Goal: Information Seeking & Learning: Learn about a topic

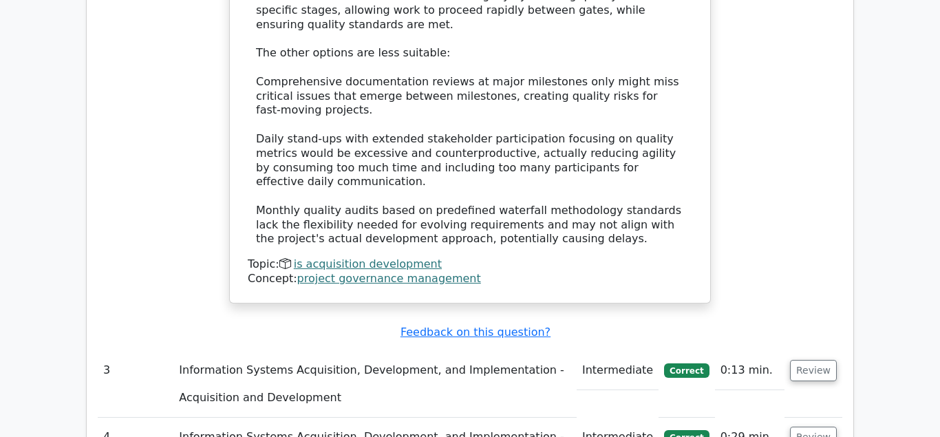
scroll to position [2527, 0]
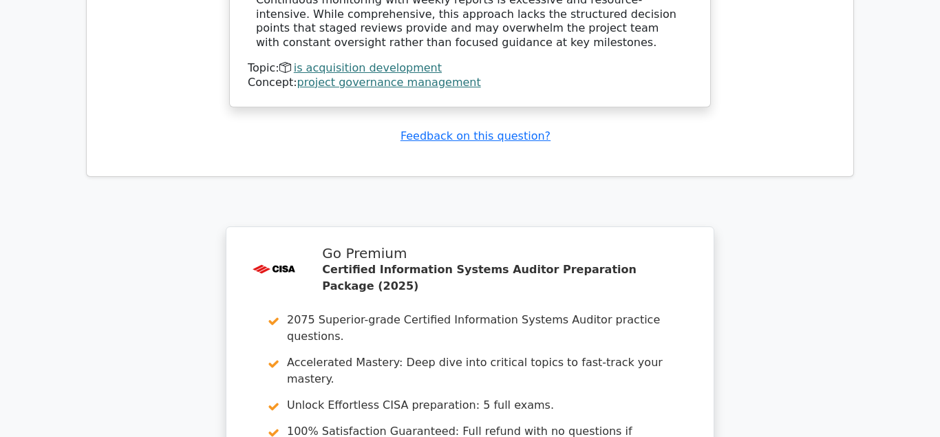
scroll to position [3861, 0]
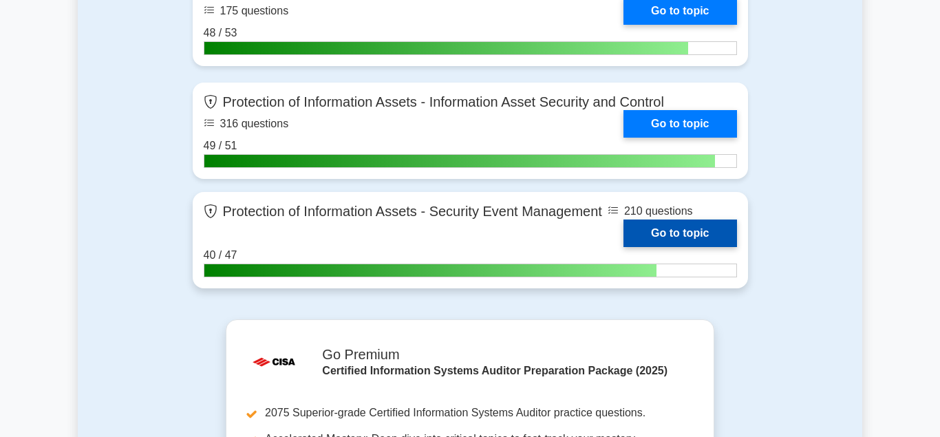
scroll to position [1825, 0]
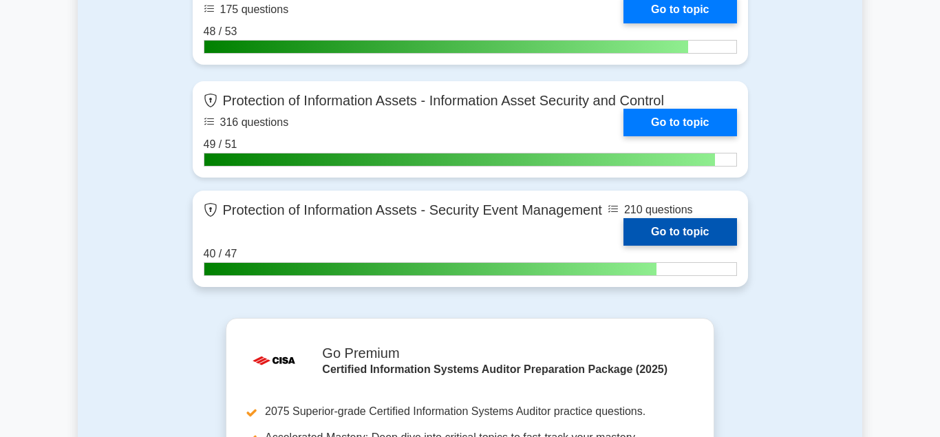
click at [661, 225] on link "Go to topic" at bounding box center [680, 232] width 113 height 28
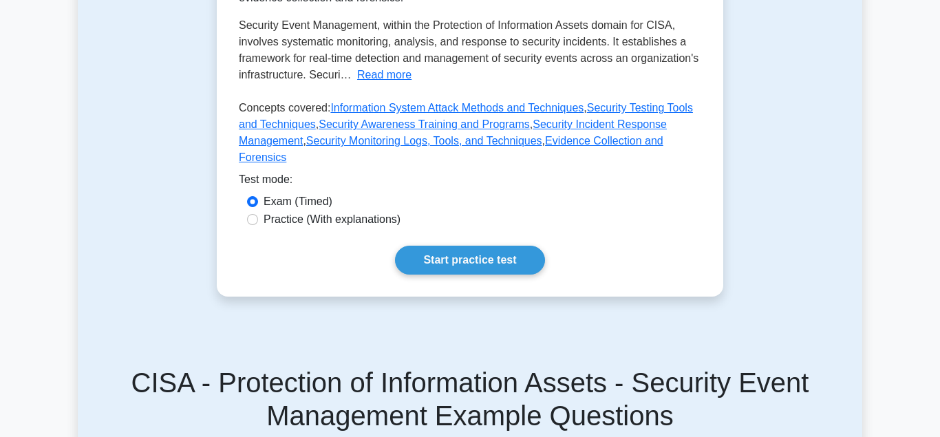
scroll to position [421, 0]
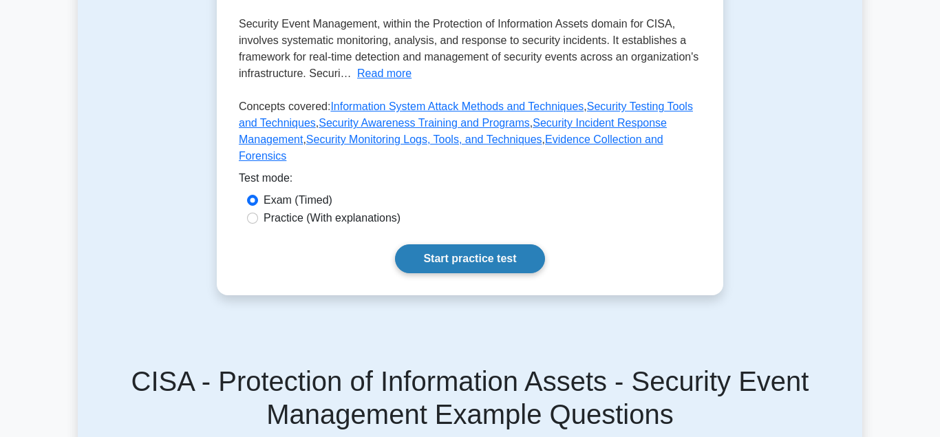
click at [443, 244] on link "Start practice test" at bounding box center [469, 258] width 149 height 29
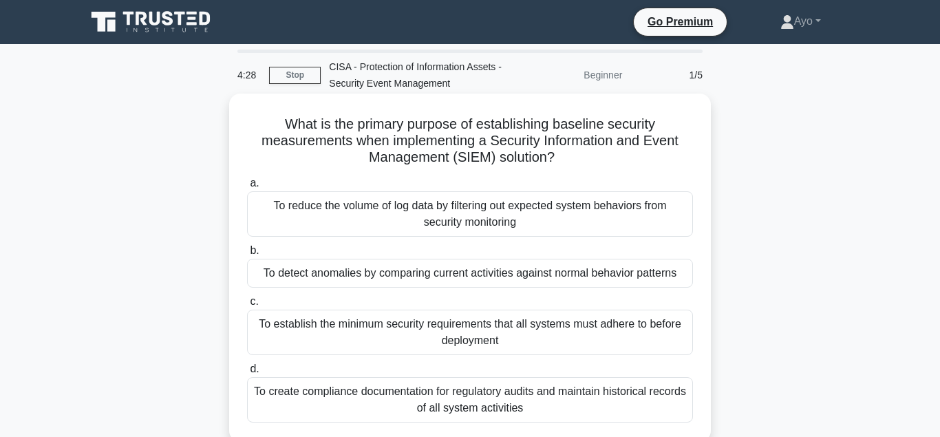
click at [412, 274] on div "To detect anomalies by comparing current activities against normal behavior pat…" at bounding box center [470, 273] width 446 height 29
click at [247, 255] on input "b. To detect anomalies by comparing current activities against normal behavior …" at bounding box center [247, 250] width 0 height 9
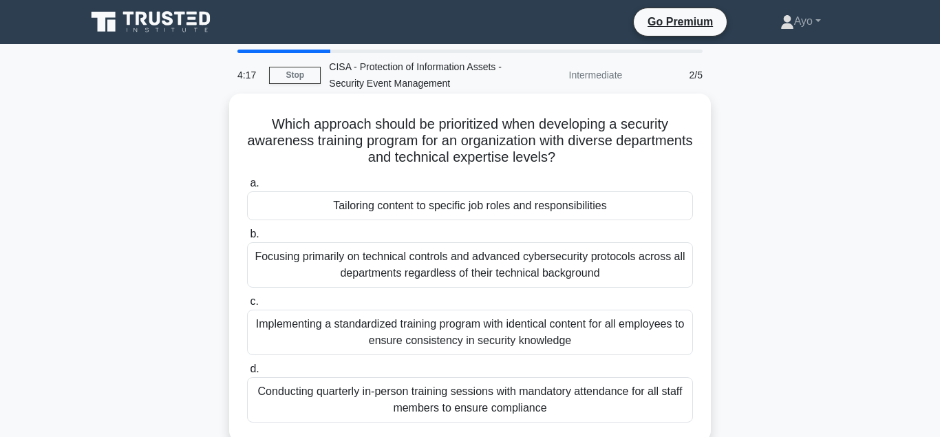
click at [414, 206] on div "Tailoring content to specific job roles and responsibilities" at bounding box center [470, 205] width 446 height 29
click at [247, 188] on input "a. Tailoring content to specific job roles and responsibilities" at bounding box center [247, 183] width 0 height 9
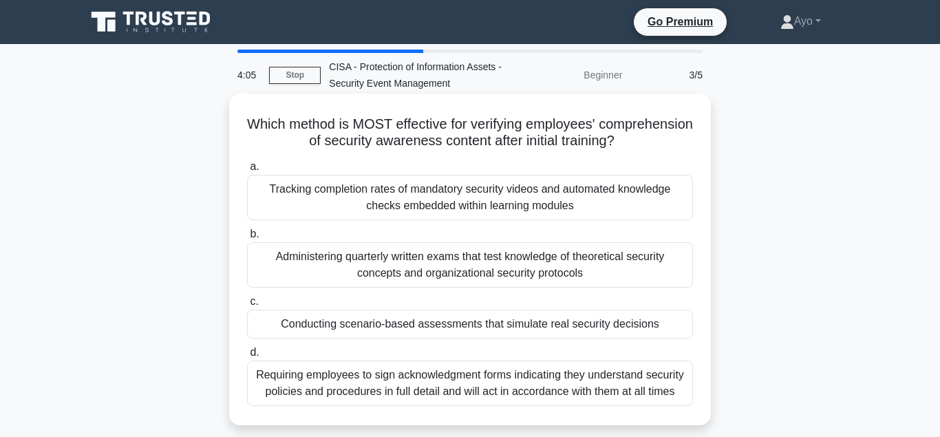
click at [379, 323] on div "Conducting scenario-based assessments that simulate real security decisions" at bounding box center [470, 324] width 446 height 29
click at [247, 306] on input "c. Conducting scenario-based assessments that simulate real security decisions" at bounding box center [247, 301] width 0 height 9
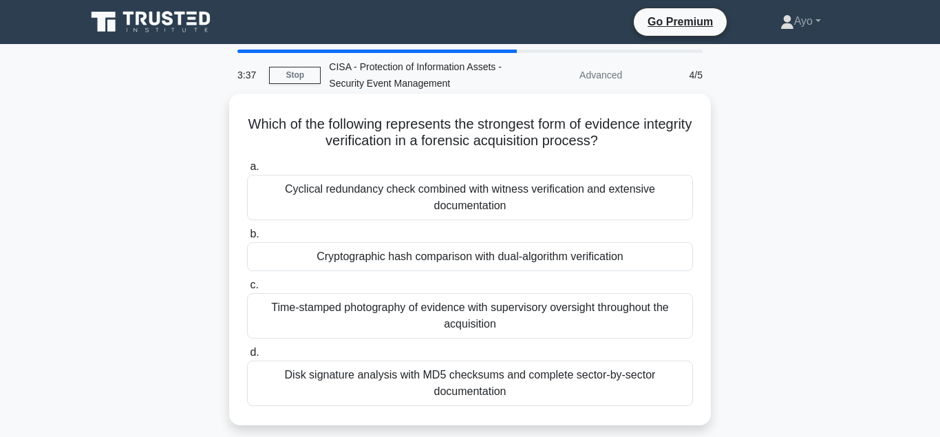
click at [412, 259] on div "Cryptographic hash comparison with dual-algorithm verification" at bounding box center [470, 256] width 446 height 29
click at [247, 239] on input "b. Cryptographic hash comparison with dual-algorithm verification" at bounding box center [247, 234] width 0 height 9
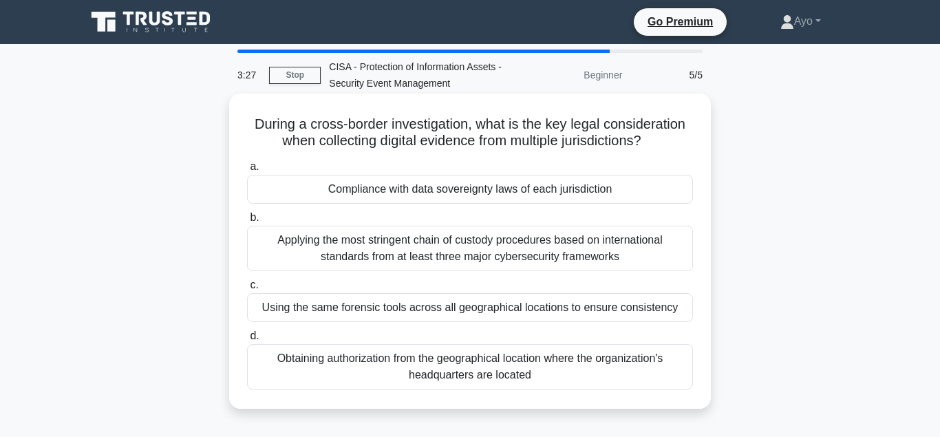
click at [388, 190] on div "Compliance with data sovereignty laws of each jurisdiction" at bounding box center [470, 189] width 446 height 29
click at [247, 171] on input "a. Compliance with data sovereignty laws of each jurisdiction" at bounding box center [247, 166] width 0 height 9
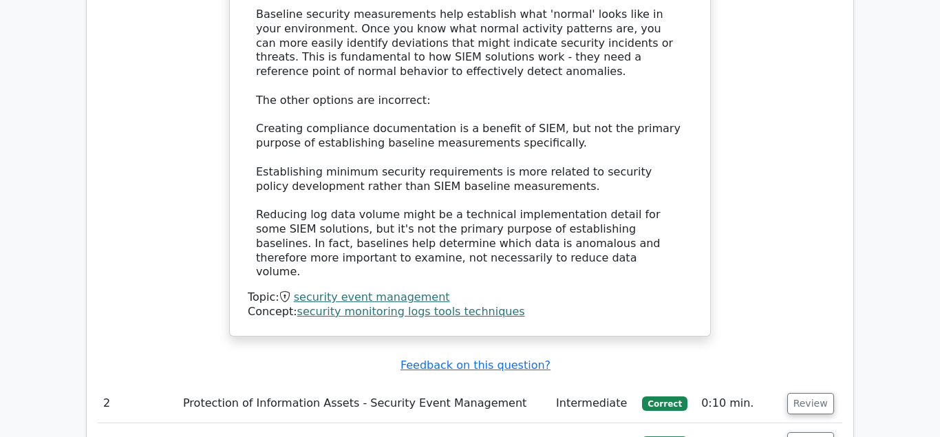
scroll to position [1650, 0]
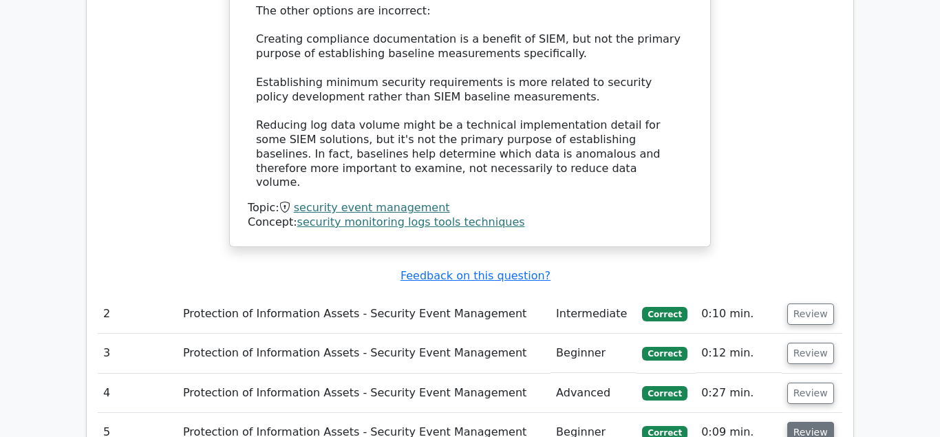
click at [798, 422] on button "Review" at bounding box center [810, 432] width 47 height 21
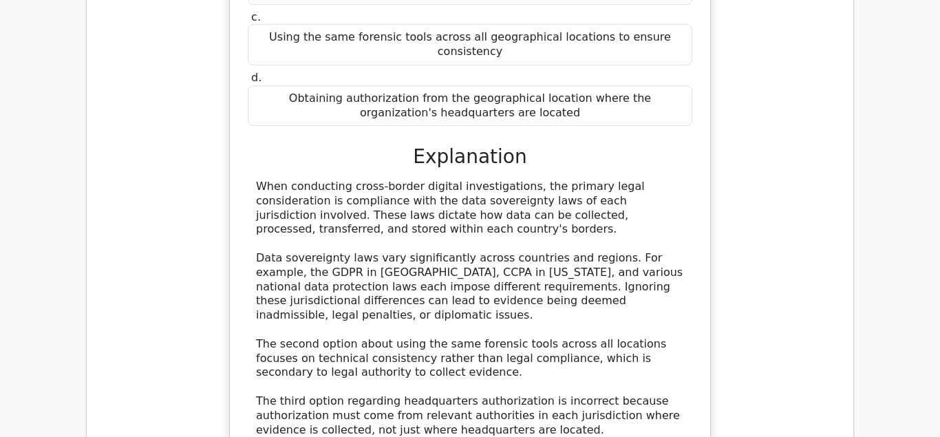
scroll to position [2282, 0]
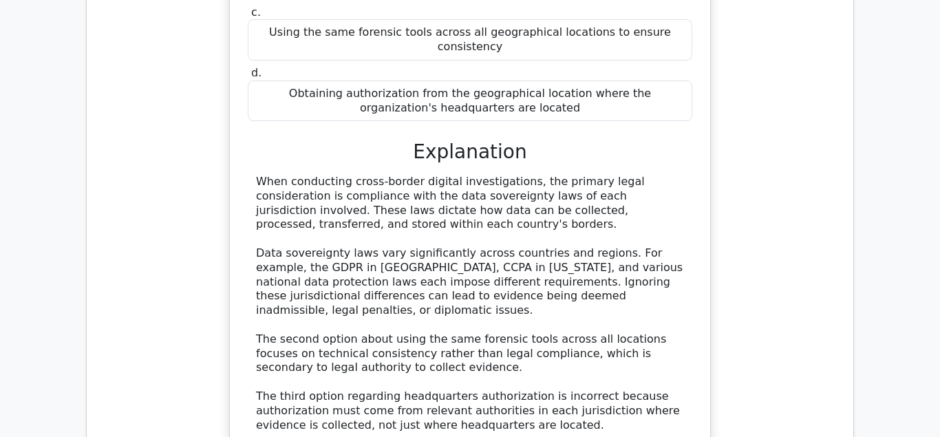
click at [686, 175] on div "When conducting cross-border digital investigations, the primary legal consider…" at bounding box center [470, 332] width 445 height 315
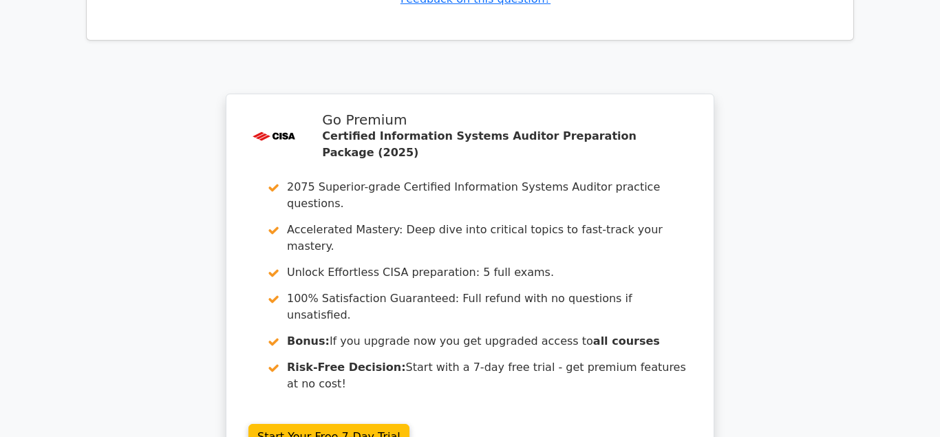
scroll to position [2949, 0]
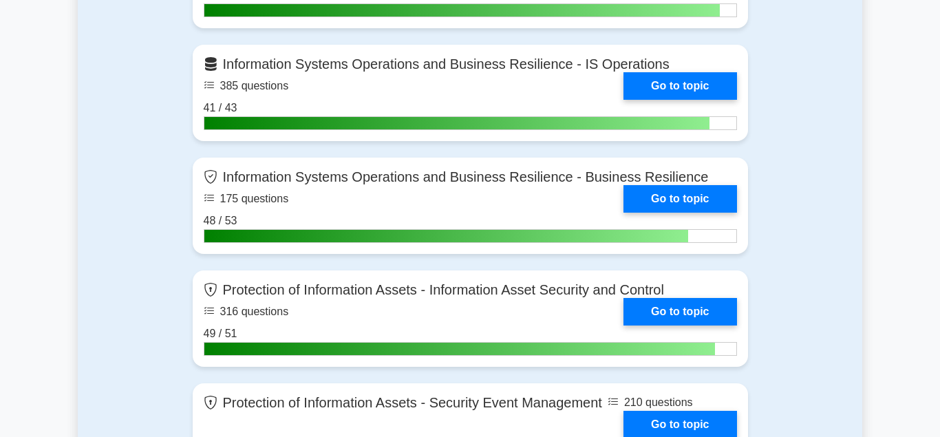
scroll to position [1755, 0]
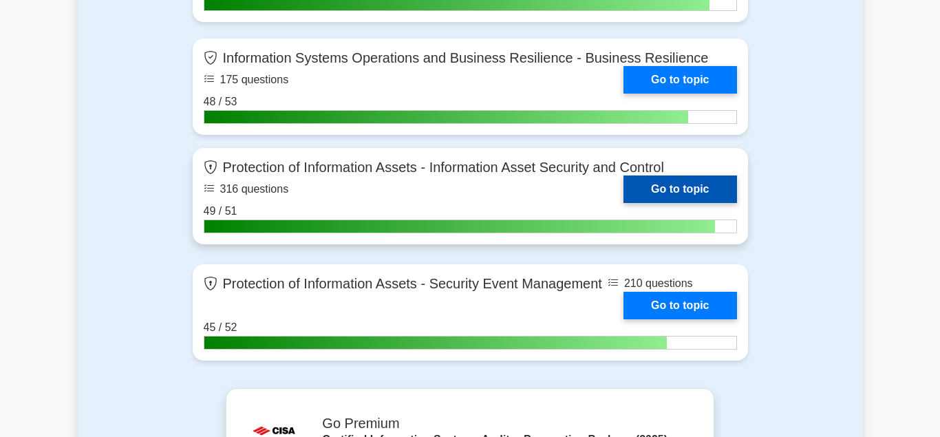
click at [670, 185] on link "Go to topic" at bounding box center [680, 190] width 113 height 28
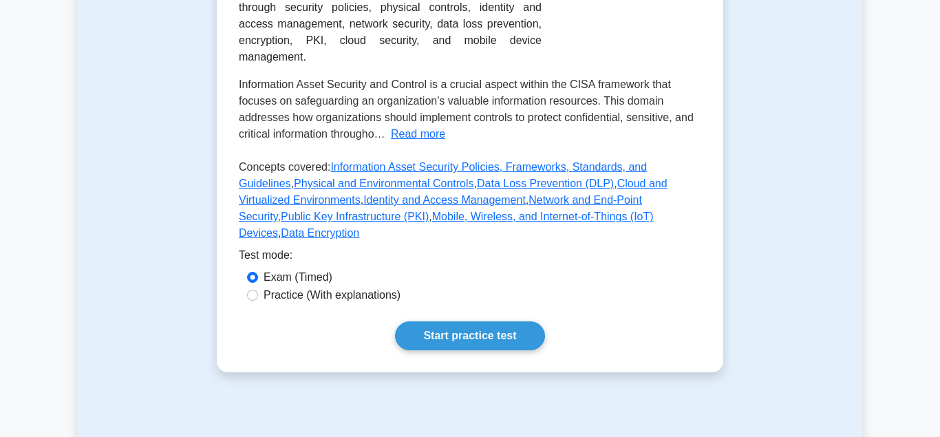
scroll to position [421, 0]
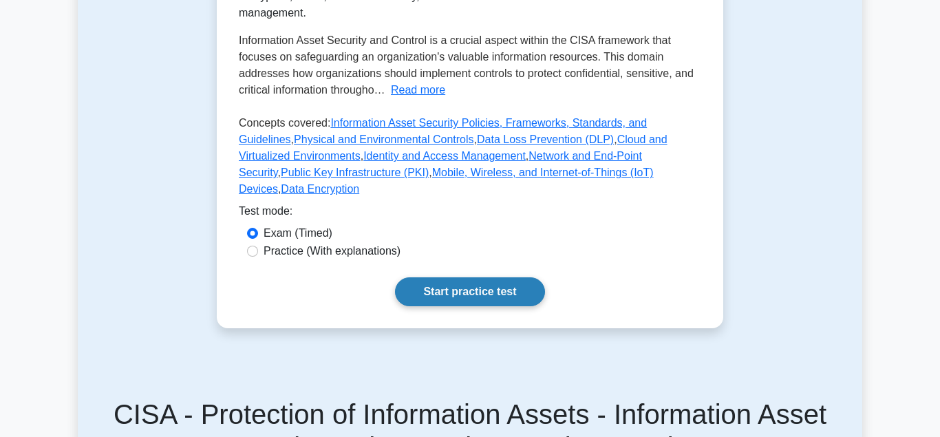
click at [430, 277] on link "Start practice test" at bounding box center [469, 291] width 149 height 29
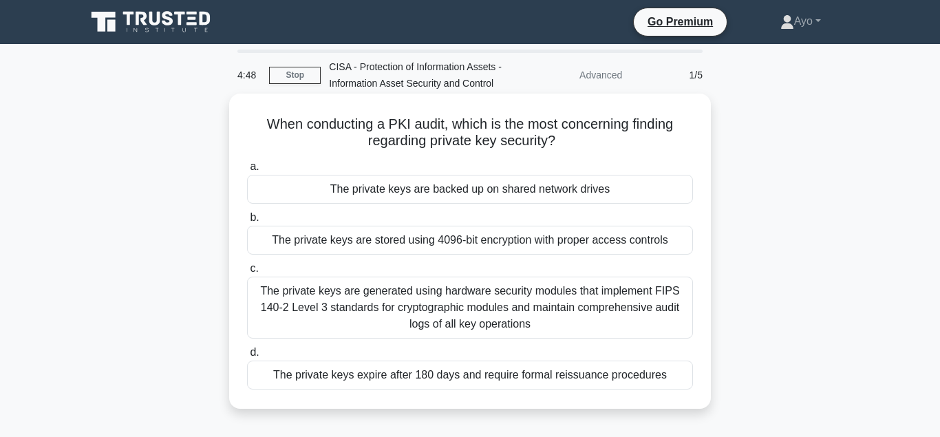
click at [396, 188] on div "The private keys are backed up on shared network drives" at bounding box center [470, 189] width 446 height 29
click at [247, 171] on input "a. The private keys are backed up on shared network drives" at bounding box center [247, 166] width 0 height 9
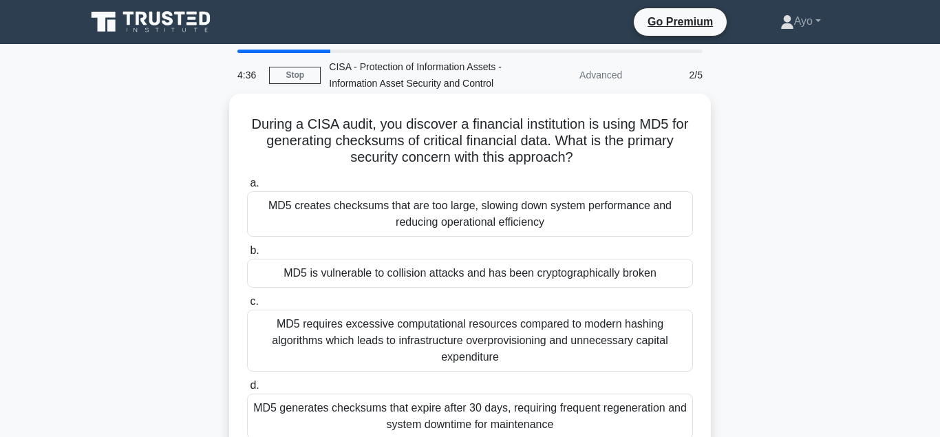
click at [378, 275] on div "MD5 is vulnerable to collision attacks and has been cryptographically broken" at bounding box center [470, 273] width 446 height 29
click at [247, 255] on input "b. MD5 is vulnerable to collision attacks and has been cryptographically broken" at bounding box center [247, 250] width 0 height 9
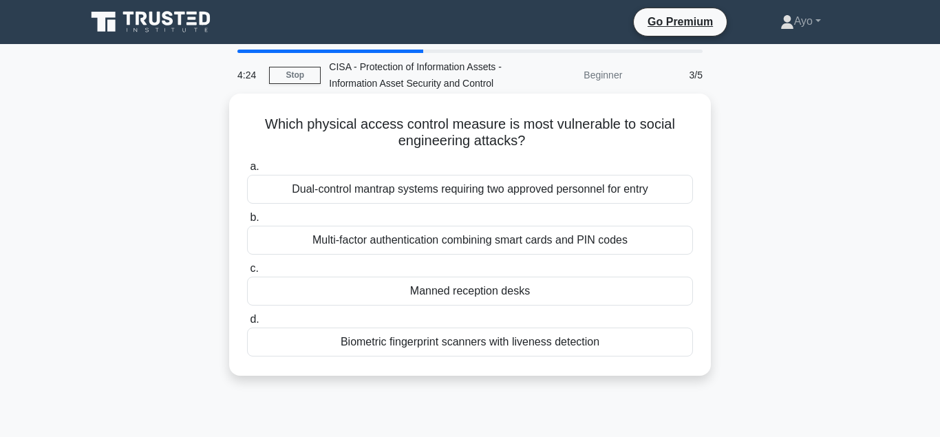
click at [478, 291] on div "Manned reception desks" at bounding box center [470, 291] width 446 height 29
click at [247, 273] on input "c. Manned reception desks" at bounding box center [247, 268] width 0 height 9
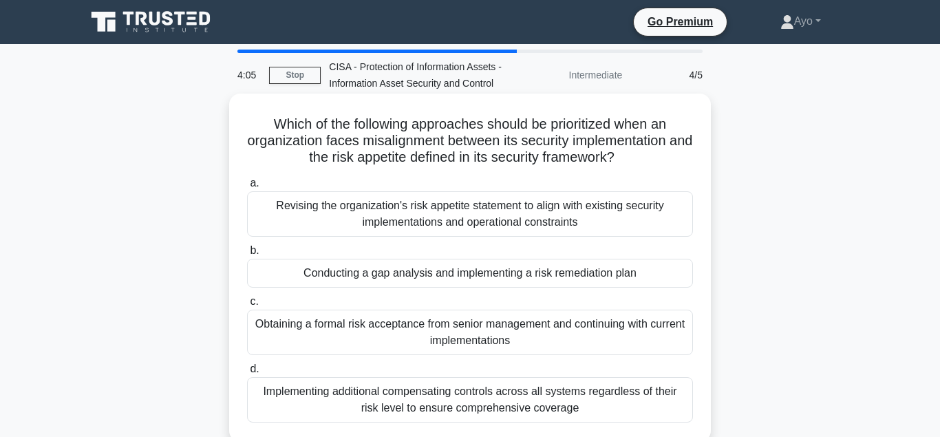
click at [373, 276] on div "Conducting a gap analysis and implementing a risk remediation plan" at bounding box center [470, 273] width 446 height 29
click at [247, 255] on input "b. Conducting a gap analysis and implementing a risk remediation plan" at bounding box center [247, 250] width 0 height 9
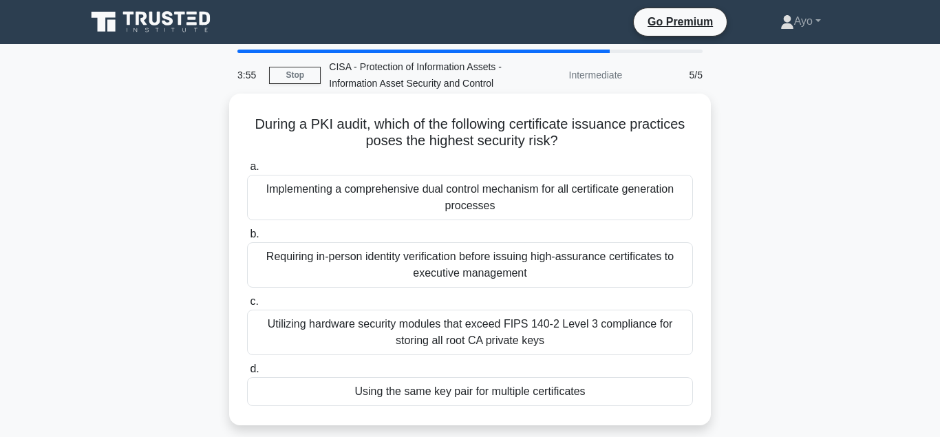
click at [416, 393] on div "Using the same key pair for multiple certificates" at bounding box center [470, 391] width 446 height 29
click at [247, 374] on input "d. Using the same key pair for multiple certificates" at bounding box center [247, 369] width 0 height 9
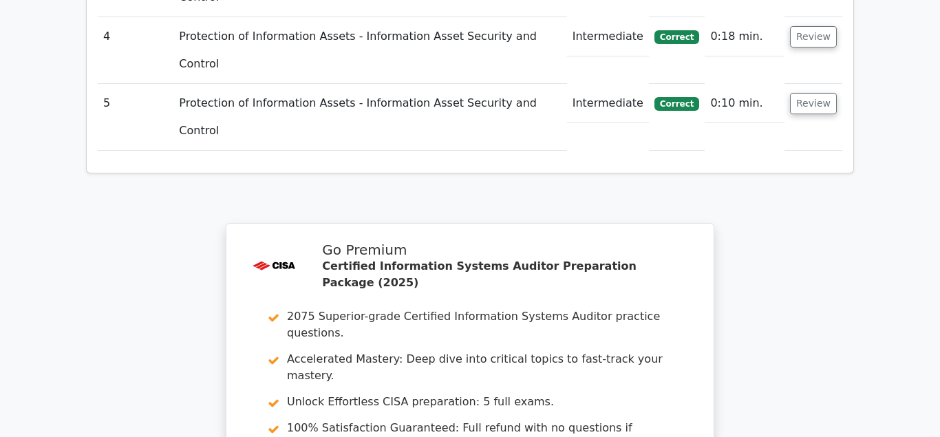
scroll to position [2176, 0]
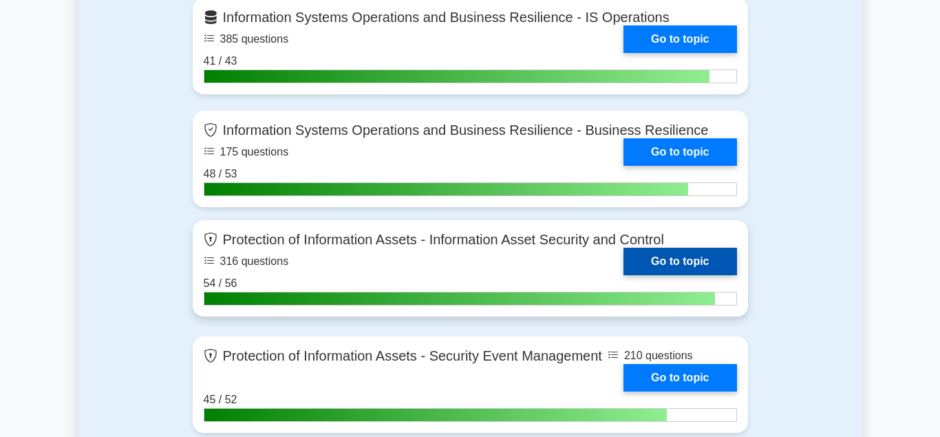
scroll to position [1755, 0]
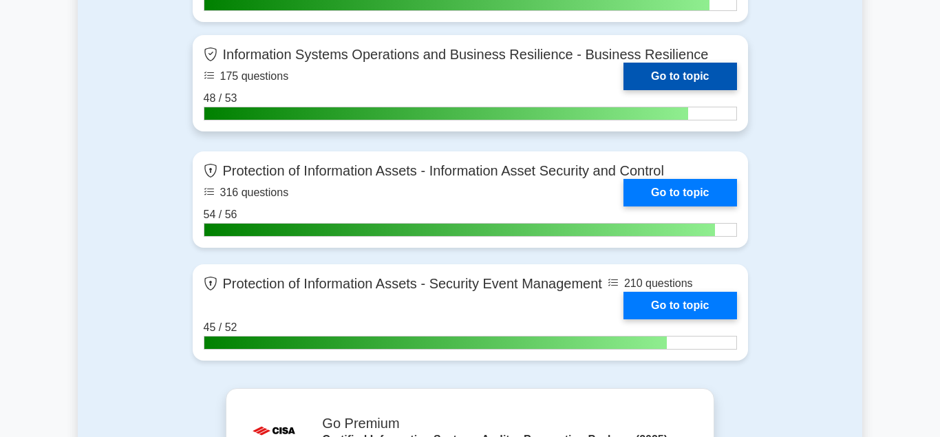
click at [669, 67] on link "Go to topic" at bounding box center [680, 77] width 113 height 28
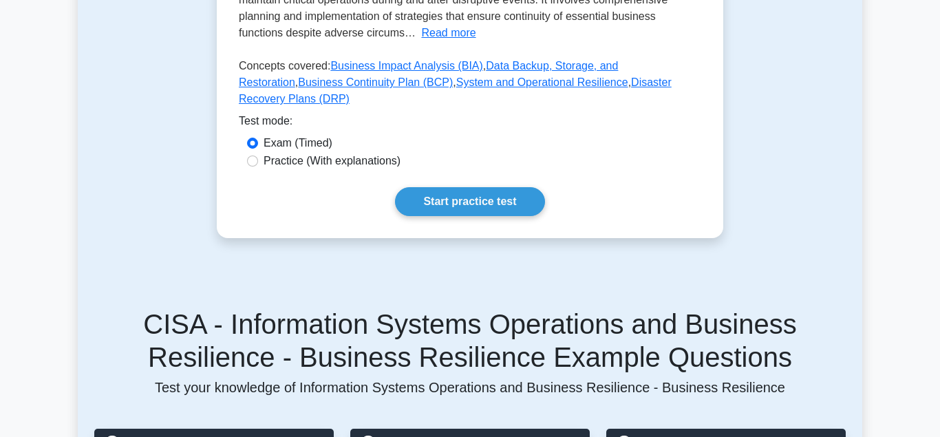
scroll to position [491, 0]
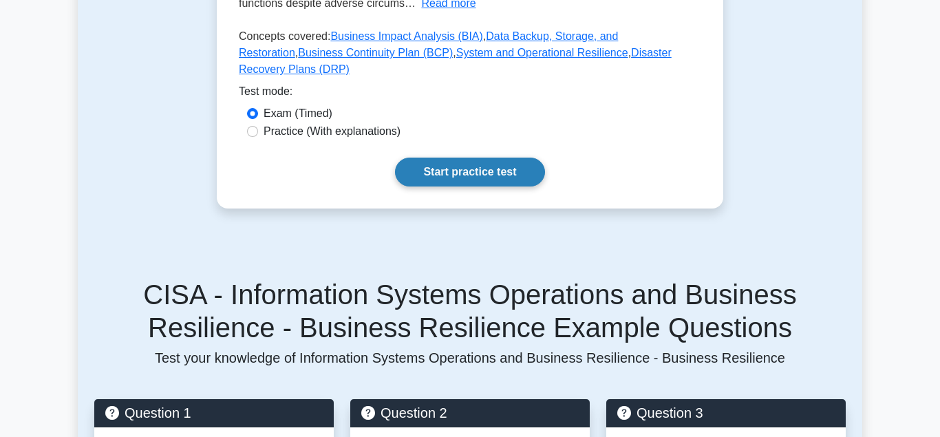
click at [454, 158] on link "Start practice test" at bounding box center [469, 172] width 149 height 29
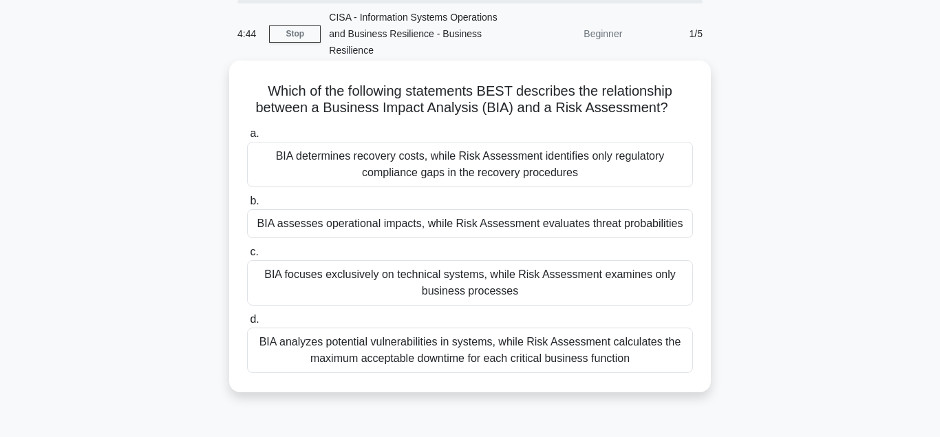
scroll to position [70, 0]
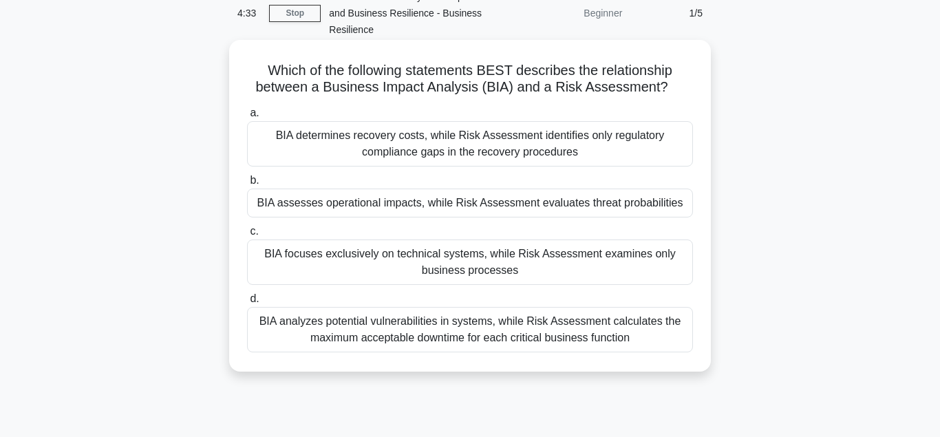
click at [358, 204] on div "BIA assesses operational impacts, while Risk Assessment evaluates threat probab…" at bounding box center [470, 203] width 446 height 29
click at [247, 185] on input "b. BIA assesses operational impacts, while Risk Assessment evaluates threat pro…" at bounding box center [247, 180] width 0 height 9
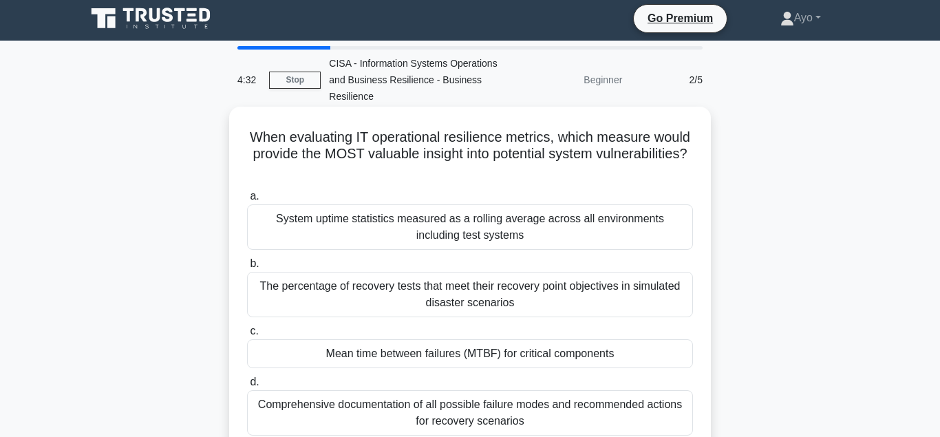
scroll to position [0, 0]
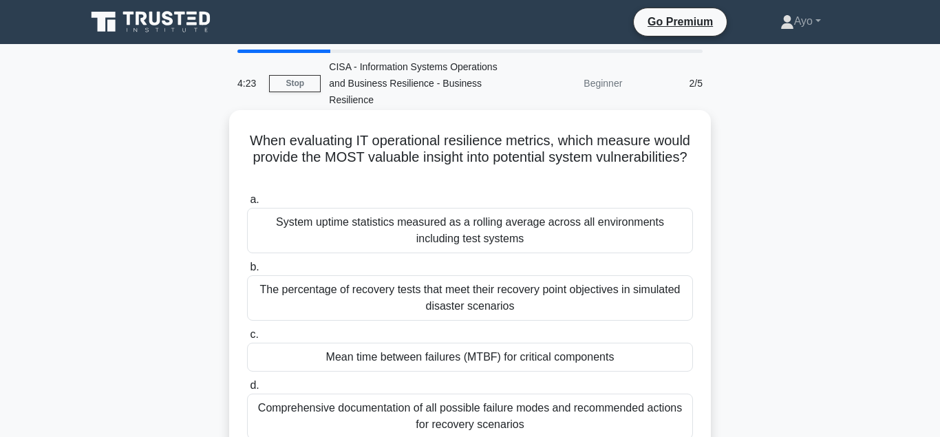
click at [396, 360] on div "Mean time between failures (MTBF) for critical components" at bounding box center [470, 357] width 446 height 29
click at [247, 339] on input "c. Mean time between failures (MTBF) for critical components" at bounding box center [247, 334] width 0 height 9
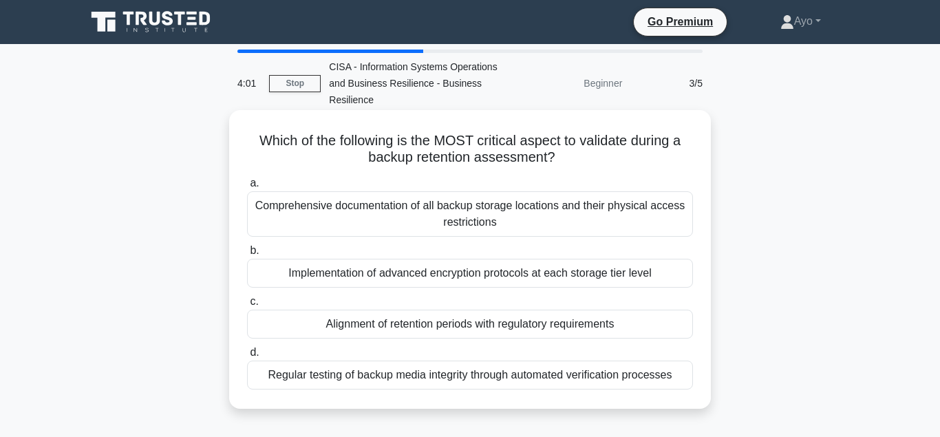
click at [424, 325] on div "Alignment of retention periods with regulatory requirements" at bounding box center [470, 324] width 446 height 29
click at [247, 306] on input "c. Alignment of retention periods with regulatory requirements" at bounding box center [247, 301] width 0 height 9
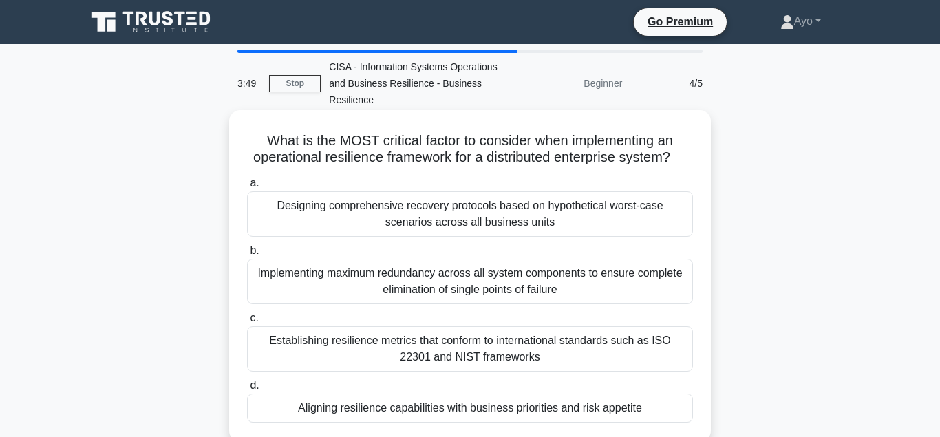
click at [418, 409] on div "Aligning resilience capabilities with business priorities and risk appetite" at bounding box center [470, 408] width 446 height 29
click at [247, 390] on input "d. Aligning resilience capabilities with business priorities and risk appetite" at bounding box center [247, 385] width 0 height 9
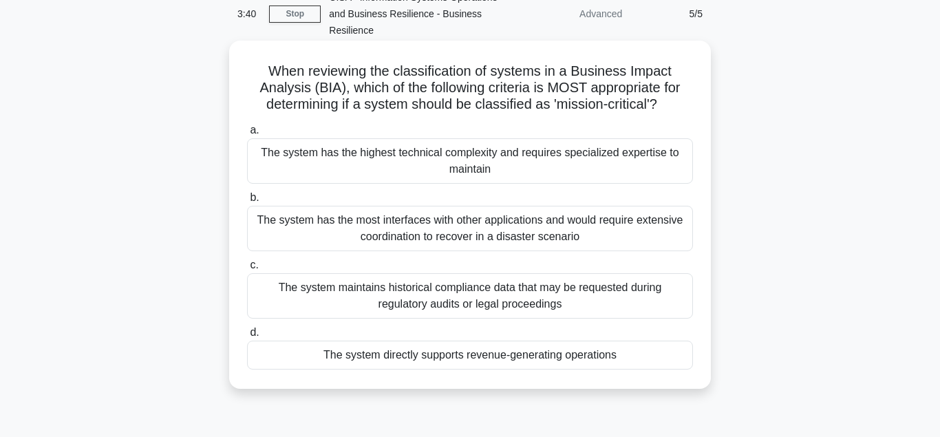
scroll to position [70, 0]
click at [411, 358] on div "The system directly supports revenue-generating operations" at bounding box center [470, 354] width 446 height 29
click at [247, 337] on input "d. The system directly supports revenue-generating operations" at bounding box center [247, 332] width 0 height 9
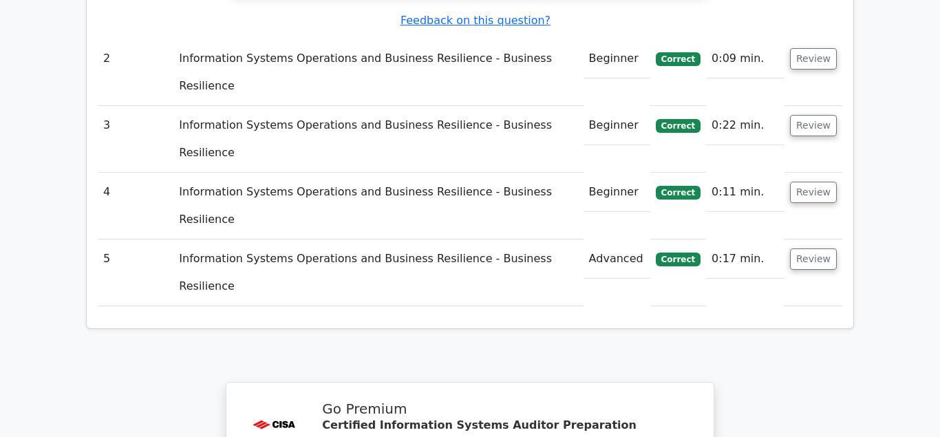
scroll to position [2106, 0]
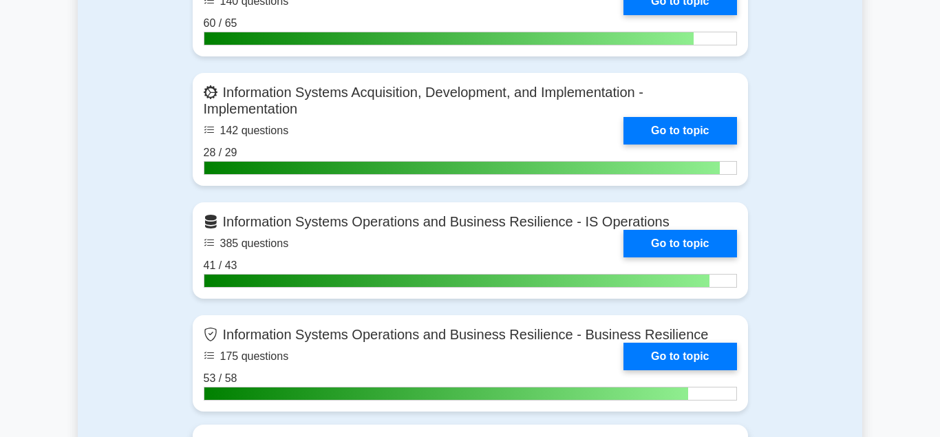
scroll to position [1474, 0]
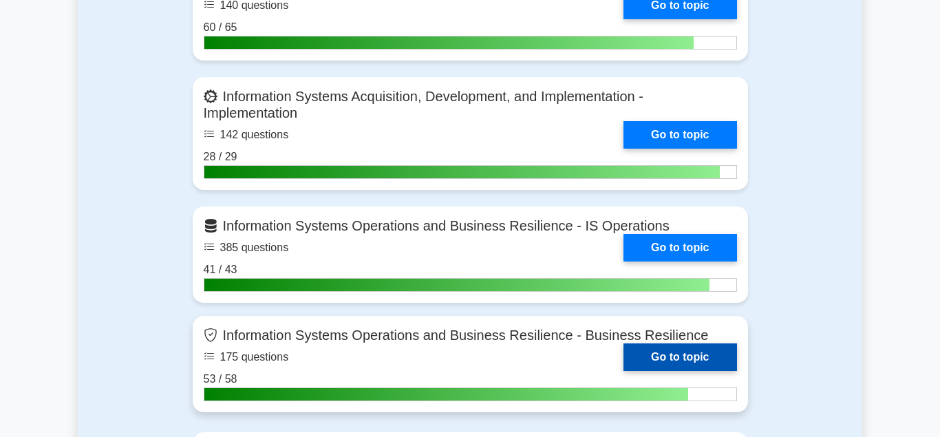
click at [648, 353] on link "Go to topic" at bounding box center [680, 357] width 113 height 28
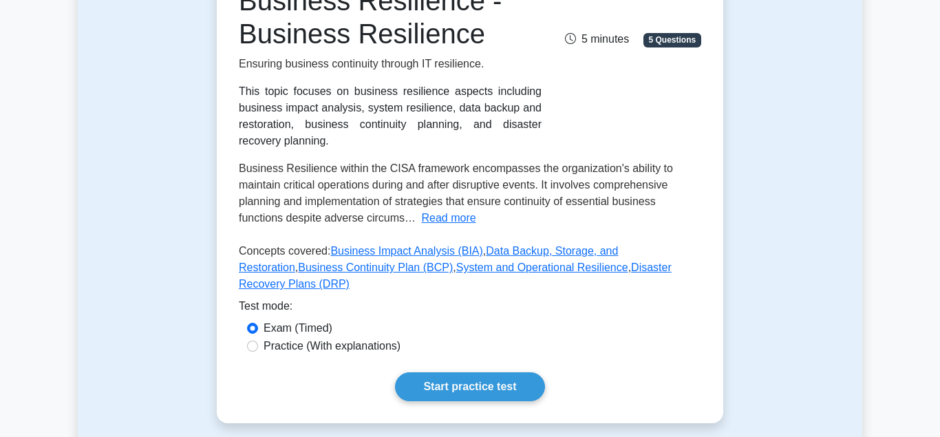
scroll to position [281, 0]
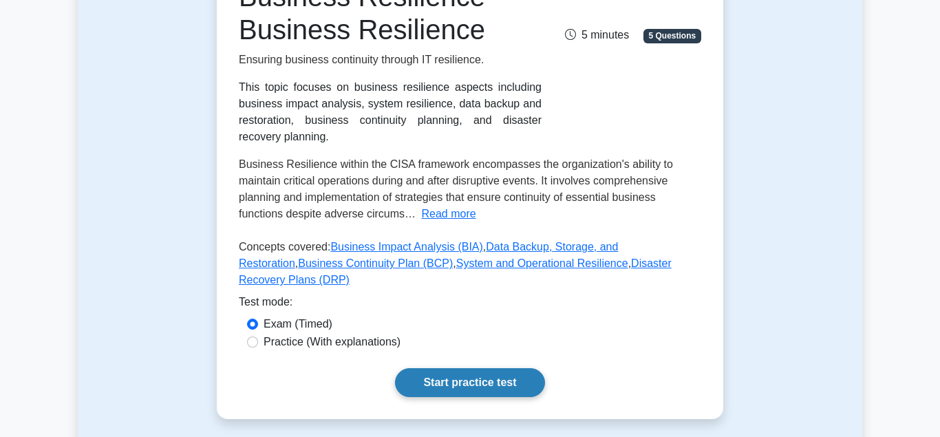
click at [473, 368] on link "Start practice test" at bounding box center [469, 382] width 149 height 29
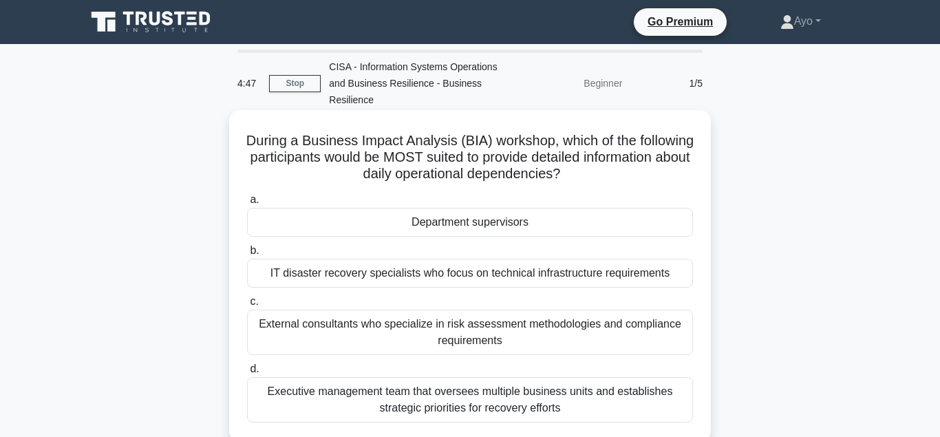
click at [464, 223] on div "Department supervisors" at bounding box center [470, 222] width 446 height 29
click at [247, 204] on input "a. Department supervisors" at bounding box center [247, 199] width 0 height 9
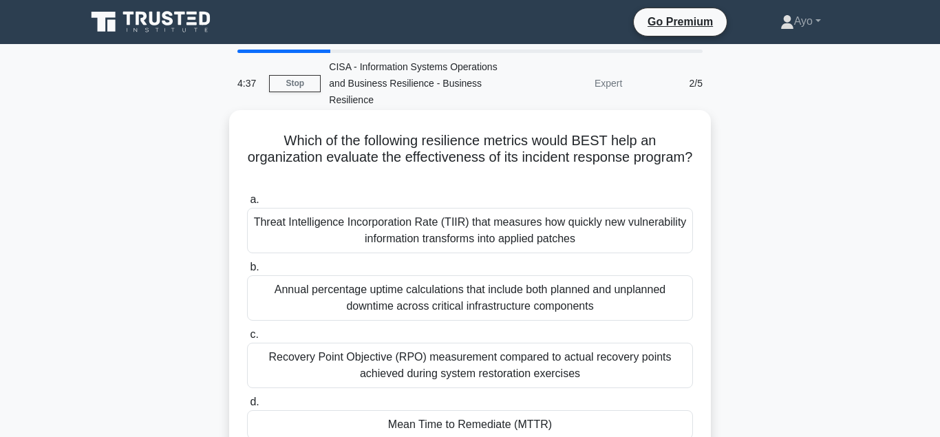
click at [441, 412] on div "Mean Time to Remediate (MTTR)" at bounding box center [470, 424] width 446 height 29
click at [247, 407] on input "d. Mean Time to Remediate (MTTR)" at bounding box center [247, 402] width 0 height 9
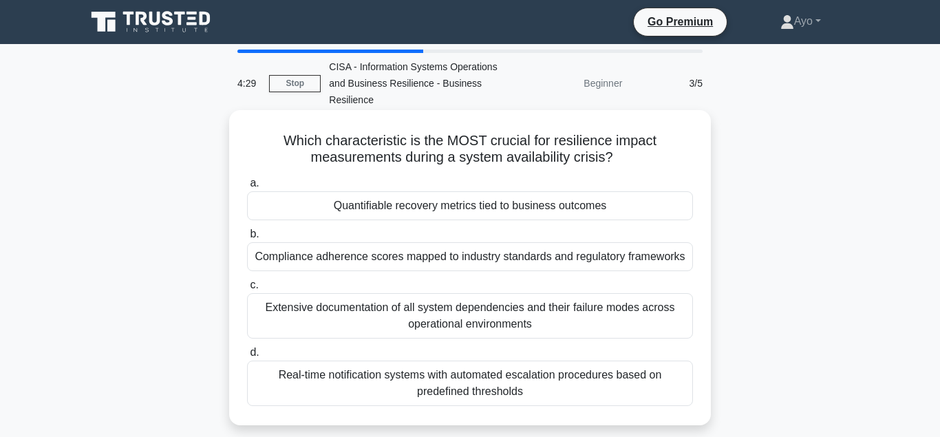
click at [379, 206] on div "Quantifiable recovery metrics tied to business outcomes" at bounding box center [470, 205] width 446 height 29
click at [247, 188] on input "a. Quantifiable recovery metrics tied to business outcomes" at bounding box center [247, 183] width 0 height 9
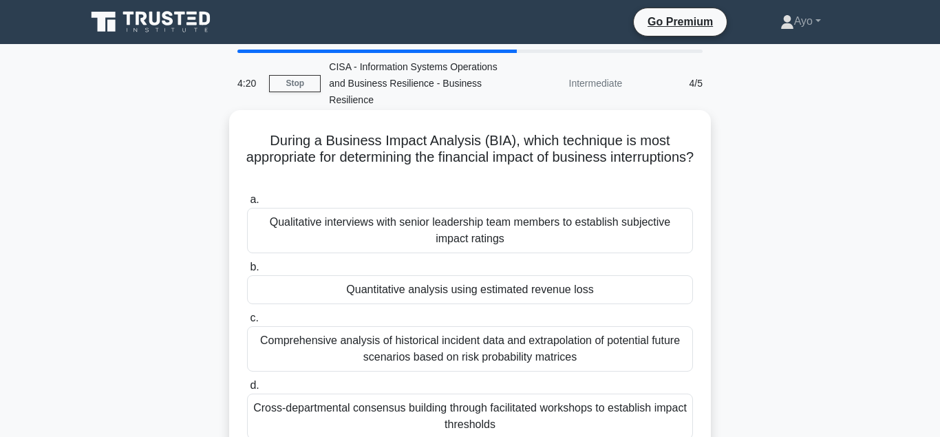
click at [396, 292] on div "Quantitative analysis using estimated revenue loss" at bounding box center [470, 289] width 446 height 29
click at [247, 272] on input "b. Quantitative analysis using estimated revenue loss" at bounding box center [247, 267] width 0 height 9
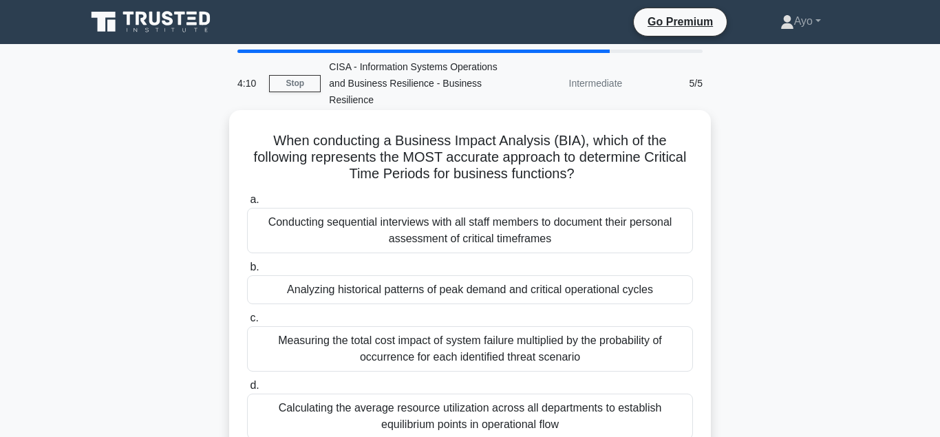
click at [316, 290] on div "Analyzing historical patterns of peak demand and critical operational cycles" at bounding box center [470, 289] width 446 height 29
click at [247, 272] on input "b. Analyzing historical patterns of peak demand and critical operational cycles" at bounding box center [247, 267] width 0 height 9
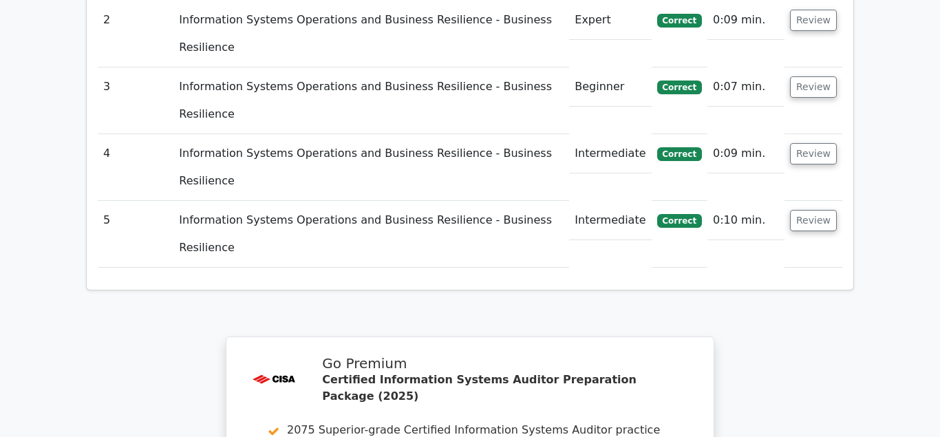
scroll to position [2106, 0]
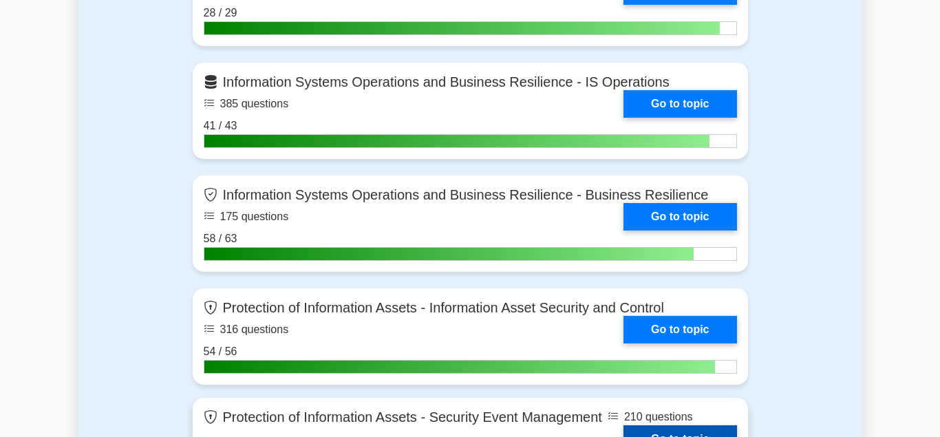
scroll to position [1615, 0]
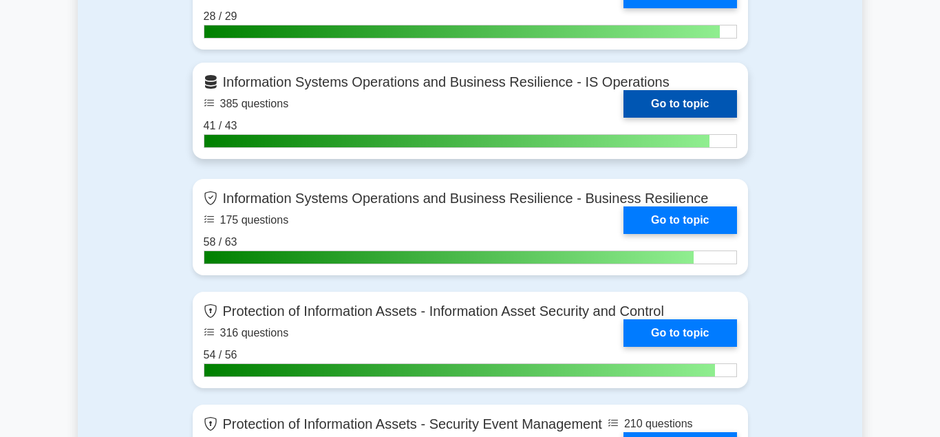
click at [650, 96] on link "Go to topic" at bounding box center [680, 104] width 113 height 28
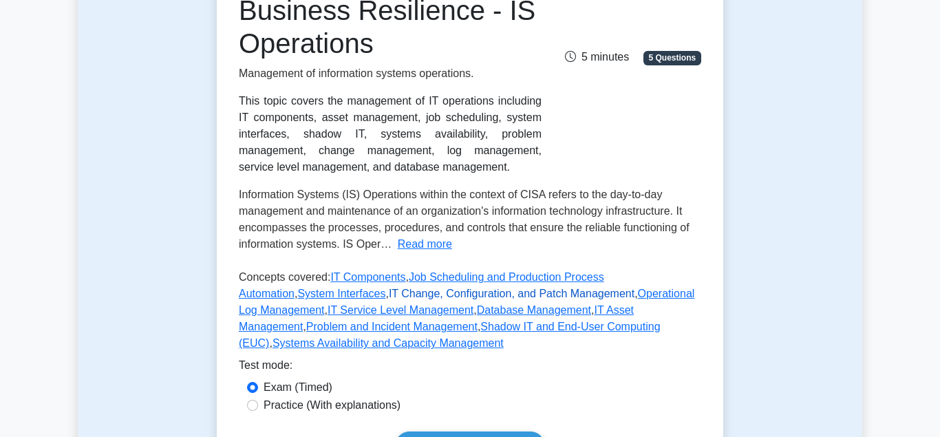
scroll to position [421, 0]
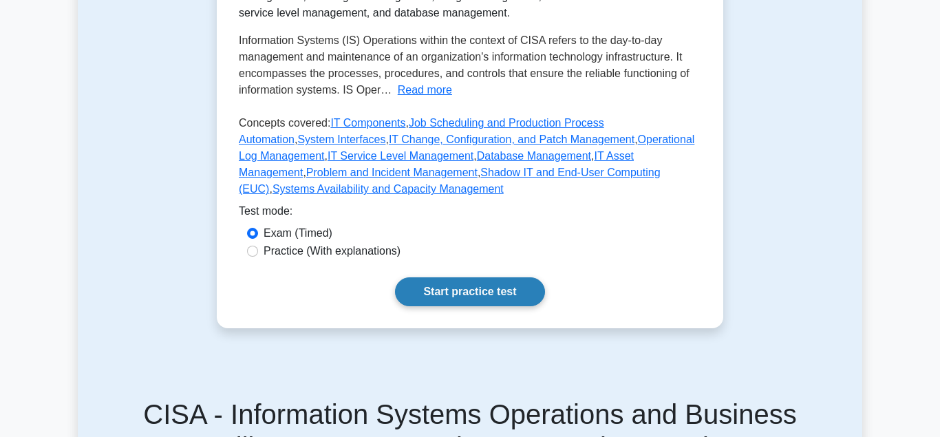
click at [460, 291] on link "Start practice test" at bounding box center [469, 291] width 149 height 29
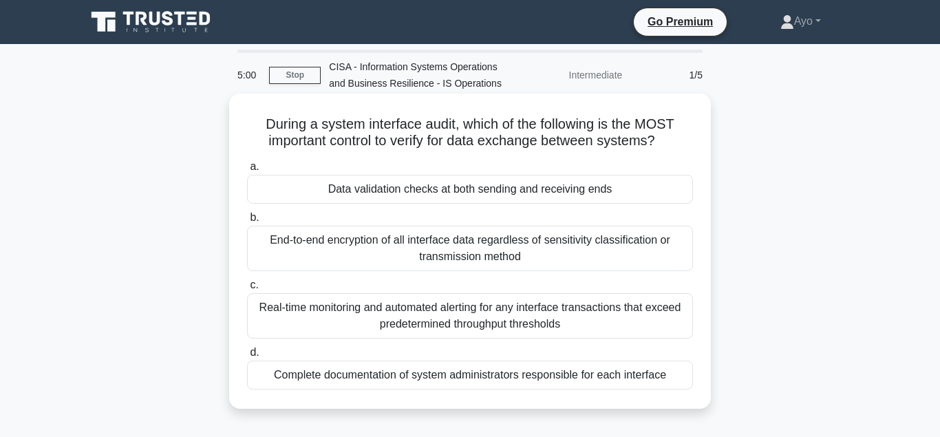
scroll to position [70, 0]
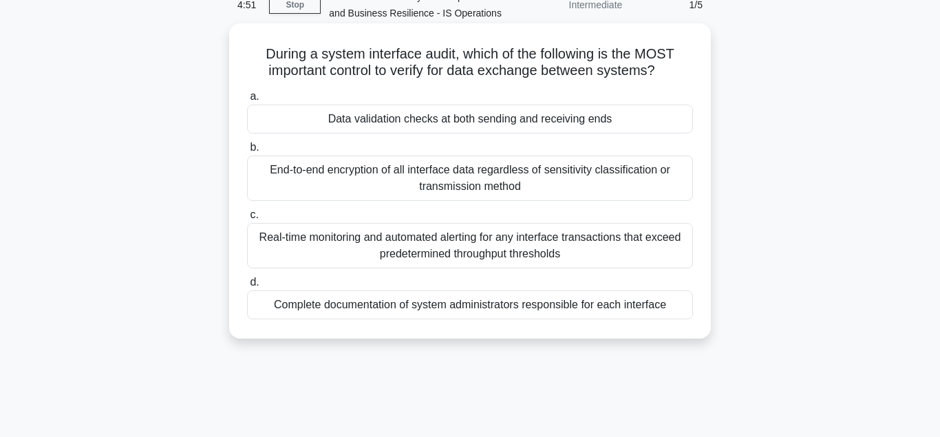
click at [388, 118] on div "Data validation checks at both sending and receiving ends" at bounding box center [470, 119] width 446 height 29
click at [247, 101] on input "a. Data validation checks at both sending and receiving ends" at bounding box center [247, 96] width 0 height 9
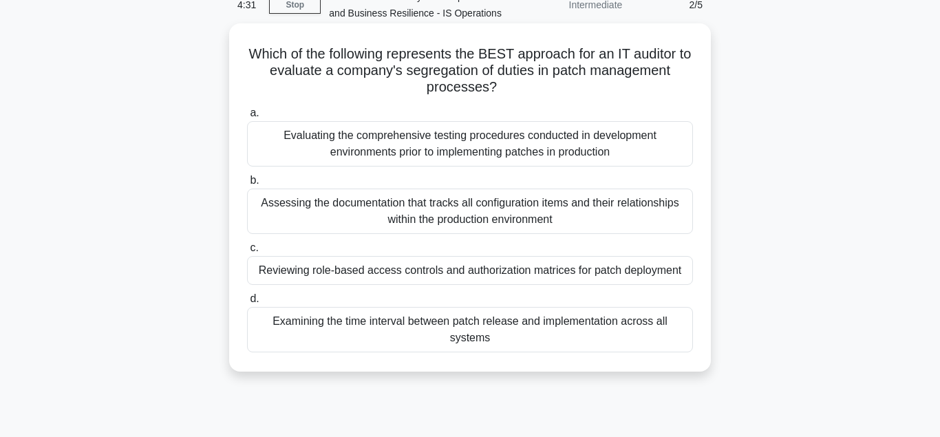
click at [372, 273] on div "Reviewing role-based access controls and authorization matrices for patch deplo…" at bounding box center [470, 270] width 446 height 29
click at [247, 253] on input "c. Reviewing role-based access controls and authorization matrices for patch de…" at bounding box center [247, 248] width 0 height 9
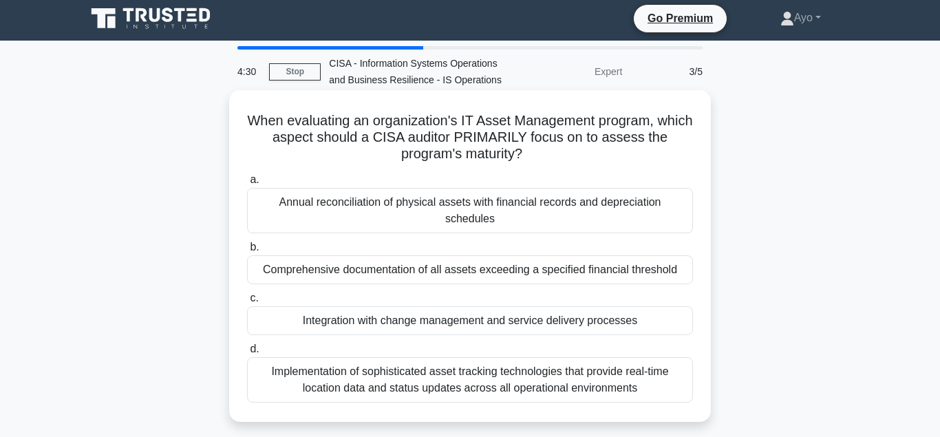
scroll to position [0, 0]
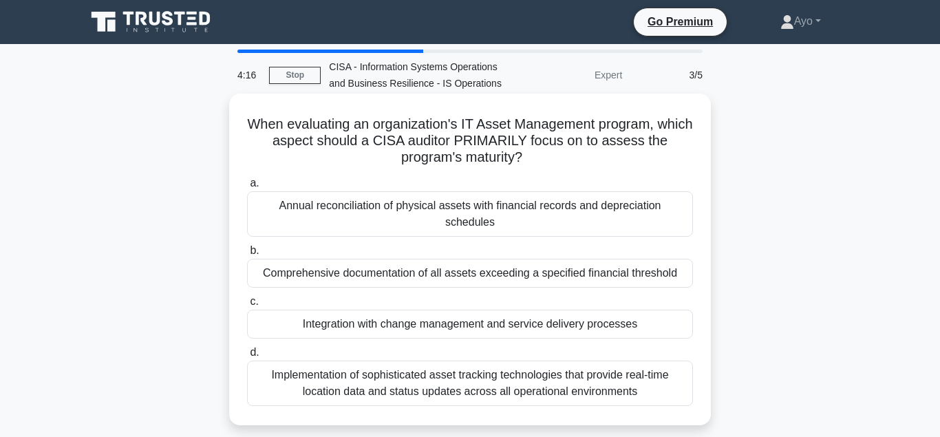
click at [386, 310] on div "Integration with change management and service delivery processes" at bounding box center [470, 324] width 446 height 29
click at [247, 306] on input "c. Integration with change management and service delivery processes" at bounding box center [247, 301] width 0 height 9
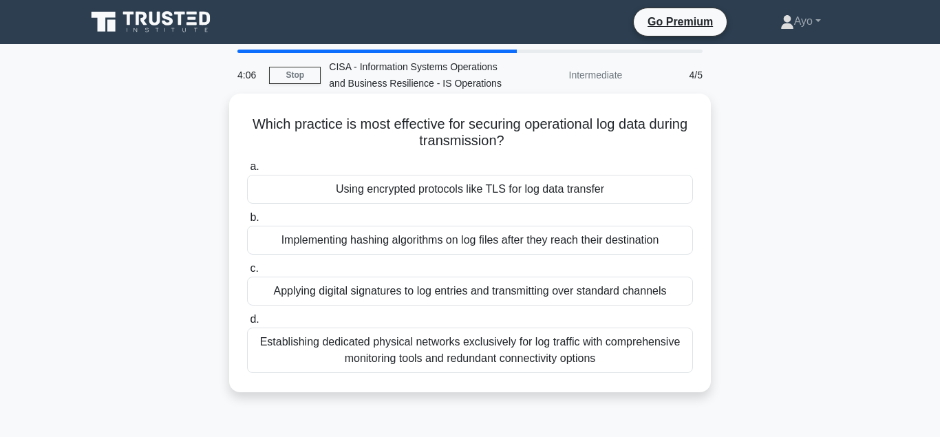
click at [362, 191] on div "Using encrypted protocols like TLS for log data transfer" at bounding box center [470, 189] width 446 height 29
click at [247, 171] on input "a. Using encrypted protocols like TLS for log data transfer" at bounding box center [247, 166] width 0 height 9
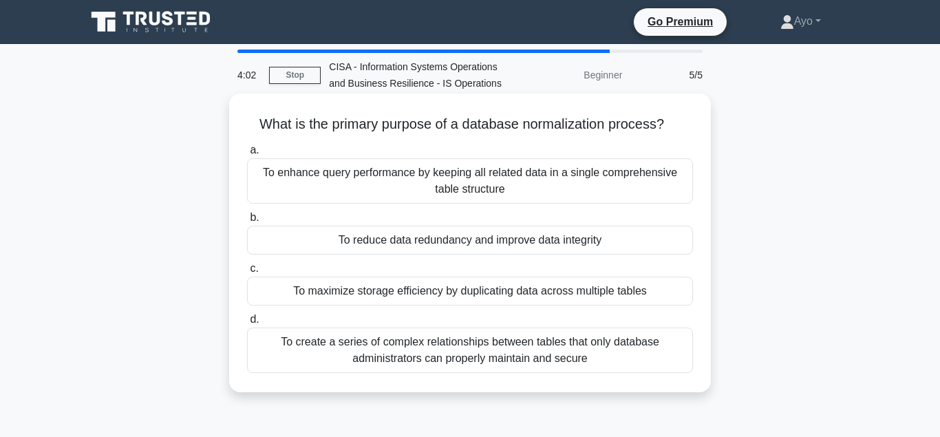
click at [412, 244] on div "To reduce data redundancy and improve data integrity" at bounding box center [470, 240] width 446 height 29
click at [247, 222] on input "b. To reduce data redundancy and improve data integrity" at bounding box center [247, 217] width 0 height 9
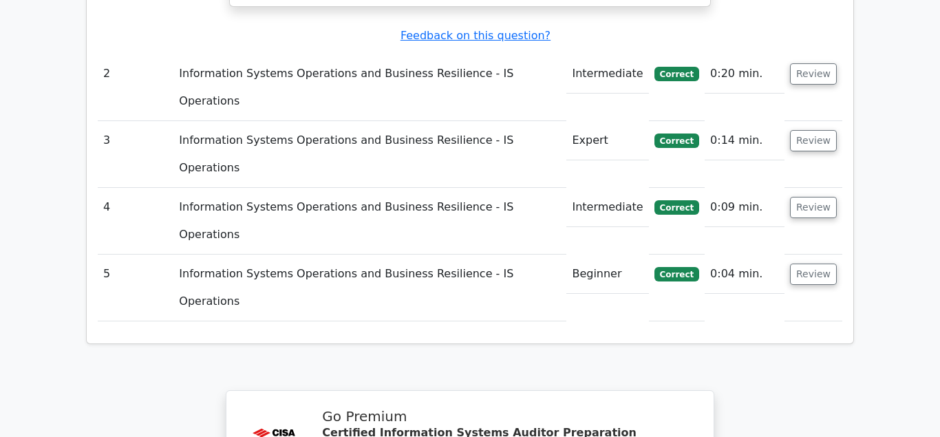
scroll to position [2036, 0]
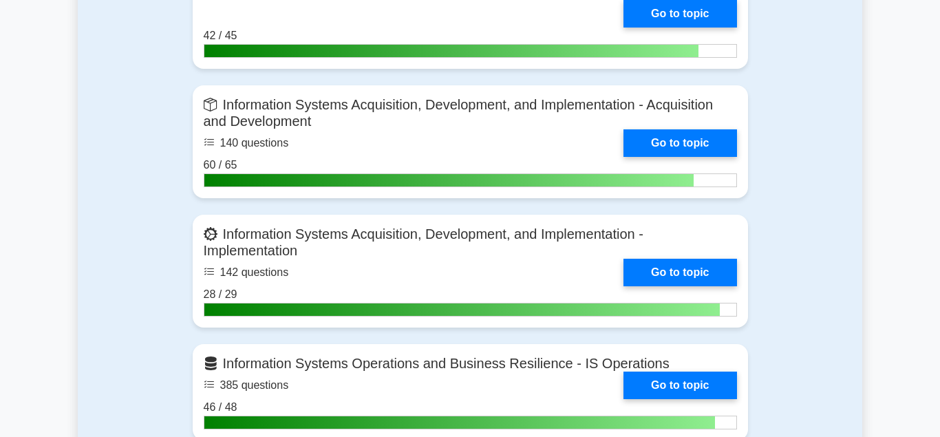
scroll to position [1334, 0]
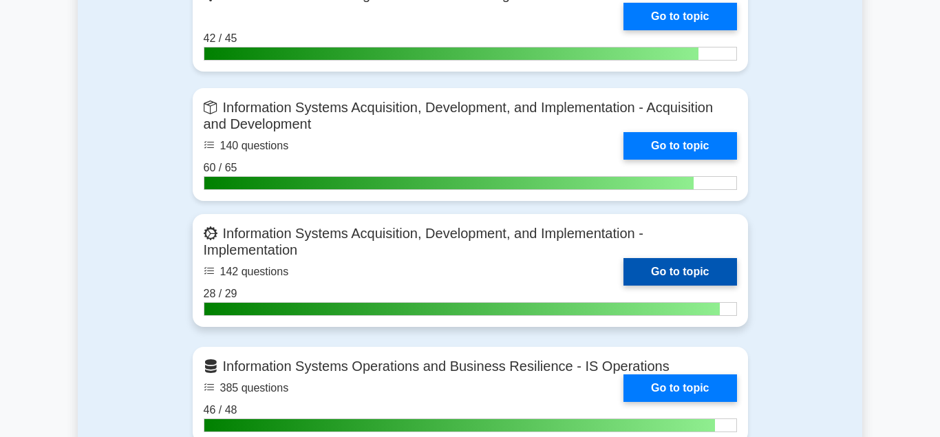
click at [664, 268] on link "Go to topic" at bounding box center [680, 272] width 113 height 28
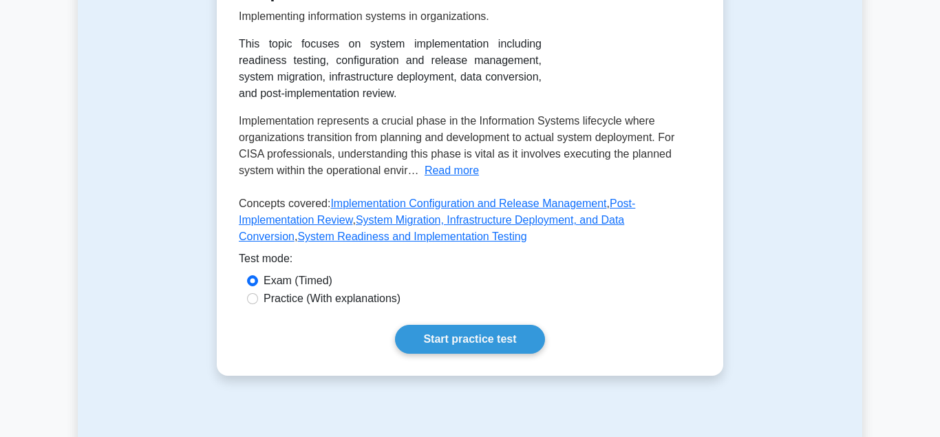
scroll to position [421, 0]
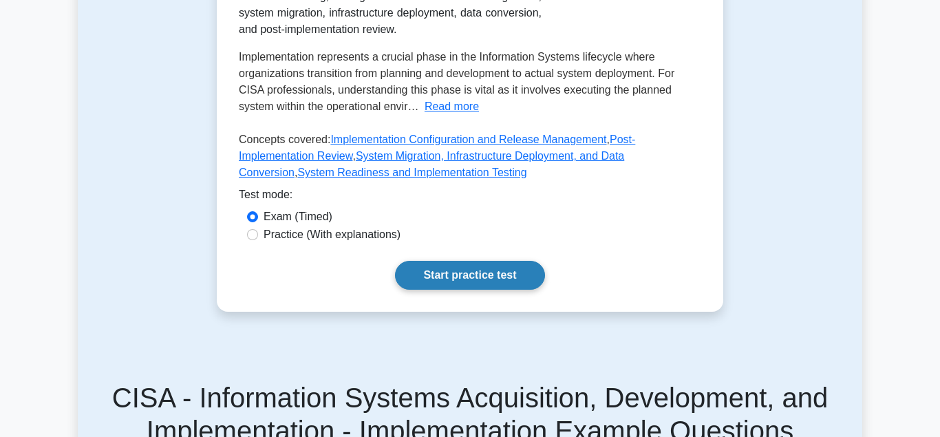
click at [471, 271] on link "Start practice test" at bounding box center [469, 275] width 149 height 29
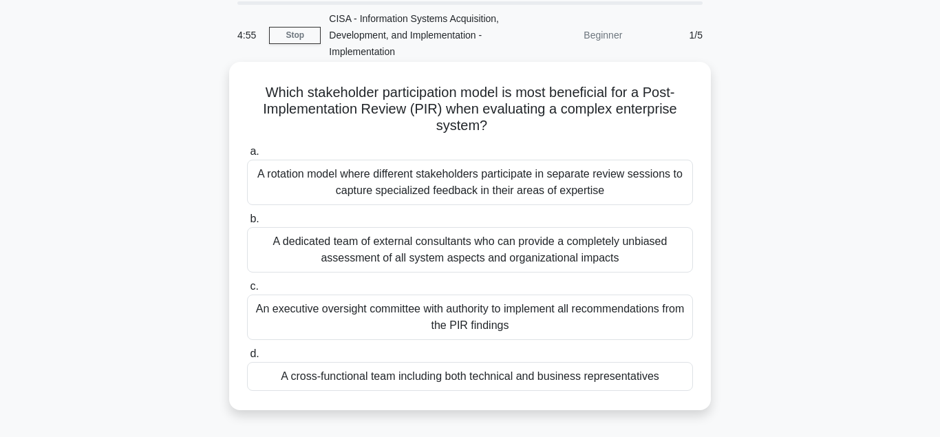
scroll to position [70, 0]
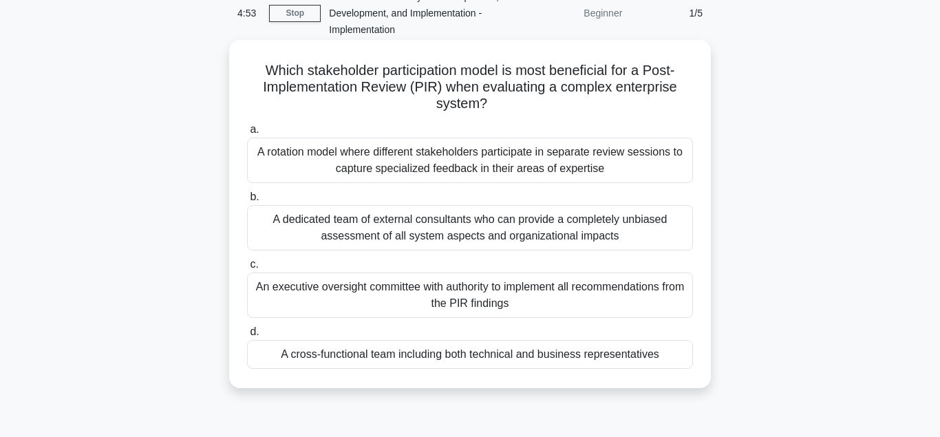
click at [414, 357] on div "A cross-functional team including both technical and business representatives" at bounding box center [470, 354] width 446 height 29
click at [247, 337] on input "d. A cross-functional team including both technical and business representatives" at bounding box center [247, 332] width 0 height 9
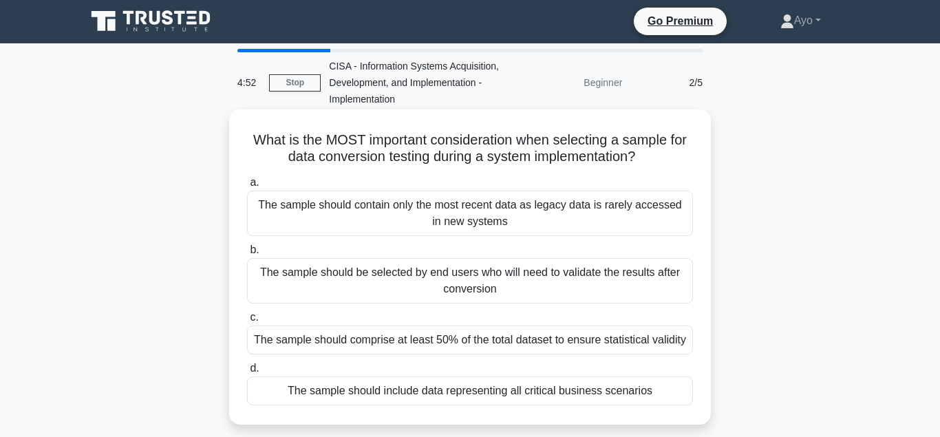
scroll to position [0, 0]
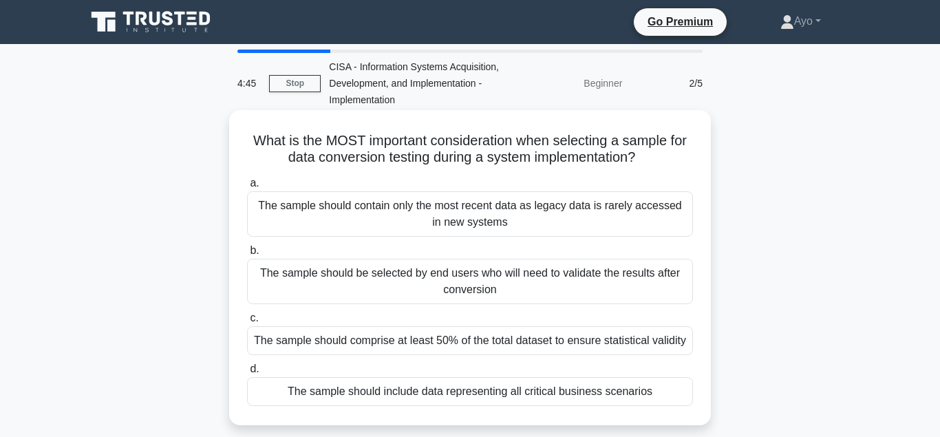
click at [392, 392] on div "The sample should include data representing all critical business scenarios" at bounding box center [470, 391] width 446 height 29
click at [247, 374] on input "d. The sample should include data representing all critical business scenarios" at bounding box center [247, 369] width 0 height 9
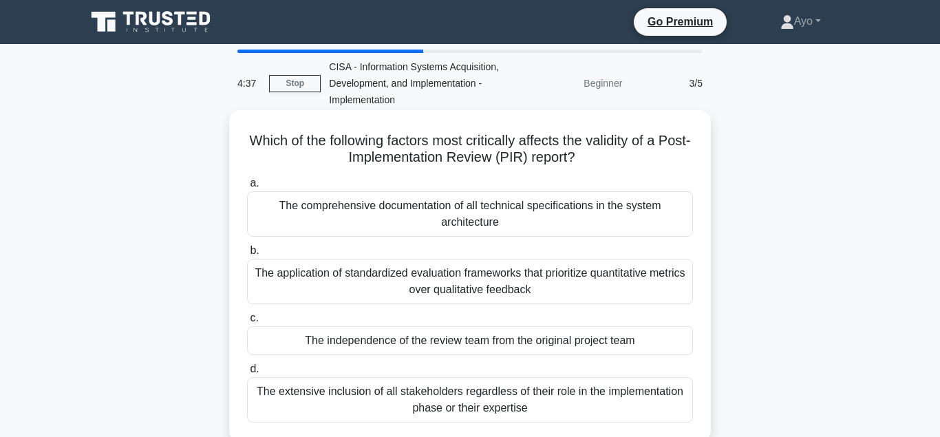
click at [376, 343] on div "The independence of the review team from the original project team" at bounding box center [470, 340] width 446 height 29
click at [247, 323] on input "c. The independence of the review team from the original project team" at bounding box center [247, 318] width 0 height 9
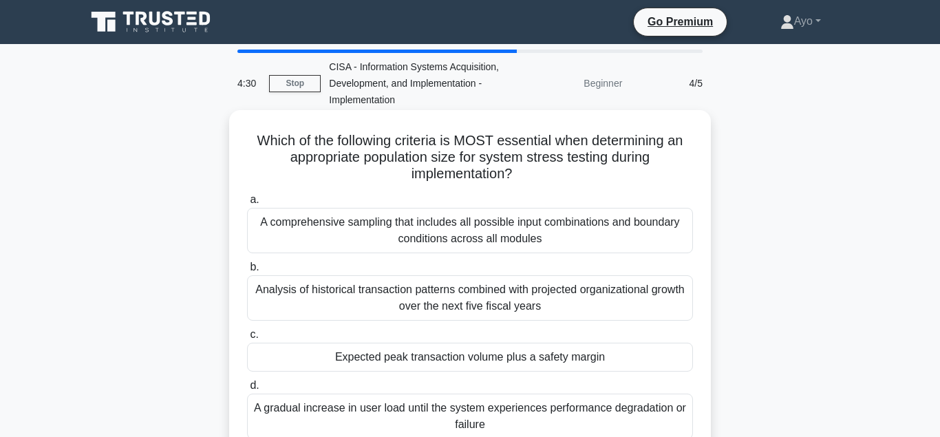
click at [391, 357] on div "Expected peak transaction volume plus a safety margin" at bounding box center [470, 357] width 446 height 29
click at [247, 339] on input "c. Expected peak transaction volume plus a safety margin" at bounding box center [247, 334] width 0 height 9
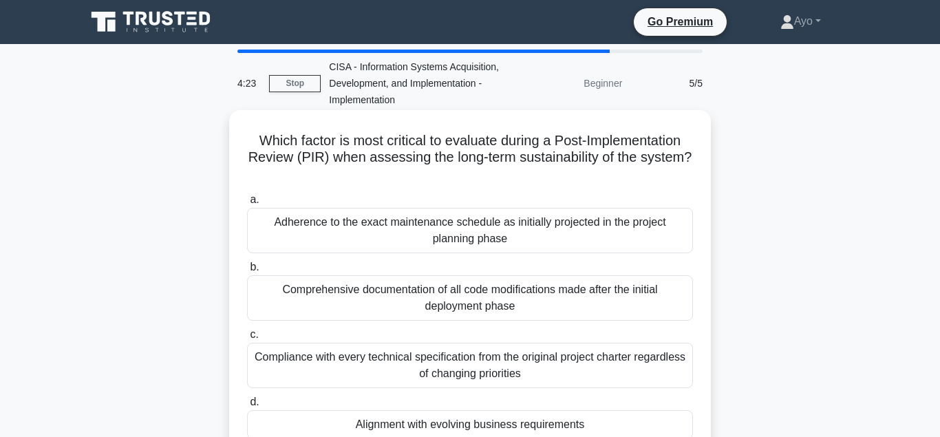
click at [396, 426] on div "Alignment with evolving business requirements" at bounding box center [470, 424] width 446 height 29
click at [247, 407] on input "d. Alignment with evolving business requirements" at bounding box center [247, 402] width 0 height 9
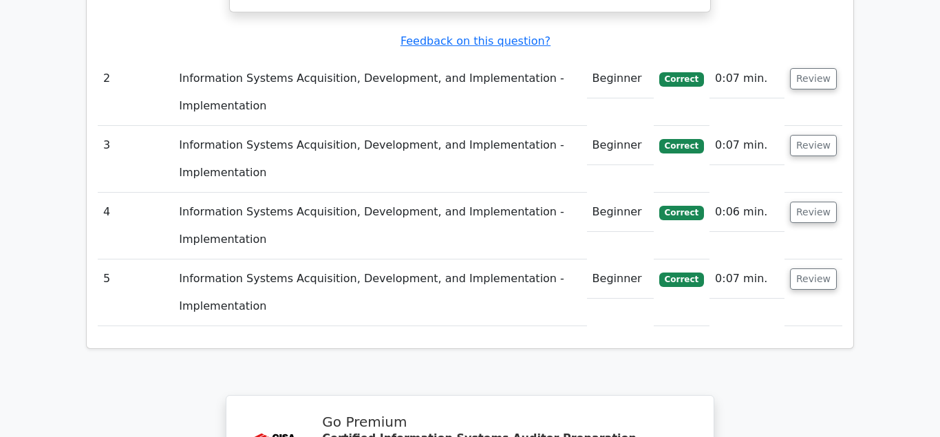
scroll to position [2176, 0]
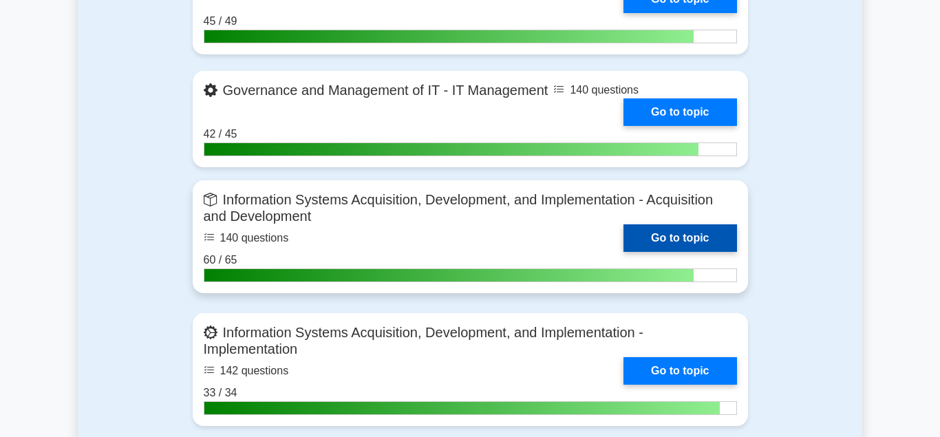
scroll to position [1264, 0]
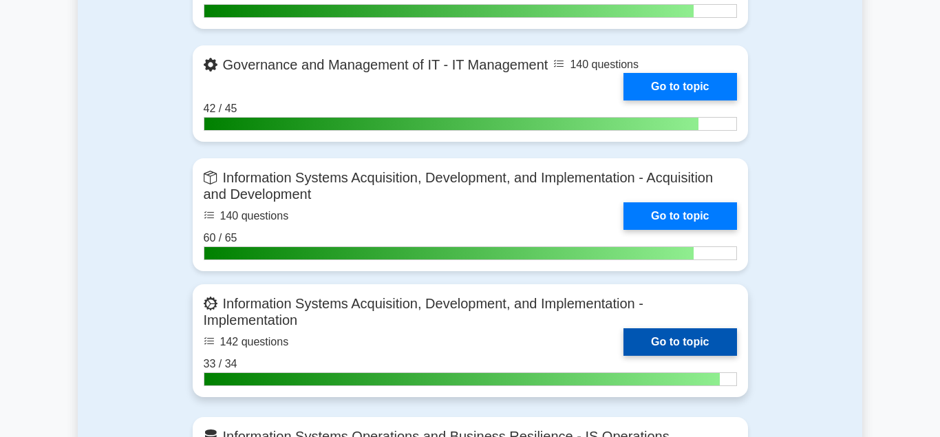
click at [652, 339] on link "Go to topic" at bounding box center [680, 342] width 113 height 28
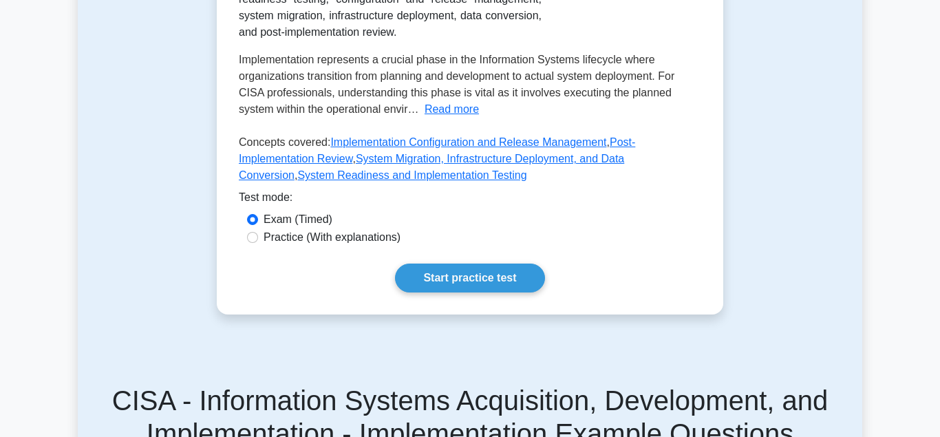
scroll to position [421, 0]
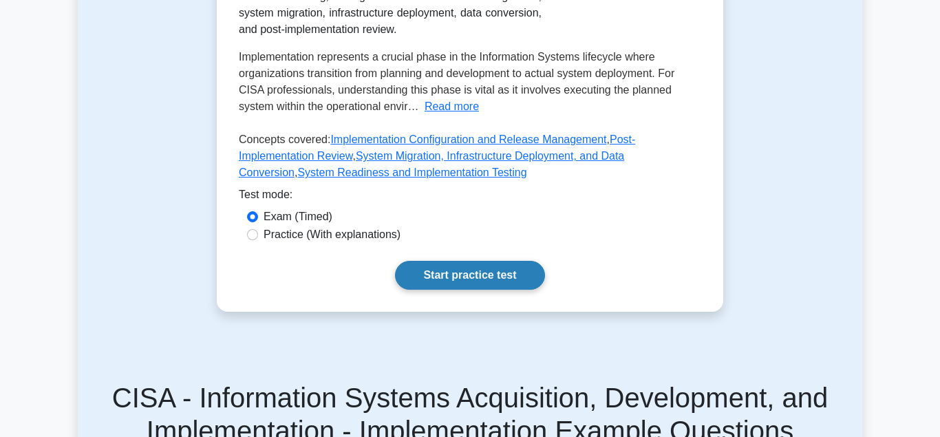
click at [458, 275] on link "Start practice test" at bounding box center [469, 275] width 149 height 29
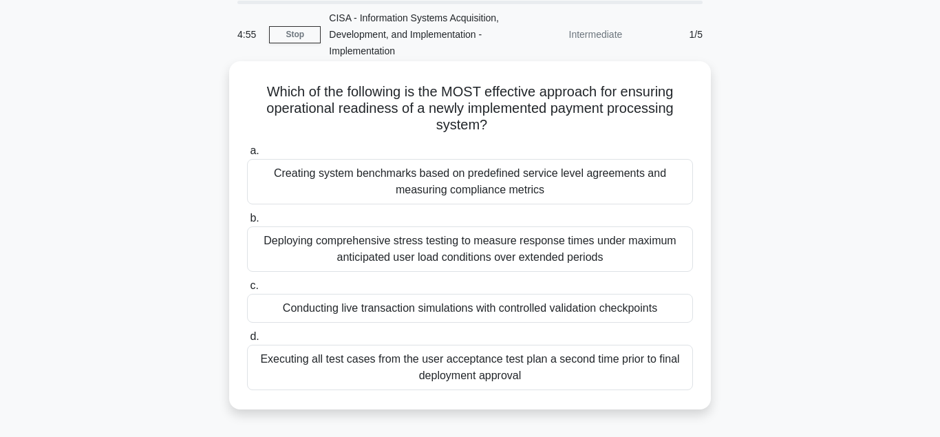
scroll to position [70, 0]
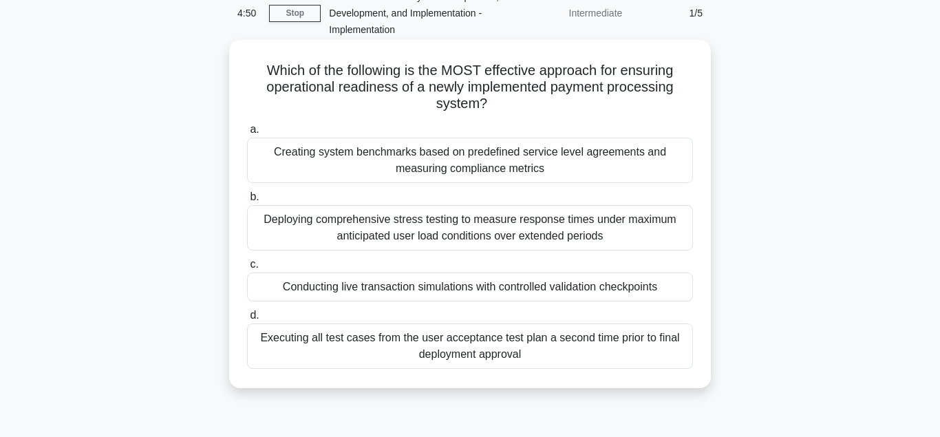
click at [425, 288] on div "Conducting live transaction simulations with controlled validation checkpoints" at bounding box center [470, 287] width 446 height 29
click at [247, 269] on input "c. Conducting live transaction simulations with controlled validation checkpoin…" at bounding box center [247, 264] width 0 height 9
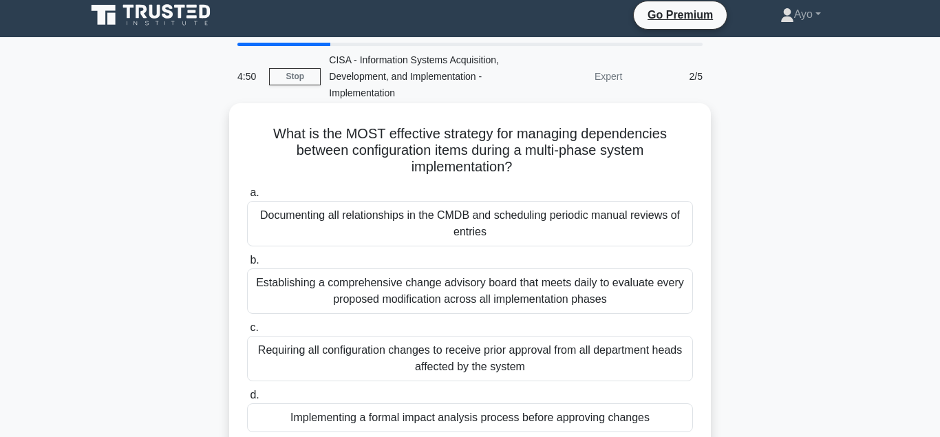
scroll to position [0, 0]
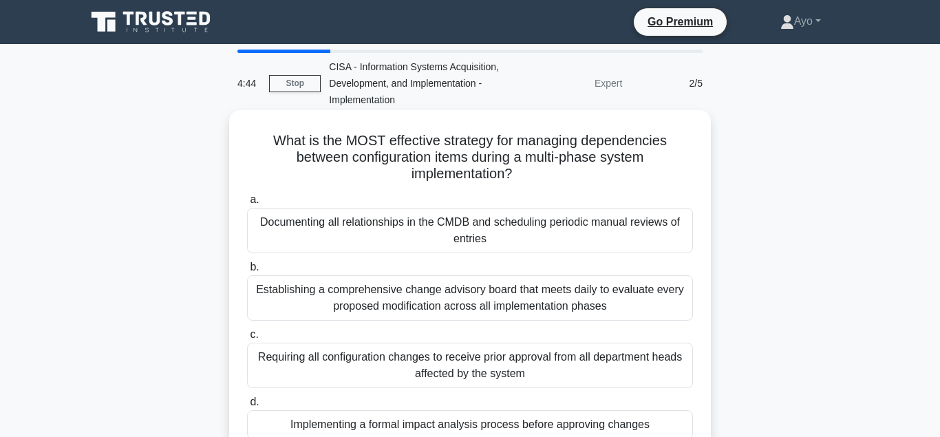
click at [420, 410] on div "Implementing a formal impact analysis process before approving changes" at bounding box center [470, 424] width 446 height 29
click at [247, 407] on input "d. Implementing a formal impact analysis process before approving changes" at bounding box center [247, 402] width 0 height 9
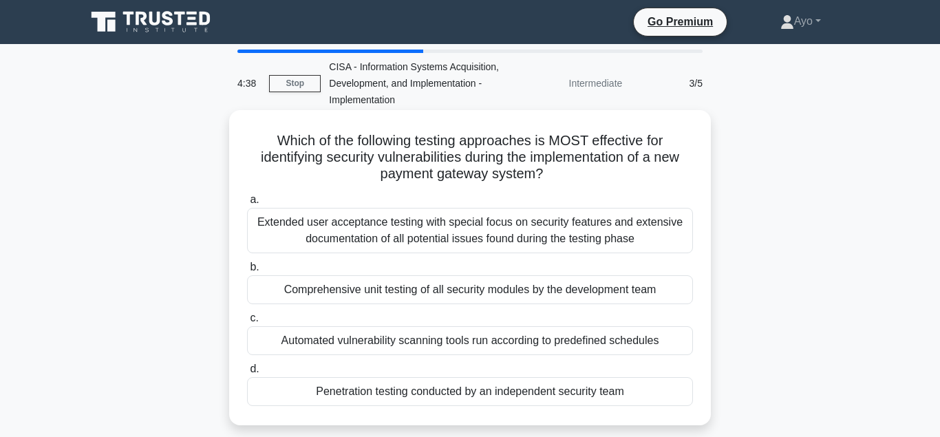
click at [370, 394] on div "Penetration testing conducted by an independent security team" at bounding box center [470, 391] width 446 height 29
click at [247, 374] on input "d. Penetration testing conducted by an independent security team" at bounding box center [247, 369] width 0 height 9
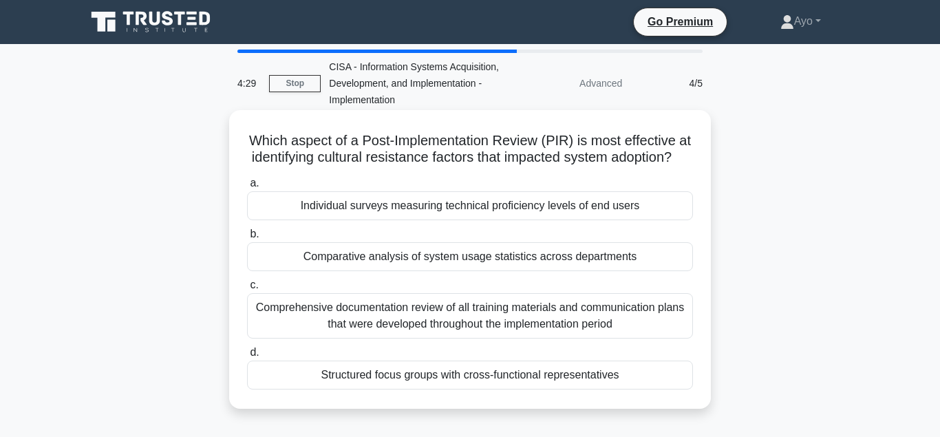
click at [381, 377] on div "Structured focus groups with cross-functional representatives" at bounding box center [470, 375] width 446 height 29
click at [247, 357] on input "d. Structured focus groups with cross-functional representatives" at bounding box center [247, 352] width 0 height 9
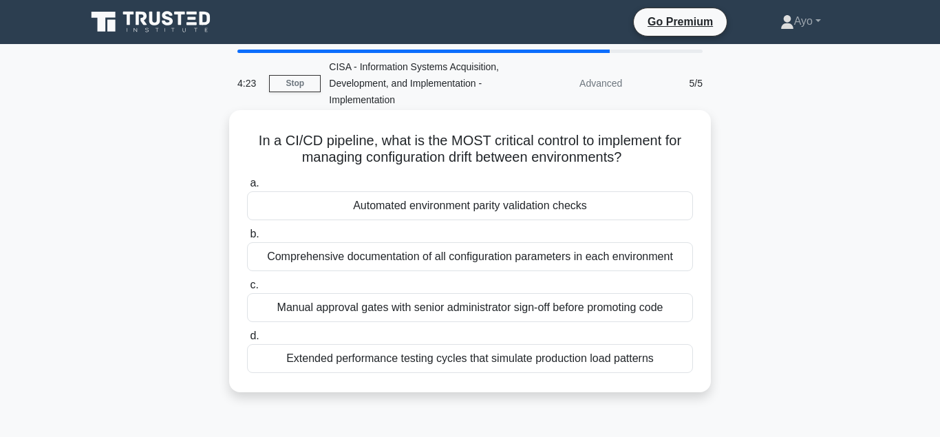
click at [400, 204] on div "Automated environment parity validation checks" at bounding box center [470, 205] width 446 height 29
click at [247, 188] on input "a. Automated environment parity validation checks" at bounding box center [247, 183] width 0 height 9
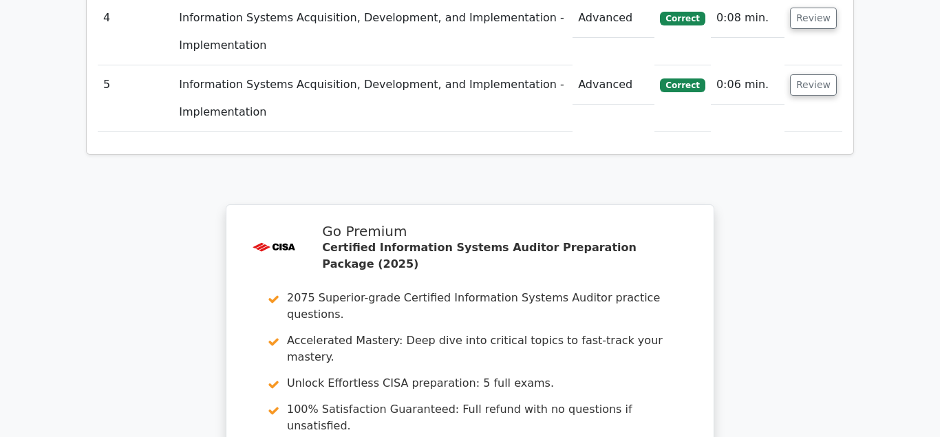
scroll to position [2176, 0]
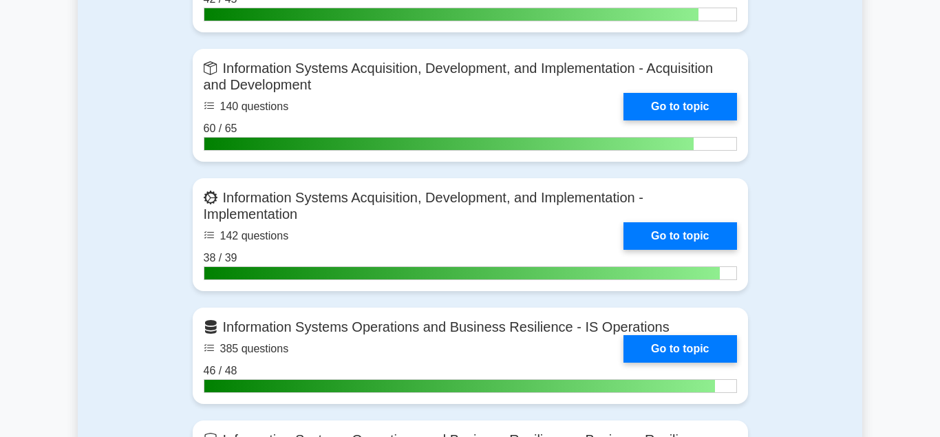
scroll to position [1368, 0]
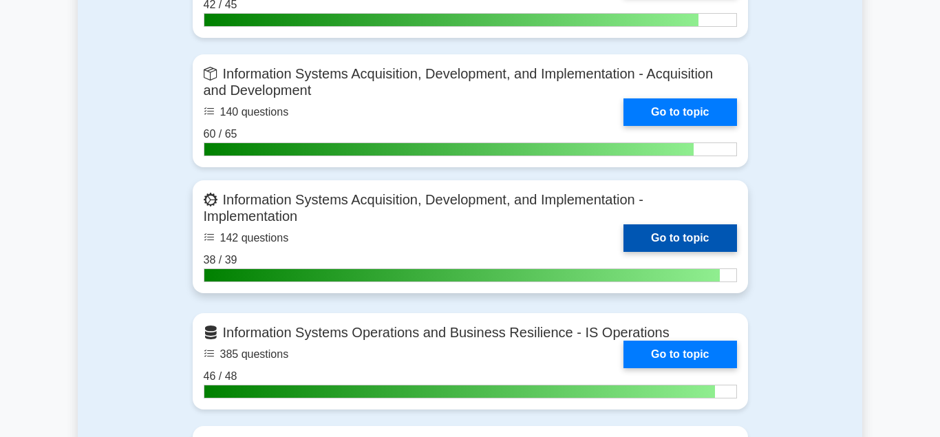
click at [674, 242] on link "Go to topic" at bounding box center [680, 238] width 113 height 28
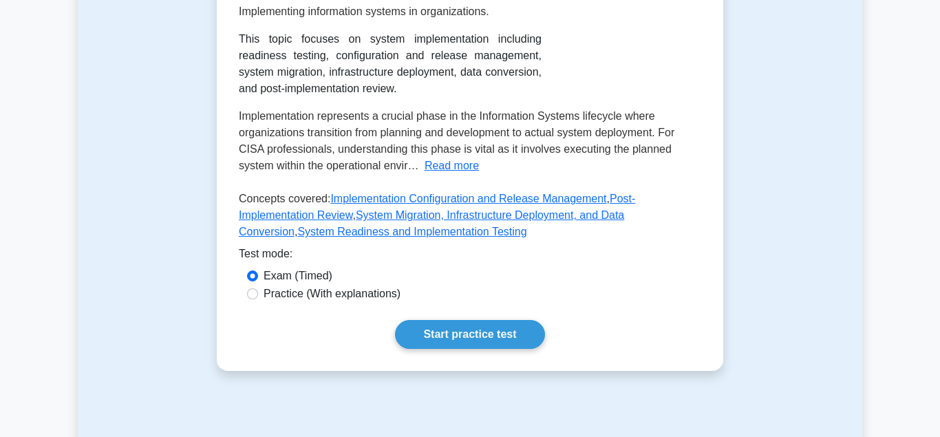
scroll to position [374, 0]
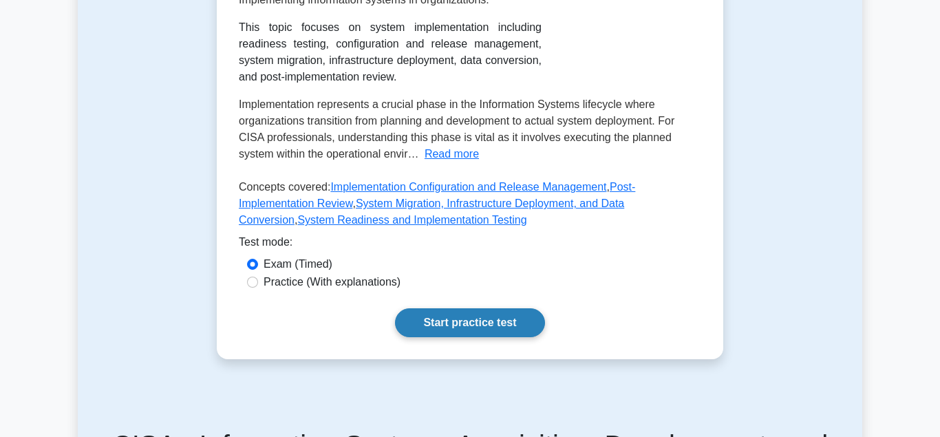
click at [471, 334] on link "Start practice test" at bounding box center [469, 322] width 149 height 29
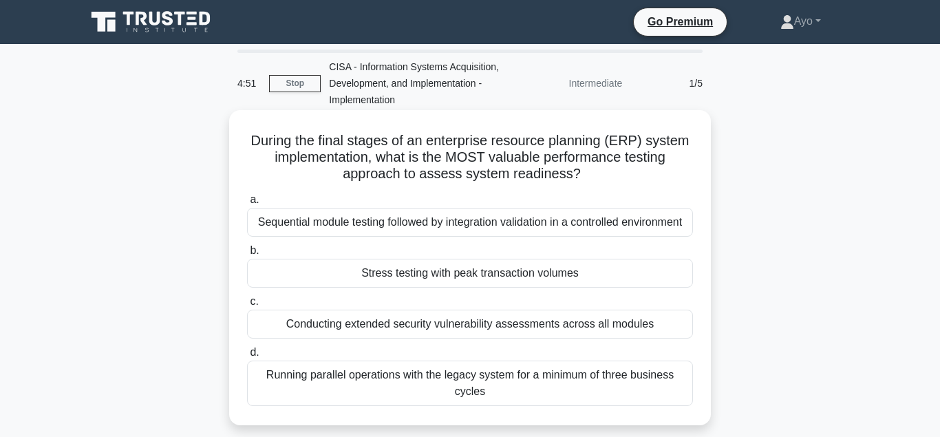
click at [416, 282] on div "Stress testing with peak transaction volumes" at bounding box center [470, 273] width 446 height 29
click at [247, 255] on input "b. Stress testing with peak transaction volumes" at bounding box center [247, 250] width 0 height 9
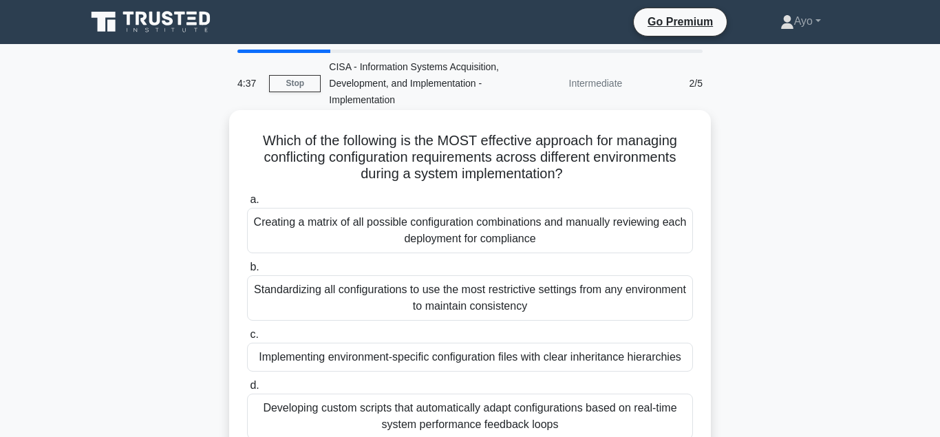
click at [330, 358] on div "Implementing environment-specific configuration files with clear inheritance hi…" at bounding box center [470, 357] width 446 height 29
click at [247, 339] on input "c. Implementing environment-specific configuration files with clear inheritance…" at bounding box center [247, 334] width 0 height 9
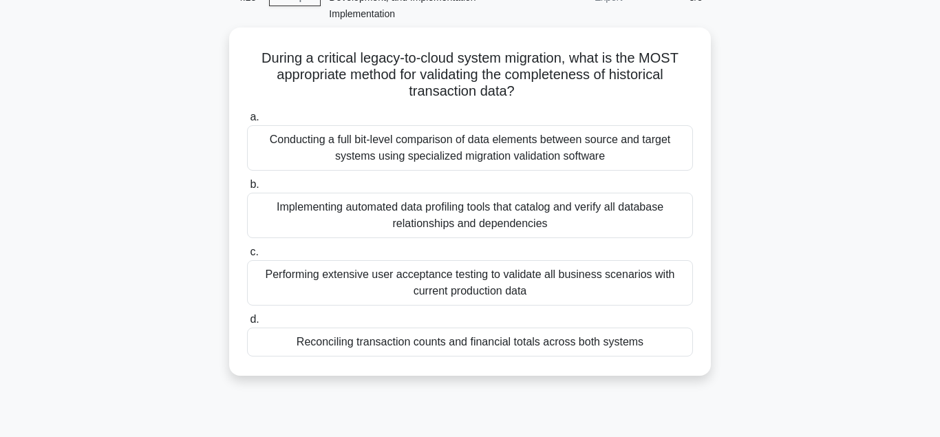
scroll to position [87, 0]
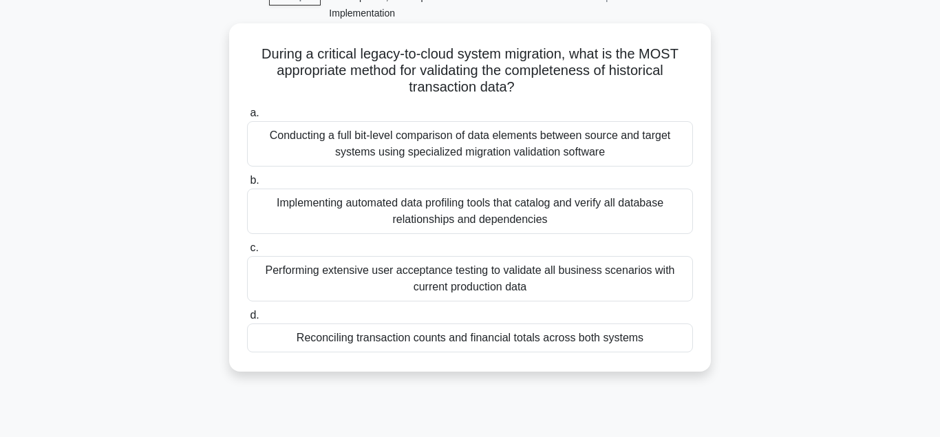
click at [347, 352] on div "Reconciling transaction counts and financial totals across both systems" at bounding box center [470, 338] width 446 height 29
click at [247, 320] on input "d. Reconciling transaction counts and financial totals across both systems" at bounding box center [247, 315] width 0 height 9
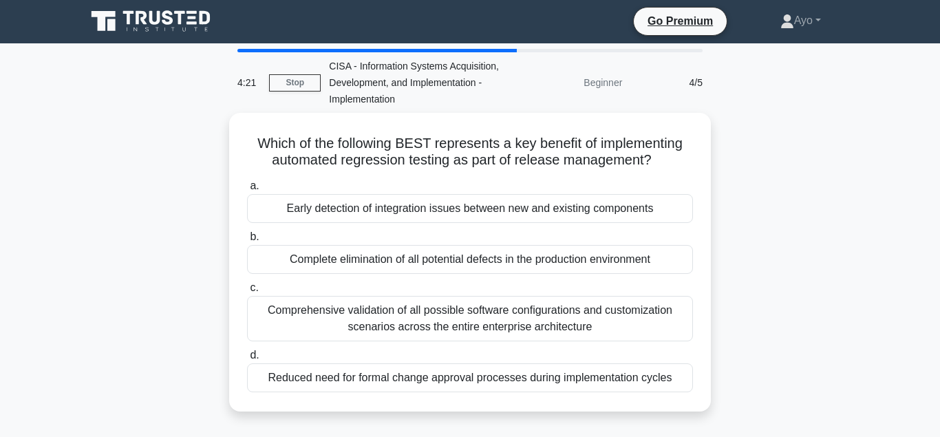
scroll to position [0, 0]
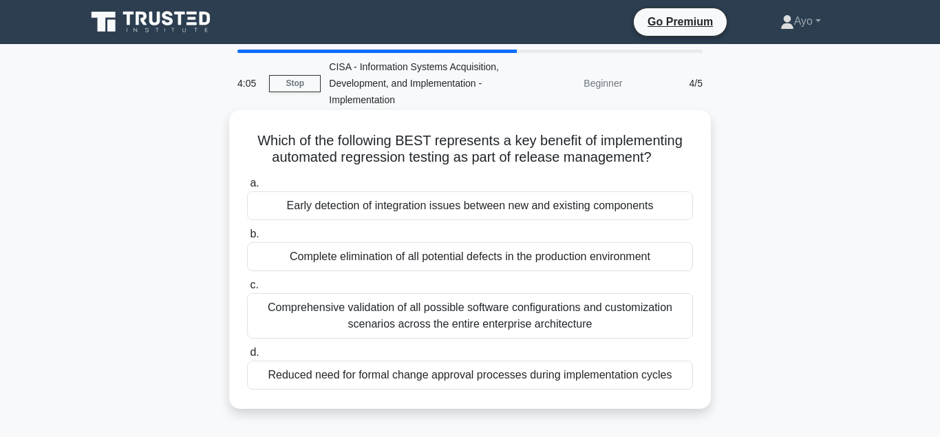
click at [332, 219] on div "Early detection of integration issues between new and existing components" at bounding box center [470, 205] width 446 height 29
click at [247, 188] on input "a. Early detection of integration issues between new and existing components" at bounding box center [247, 183] width 0 height 9
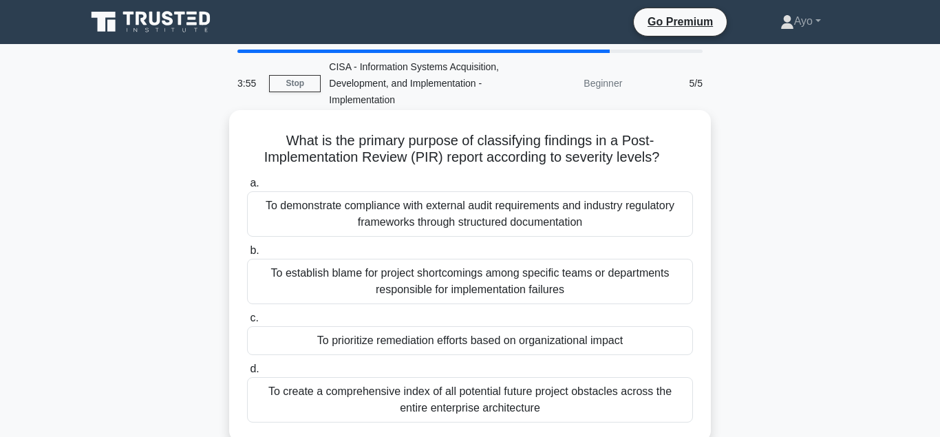
click at [397, 346] on div "To prioritize remediation efforts based on organizational impact" at bounding box center [470, 340] width 446 height 29
click at [247, 323] on input "c. To prioritize remediation efforts based on organizational impact" at bounding box center [247, 318] width 0 height 9
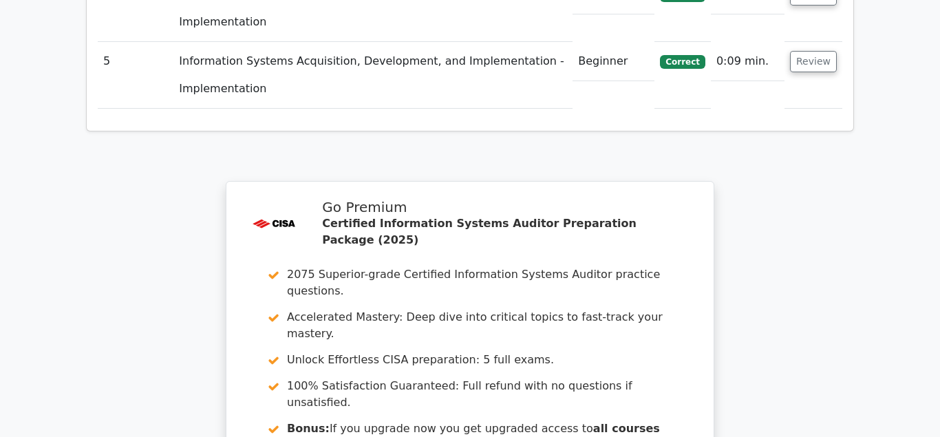
scroll to position [2058, 0]
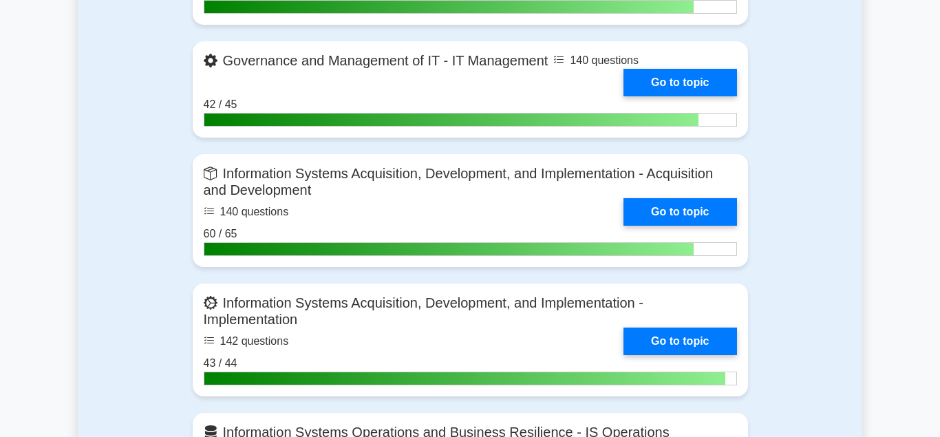
scroll to position [1269, 0]
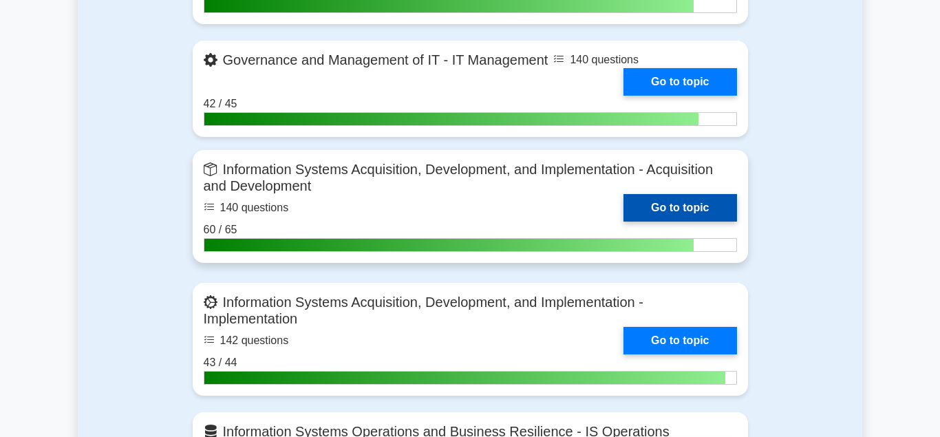
click at [674, 213] on link "Go to topic" at bounding box center [680, 208] width 113 height 28
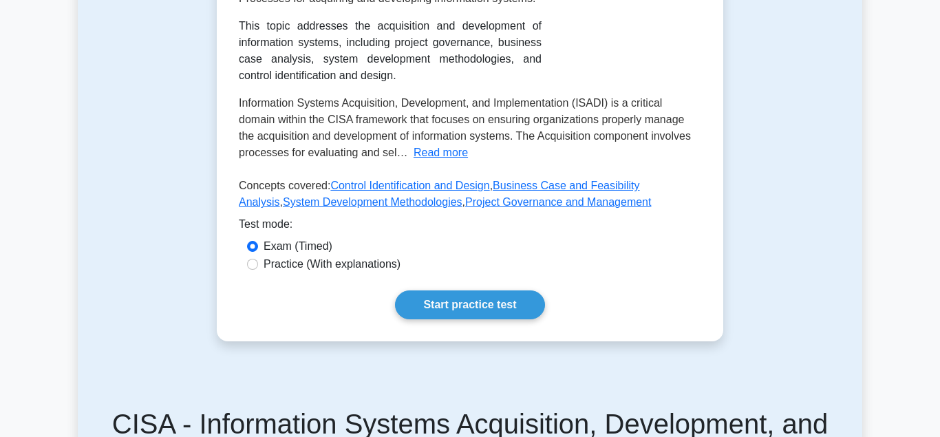
scroll to position [421, 0]
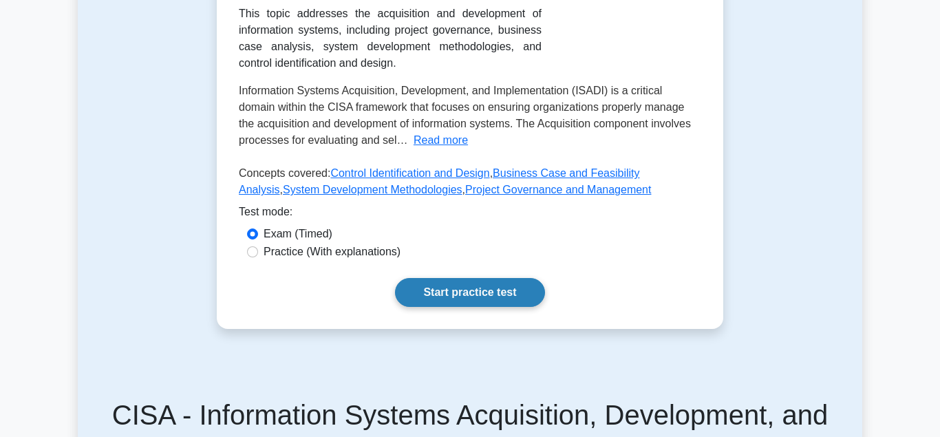
click at [463, 299] on link "Start practice test" at bounding box center [469, 292] width 149 height 29
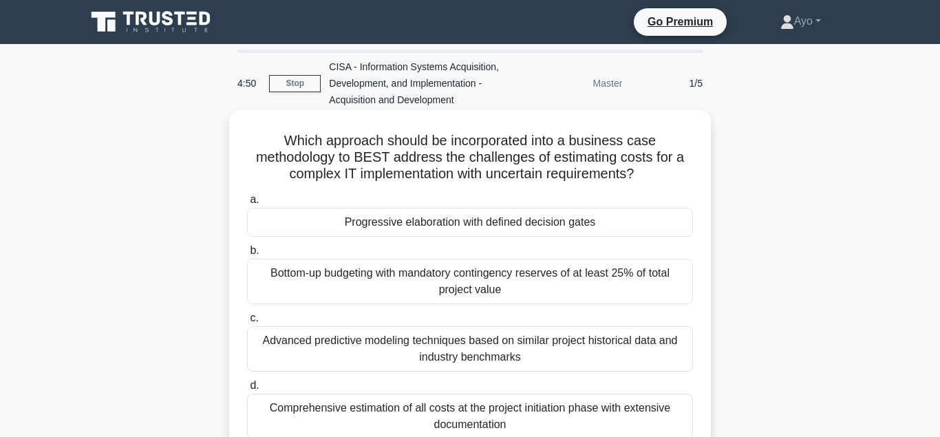
click at [400, 231] on div "Progressive elaboration with defined decision gates" at bounding box center [470, 222] width 446 height 29
click at [247, 204] on input "a. Progressive elaboration with defined decision gates" at bounding box center [247, 199] width 0 height 9
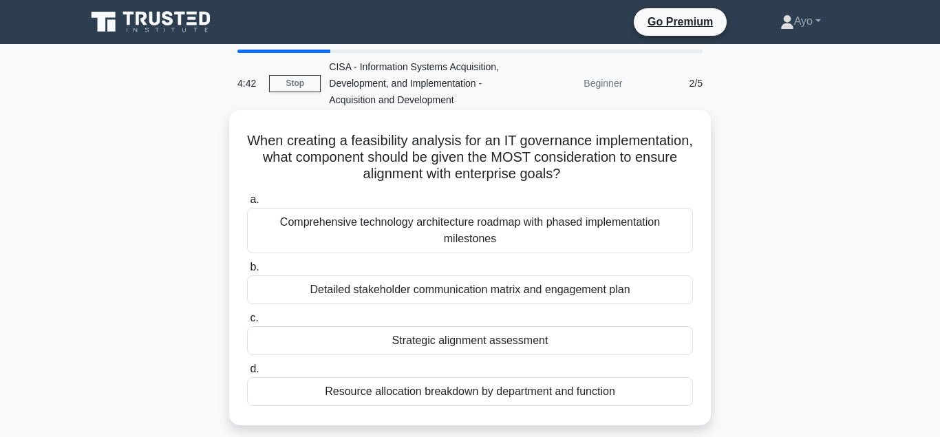
click at [444, 346] on div "Strategic alignment assessment" at bounding box center [470, 340] width 446 height 29
click at [247, 323] on input "c. Strategic alignment assessment" at bounding box center [247, 318] width 0 height 9
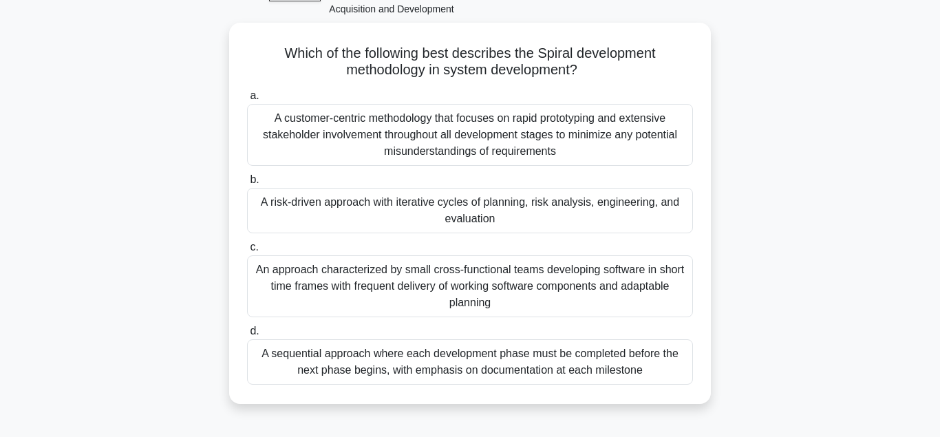
scroll to position [92, 0]
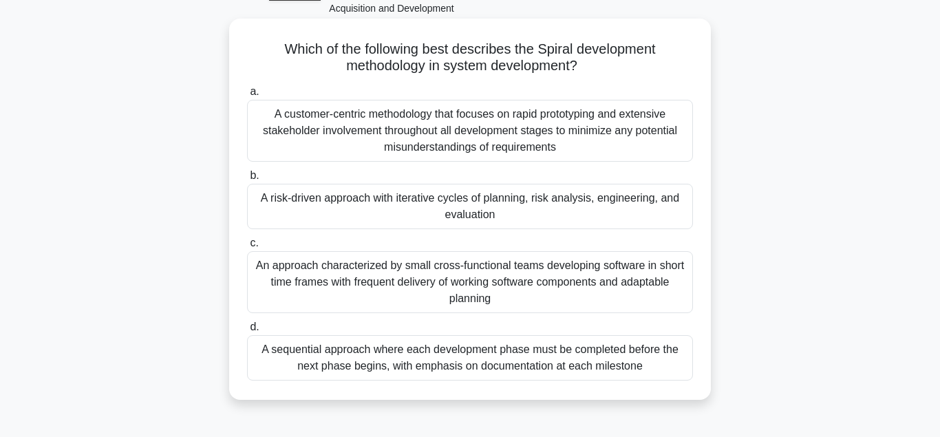
click at [368, 211] on div "A risk-driven approach with iterative cycles of planning, risk analysis, engine…" at bounding box center [470, 206] width 446 height 45
click at [247, 180] on input "b. A risk-driven approach with iterative cycles of planning, risk analysis, eng…" at bounding box center [247, 175] width 0 height 9
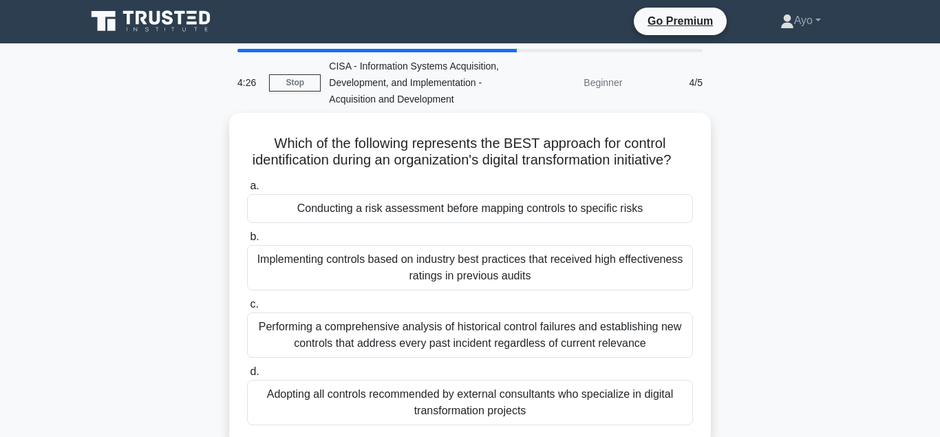
scroll to position [0, 0]
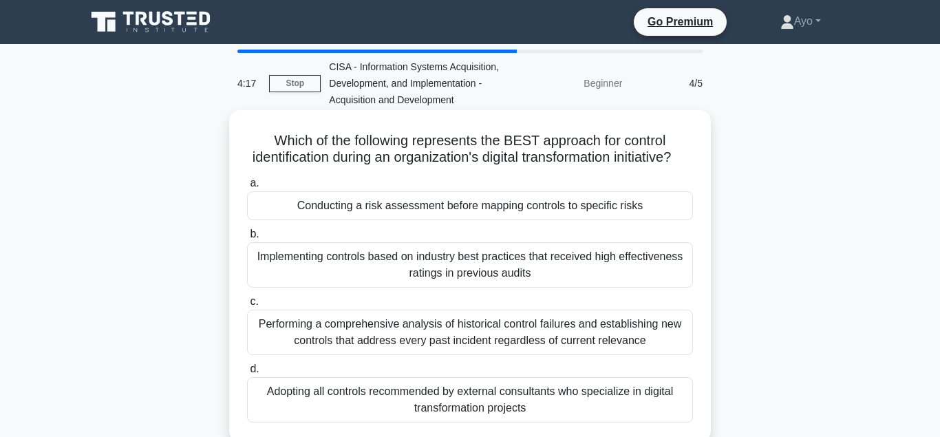
click at [361, 211] on div "Conducting a risk assessment before mapping controls to specific risks" at bounding box center [470, 205] width 446 height 29
click at [247, 188] on input "a. Conducting a risk assessment before mapping controls to specific risks" at bounding box center [247, 183] width 0 height 9
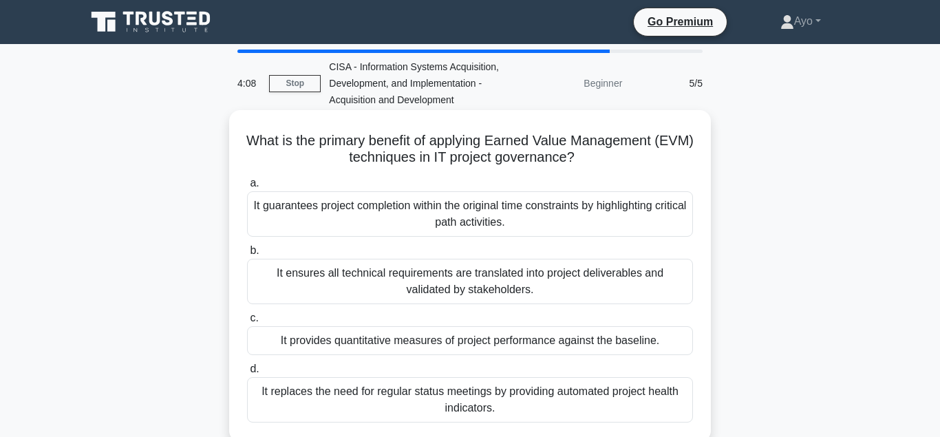
click at [347, 343] on div "It provides quantitative measures of project performance against the baseline." at bounding box center [470, 340] width 446 height 29
click at [247, 323] on input "c. It provides quantitative measures of project performance against the baselin…" at bounding box center [247, 318] width 0 height 9
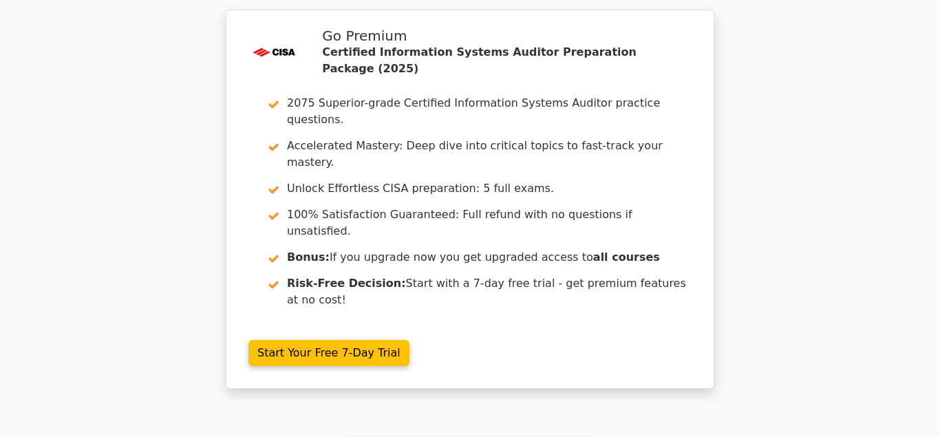
scroll to position [2413, 0]
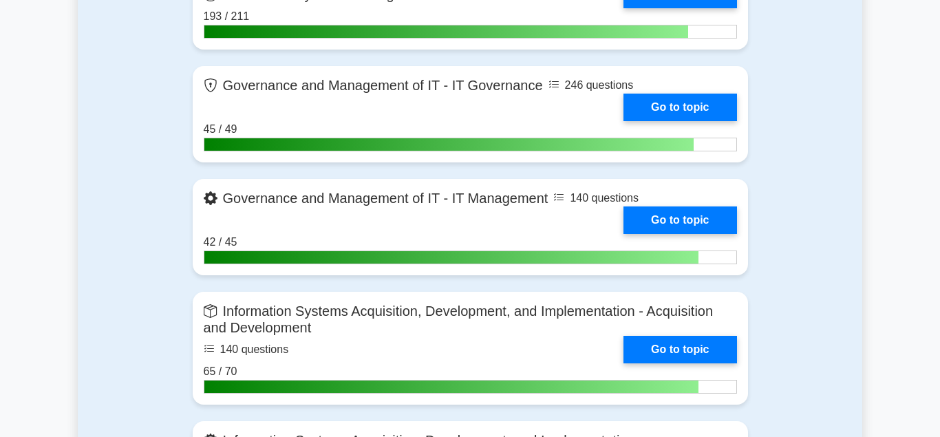
scroll to position [1132, 0]
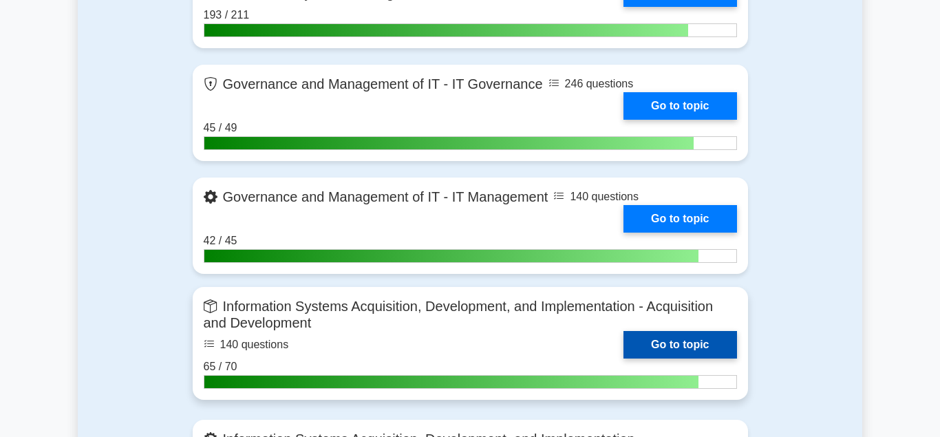
click at [681, 354] on link "Go to topic" at bounding box center [680, 345] width 113 height 28
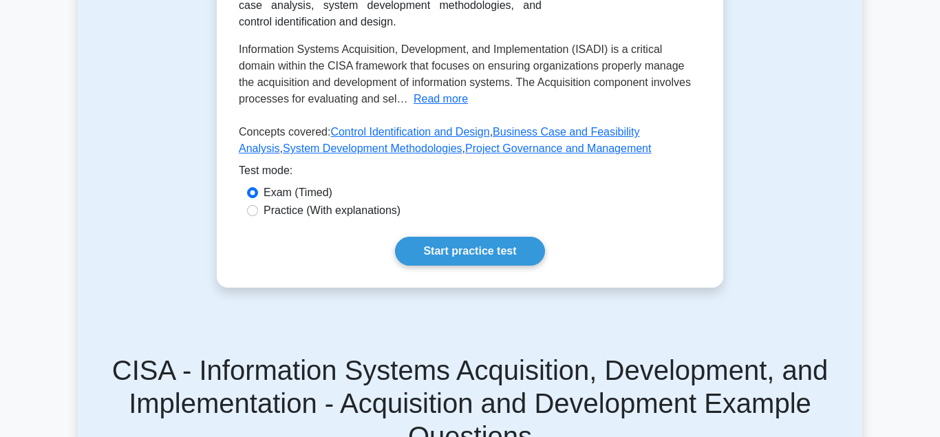
scroll to position [467, 0]
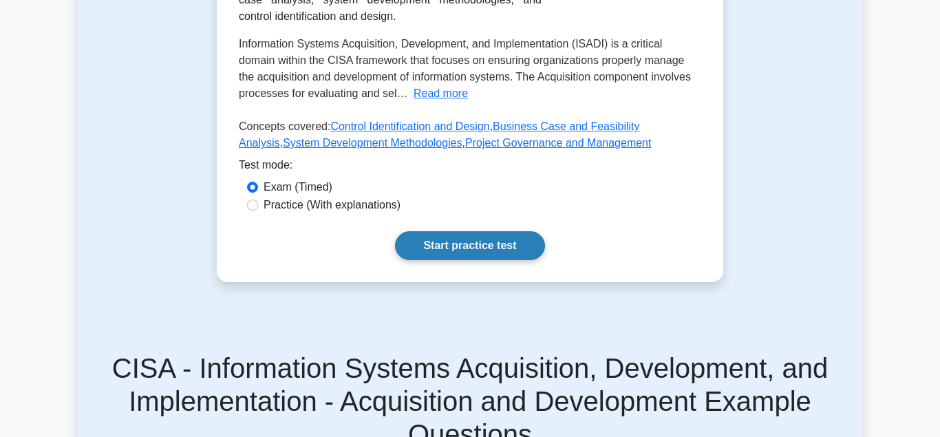
click at [462, 252] on link "Start practice test" at bounding box center [469, 245] width 149 height 29
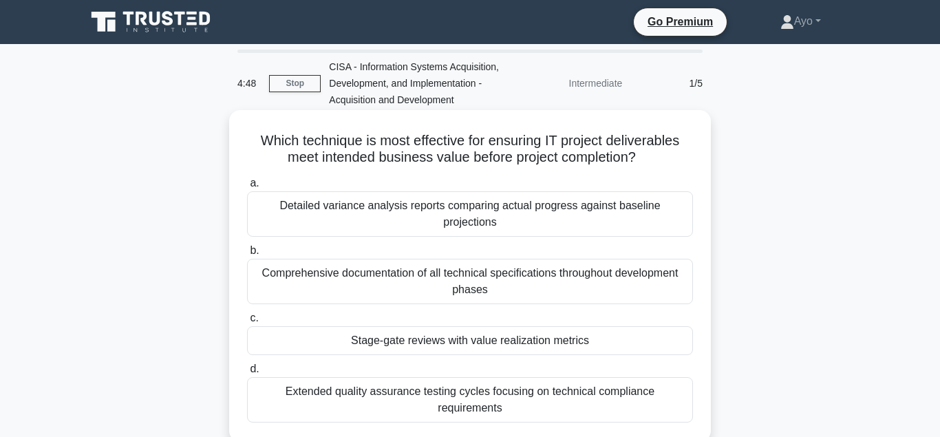
click at [394, 333] on div "Stage-gate reviews with value realization metrics" at bounding box center [470, 340] width 446 height 29
click at [247, 323] on input "c. Stage-gate reviews with value realization metrics" at bounding box center [247, 318] width 0 height 9
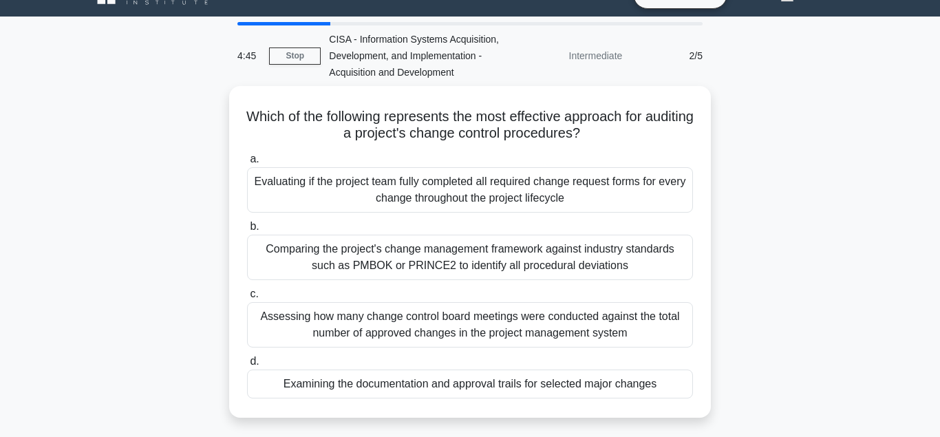
scroll to position [30, 0]
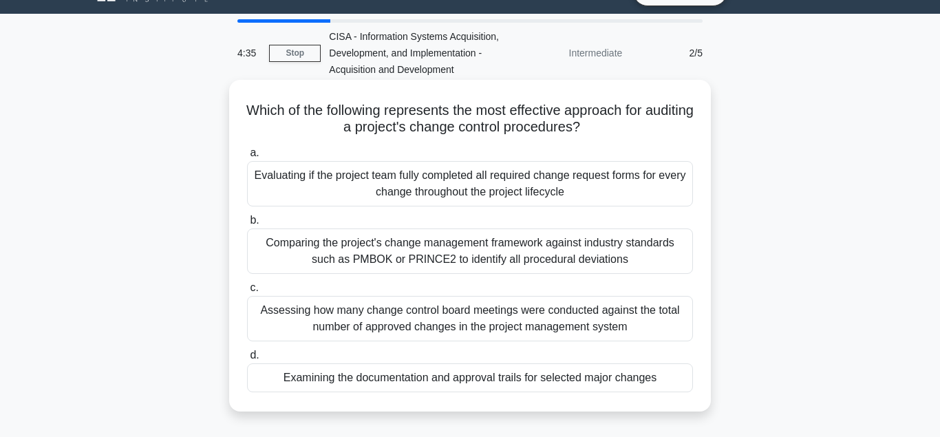
click at [394, 379] on div "Examining the documentation and approval trails for selected major changes" at bounding box center [470, 377] width 446 height 29
click at [247, 360] on input "d. Examining the documentation and approval trails for selected major changes" at bounding box center [247, 355] width 0 height 9
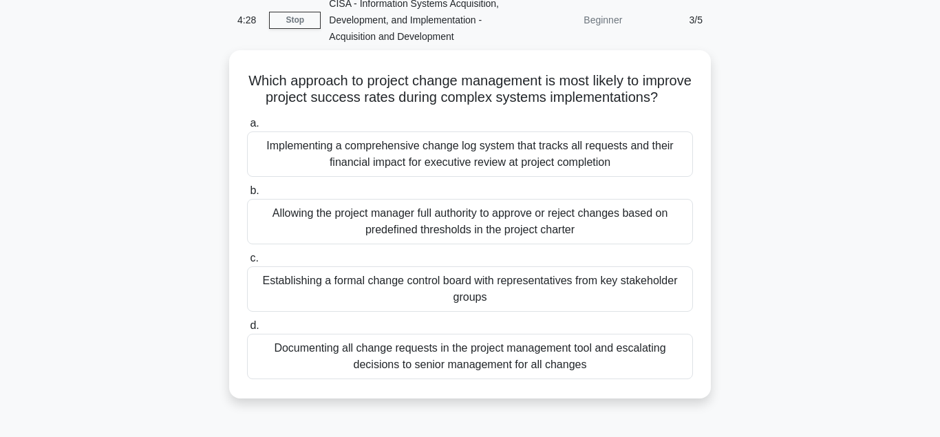
scroll to position [71, 0]
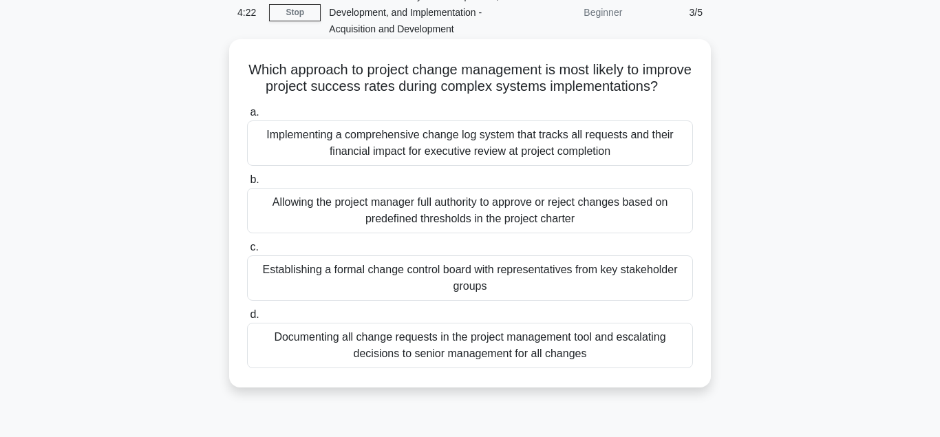
click at [312, 282] on div "Establishing a formal change control board with representatives from key stakeh…" at bounding box center [470, 277] width 446 height 45
click at [247, 252] on input "c. Establishing a formal change control board with representatives from key sta…" at bounding box center [247, 247] width 0 height 9
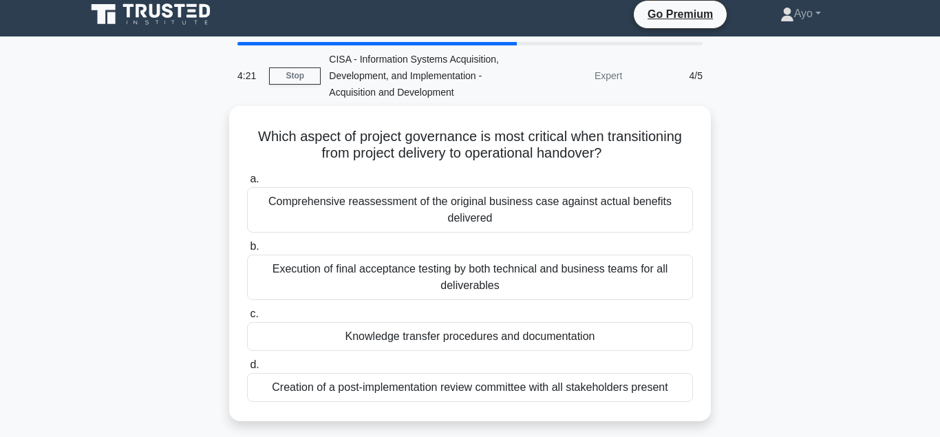
scroll to position [0, 0]
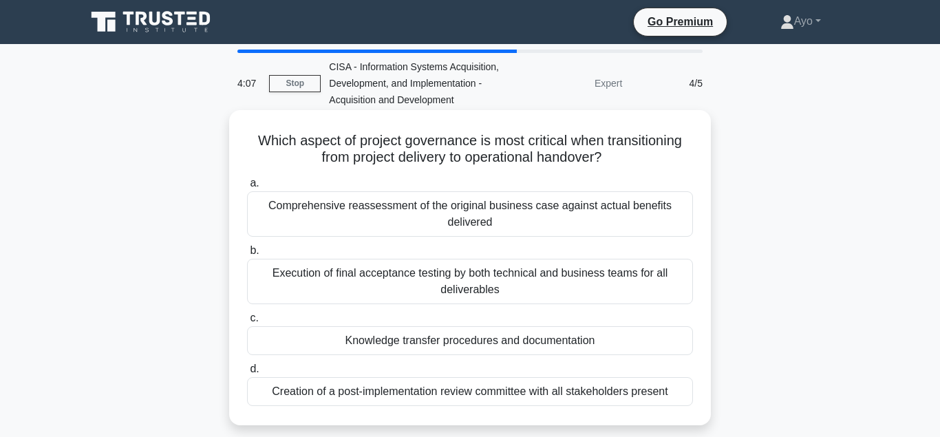
click at [374, 346] on div "Knowledge transfer procedures and documentation" at bounding box center [470, 340] width 446 height 29
click at [247, 323] on input "c. Knowledge transfer procedures and documentation" at bounding box center [247, 318] width 0 height 9
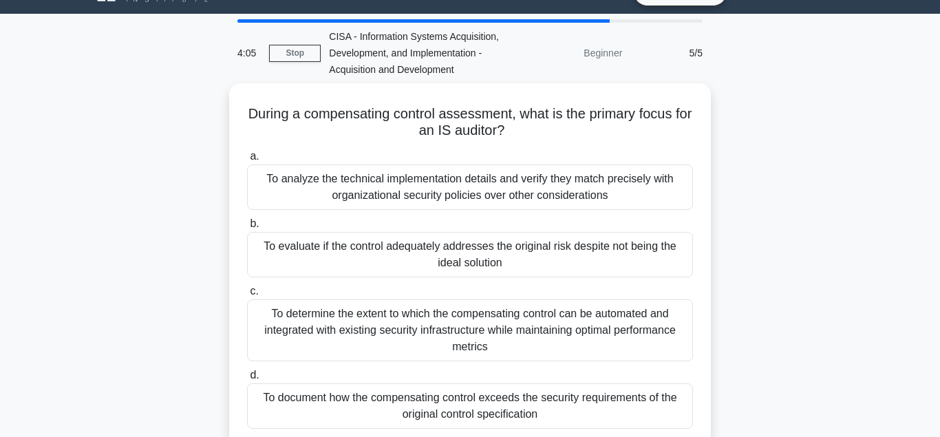
scroll to position [42, 0]
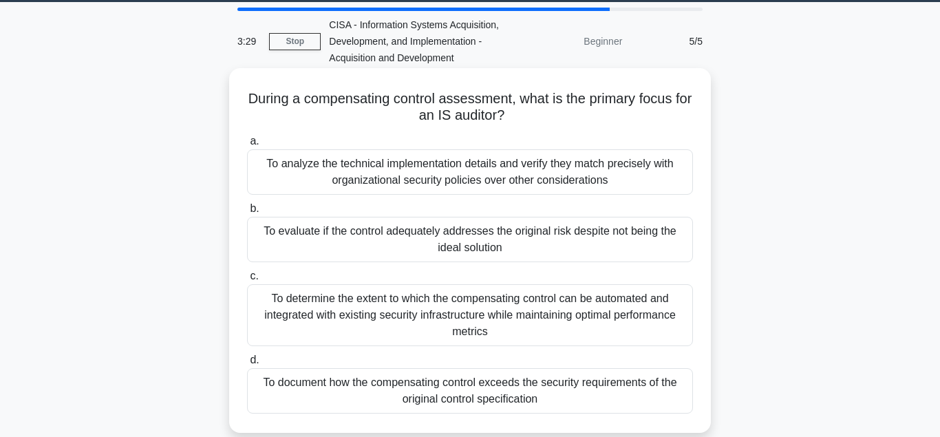
click at [310, 233] on div "To evaluate if the control adequately addresses the original risk despite not b…" at bounding box center [470, 239] width 446 height 45
click at [247, 213] on input "b. To evaluate if the control adequately addresses the original risk despite no…" at bounding box center [247, 208] width 0 height 9
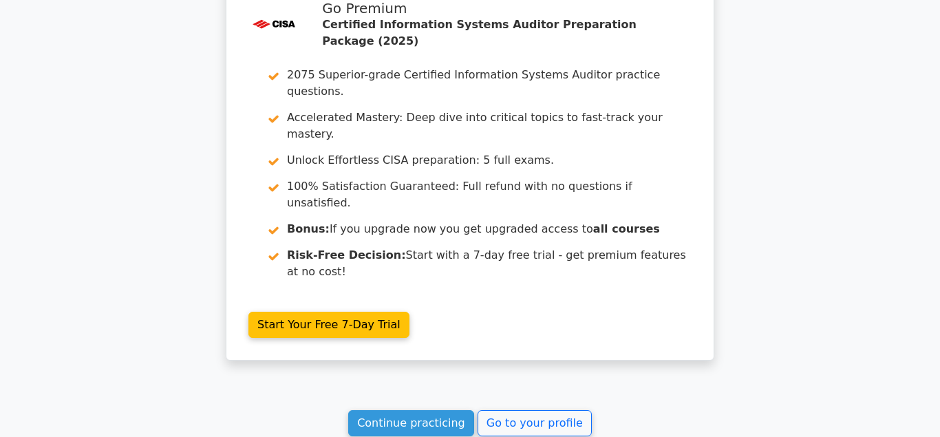
scroll to position [2326, 0]
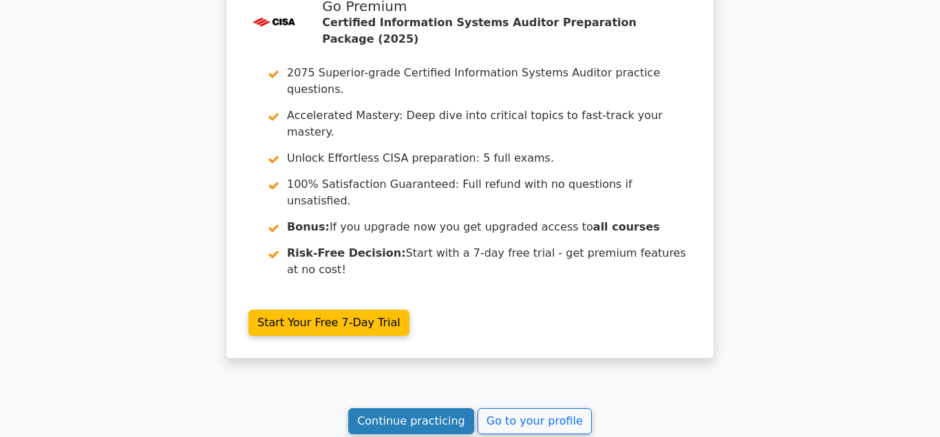
click at [411, 408] on link "Continue practicing" at bounding box center [411, 421] width 126 height 26
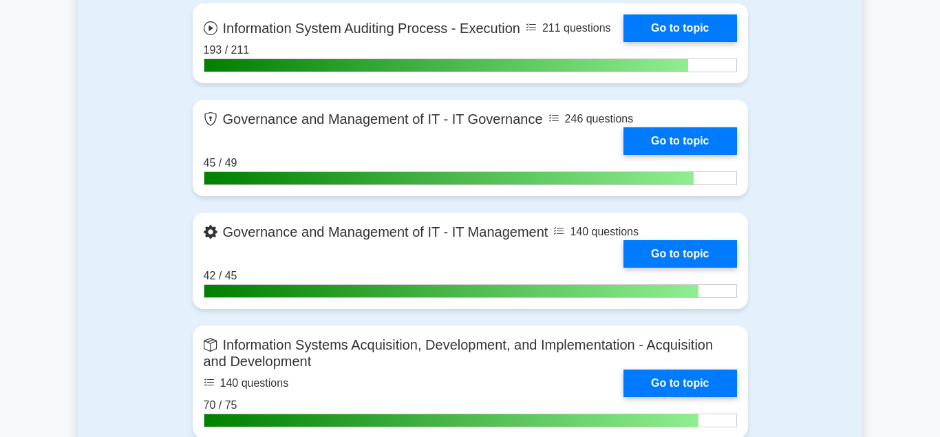
scroll to position [1098, 0]
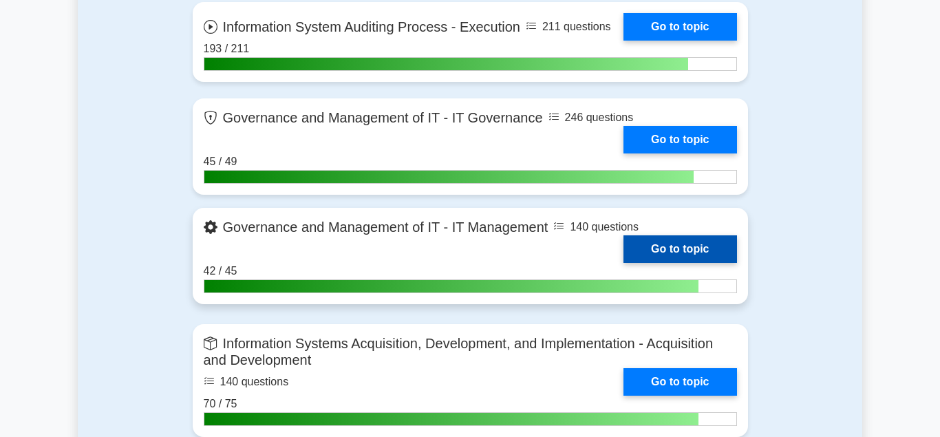
click at [672, 255] on link "Go to topic" at bounding box center [680, 249] width 113 height 28
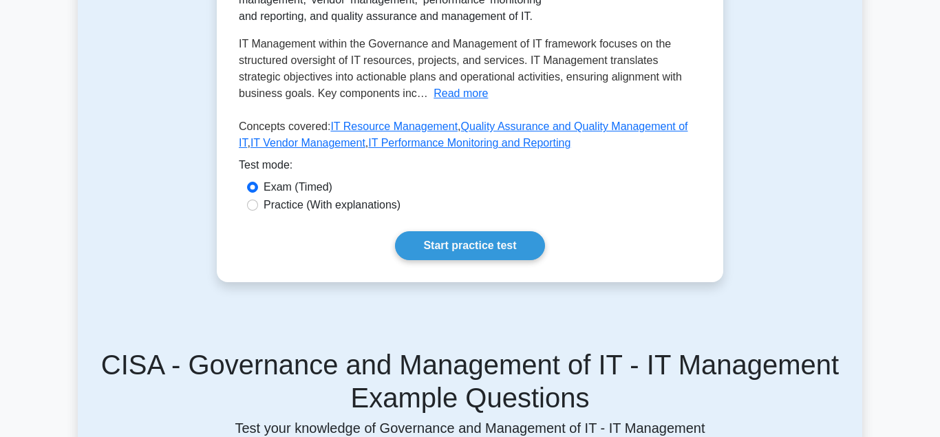
scroll to position [356, 0]
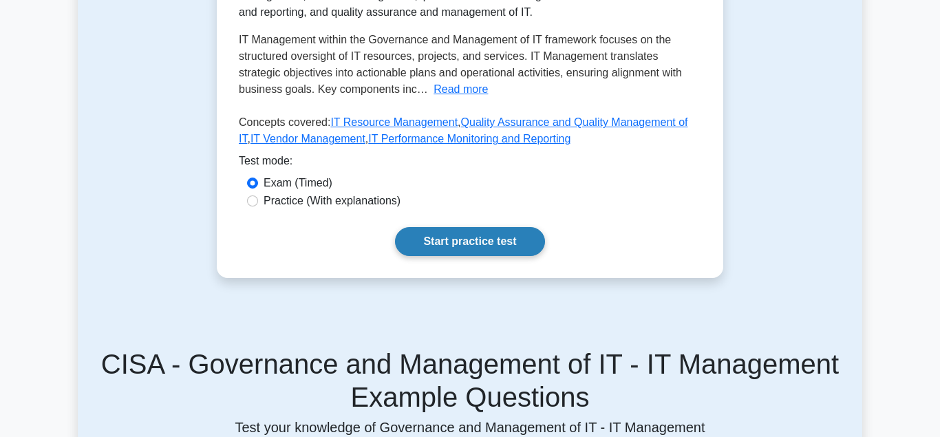
click at [468, 254] on link "Start practice test" at bounding box center [469, 241] width 149 height 29
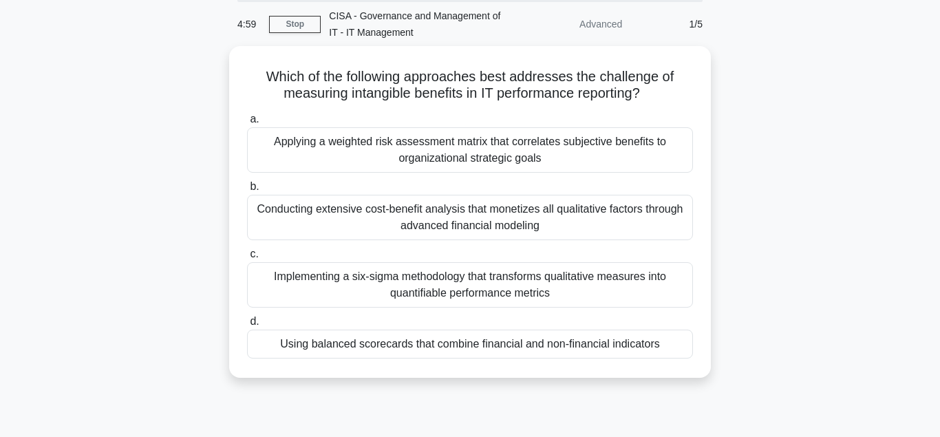
scroll to position [56, 0]
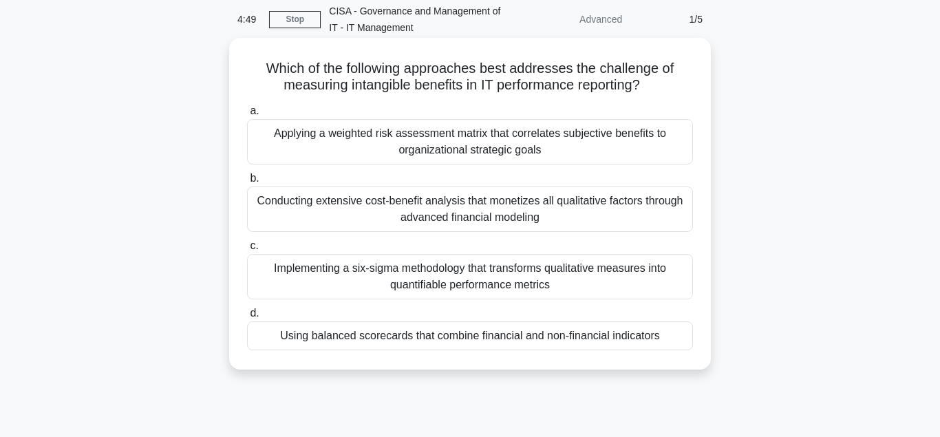
click at [317, 346] on div "Using balanced scorecards that combine financial and non-financial indicators" at bounding box center [470, 335] width 446 height 29
click at [247, 318] on input "d. Using balanced scorecards that combine financial and non-financial indicators" at bounding box center [247, 313] width 0 height 9
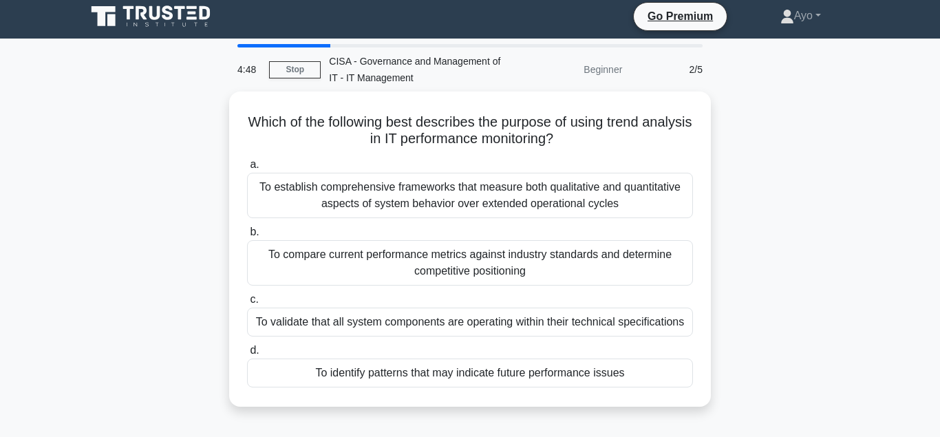
scroll to position [0, 0]
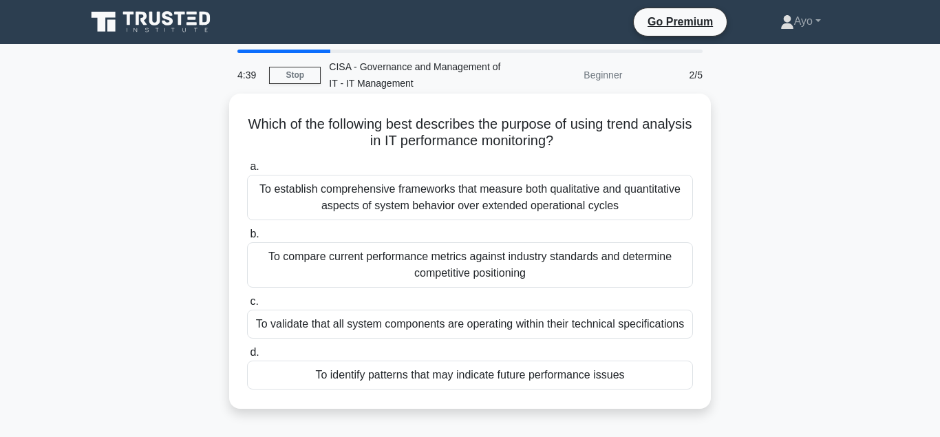
click at [328, 379] on div "To identify patterns that may indicate future performance issues" at bounding box center [470, 375] width 446 height 29
click at [247, 357] on input "d. To identify patterns that may indicate future performance issues" at bounding box center [247, 352] width 0 height 9
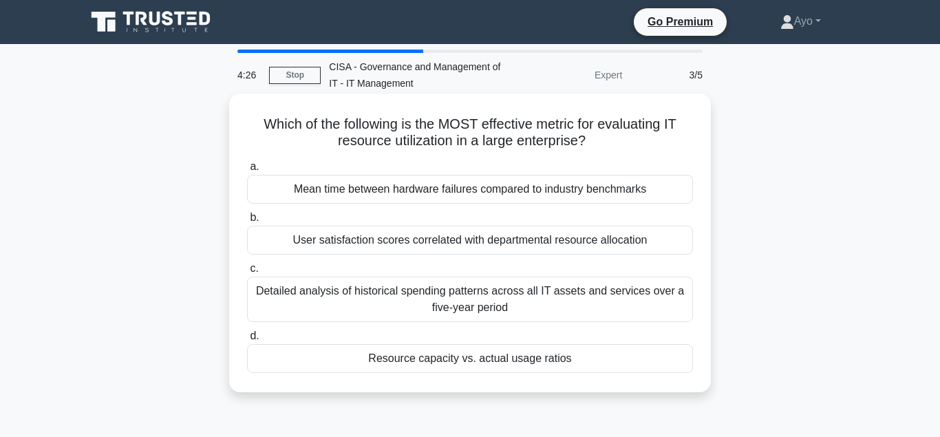
click at [418, 370] on div "Resource capacity vs. actual usage ratios" at bounding box center [470, 358] width 446 height 29
click at [247, 341] on input "d. Resource capacity vs. actual usage ratios" at bounding box center [247, 336] width 0 height 9
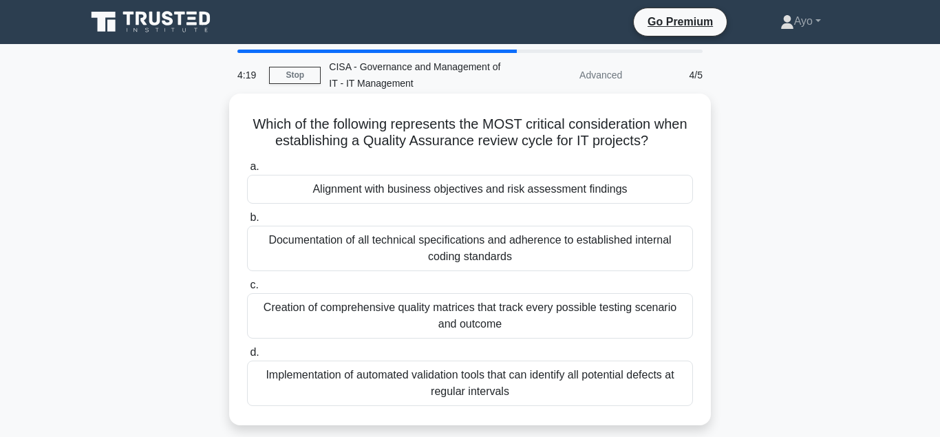
click at [346, 195] on div "Alignment with business objectives and risk assessment findings" at bounding box center [470, 189] width 446 height 29
click at [247, 171] on input "a. Alignment with business objectives and risk assessment findings" at bounding box center [247, 166] width 0 height 9
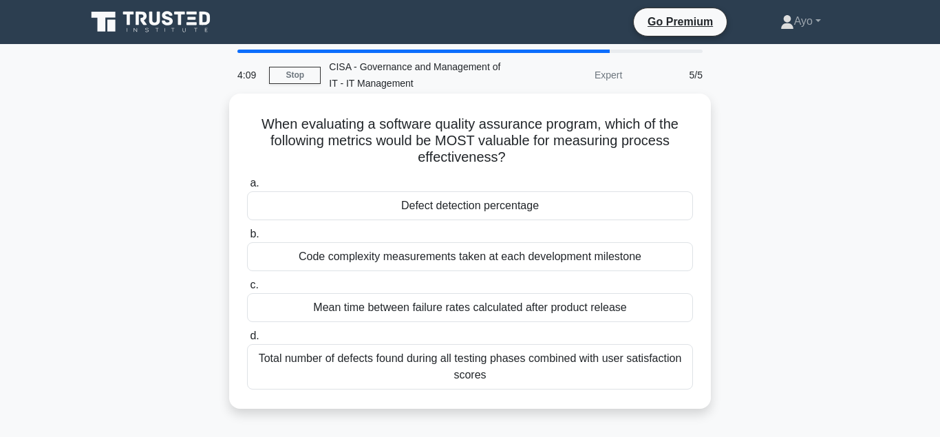
click at [436, 213] on div "Defect detection percentage" at bounding box center [470, 205] width 446 height 29
click at [247, 188] on input "a. Defect detection percentage" at bounding box center [247, 183] width 0 height 9
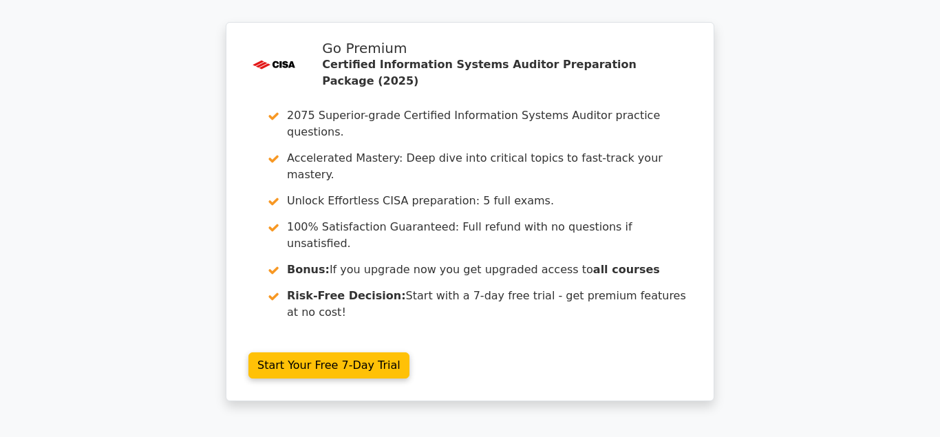
scroll to position [2198, 0]
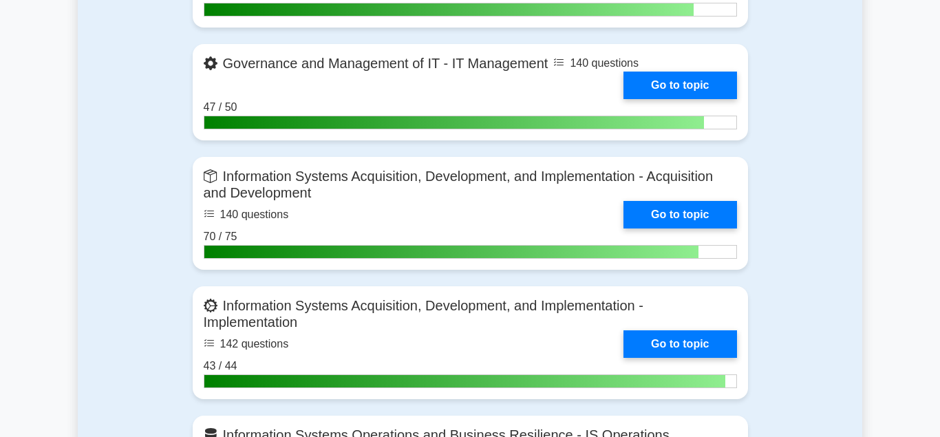
scroll to position [1264, 0]
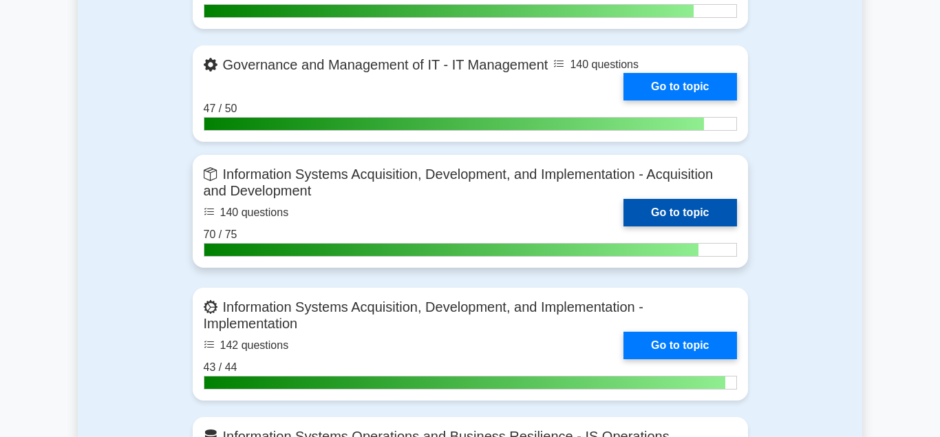
click at [680, 209] on link "Go to topic" at bounding box center [680, 213] width 113 height 28
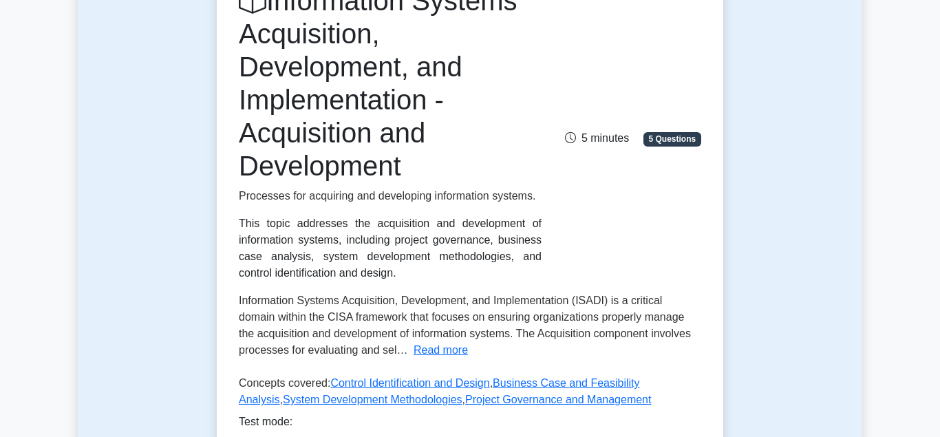
scroll to position [491, 0]
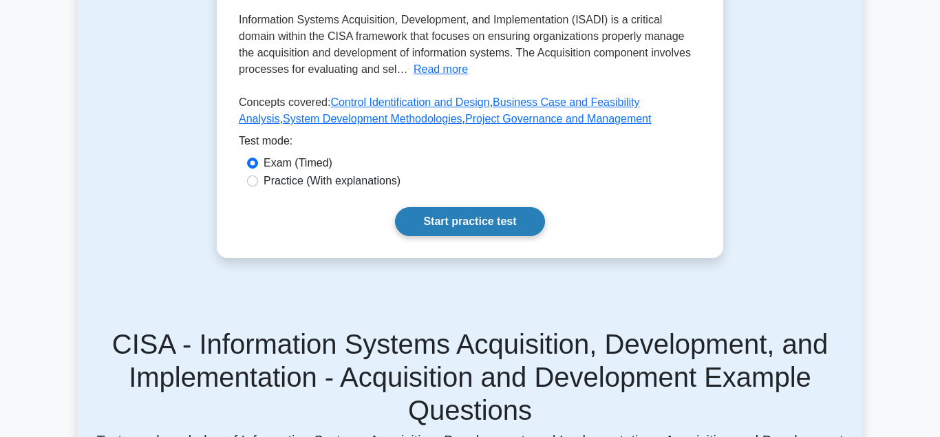
click at [487, 218] on link "Start practice test" at bounding box center [469, 221] width 149 height 29
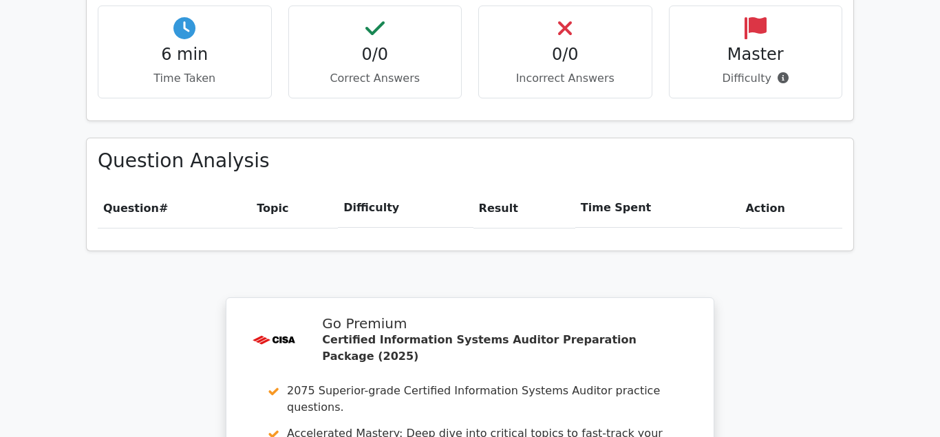
scroll to position [1176, 0]
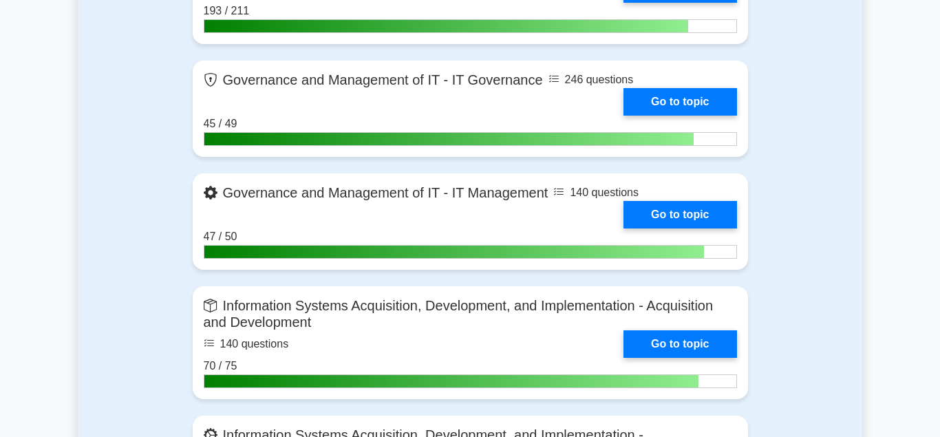
scroll to position [1123, 0]
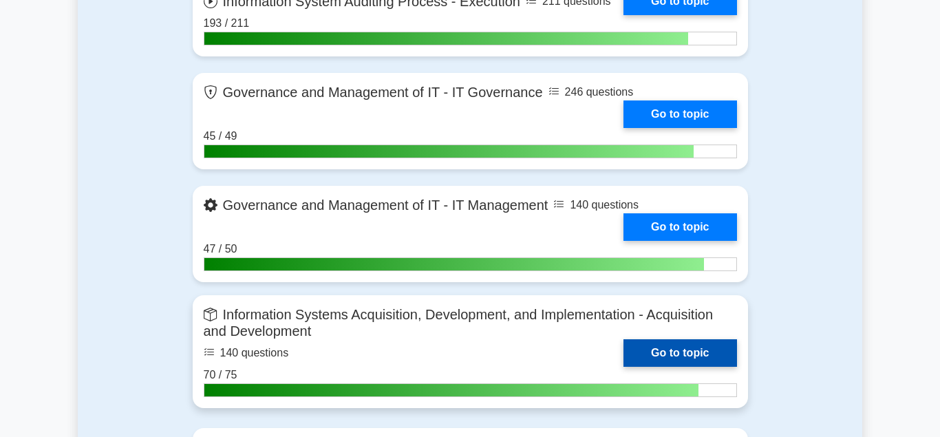
click at [646, 346] on link "Go to topic" at bounding box center [680, 353] width 113 height 28
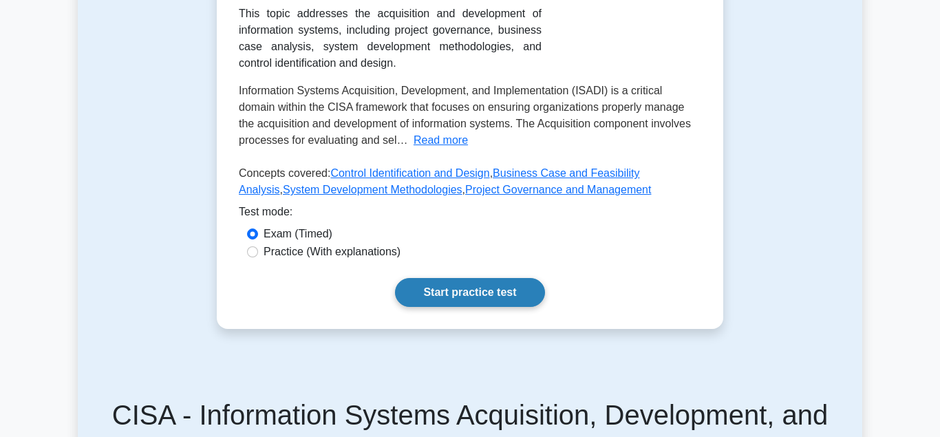
scroll to position [421, 0]
click at [443, 291] on link "Start practice test" at bounding box center [469, 291] width 149 height 29
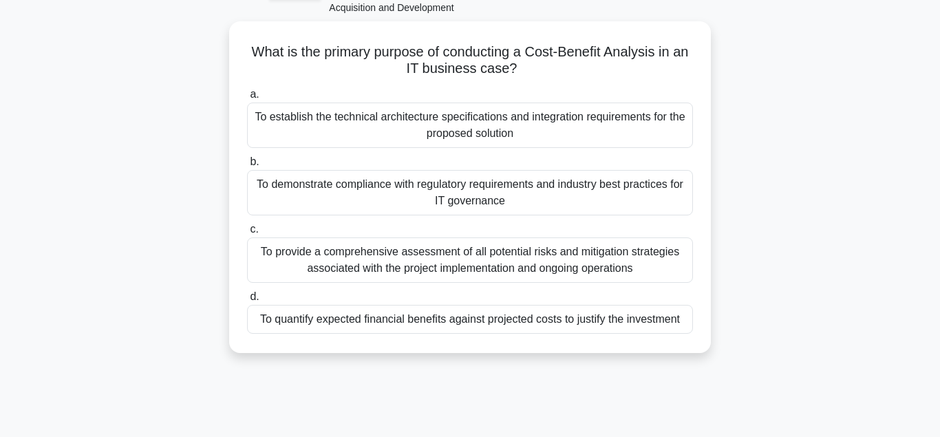
scroll to position [70, 0]
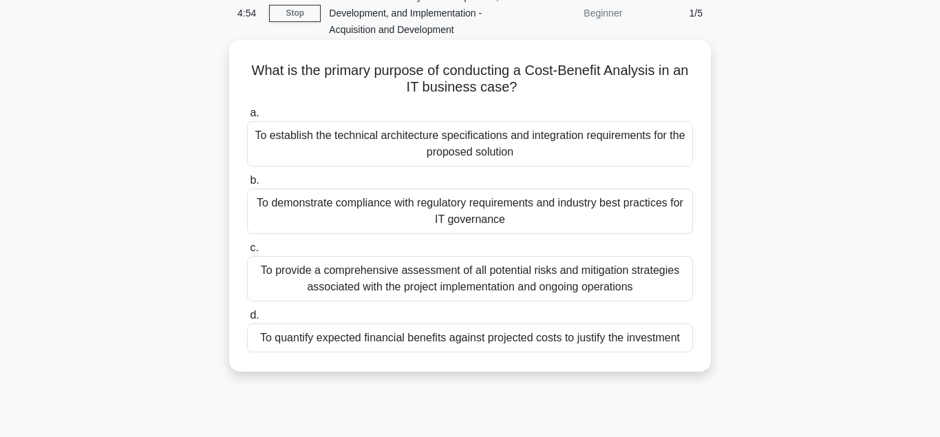
click at [390, 339] on div "To quantify expected financial benefits against projected costs to justify the …" at bounding box center [470, 338] width 446 height 29
click at [247, 320] on input "d. To quantify expected financial benefits against projected costs to justify t…" at bounding box center [247, 315] width 0 height 9
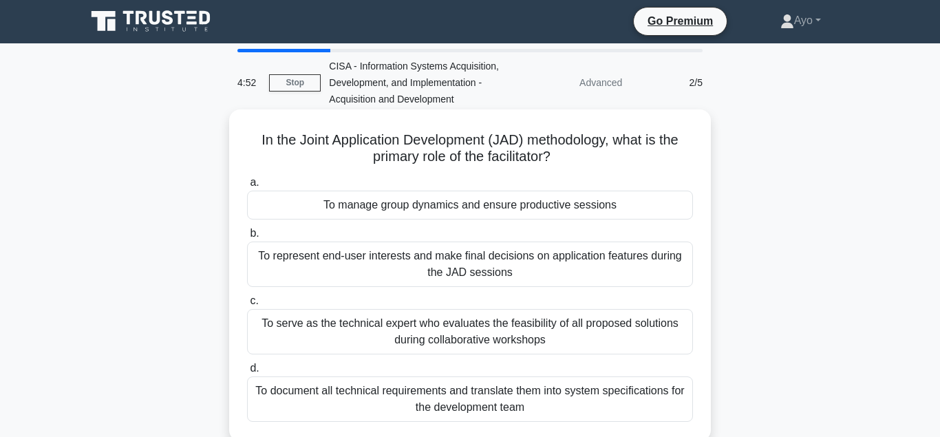
scroll to position [0, 0]
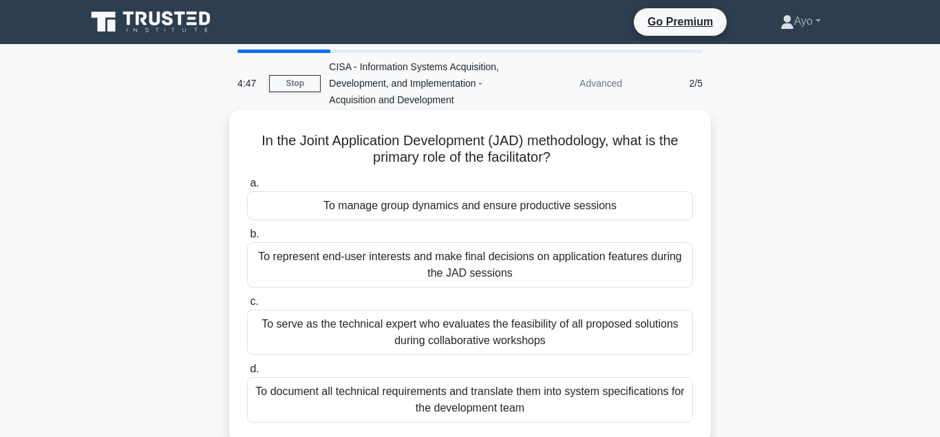
click at [405, 209] on div "To manage group dynamics and ensure productive sessions" at bounding box center [470, 205] width 446 height 29
click at [247, 188] on input "a. To manage group dynamics and ensure productive sessions" at bounding box center [247, 183] width 0 height 9
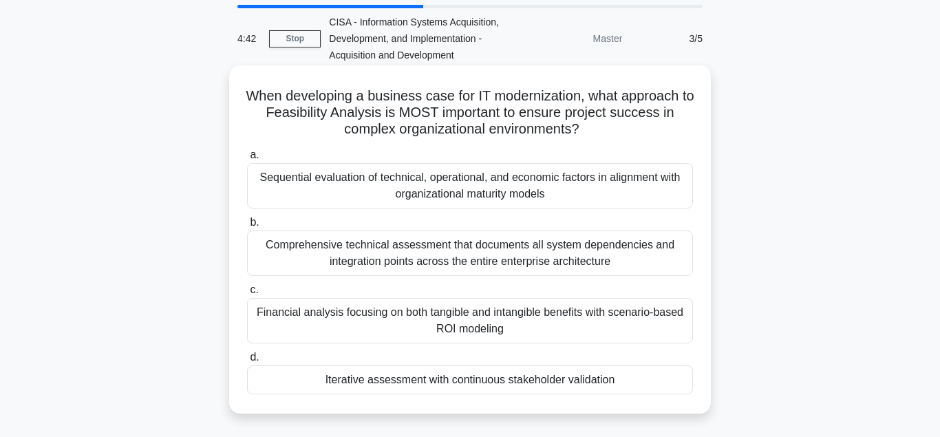
scroll to position [70, 0]
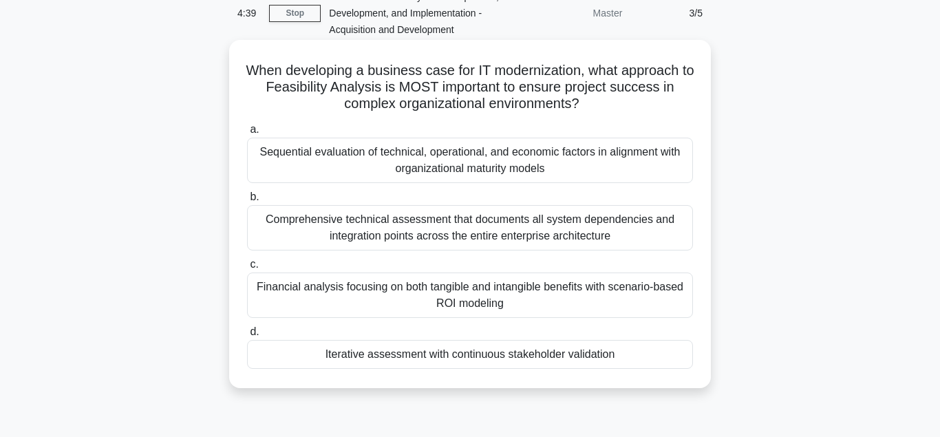
click at [396, 358] on div "Iterative assessment with continuous stakeholder validation" at bounding box center [470, 354] width 446 height 29
click at [247, 337] on input "d. Iterative assessment with continuous stakeholder validation" at bounding box center [247, 332] width 0 height 9
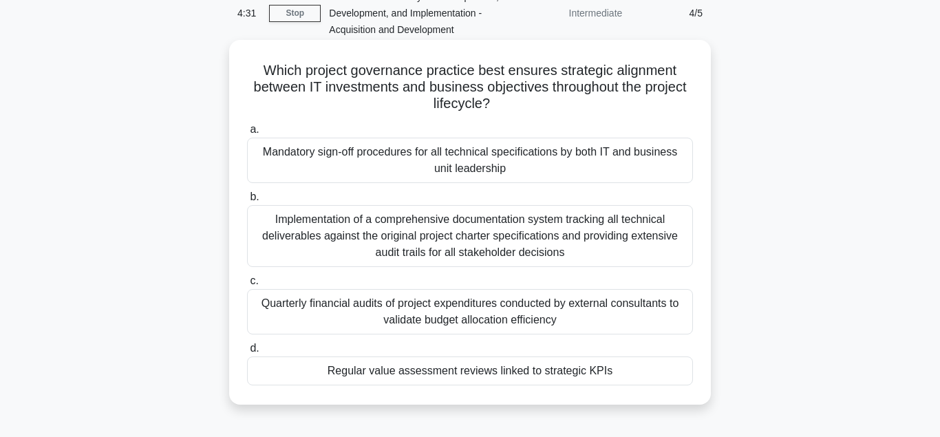
click at [396, 374] on div "Regular value assessment reviews linked to strategic KPIs" at bounding box center [470, 371] width 446 height 29
click at [247, 353] on input "d. Regular value assessment reviews linked to strategic KPIs" at bounding box center [247, 348] width 0 height 9
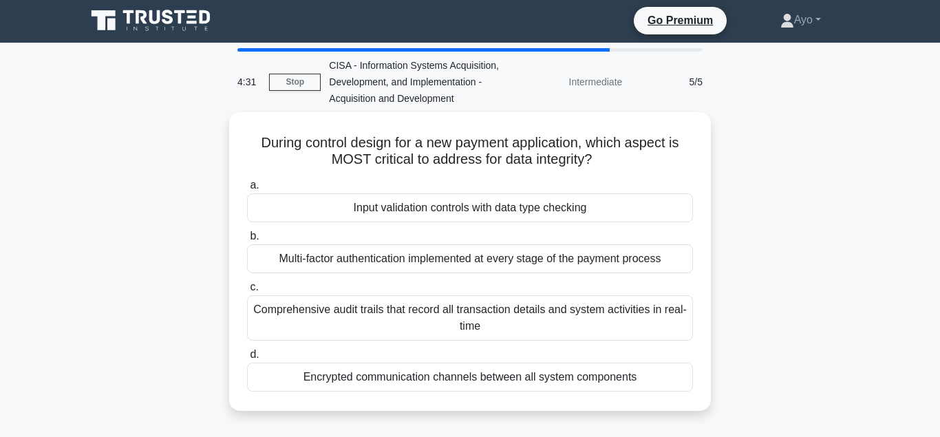
scroll to position [0, 0]
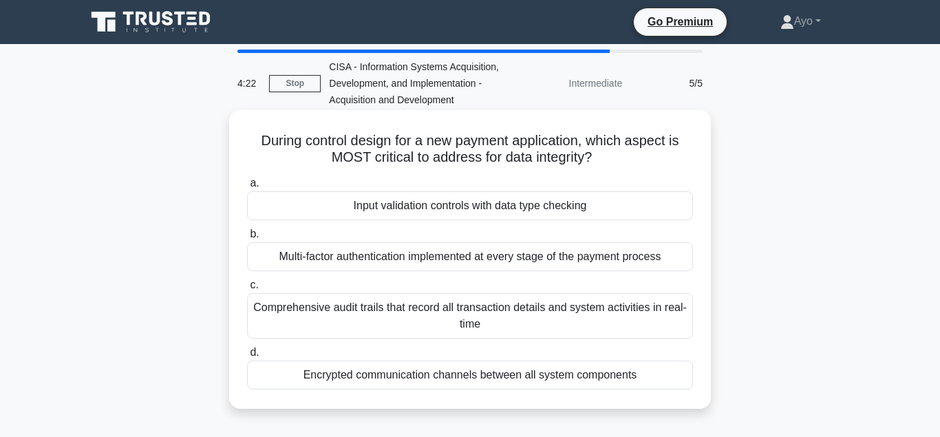
click at [414, 208] on div "Input validation controls with data type checking" at bounding box center [470, 205] width 446 height 29
click at [247, 188] on input "a. Input validation controls with data type checking" at bounding box center [247, 183] width 0 height 9
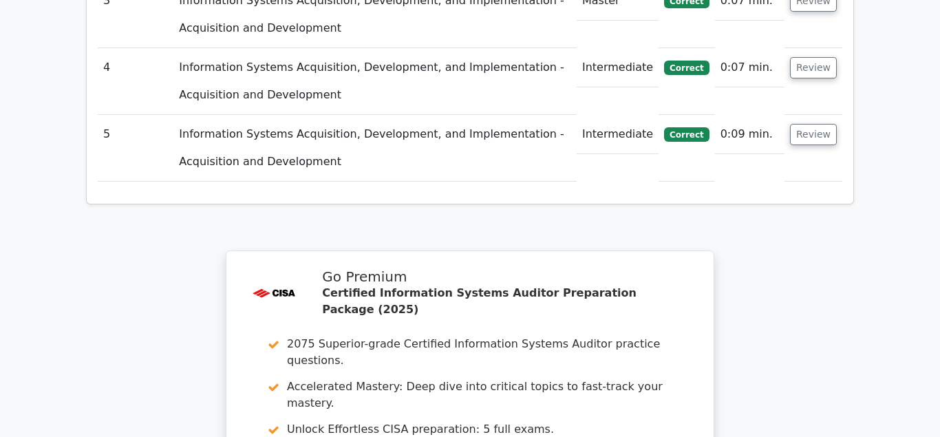
scroll to position [2247, 0]
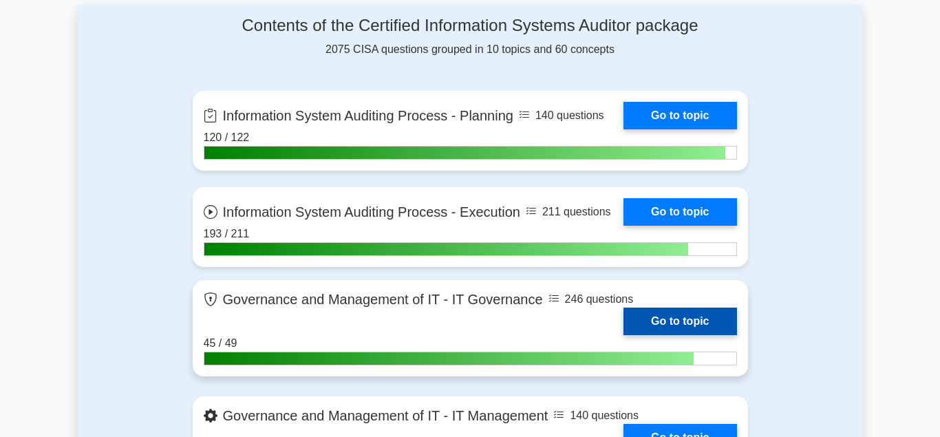
scroll to position [1123, 0]
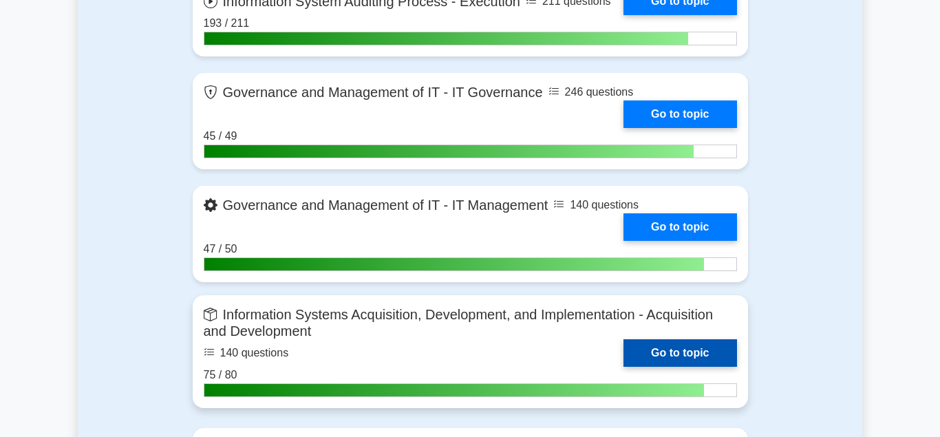
click at [656, 349] on link "Go to topic" at bounding box center [680, 353] width 113 height 28
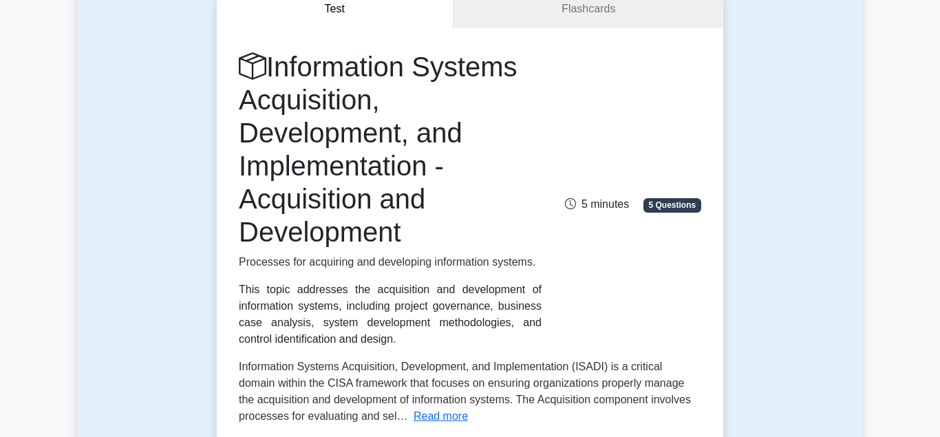
scroll to position [351, 0]
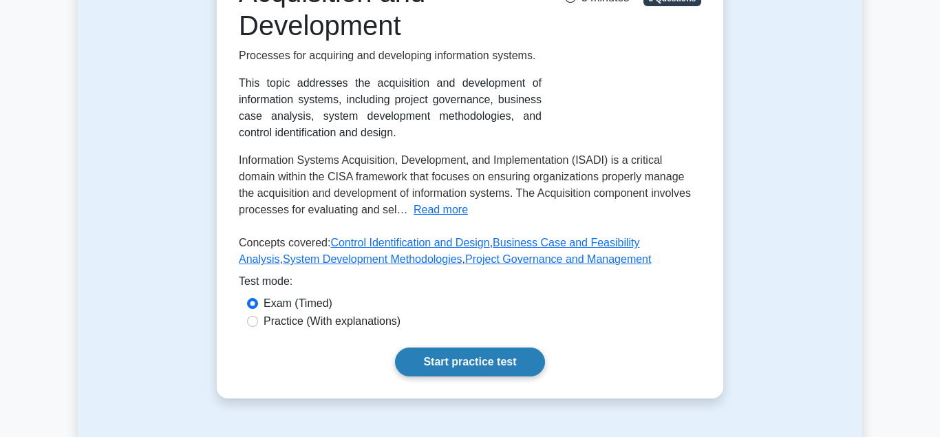
click at [442, 357] on link "Start practice test" at bounding box center [469, 362] width 149 height 29
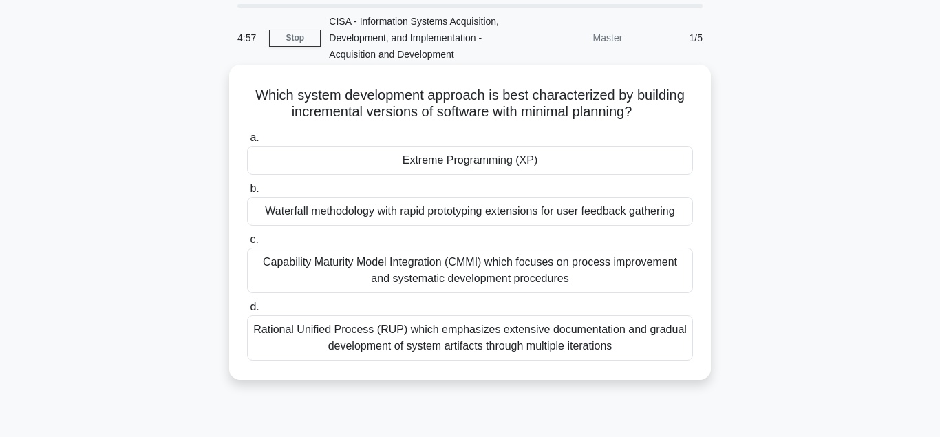
scroll to position [70, 0]
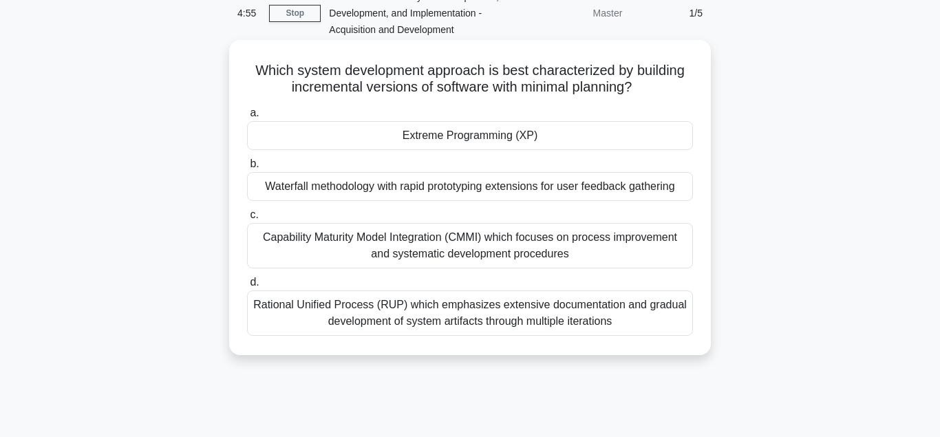
click at [447, 136] on div "Extreme Programming (XP)" at bounding box center [470, 135] width 446 height 29
click at [247, 118] on input "a. Extreme Programming (XP)" at bounding box center [247, 113] width 0 height 9
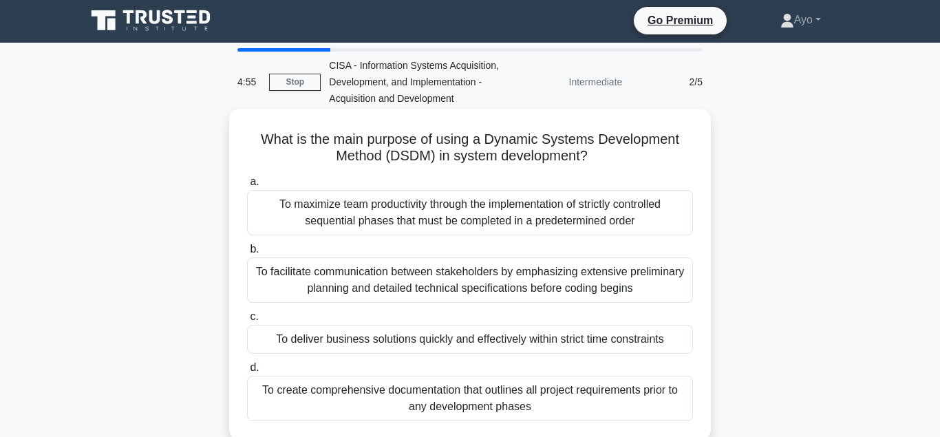
scroll to position [0, 0]
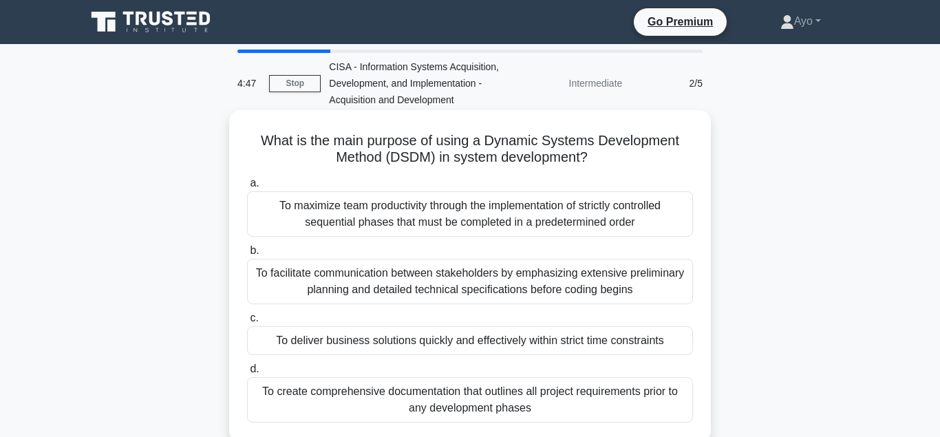
click at [359, 342] on div "To deliver business solutions quickly and effectively within strict time constr…" at bounding box center [470, 340] width 446 height 29
click at [247, 323] on input "c. To deliver business solutions quickly and effectively within strict time con…" at bounding box center [247, 318] width 0 height 9
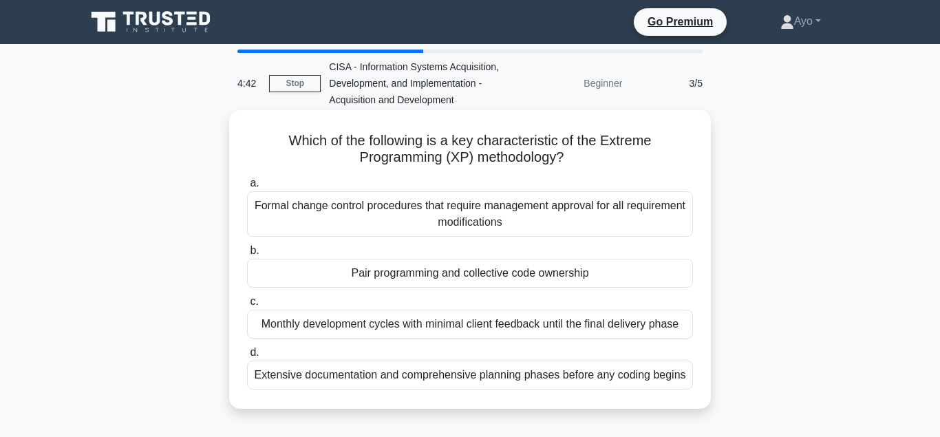
click at [373, 275] on div "Pair programming and collective code ownership" at bounding box center [470, 273] width 446 height 29
click at [247, 255] on input "b. Pair programming and collective code ownership" at bounding box center [247, 250] width 0 height 9
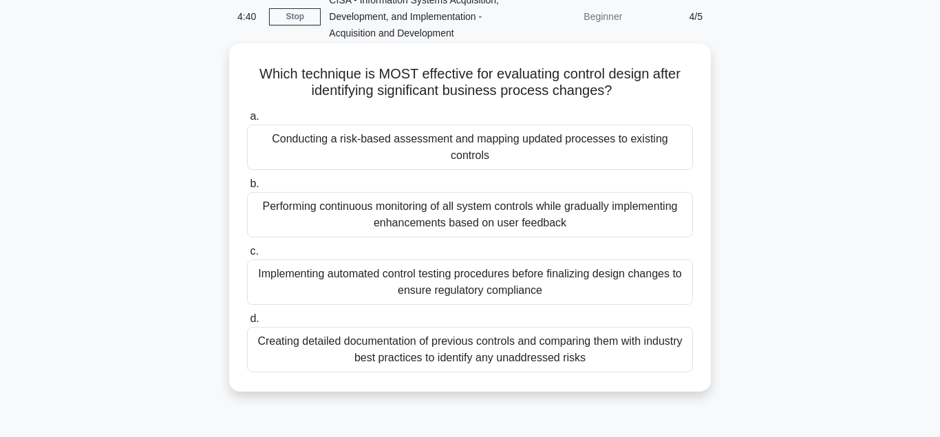
scroll to position [70, 0]
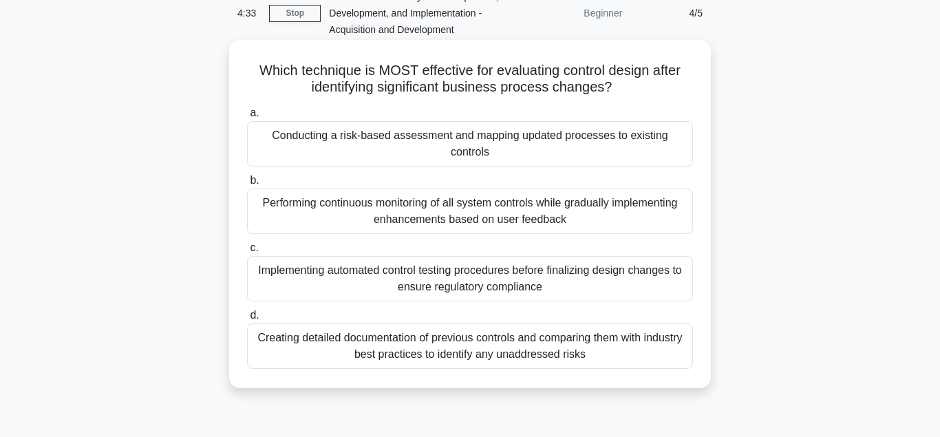
click at [462, 143] on div "Conducting a risk-based assessment and mapping updated processes to existing co…" at bounding box center [470, 143] width 446 height 45
click at [247, 118] on input "a. Conducting a risk-based assessment and mapping updated processes to existing…" at bounding box center [247, 113] width 0 height 9
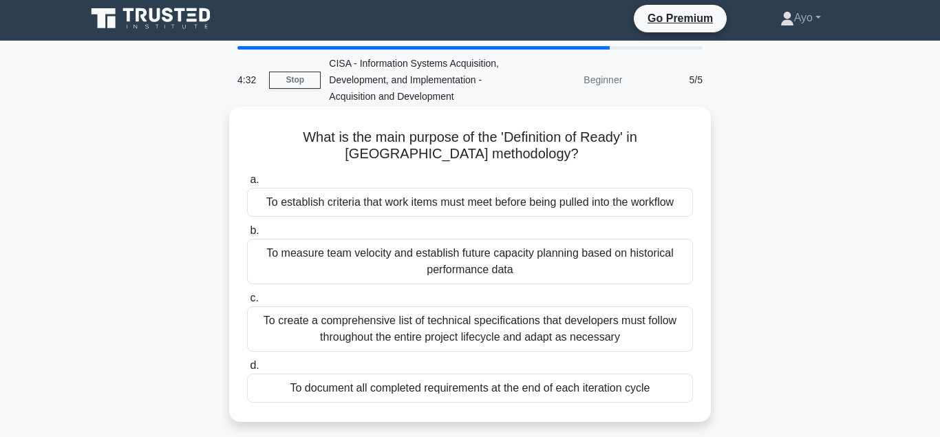
scroll to position [0, 0]
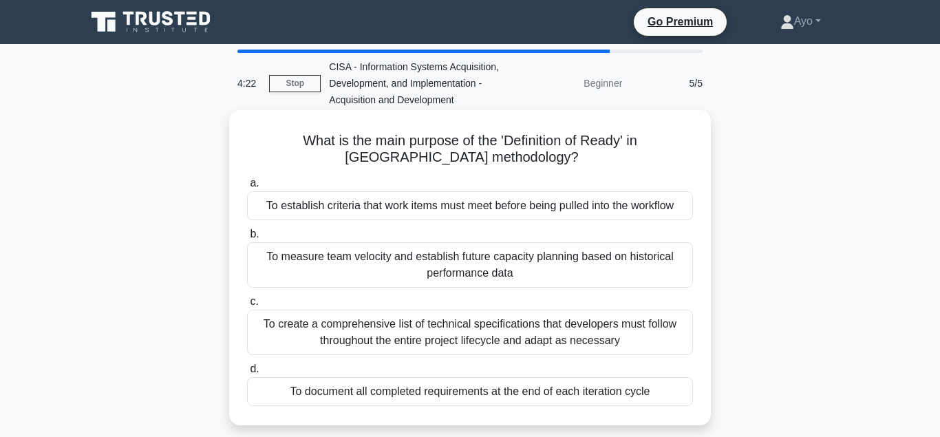
click at [404, 394] on div "To document all completed requirements at the end of each iteration cycle" at bounding box center [470, 391] width 446 height 29
click at [247, 374] on input "d. To document all completed requirements at the end of each iteration cycle" at bounding box center [247, 369] width 0 height 9
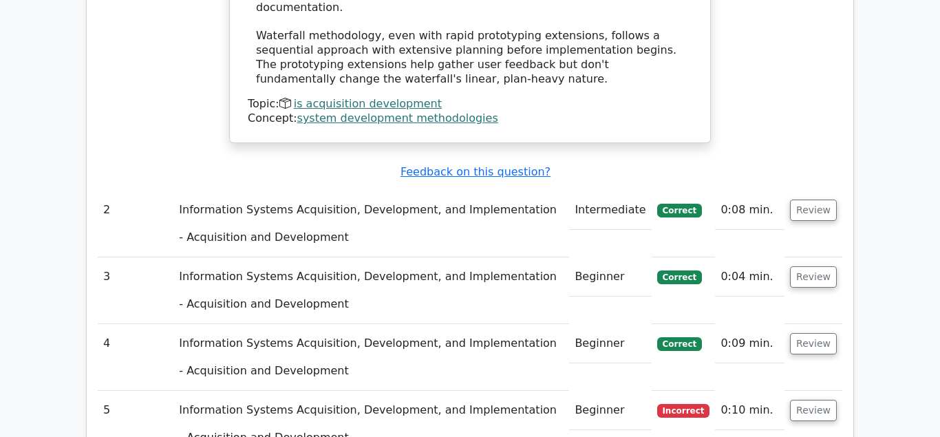
scroll to position [1755, 0]
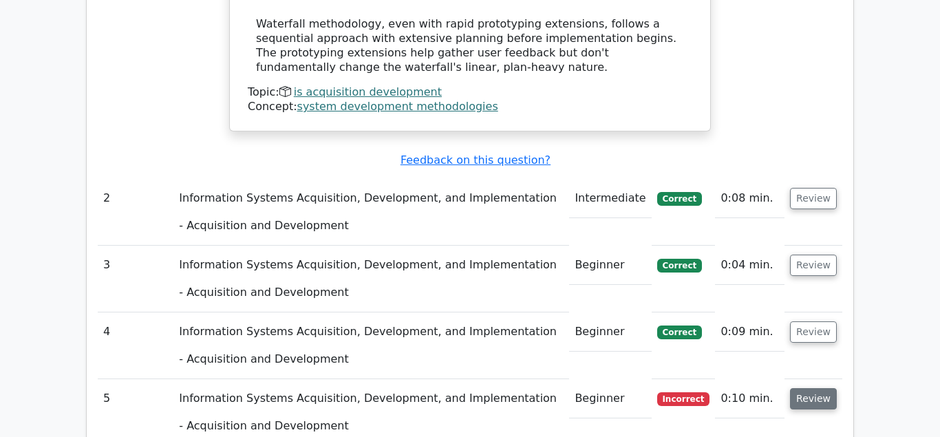
click at [822, 388] on button "Review" at bounding box center [813, 398] width 47 height 21
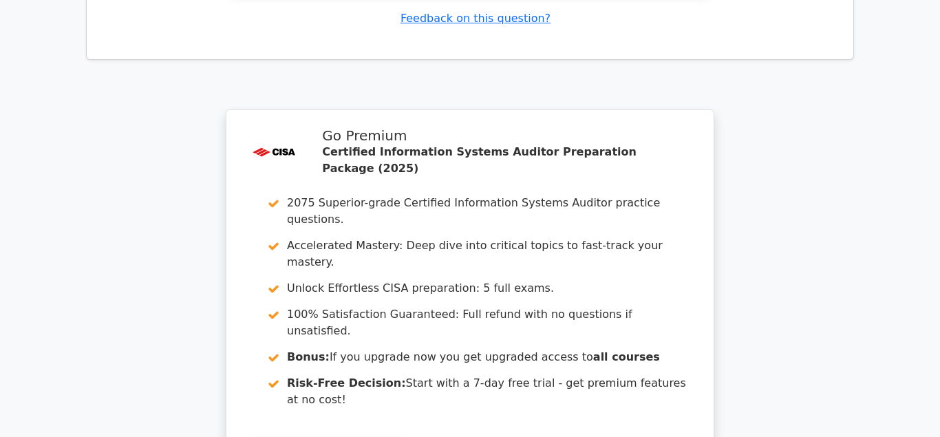
scroll to position [2949, 0]
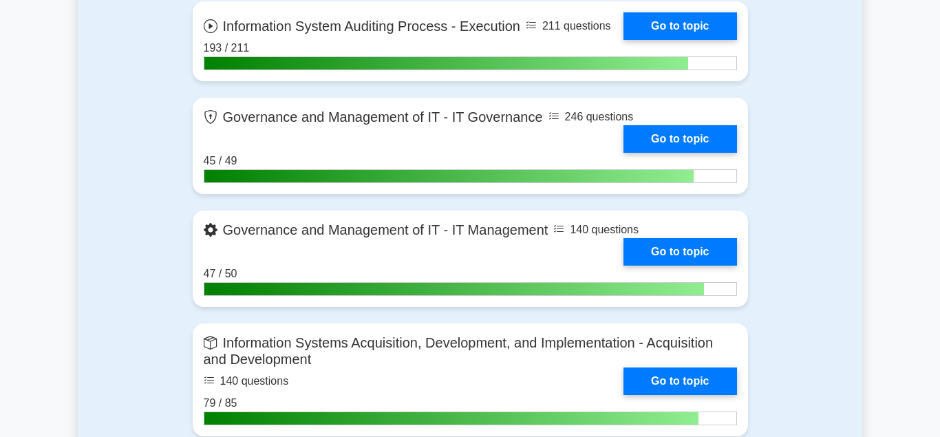
scroll to position [1123, 0]
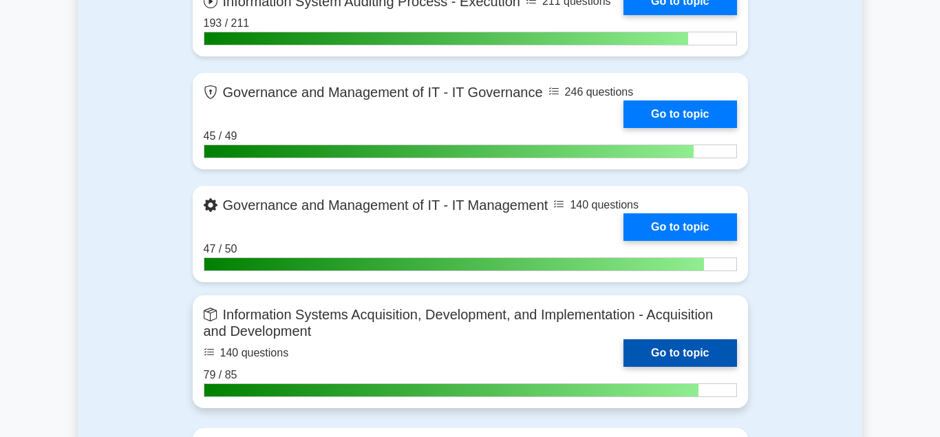
click at [662, 346] on link "Go to topic" at bounding box center [680, 353] width 113 height 28
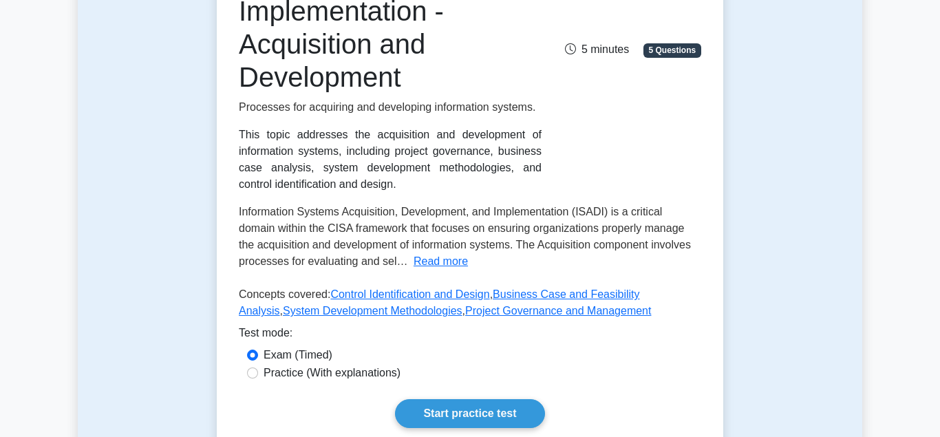
scroll to position [421, 0]
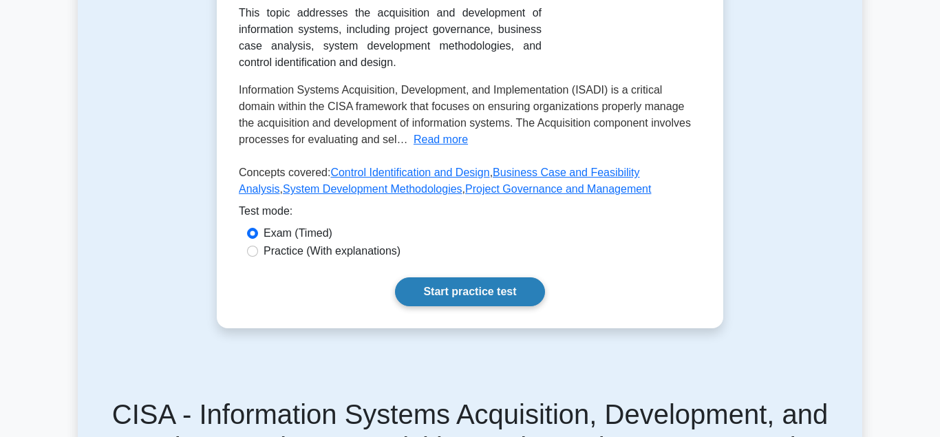
click at [470, 292] on link "Start practice test" at bounding box center [469, 291] width 149 height 29
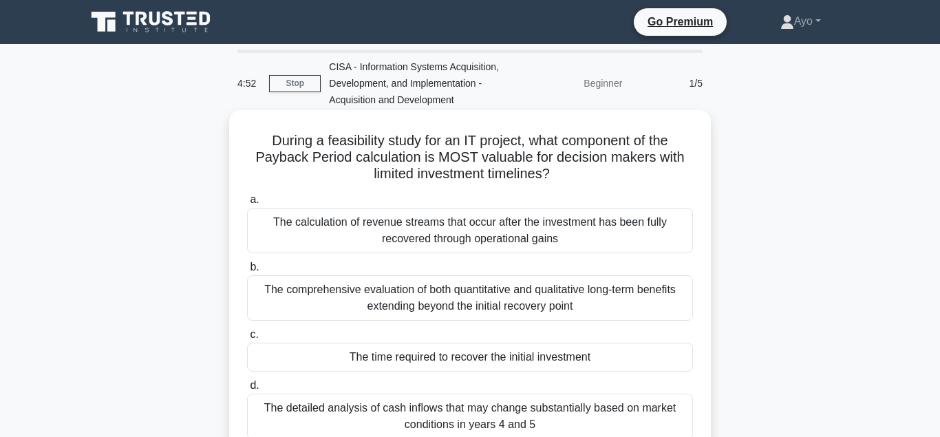
click at [445, 358] on div "The time required to recover the initial investment" at bounding box center [470, 357] width 446 height 29
click at [247, 339] on input "c. The time required to recover the initial investment" at bounding box center [247, 334] width 0 height 9
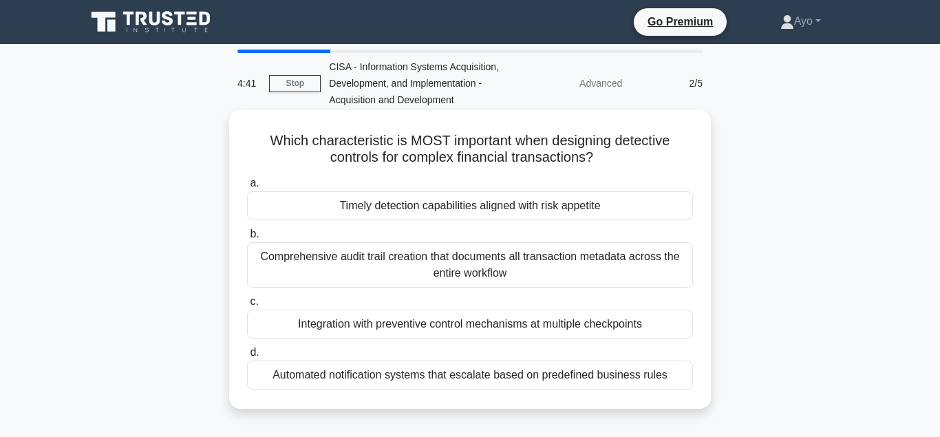
click at [421, 209] on div "Timely detection capabilities aligned with risk appetite" at bounding box center [470, 205] width 446 height 29
click at [247, 188] on input "a. Timely detection capabilities aligned with risk appetite" at bounding box center [247, 183] width 0 height 9
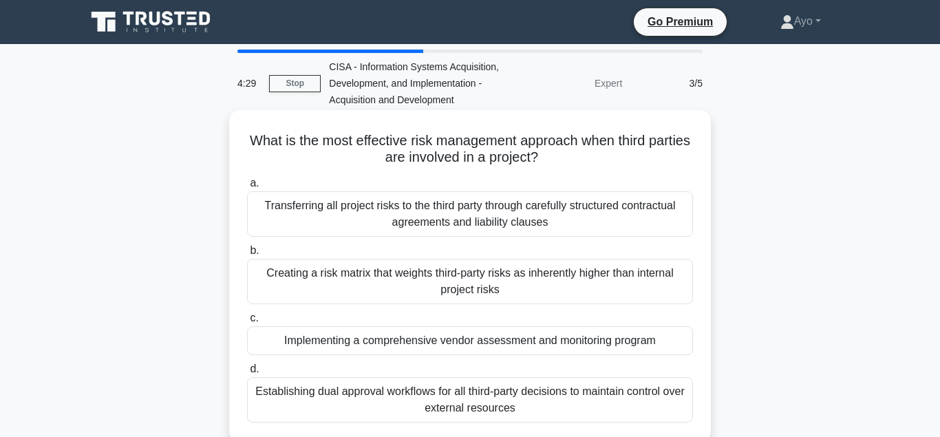
click at [379, 342] on div "Implementing a comprehensive vendor assessment and monitoring program" at bounding box center [470, 340] width 446 height 29
click at [247, 323] on input "c. Implementing a comprehensive vendor assessment and monitoring program" at bounding box center [247, 318] width 0 height 9
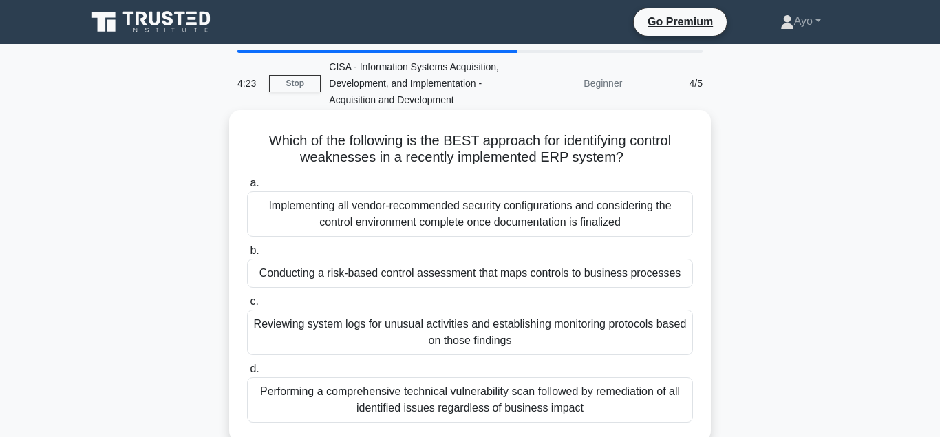
click at [372, 275] on div "Conducting a risk-based control assessment that maps controls to business proce…" at bounding box center [470, 273] width 446 height 29
click at [247, 255] on input "b. Conducting a risk-based control assessment that maps controls to business pr…" at bounding box center [247, 250] width 0 height 9
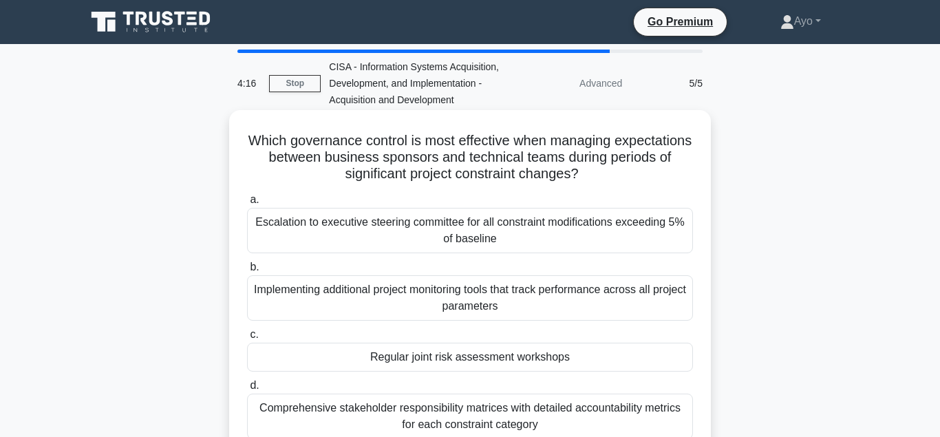
click at [430, 357] on div "Regular joint risk assessment workshops" at bounding box center [470, 357] width 446 height 29
click at [247, 339] on input "c. Regular joint risk assessment workshops" at bounding box center [247, 334] width 0 height 9
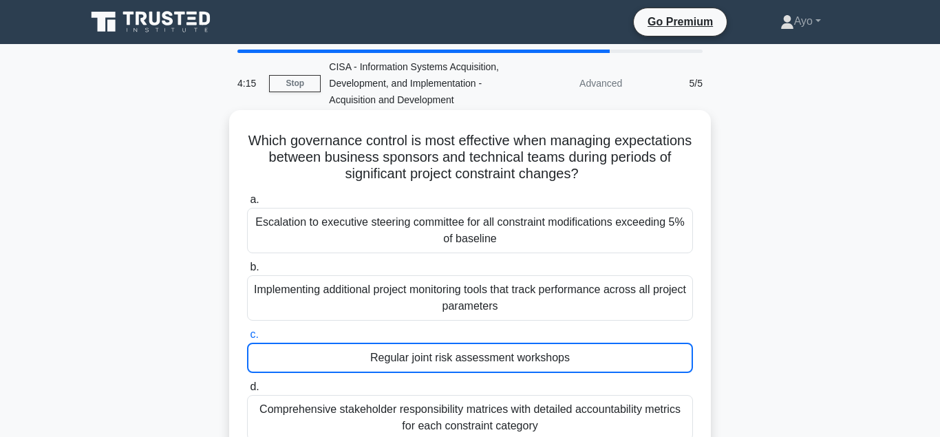
scroll to position [70, 0]
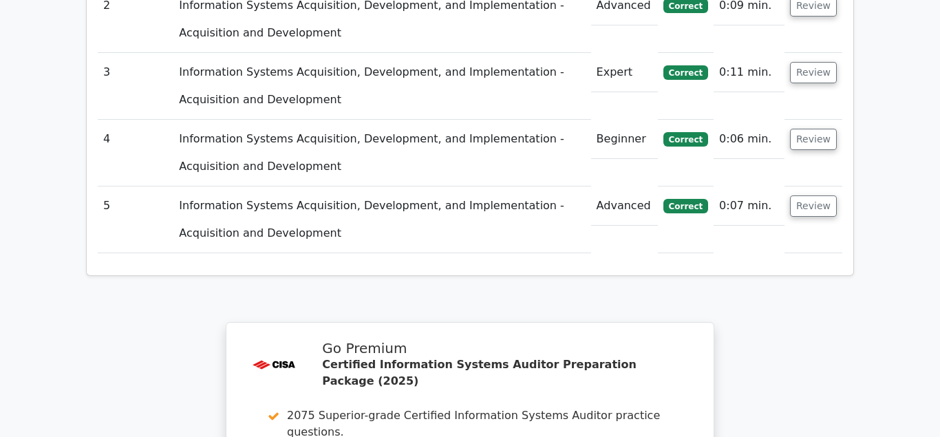
scroll to position [2176, 0]
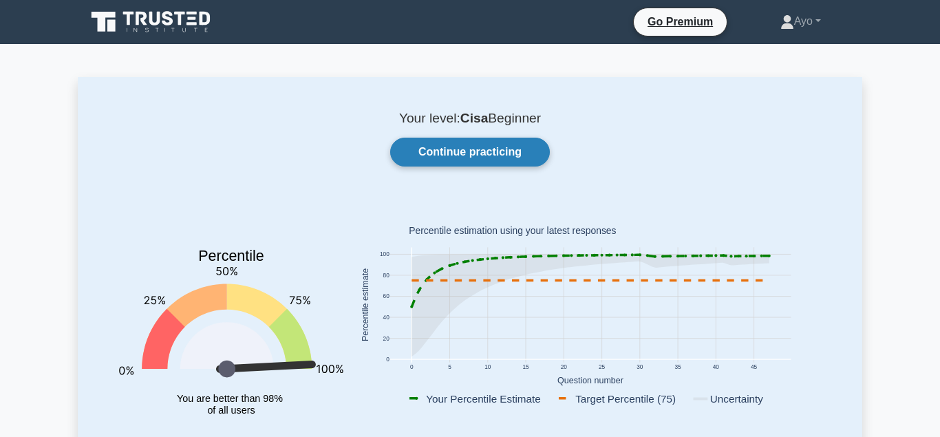
click at [447, 146] on link "Continue practicing" at bounding box center [470, 152] width 160 height 29
click at [485, 153] on link "Continue practicing" at bounding box center [470, 152] width 160 height 29
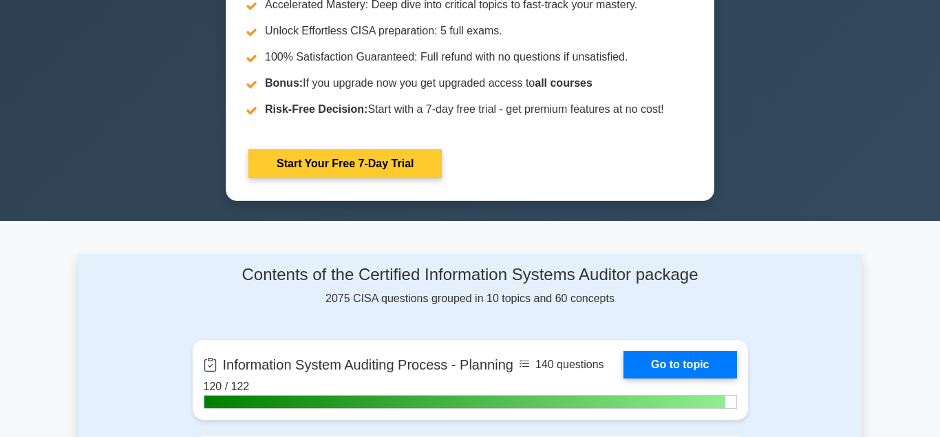
scroll to position [913, 0]
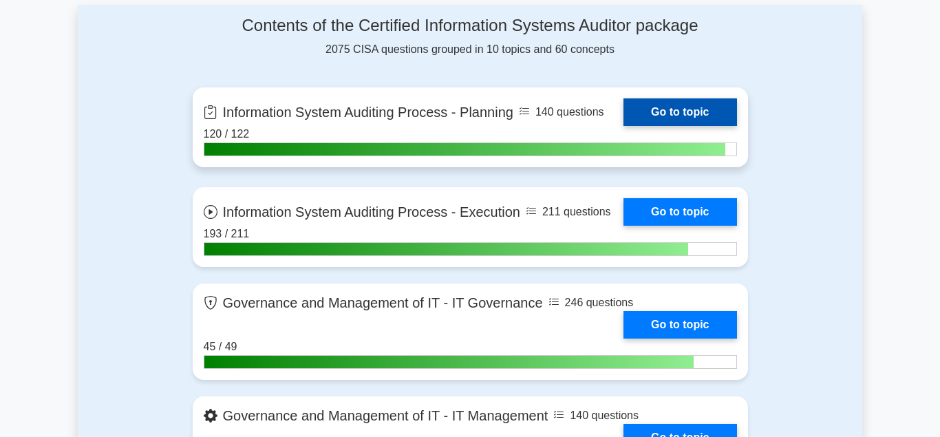
click at [624, 116] on link "Go to topic" at bounding box center [680, 112] width 113 height 28
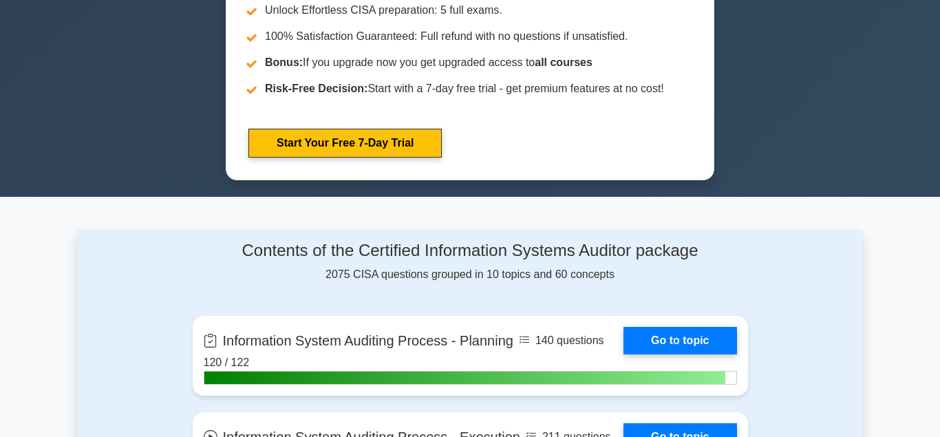
scroll to position [665, 0]
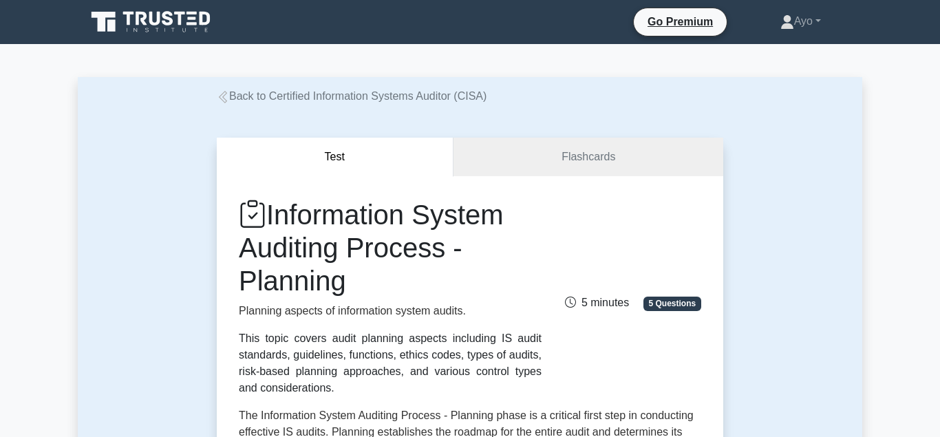
scroll to position [92, 0]
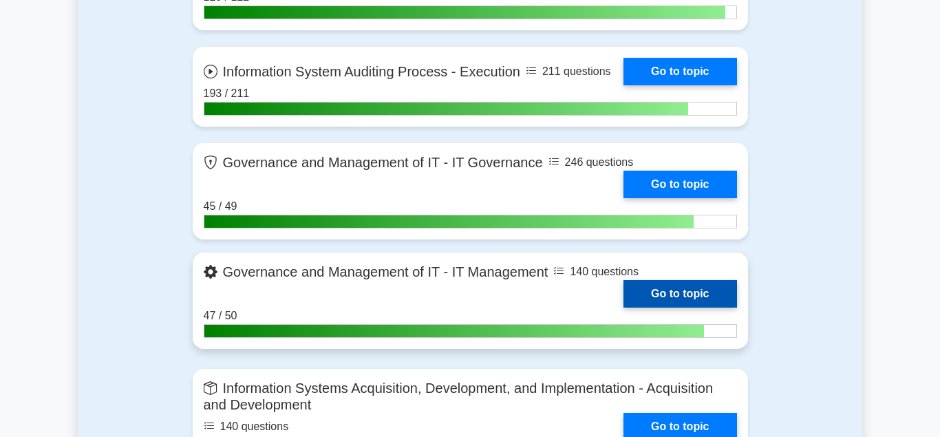
scroll to position [1123, 0]
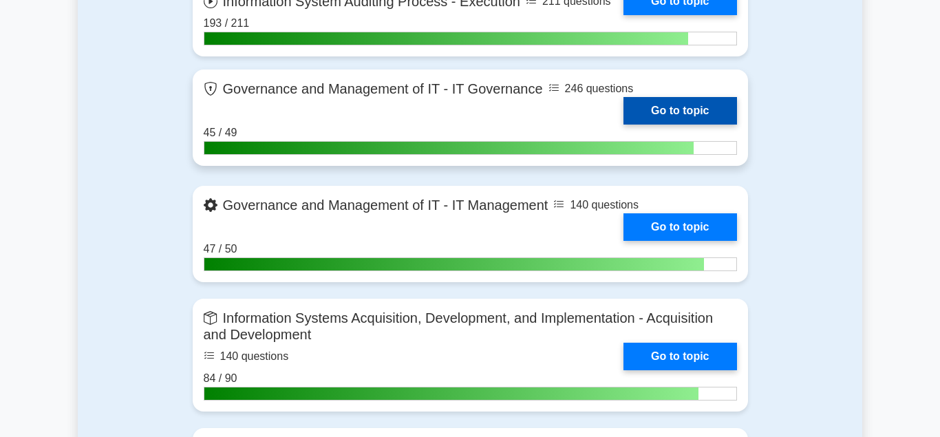
click at [677, 105] on link "Go to topic" at bounding box center [680, 111] width 113 height 28
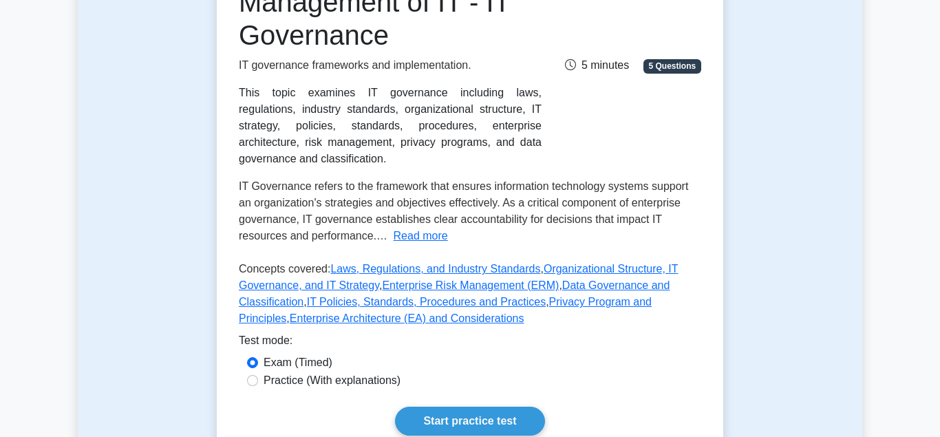
scroll to position [281, 0]
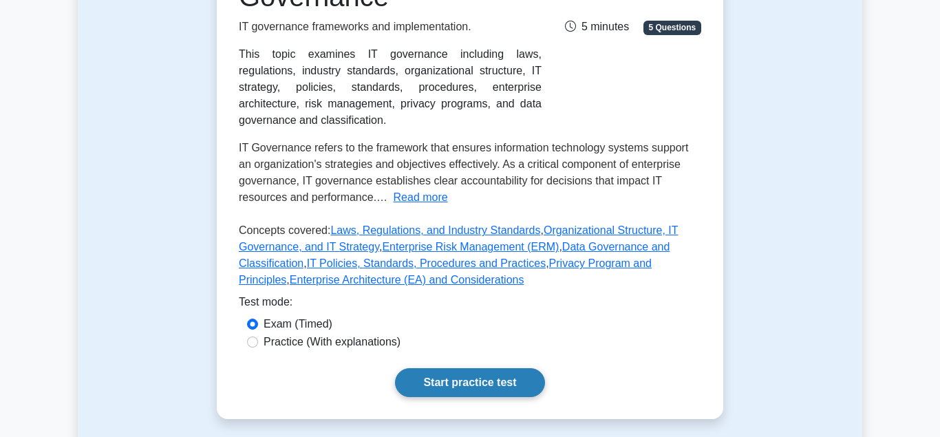
click at [475, 368] on link "Start practice test" at bounding box center [469, 382] width 149 height 29
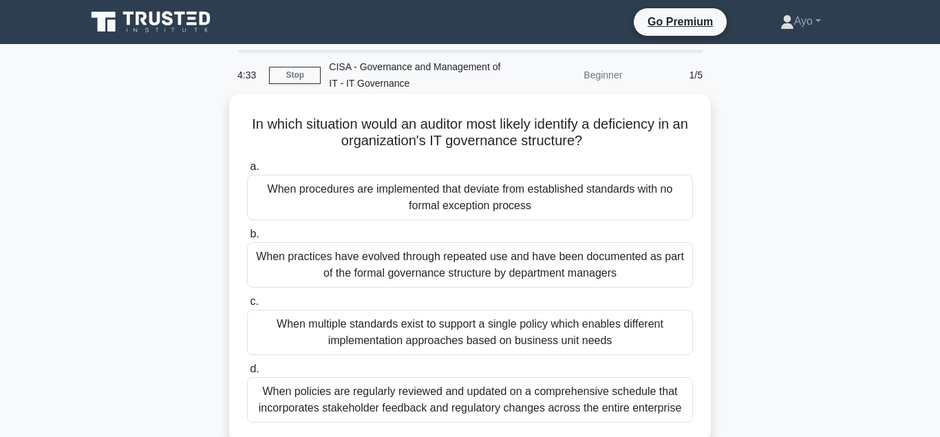
click at [400, 194] on div "When procedures are implemented that deviate from established standards with no…" at bounding box center [470, 197] width 446 height 45
click at [247, 171] on input "a. When procedures are implemented that deviate from established standards with…" at bounding box center [247, 166] width 0 height 9
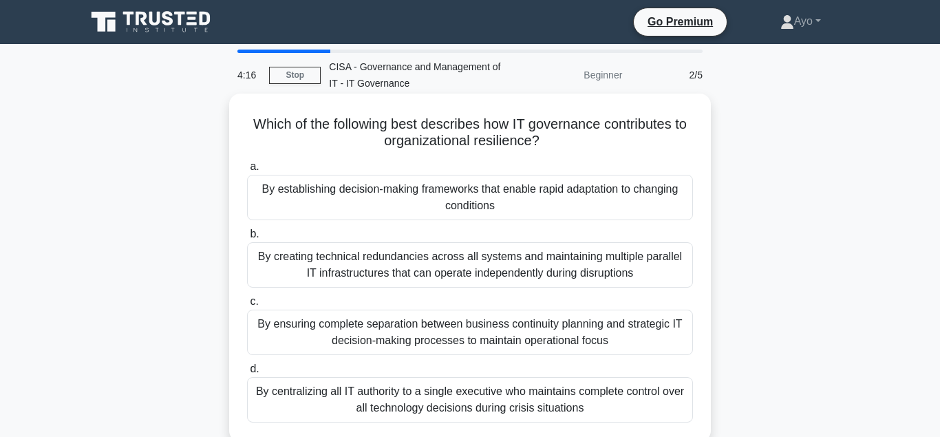
click at [375, 192] on div "By establishing decision-making frameworks that enable rapid adaptation to chan…" at bounding box center [470, 197] width 446 height 45
click at [247, 171] on input "a. By establishing decision-making frameworks that enable rapid adaptation to c…" at bounding box center [247, 166] width 0 height 9
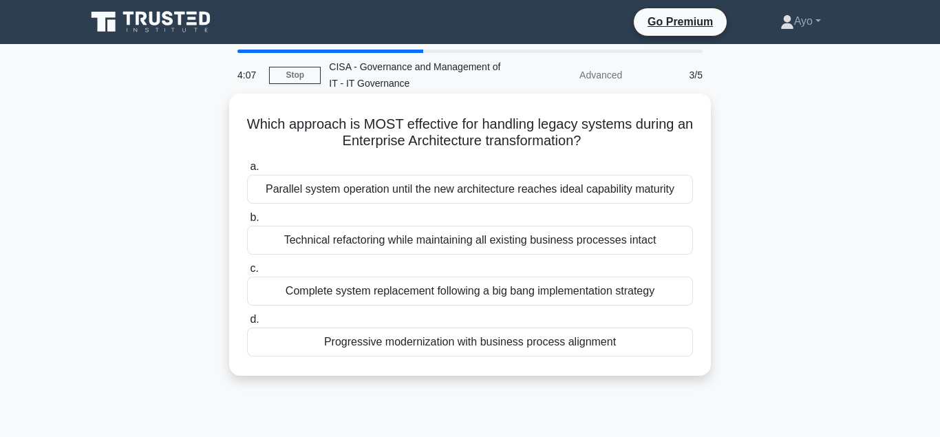
click at [392, 343] on div "Progressive modernization with business process alignment" at bounding box center [470, 342] width 446 height 29
click at [247, 324] on input "d. Progressive modernization with business process alignment" at bounding box center [247, 319] width 0 height 9
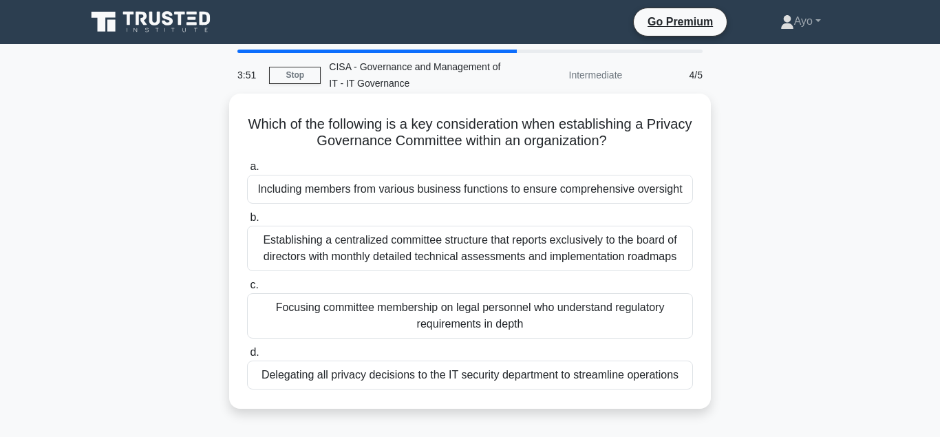
click at [357, 191] on div "Including members from various business functions to ensure comprehensive overs…" at bounding box center [470, 189] width 446 height 29
click at [247, 171] on input "a. Including members from various business functions to ensure comprehensive ov…" at bounding box center [247, 166] width 0 height 9
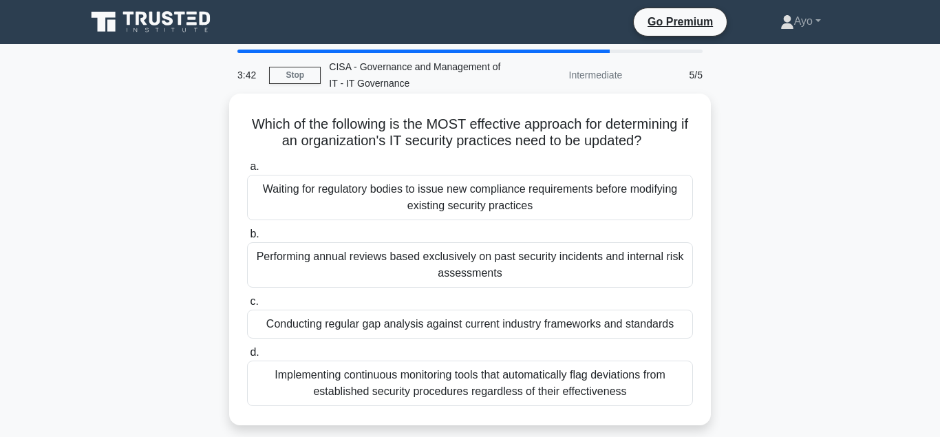
click at [403, 325] on div "Conducting regular gap analysis against current industry frameworks and standar…" at bounding box center [470, 324] width 446 height 29
click at [247, 306] on input "c. Conducting regular gap analysis against current industry frameworks and stan…" at bounding box center [247, 301] width 0 height 9
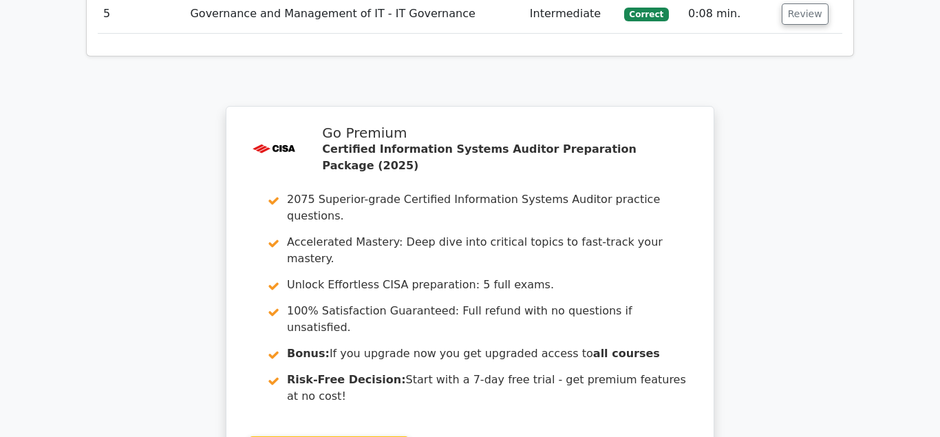
scroll to position [2106, 0]
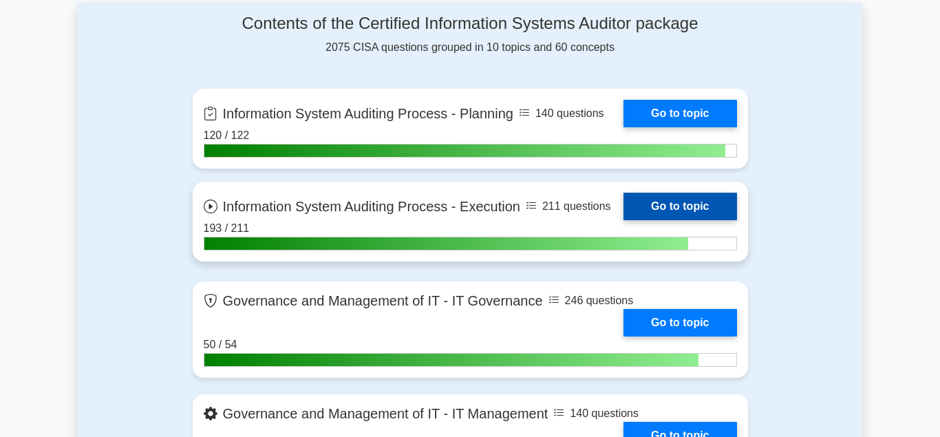
scroll to position [983, 0]
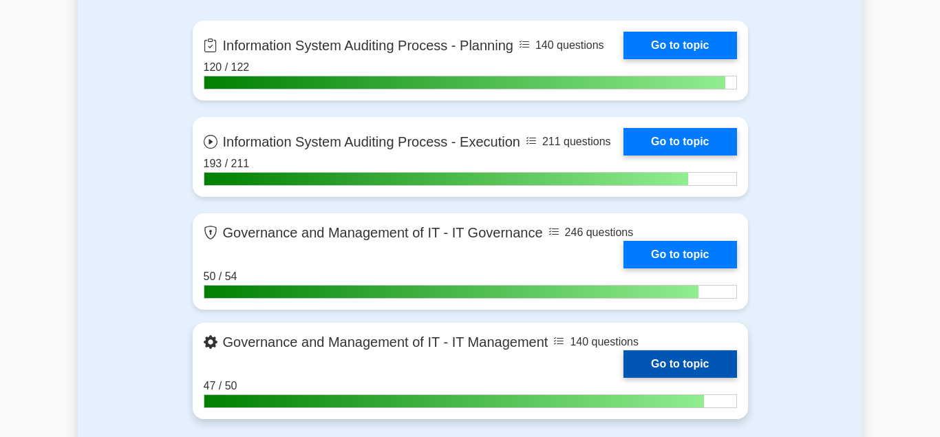
click at [659, 357] on link "Go to topic" at bounding box center [680, 364] width 113 height 28
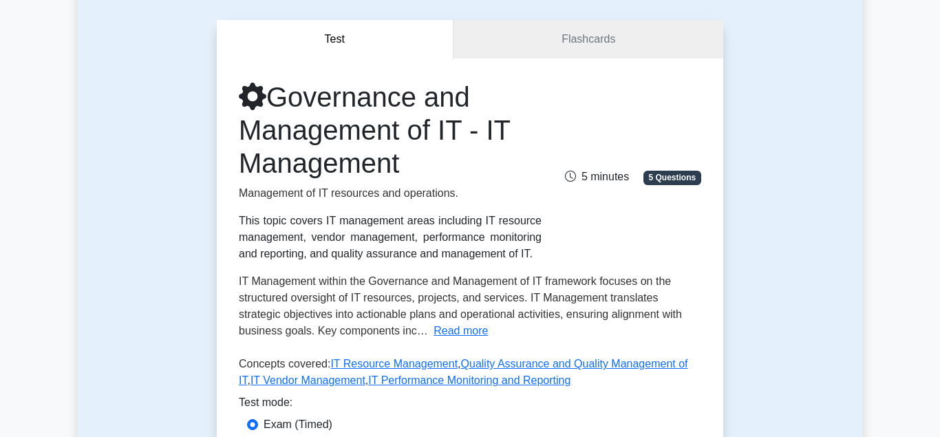
scroll to position [211, 0]
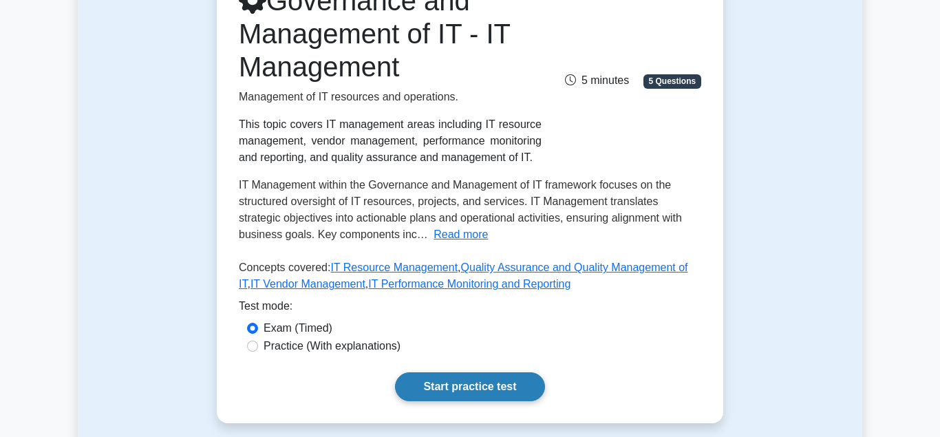
click at [472, 383] on link "Start practice test" at bounding box center [469, 386] width 149 height 29
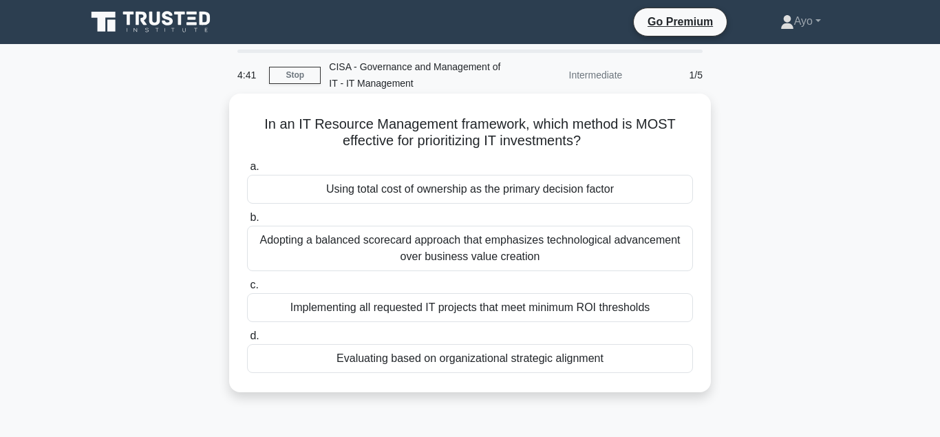
click at [411, 360] on div "Evaluating based on organizational strategic alignment" at bounding box center [470, 358] width 446 height 29
click at [247, 341] on input "d. Evaluating based on organizational strategic alignment" at bounding box center [247, 336] width 0 height 9
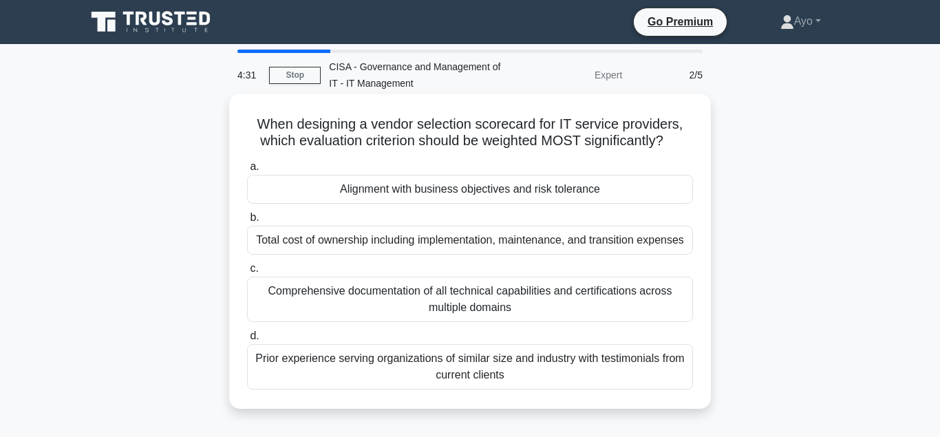
click at [364, 187] on div "Alignment with business objectives and risk tolerance" at bounding box center [470, 189] width 446 height 29
click at [247, 171] on input "a. Alignment with business objectives and risk tolerance" at bounding box center [247, 166] width 0 height 9
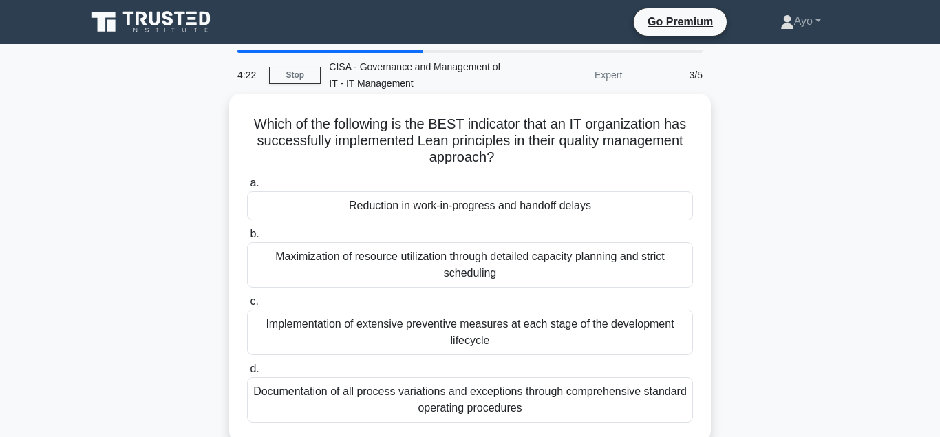
click at [392, 208] on div "Reduction in work-in-progress and handoff delays" at bounding box center [470, 205] width 446 height 29
click at [247, 188] on input "a. Reduction in work-in-progress and handoff delays" at bounding box center [247, 183] width 0 height 9
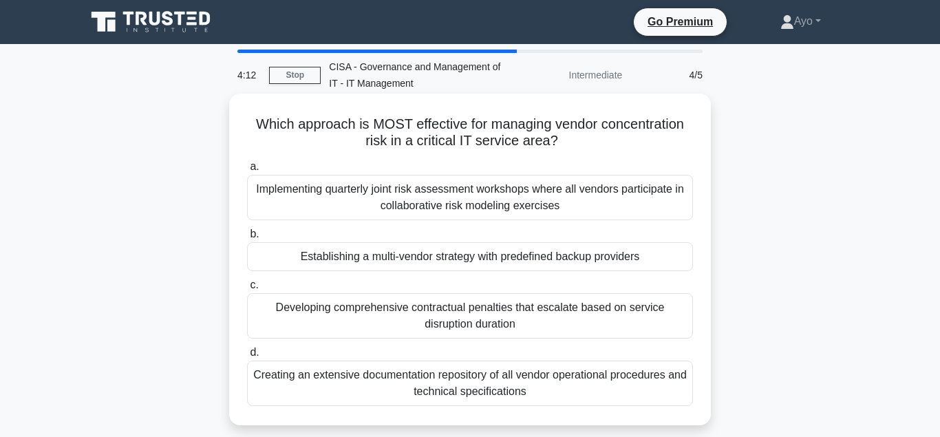
click at [373, 259] on div "Establishing a multi-vendor strategy with predefined backup providers" at bounding box center [470, 256] width 446 height 29
click at [247, 239] on input "b. Establishing a multi-vendor strategy with predefined backup providers" at bounding box center [247, 234] width 0 height 9
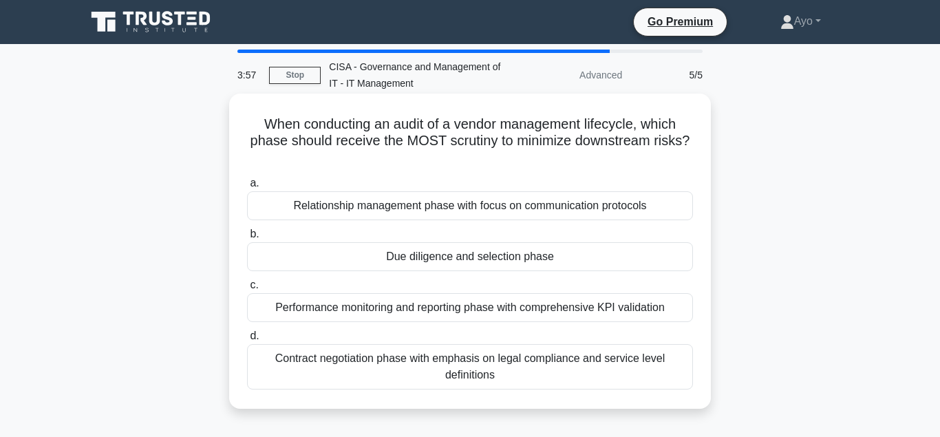
click at [423, 256] on div "Due diligence and selection phase" at bounding box center [470, 256] width 446 height 29
click at [247, 239] on input "b. Due diligence and selection phase" at bounding box center [247, 234] width 0 height 9
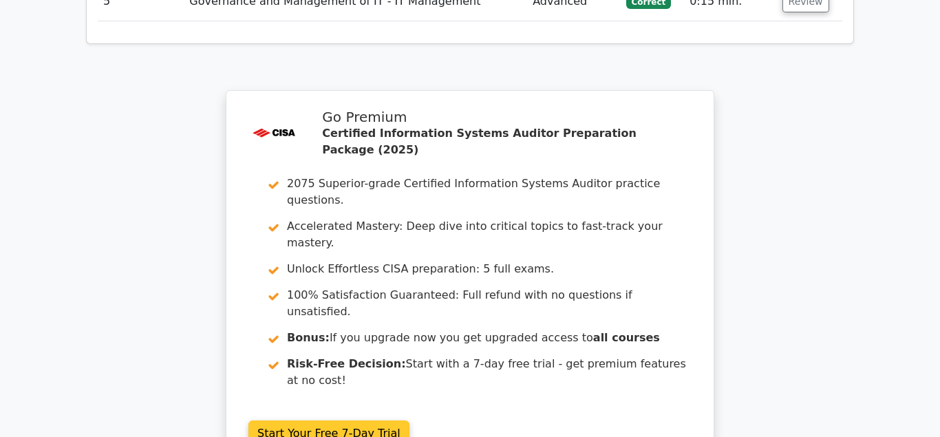
scroll to position [2176, 0]
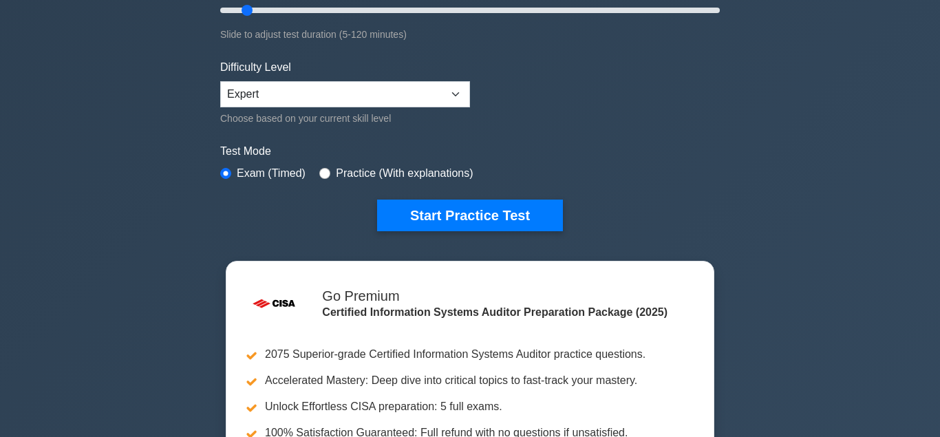
scroll to position [211, 0]
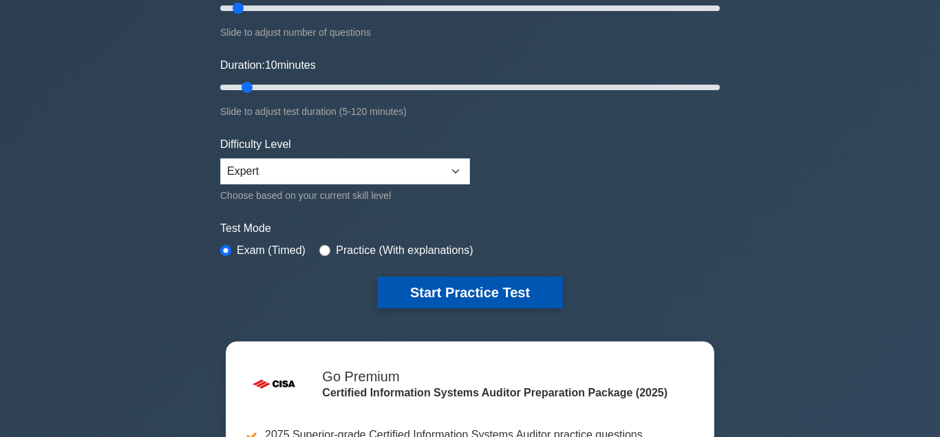
click at [451, 288] on button "Start Practice Test" at bounding box center [470, 293] width 186 height 32
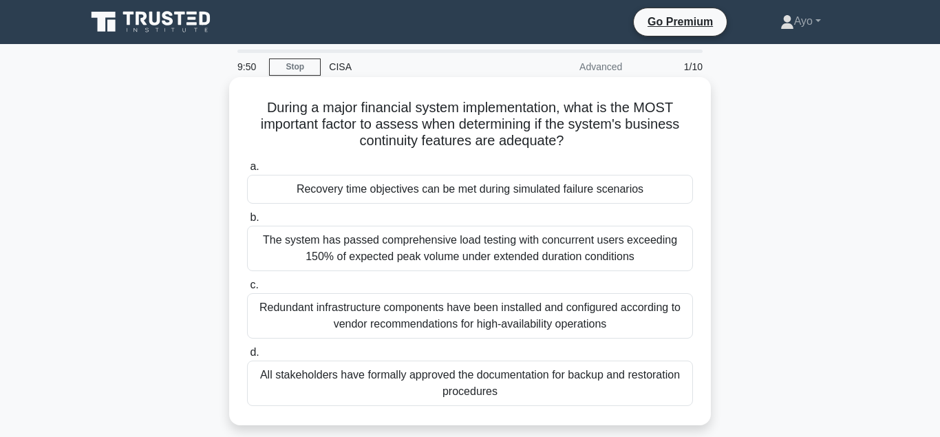
click at [443, 189] on div "Recovery time objectives can be met during simulated failure scenarios" at bounding box center [470, 189] width 446 height 29
click at [247, 171] on input "a. Recovery time objectives can be met during simulated failure scenarios" at bounding box center [247, 166] width 0 height 9
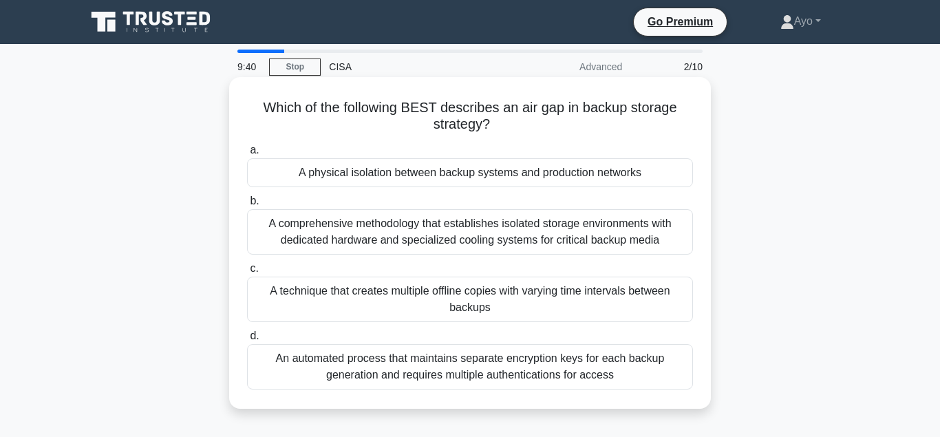
click at [414, 173] on div "A physical isolation between backup systems and production networks" at bounding box center [470, 172] width 446 height 29
click at [247, 155] on input "a. A physical isolation between backup systems and production networks" at bounding box center [247, 150] width 0 height 9
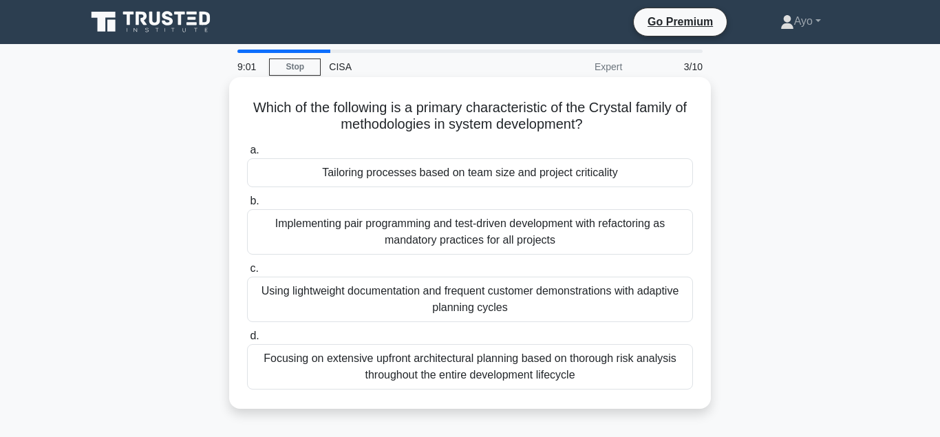
click at [410, 173] on div "Tailoring processes based on team size and project criticality" at bounding box center [470, 172] width 446 height 29
click at [247, 155] on input "a. Tailoring processes based on team size and project criticality" at bounding box center [247, 150] width 0 height 9
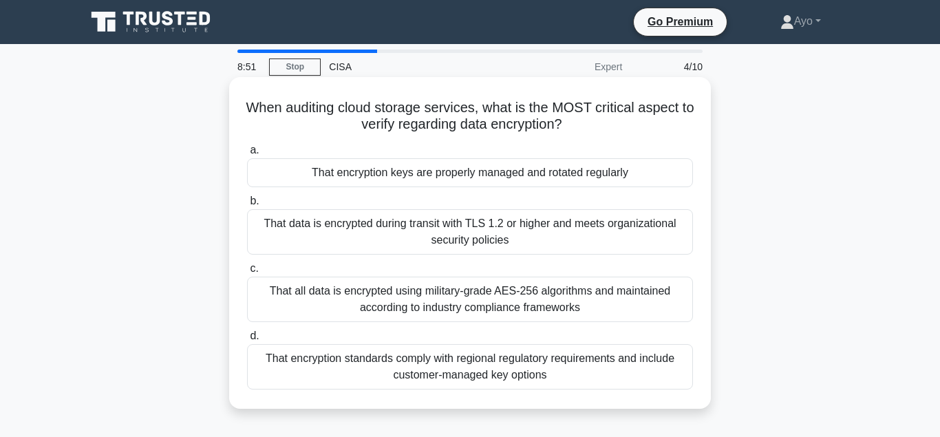
click at [403, 171] on div "That encryption keys are properly managed and rotated regularly" at bounding box center [470, 172] width 446 height 29
click at [247, 155] on input "a. That encryption keys are properly managed and rotated regularly" at bounding box center [247, 150] width 0 height 9
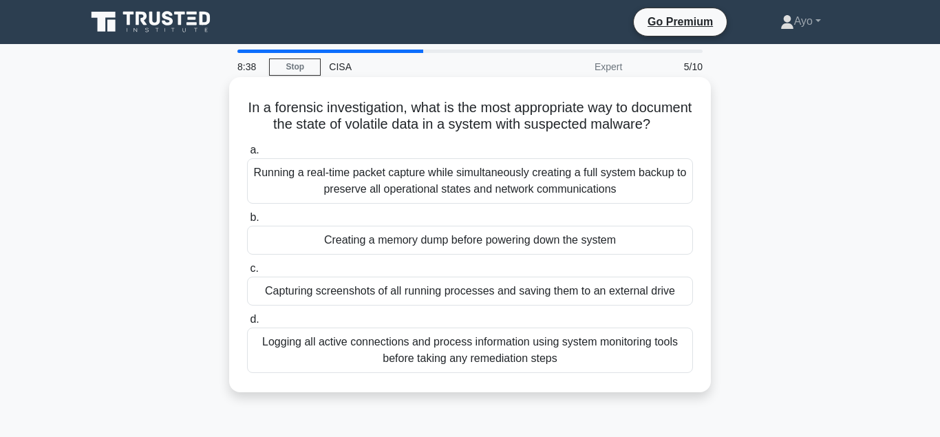
click at [389, 242] on div "Creating a memory dump before powering down the system" at bounding box center [470, 240] width 446 height 29
click at [247, 222] on input "b. Creating a memory dump before powering down the system" at bounding box center [247, 217] width 0 height 9
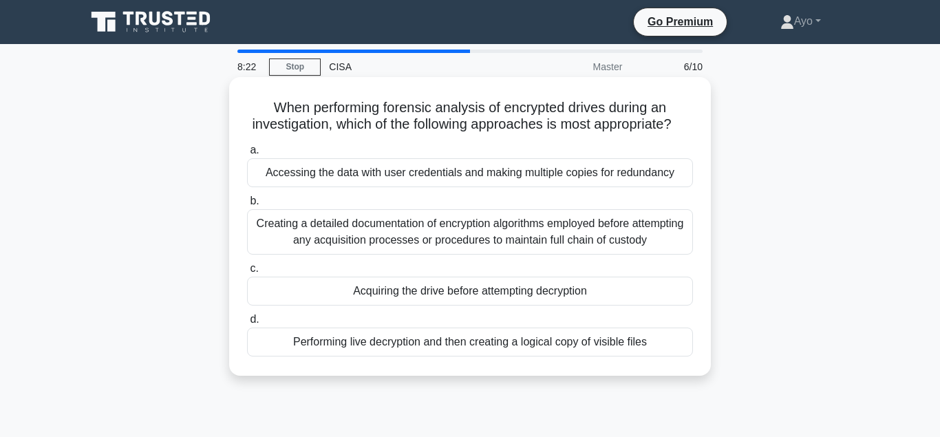
click at [370, 176] on div "Accessing the data with user credentials and making multiple copies for redunda…" at bounding box center [470, 172] width 446 height 29
click at [247, 155] on input "a. Accessing the data with user credentials and making multiple copies for redu…" at bounding box center [247, 150] width 0 height 9
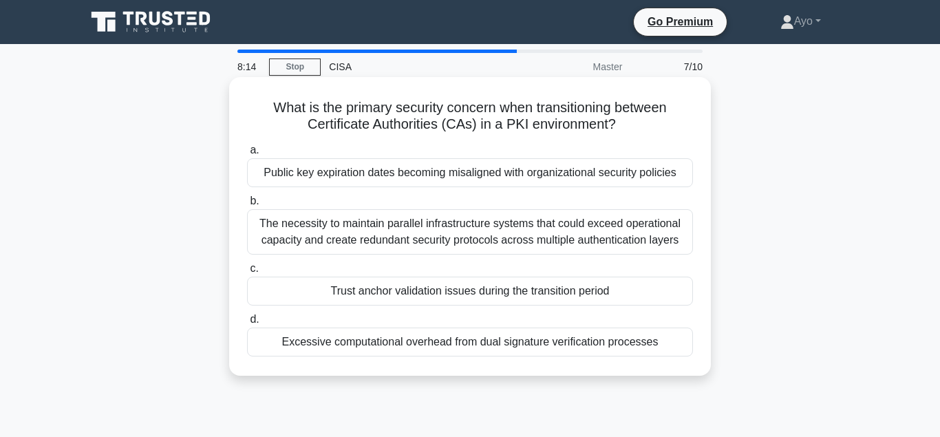
click at [405, 293] on div "Trust anchor validation issues during the transition period" at bounding box center [470, 291] width 446 height 29
click at [247, 273] on input "c. Trust anchor validation issues during the transition period" at bounding box center [247, 268] width 0 height 9
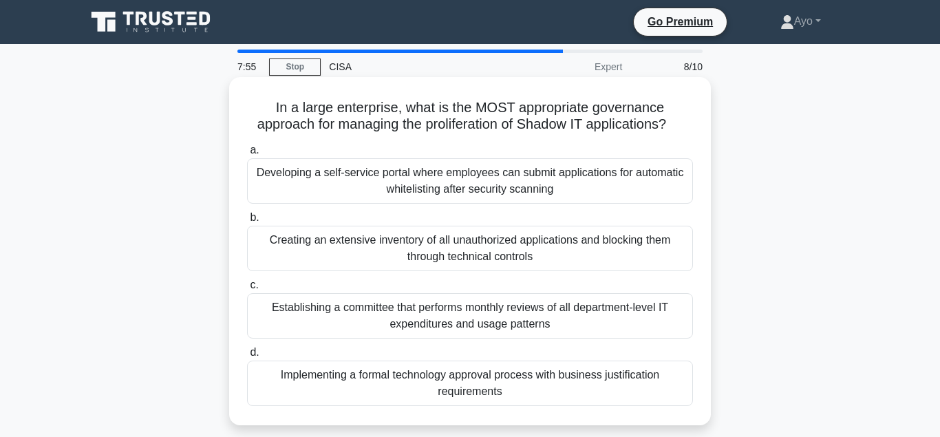
click at [420, 182] on div "Developing a self-service portal where employees can submit applications for au…" at bounding box center [470, 180] width 446 height 45
click at [247, 155] on input "a. Developing a self-service portal where employees can submit applications for…" at bounding box center [247, 150] width 0 height 9
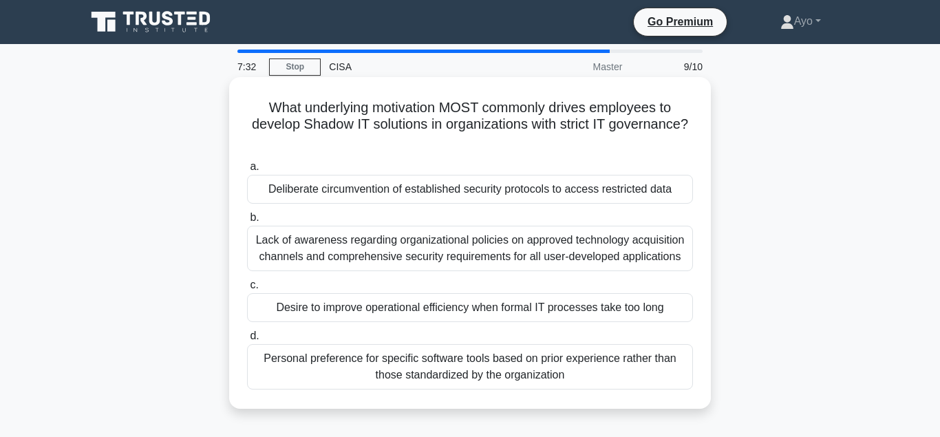
click at [430, 191] on div "Deliberate circumvention of established security protocols to access restricted…" at bounding box center [470, 189] width 446 height 29
click at [247, 171] on input "a. Deliberate circumvention of established security protocols to access restric…" at bounding box center [247, 166] width 0 height 9
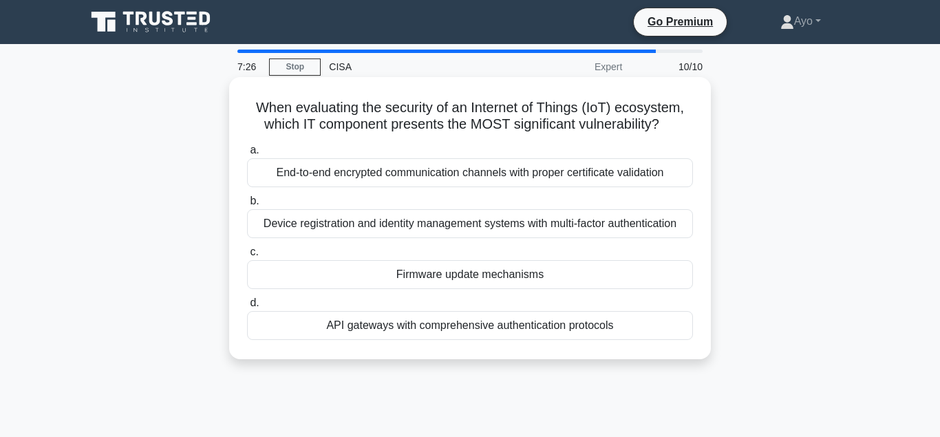
click at [447, 275] on div "Firmware update mechanisms" at bounding box center [470, 274] width 446 height 29
click at [247, 257] on input "c. Firmware update mechanisms" at bounding box center [247, 252] width 0 height 9
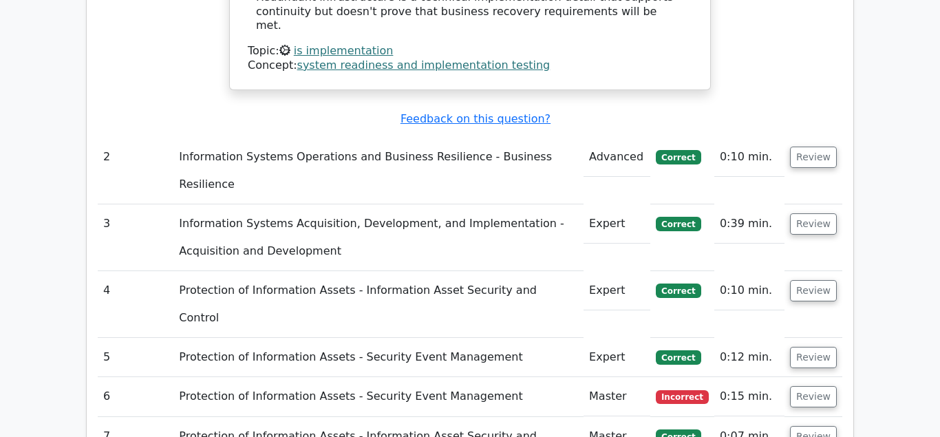
scroll to position [1966, 0]
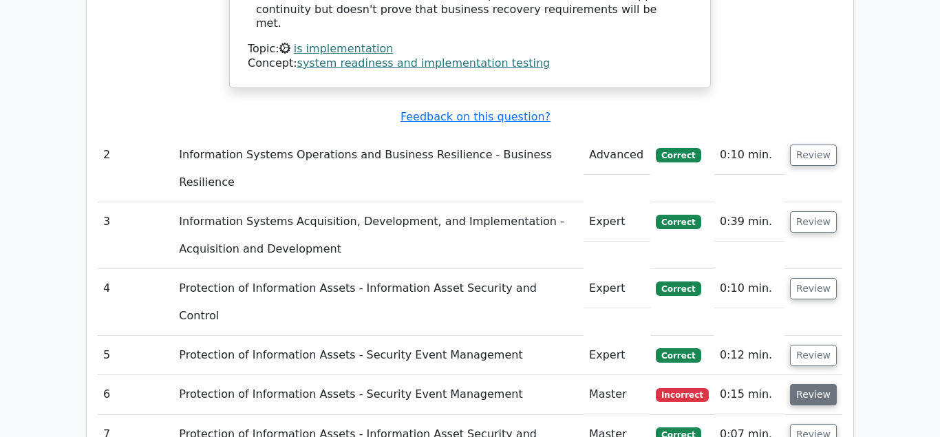
click at [807, 384] on button "Review" at bounding box center [813, 394] width 47 height 21
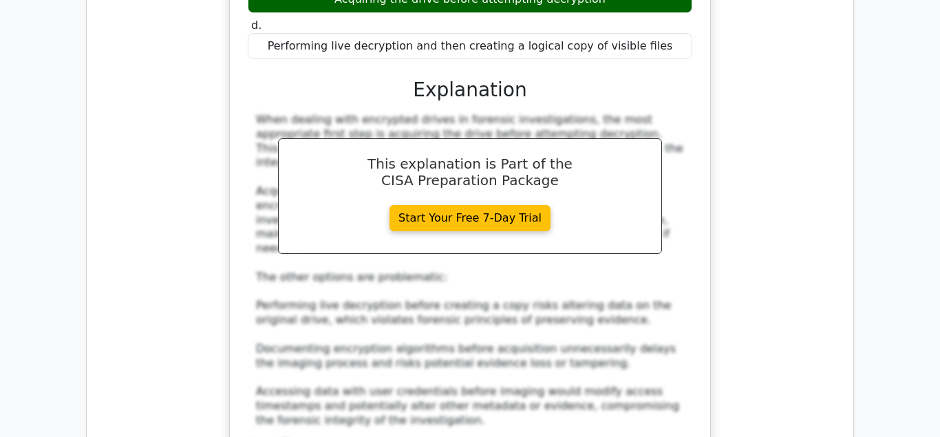
scroll to position [2738, 0]
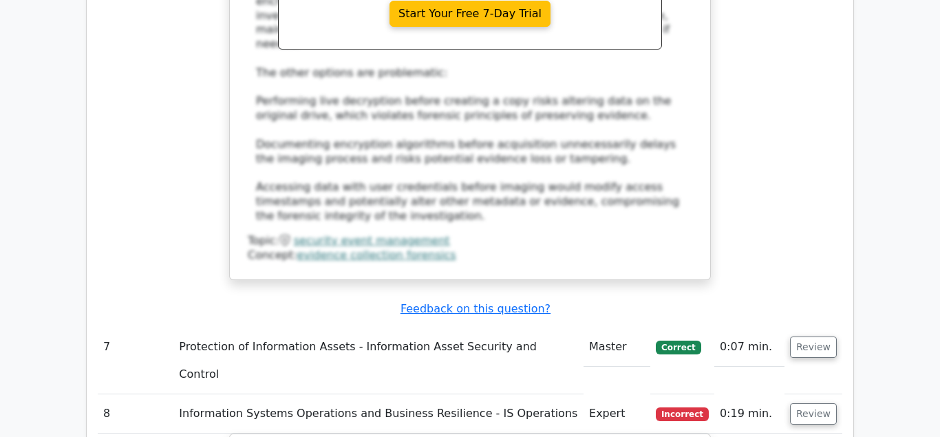
scroll to position [2878, 0]
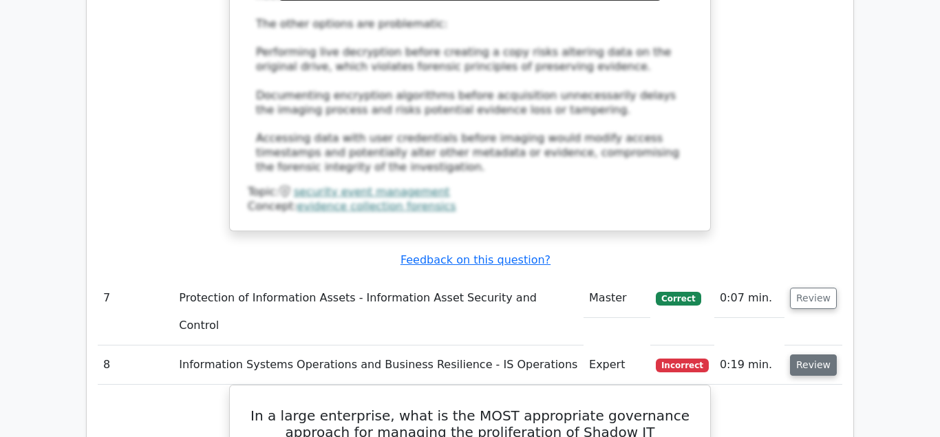
click at [809, 354] on button "Review" at bounding box center [813, 364] width 47 height 21
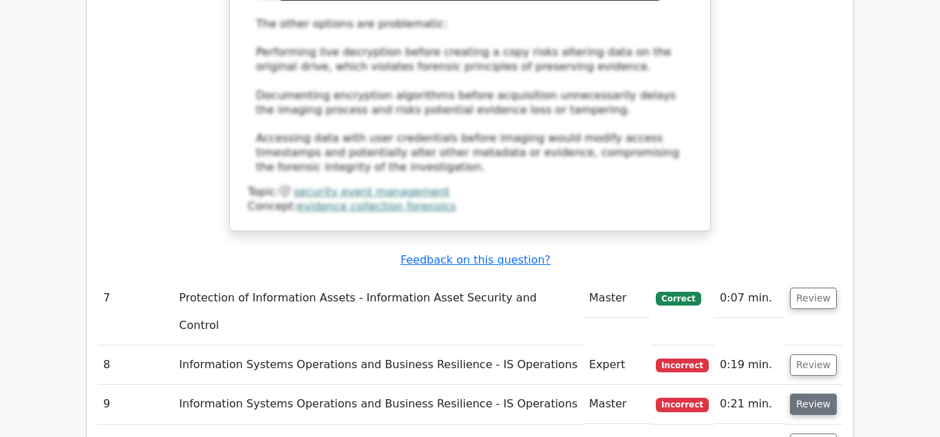
click at [814, 394] on button "Review" at bounding box center [813, 404] width 47 height 21
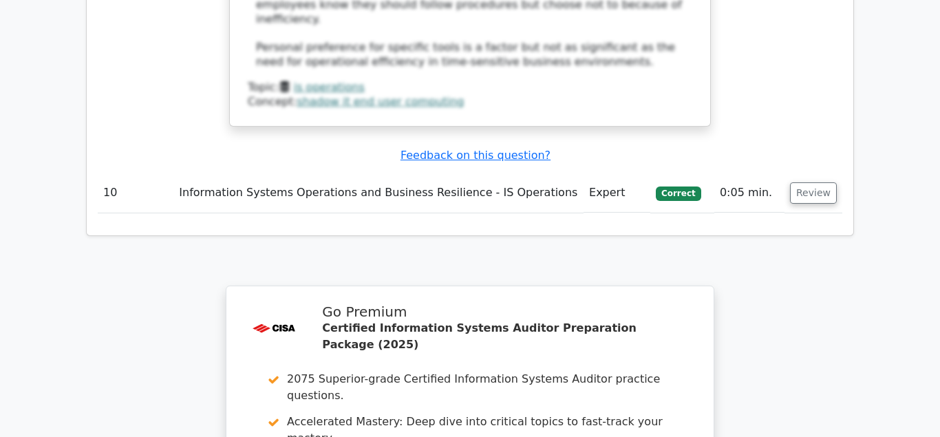
scroll to position [3986, 0]
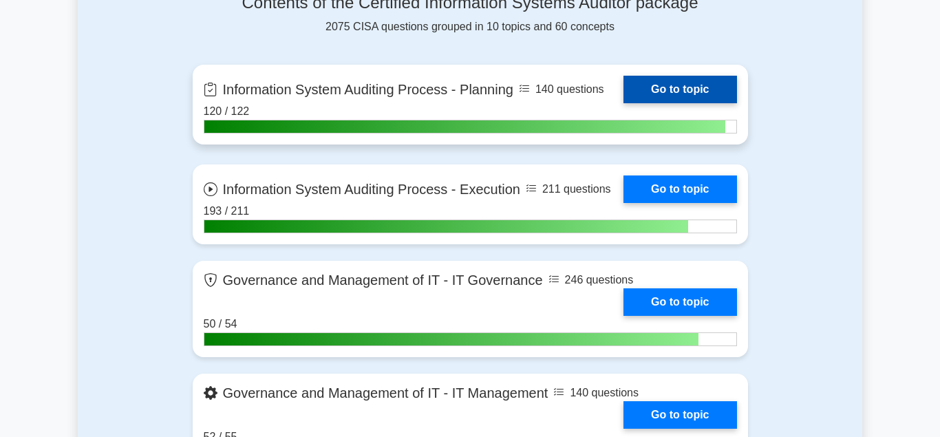
scroll to position [1053, 0]
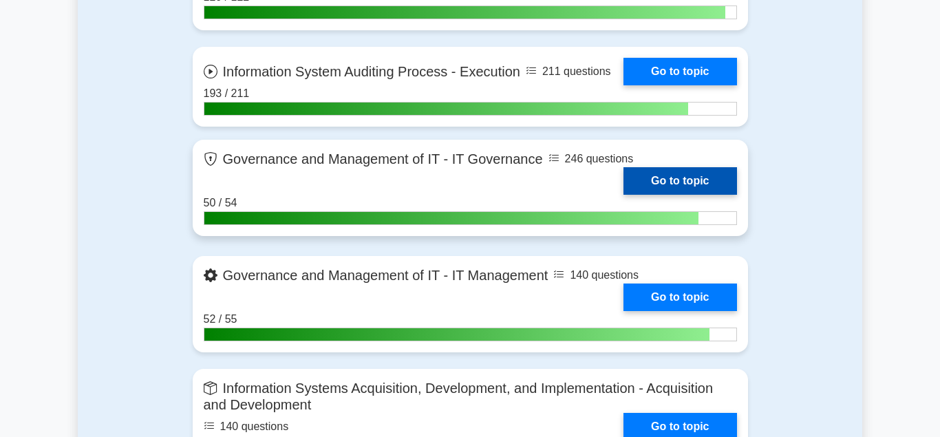
click at [679, 173] on link "Go to topic" at bounding box center [680, 181] width 113 height 28
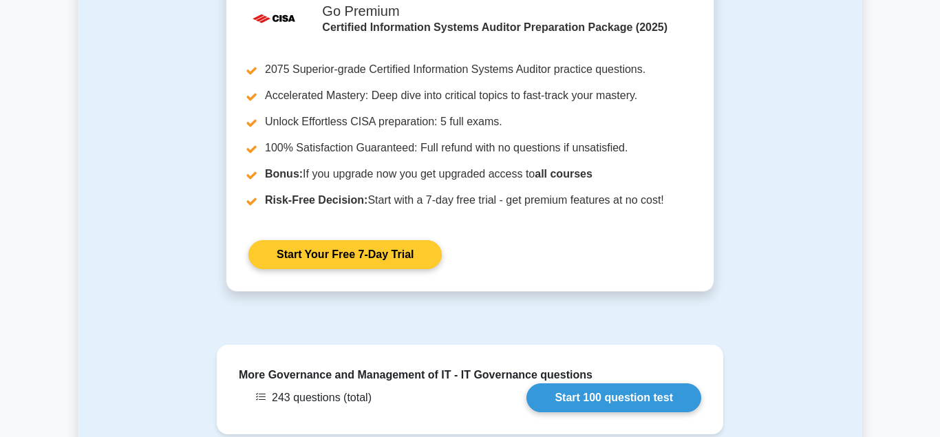
scroll to position [1404, 0]
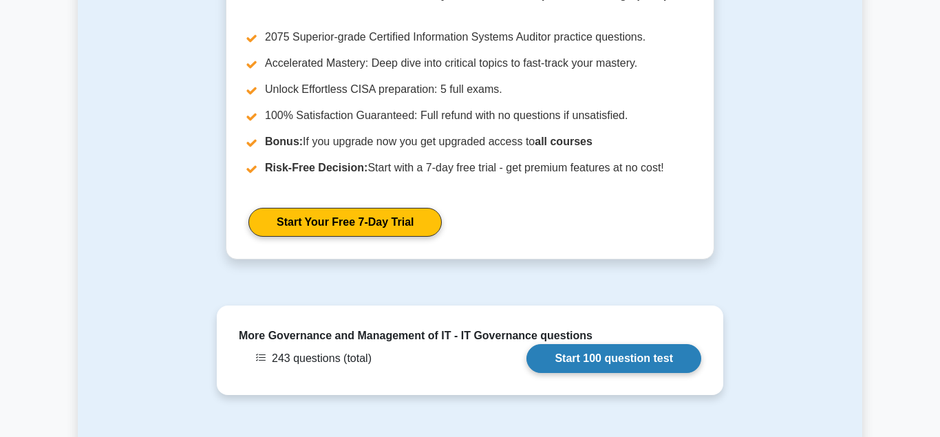
click at [597, 344] on link "Start 100 question test" at bounding box center [614, 358] width 175 height 29
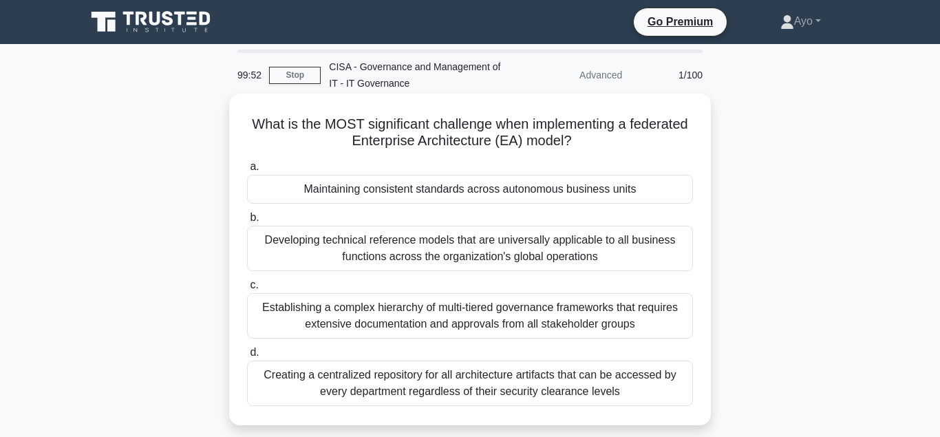
click at [428, 191] on div "Maintaining consistent standards across autonomous business units" at bounding box center [470, 189] width 446 height 29
click at [247, 171] on input "a. Maintaining consistent standards across autonomous business units" at bounding box center [247, 166] width 0 height 9
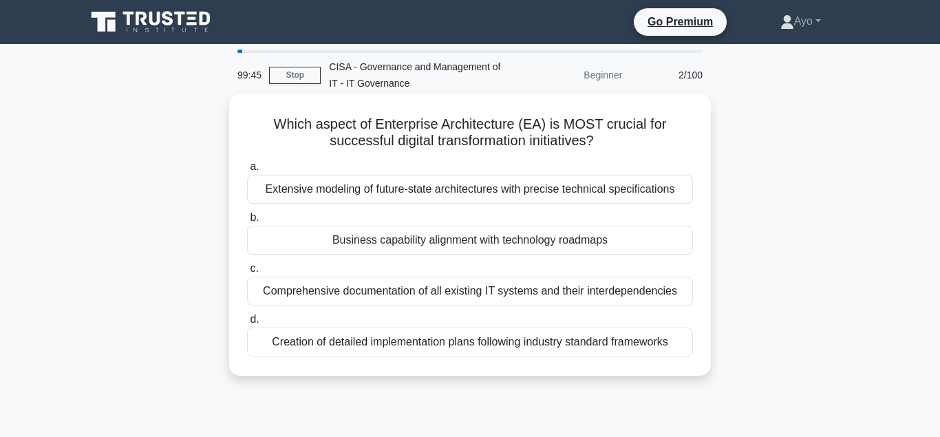
click at [427, 240] on div "Business capability alignment with technology roadmaps" at bounding box center [470, 240] width 446 height 29
click at [247, 222] on input "b. Business capability alignment with technology roadmaps" at bounding box center [247, 217] width 0 height 9
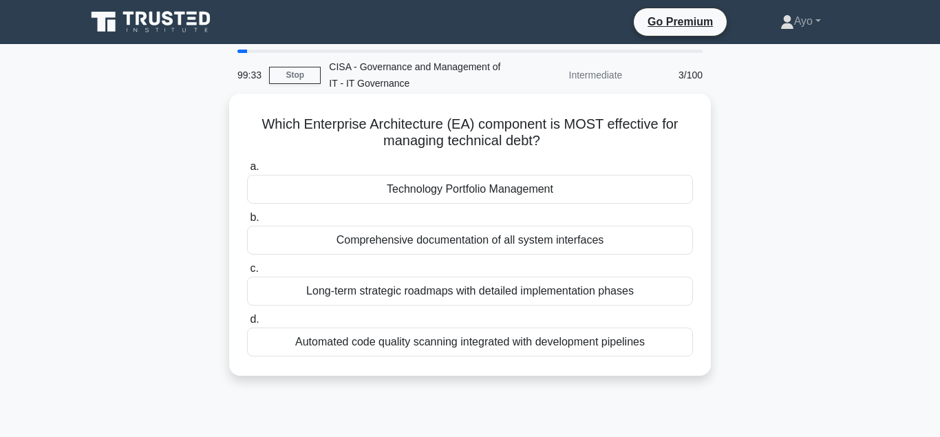
click at [443, 191] on div "Technology Portfolio Management" at bounding box center [470, 189] width 446 height 29
click at [247, 171] on input "a. Technology Portfolio Management" at bounding box center [247, 166] width 0 height 9
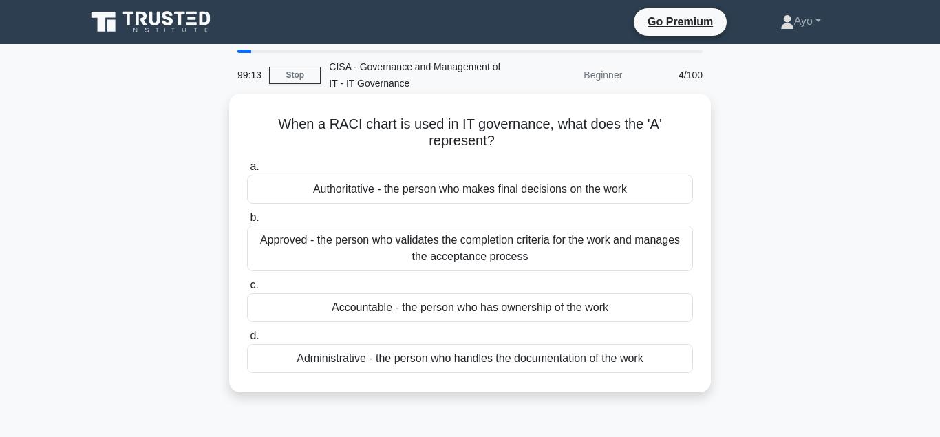
click at [423, 311] on div "Accountable - the person who has ownership of the work" at bounding box center [470, 307] width 446 height 29
click at [247, 290] on input "c. Accountable - the person who has ownership of the work" at bounding box center [247, 285] width 0 height 9
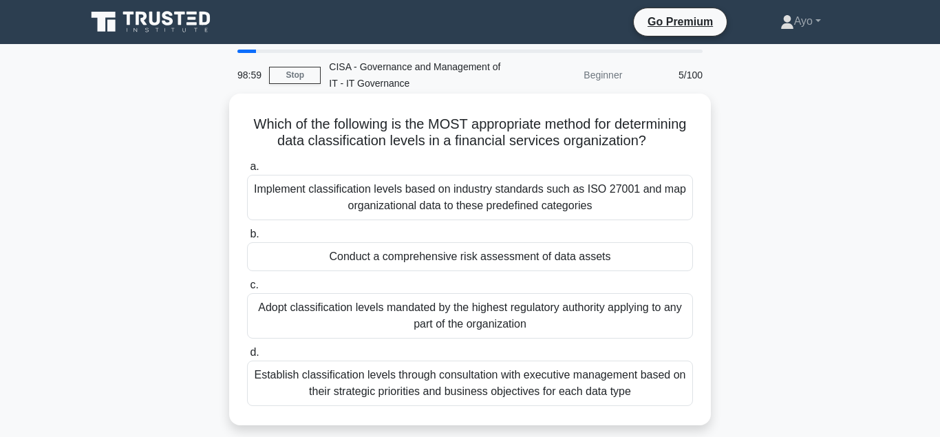
click at [412, 259] on div "Conduct a comprehensive risk assessment of data assets" at bounding box center [470, 256] width 446 height 29
click at [247, 239] on input "b. Conduct a comprehensive risk assessment of data assets" at bounding box center [247, 234] width 0 height 9
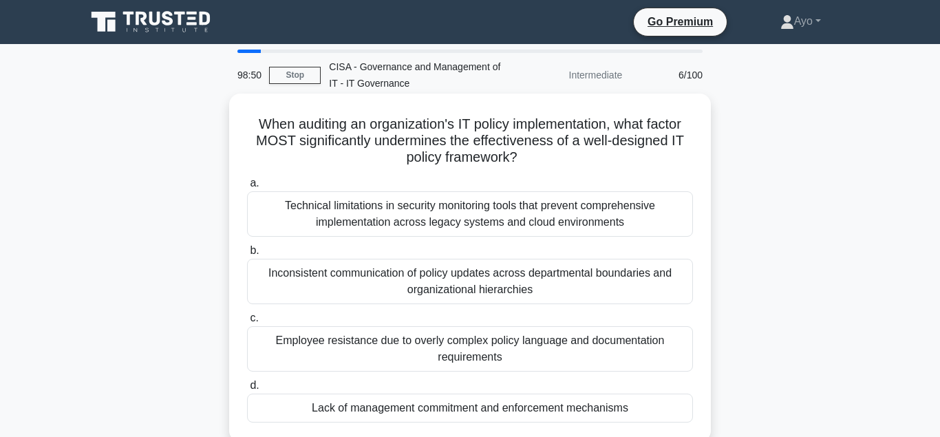
click at [438, 410] on div "Lack of management commitment and enforcement mechanisms" at bounding box center [470, 408] width 446 height 29
click at [247, 390] on input "d. Lack of management commitment and enforcement mechanisms" at bounding box center [247, 385] width 0 height 9
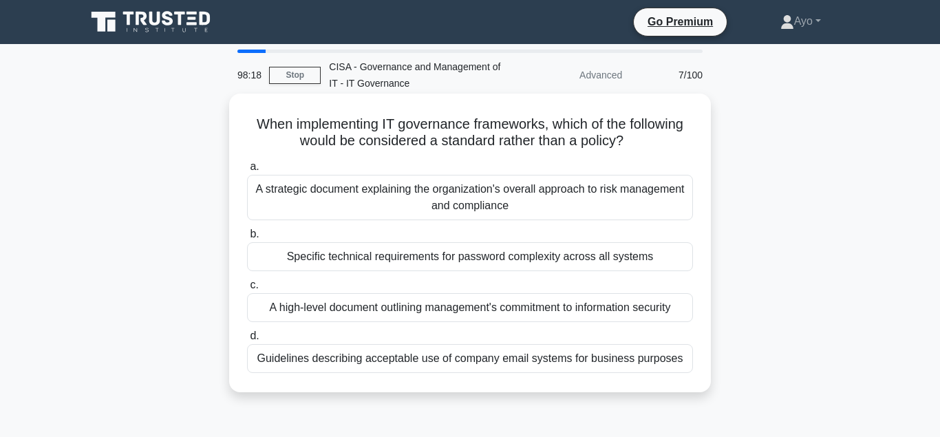
click at [401, 193] on div "A strategic document explaining the organization's overall approach to risk man…" at bounding box center [470, 197] width 446 height 45
click at [247, 171] on input "a. A strategic document explaining the organization's overall approach to risk …" at bounding box center [247, 166] width 0 height 9
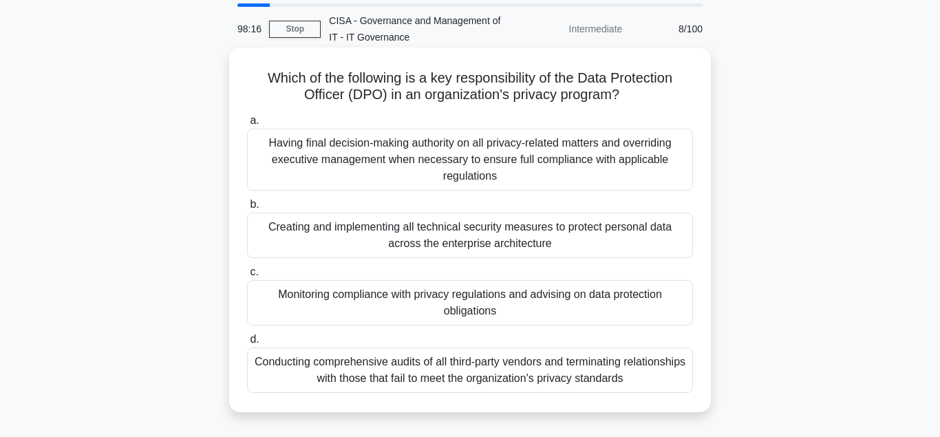
scroll to position [70, 0]
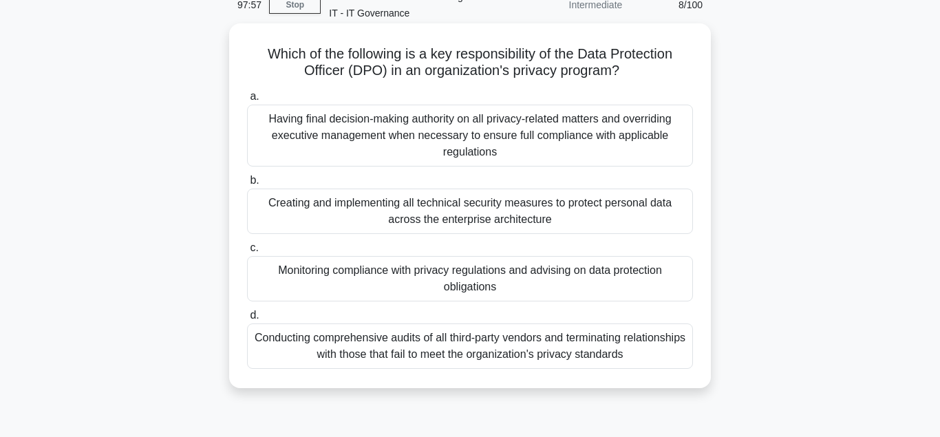
click at [359, 277] on div "Monitoring compliance with privacy regulations and advising on data protection …" at bounding box center [470, 278] width 446 height 45
click at [247, 253] on input "c. Monitoring compliance with privacy regulations and advising on data protecti…" at bounding box center [247, 248] width 0 height 9
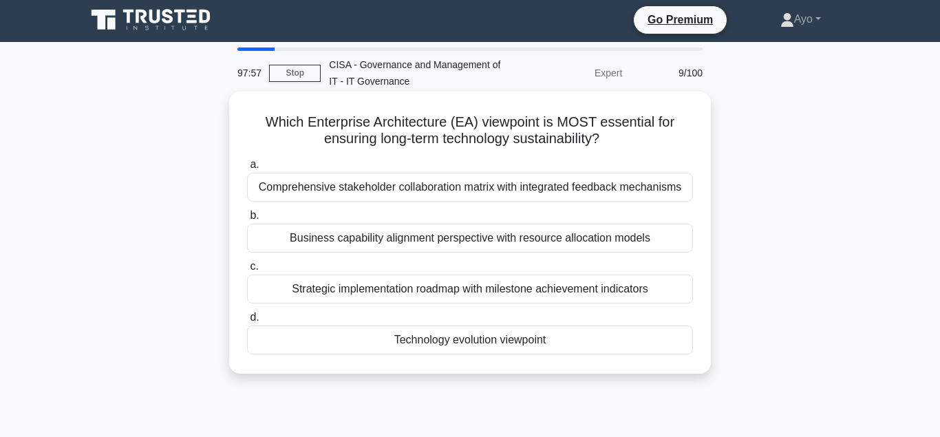
scroll to position [0, 0]
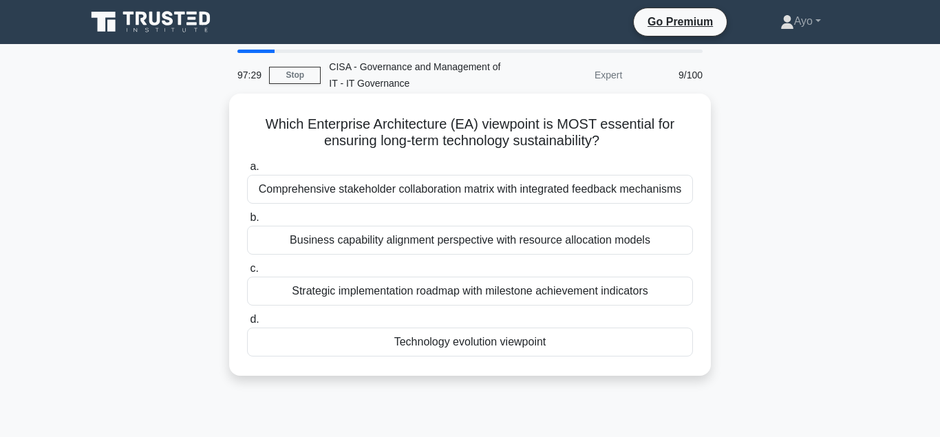
click at [452, 344] on div "Technology evolution viewpoint" at bounding box center [470, 342] width 446 height 29
click at [247, 324] on input "d. Technology evolution viewpoint" at bounding box center [247, 319] width 0 height 9
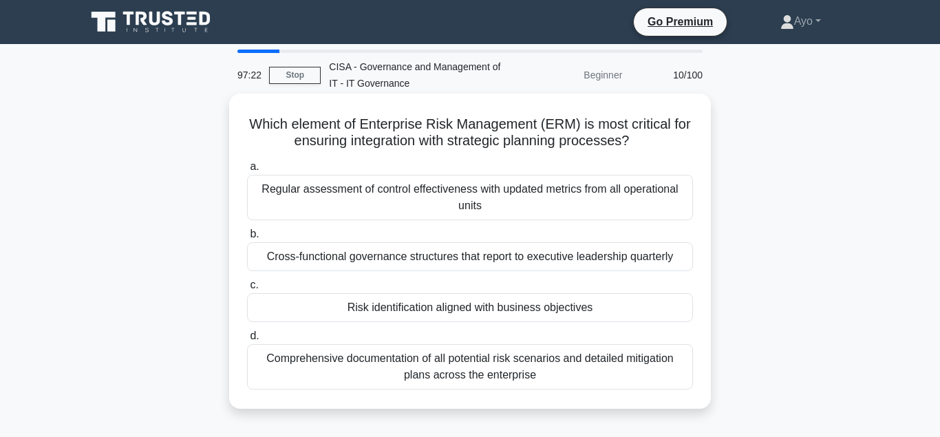
click at [400, 308] on div "Risk identification aligned with business objectives" at bounding box center [470, 307] width 446 height 29
click at [247, 290] on input "c. Risk identification aligned with business objectives" at bounding box center [247, 285] width 0 height 9
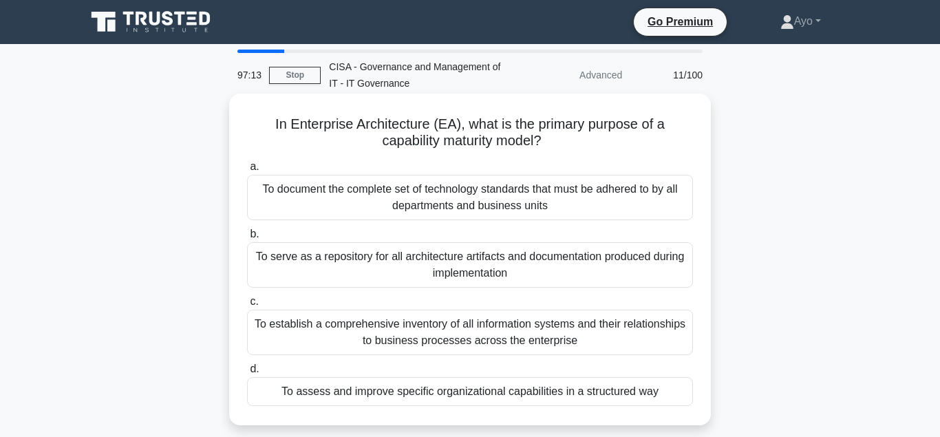
click at [454, 391] on div "To assess and improve specific organizational capabilities in a structured way" at bounding box center [470, 391] width 446 height 29
click at [247, 374] on input "d. To assess and improve specific organizational capabilities in a structured w…" at bounding box center [247, 369] width 0 height 9
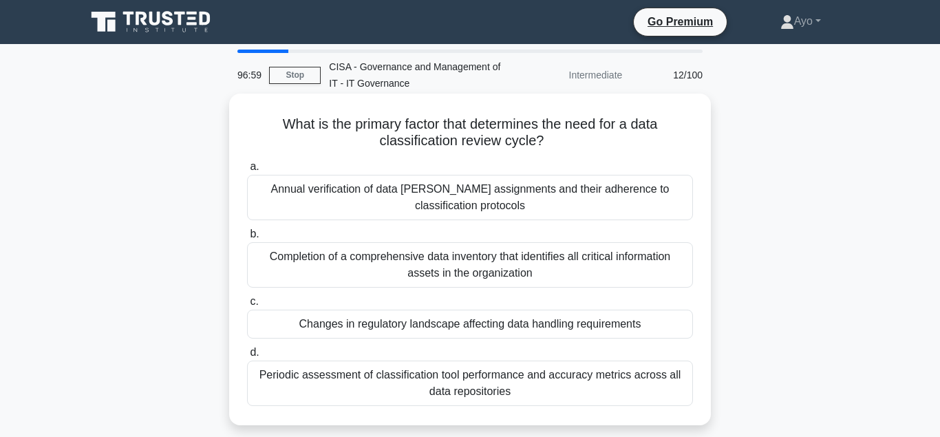
click at [370, 328] on div "Changes in regulatory landscape affecting data handling requirements" at bounding box center [470, 324] width 446 height 29
click at [247, 306] on input "c. Changes in regulatory landscape affecting data handling requirements" at bounding box center [247, 301] width 0 height 9
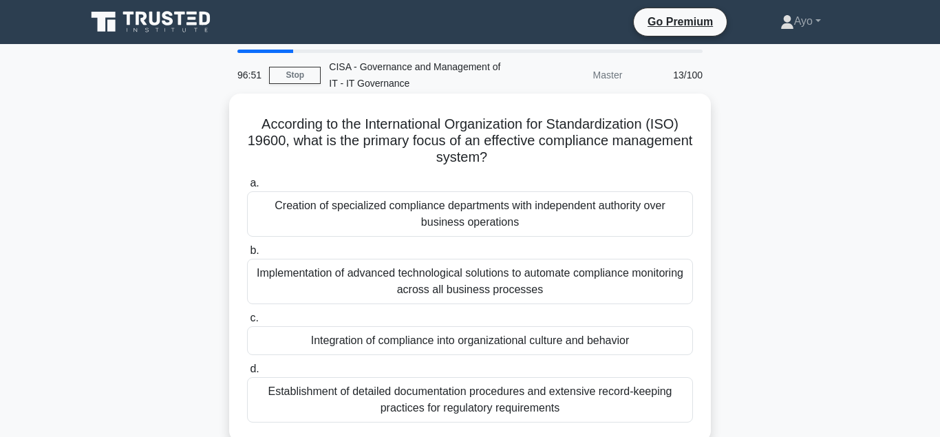
click at [415, 341] on div "Integration of compliance into organizational culture and behavior" at bounding box center [470, 340] width 446 height 29
click at [247, 323] on input "c. Integration of compliance into organizational culture and behavior" at bounding box center [247, 318] width 0 height 9
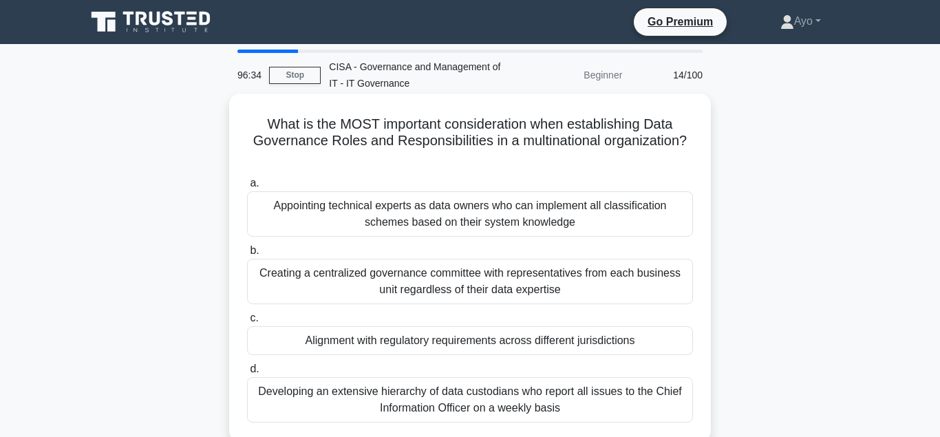
click at [416, 326] on div "Alignment with regulatory requirements across different jurisdictions" at bounding box center [470, 340] width 446 height 29
click at [247, 323] on input "c. Alignment with regulatory requirements across different jurisdictions" at bounding box center [247, 318] width 0 height 9
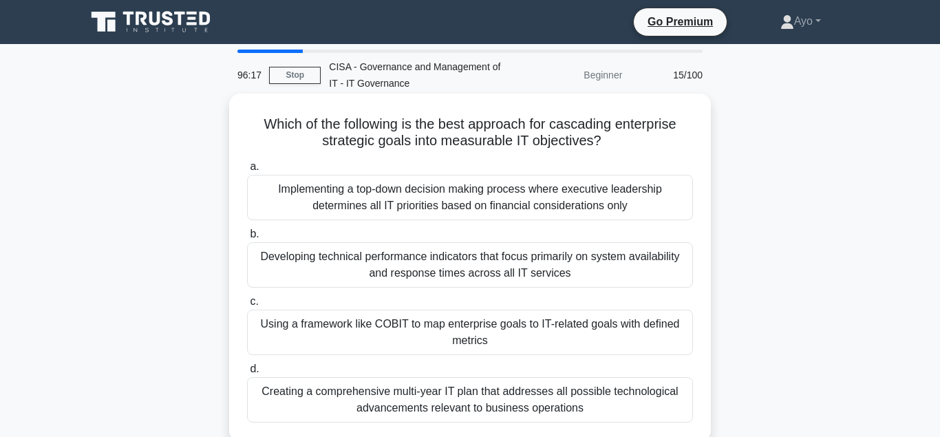
click at [392, 325] on div "Using a framework like COBIT to map enterprise goals to IT-related goals with d…" at bounding box center [470, 332] width 446 height 45
click at [247, 306] on input "c. Using a framework like COBIT to map enterprise goals to IT-related goals wit…" at bounding box center [247, 301] width 0 height 9
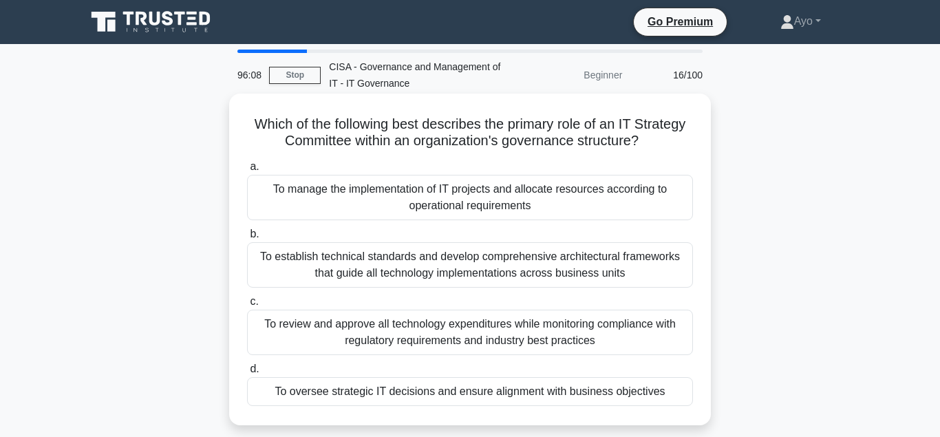
click at [437, 392] on div "To oversee strategic IT decisions and ensure alignment with business objectives" at bounding box center [470, 391] width 446 height 29
click at [247, 374] on input "d. To oversee strategic IT decisions and ensure alignment with business objecti…" at bounding box center [247, 369] width 0 height 9
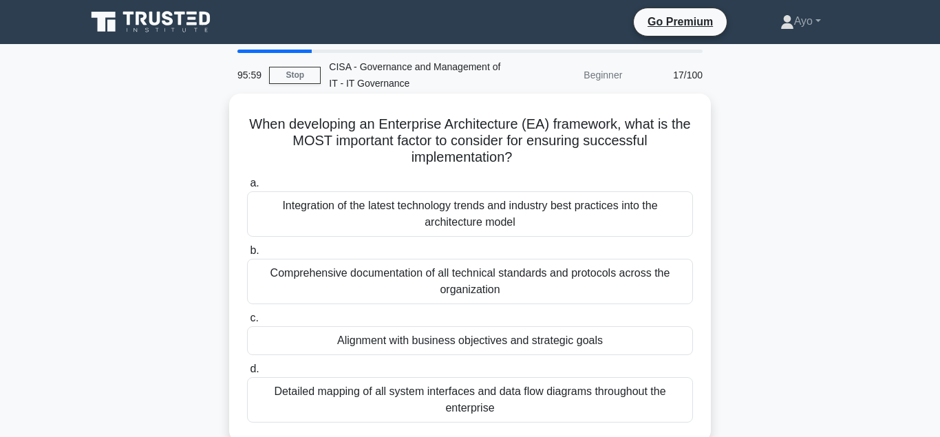
click at [406, 339] on div "Alignment with business objectives and strategic goals" at bounding box center [470, 340] width 446 height 29
click at [247, 323] on input "c. Alignment with business objectives and strategic goals" at bounding box center [247, 318] width 0 height 9
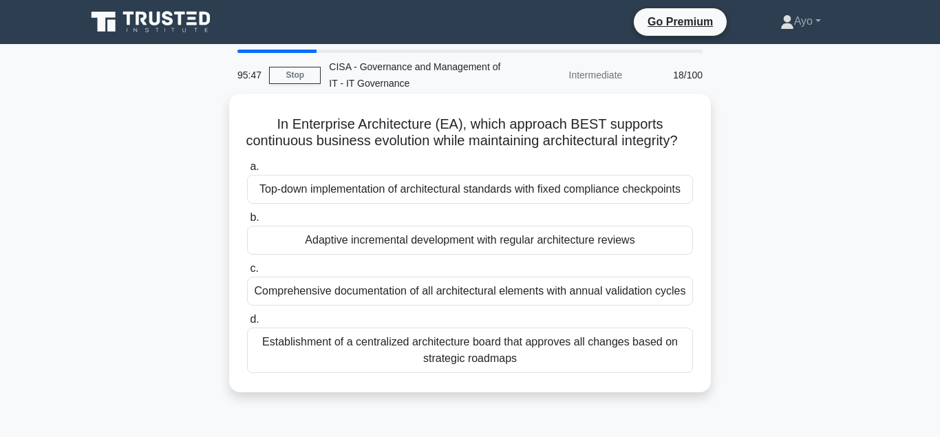
click at [357, 243] on div "Adaptive incremental development with regular architecture reviews" at bounding box center [470, 240] width 446 height 29
click at [247, 222] on input "b. Adaptive incremental development with regular architecture reviews" at bounding box center [247, 217] width 0 height 9
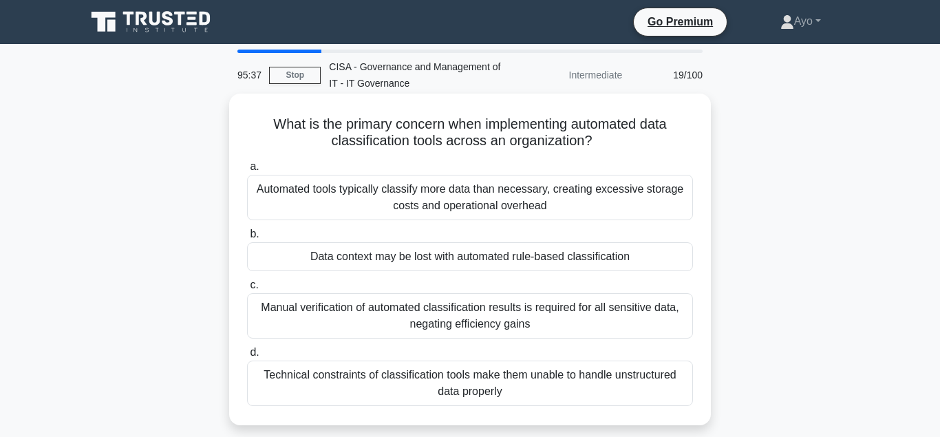
click at [359, 258] on div "Data context may be lost with automated rule-based classification" at bounding box center [470, 256] width 446 height 29
click at [247, 239] on input "b. Data context may be lost with automated rule-based classification" at bounding box center [247, 234] width 0 height 9
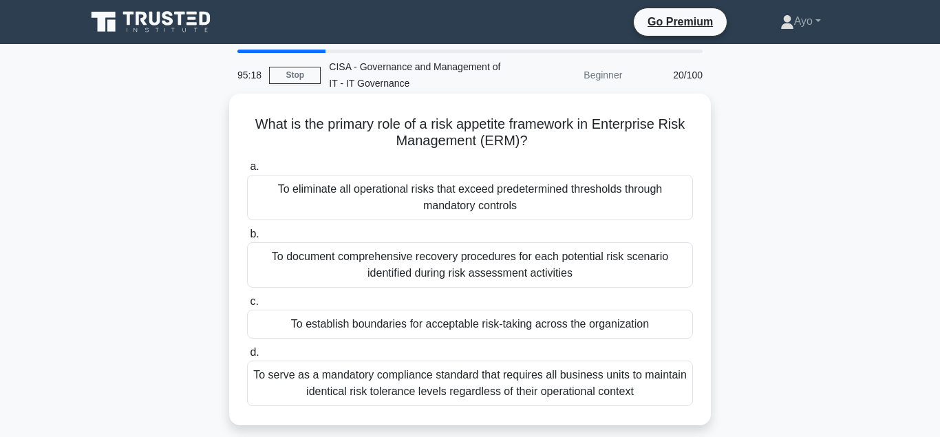
click at [369, 324] on div "To establish boundaries for acceptable risk-taking across the organization" at bounding box center [470, 324] width 446 height 29
click at [247, 306] on input "c. To establish boundaries for acceptable risk-taking across the organization" at bounding box center [247, 301] width 0 height 9
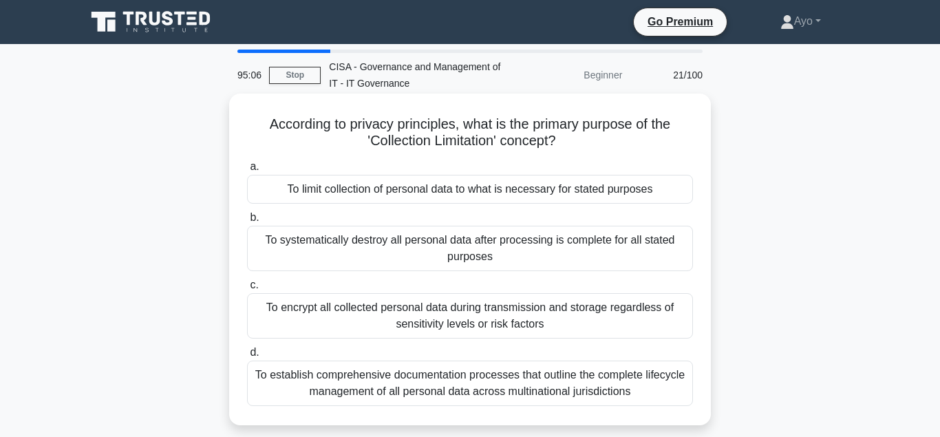
click at [370, 192] on div "To limit collection of personal data to what is necessary for stated purposes" at bounding box center [470, 189] width 446 height 29
click at [247, 171] on input "a. To limit collection of personal data to what is necessary for stated purposes" at bounding box center [247, 166] width 0 height 9
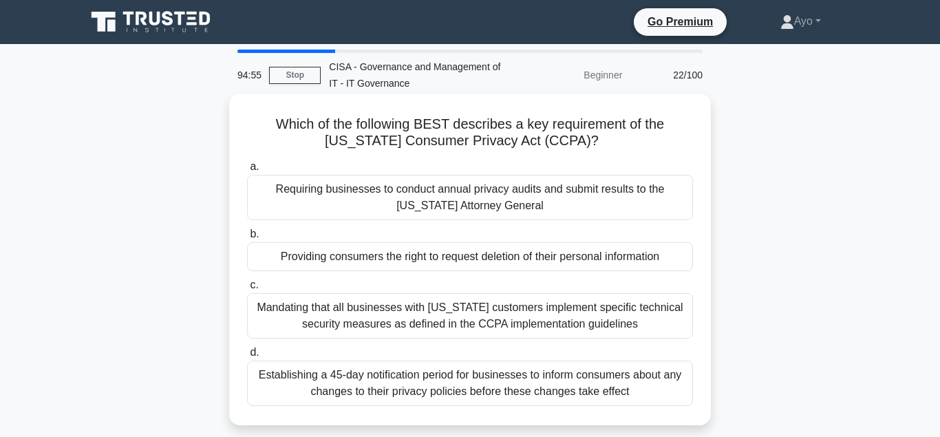
click at [399, 259] on div "Providing consumers the right to request deletion of their personal information" at bounding box center [470, 256] width 446 height 29
click at [247, 239] on input "b. Providing consumers the right to request deletion of their personal informat…" at bounding box center [247, 234] width 0 height 9
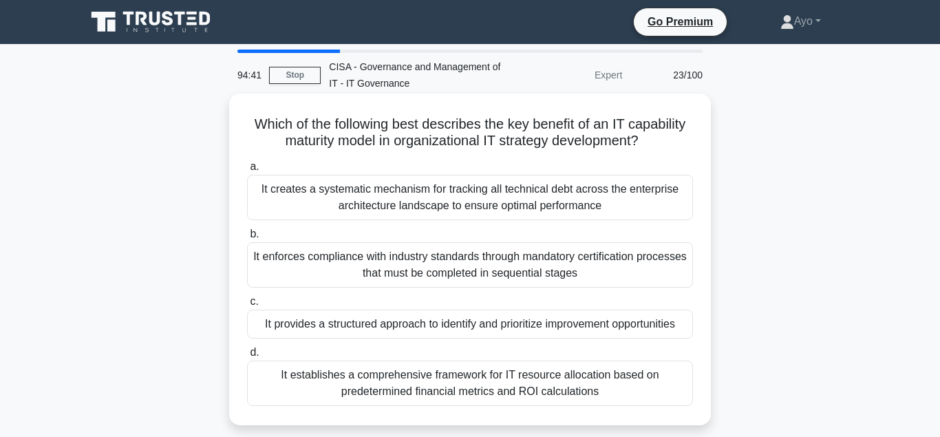
click at [357, 326] on div "It provides a structured approach to identify and prioritize improvement opport…" at bounding box center [470, 324] width 446 height 29
click at [247, 306] on input "c. It provides a structured approach to identify and prioritize improvement opp…" at bounding box center [247, 301] width 0 height 9
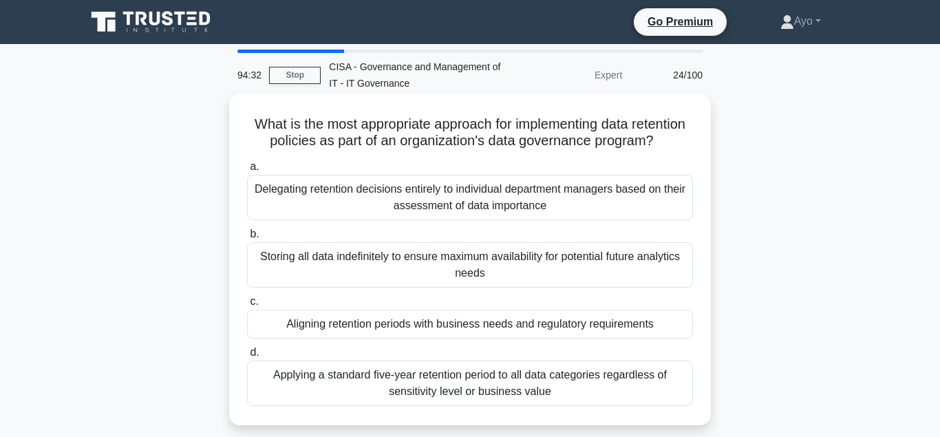
click at [374, 324] on div "Aligning retention periods with business needs and regulatory requirements" at bounding box center [470, 324] width 446 height 29
click at [247, 306] on input "c. Aligning retention periods with business needs and regulatory requirements" at bounding box center [247, 301] width 0 height 9
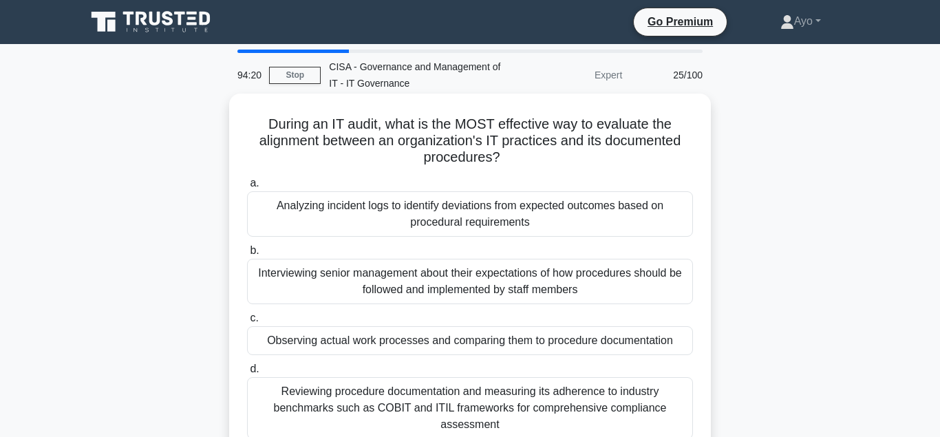
click at [365, 343] on div "Observing actual work processes and comparing them to procedure documentation" at bounding box center [470, 340] width 446 height 29
click at [247, 323] on input "c. Observing actual work processes and comparing them to procedure documentation" at bounding box center [247, 318] width 0 height 9
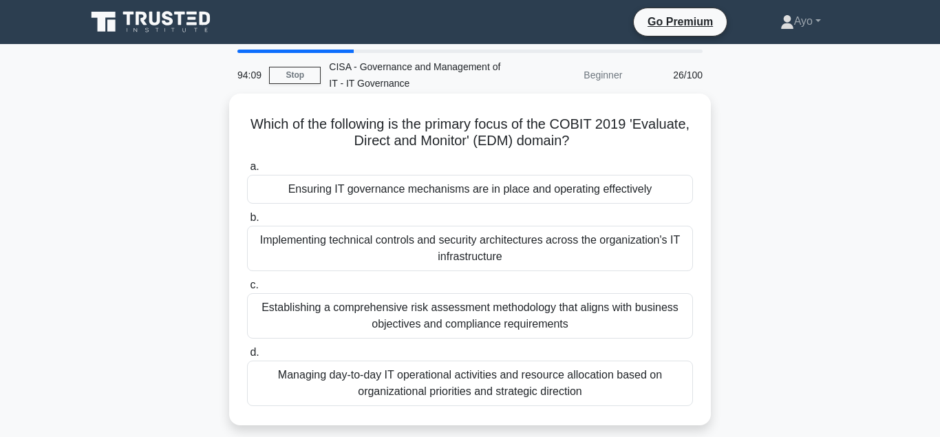
click at [369, 190] on div "Ensuring IT governance mechanisms are in place and operating effectively" at bounding box center [470, 189] width 446 height 29
click at [247, 171] on input "a. Ensuring IT governance mechanisms are in place and operating effectively" at bounding box center [247, 166] width 0 height 9
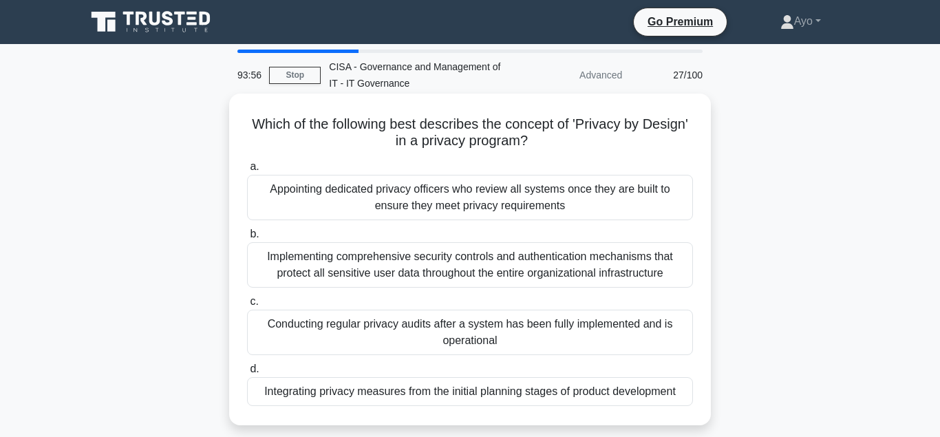
click at [331, 393] on div "Integrating privacy measures from the initial planning stages of product develo…" at bounding box center [470, 391] width 446 height 29
click at [247, 374] on input "d. Integrating privacy measures from the initial planning stages of product dev…" at bounding box center [247, 369] width 0 height 9
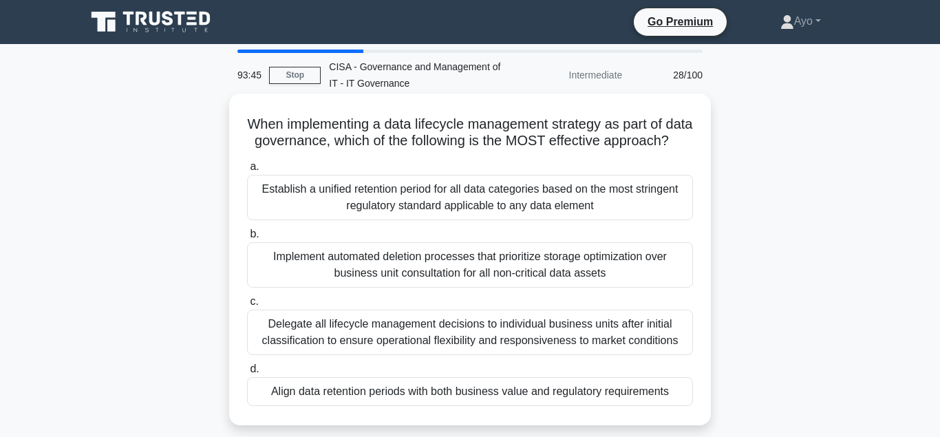
click at [378, 392] on div "Align data retention periods with both business value and regulatory requiremen…" at bounding box center [470, 391] width 446 height 29
click at [247, 374] on input "d. Align data retention periods with both business value and regulatory require…" at bounding box center [247, 369] width 0 height 9
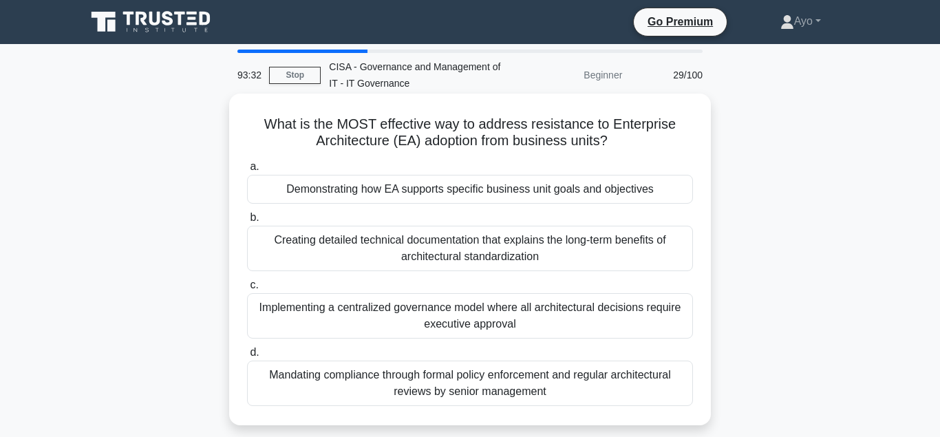
click at [371, 191] on div "Demonstrating how EA supports specific business unit goals and objectives" at bounding box center [470, 189] width 446 height 29
click at [247, 171] on input "a. Demonstrating how EA supports specific business unit goals and objectives" at bounding box center [247, 166] width 0 height 9
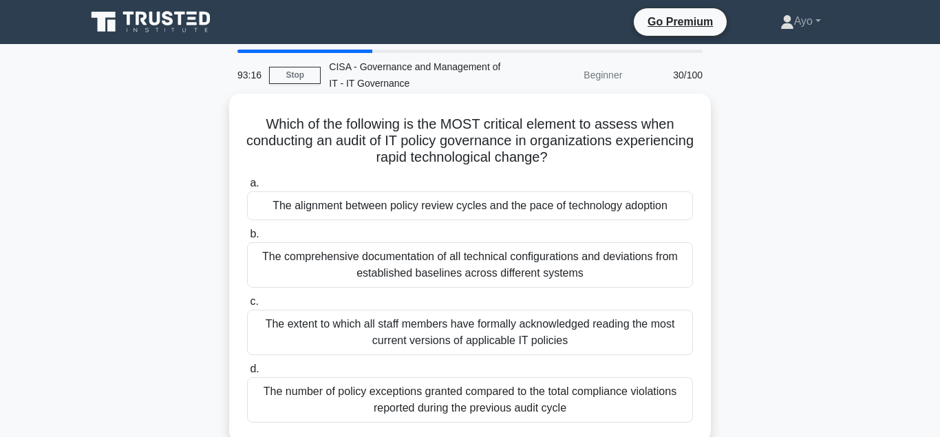
click at [406, 206] on div "The alignment between policy review cycles and the pace of technology adoption" at bounding box center [470, 205] width 446 height 29
click at [247, 188] on input "a. The alignment between policy review cycles and the pace of technology adopti…" at bounding box center [247, 183] width 0 height 9
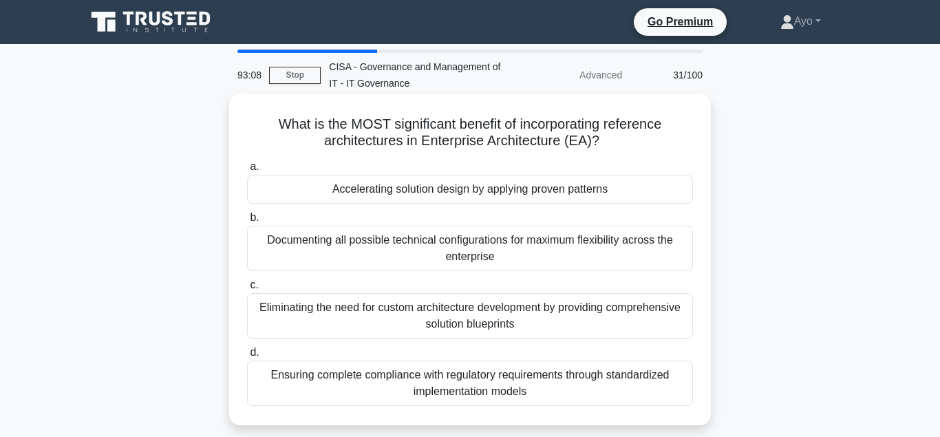
click at [387, 191] on div "Accelerating solution design by applying proven patterns" at bounding box center [470, 189] width 446 height 29
click at [247, 171] on input "a. Accelerating solution design by applying proven patterns" at bounding box center [247, 166] width 0 height 9
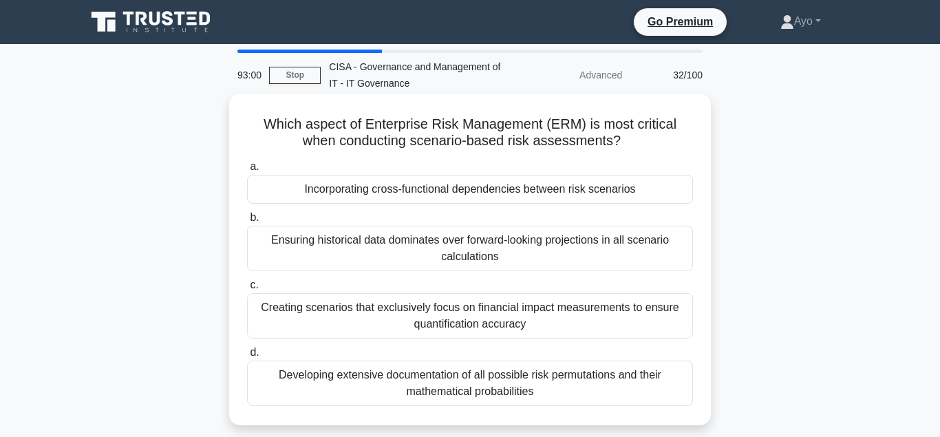
click at [367, 193] on div "Incorporating cross-functional dependencies between risk scenarios" at bounding box center [470, 189] width 446 height 29
click at [247, 171] on input "a. Incorporating cross-functional dependencies between risk scenarios" at bounding box center [247, 166] width 0 height 9
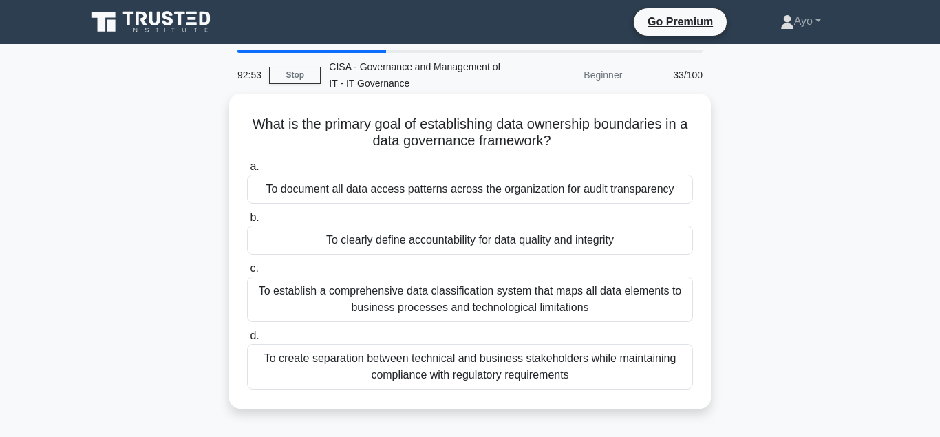
click at [375, 242] on div "To clearly define accountability for data quality and integrity" at bounding box center [470, 240] width 446 height 29
click at [247, 222] on input "b. To clearly define accountability for data quality and integrity" at bounding box center [247, 217] width 0 height 9
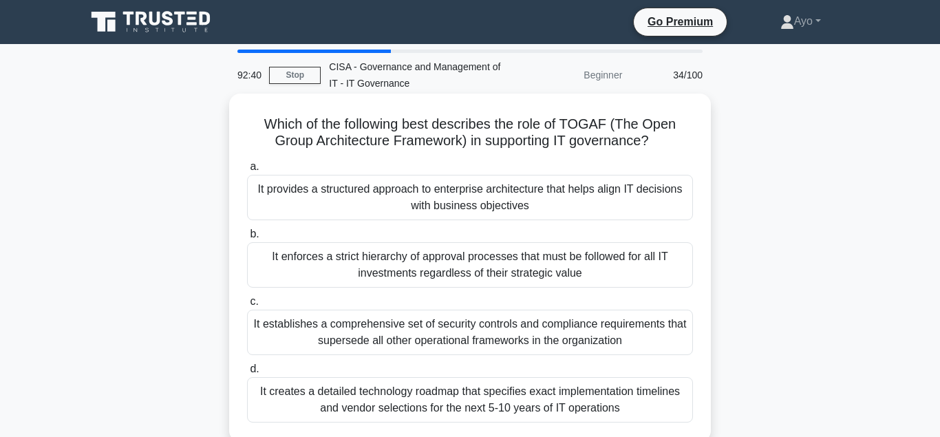
click at [388, 189] on div "It provides a structured approach to enterprise architecture that helps align I…" at bounding box center [470, 197] width 446 height 45
click at [247, 171] on input "a. It provides a structured approach to enterprise architecture that helps alig…" at bounding box center [247, 166] width 0 height 9
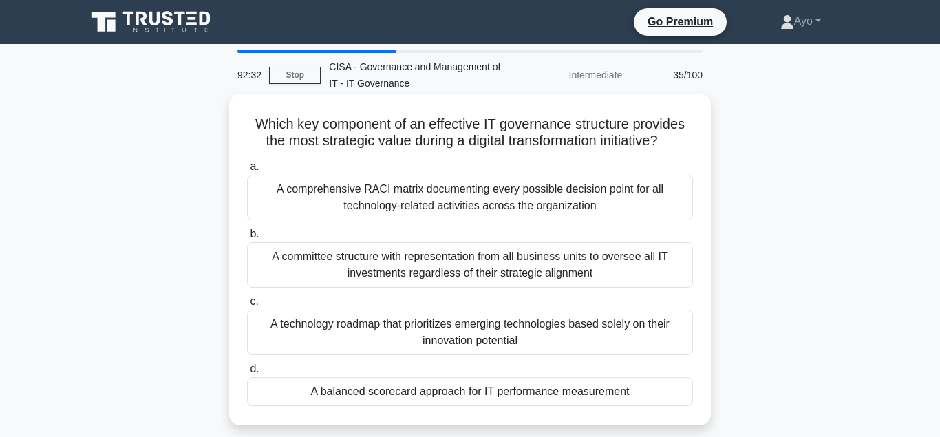
click at [425, 391] on div "A balanced scorecard approach for IT performance measurement" at bounding box center [470, 391] width 446 height 29
click at [247, 374] on input "d. A balanced scorecard approach for IT performance measurement" at bounding box center [247, 369] width 0 height 9
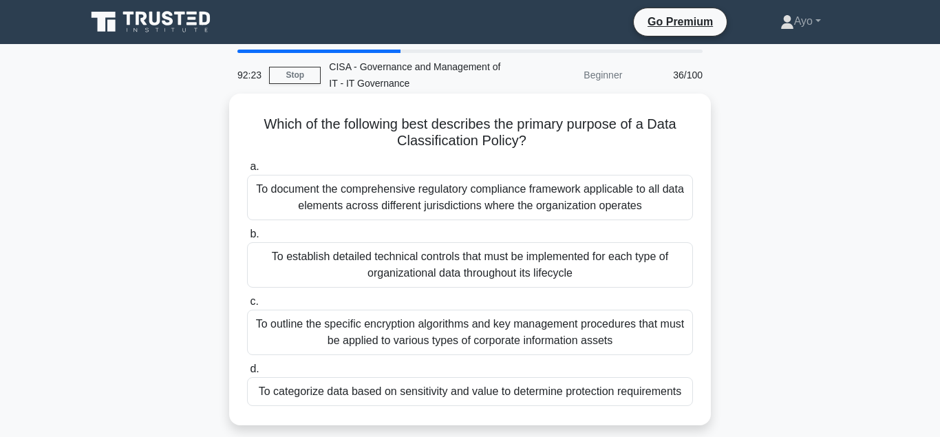
click at [443, 394] on div "To categorize data based on sensitivity and value to determine protection requi…" at bounding box center [470, 391] width 446 height 29
click at [247, 374] on input "d. To categorize data based on sensitivity and value to determine protection re…" at bounding box center [247, 369] width 0 height 9
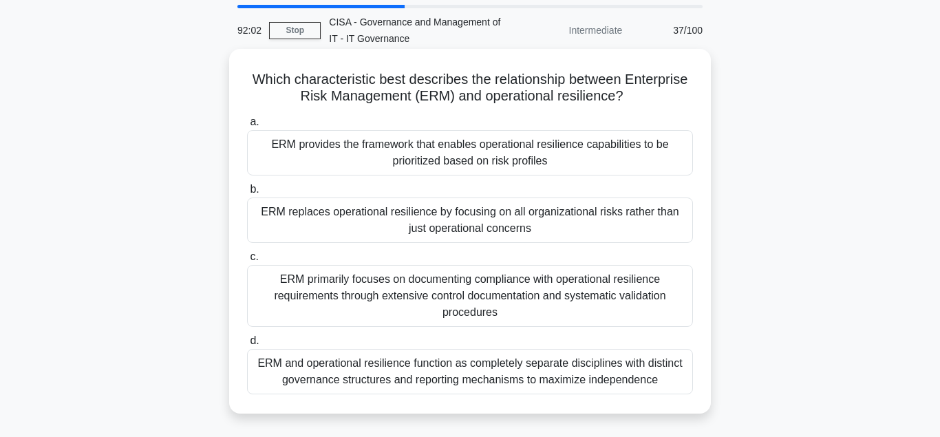
scroll to position [70, 0]
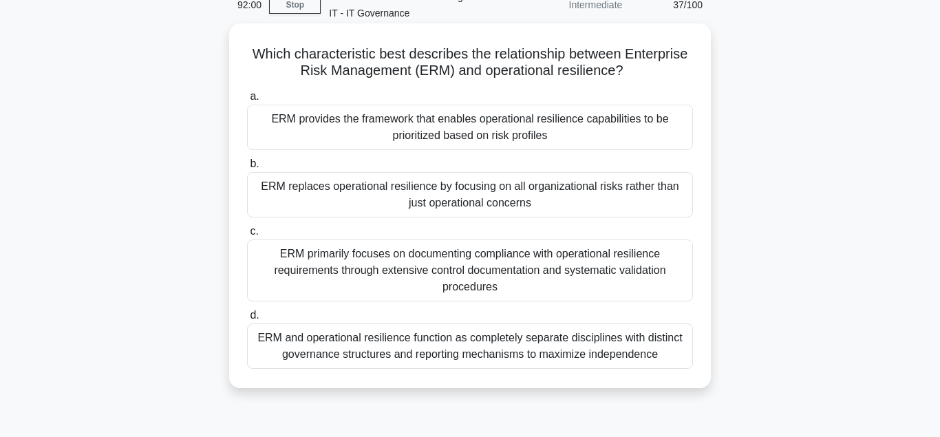
click at [347, 127] on div "ERM provides the framework that enables operational resilience capabilities to …" at bounding box center [470, 127] width 446 height 45
click at [247, 101] on input "a. ERM provides the framework that enables operational resilience capabilities …" at bounding box center [247, 96] width 0 height 9
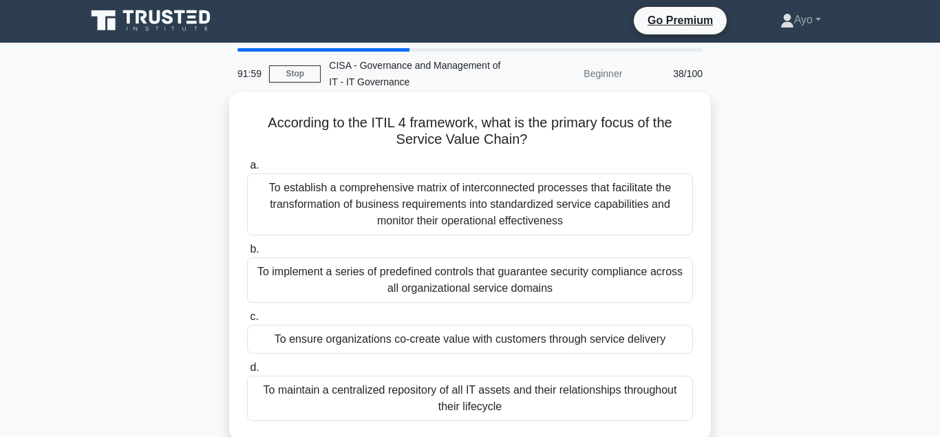
scroll to position [0, 0]
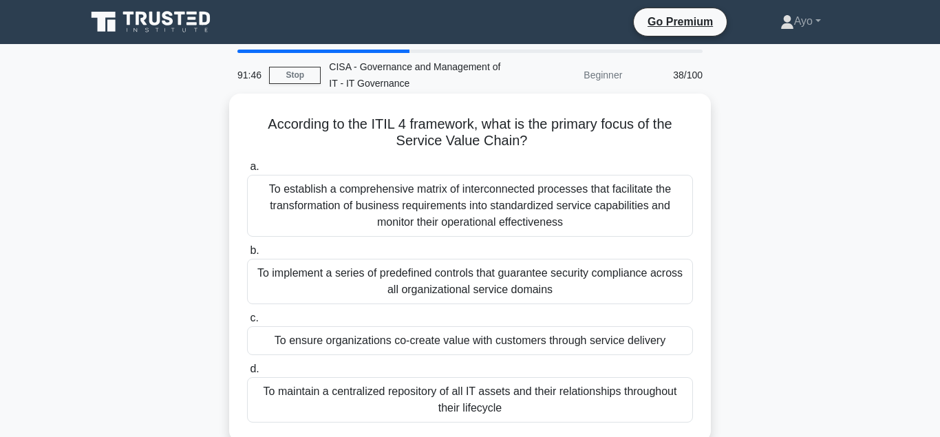
click at [351, 345] on div "To ensure organizations co-create value with customers through service delivery" at bounding box center [470, 340] width 446 height 29
click at [247, 323] on input "c. To ensure organizations co-create value with customers through service deliv…" at bounding box center [247, 318] width 0 height 9
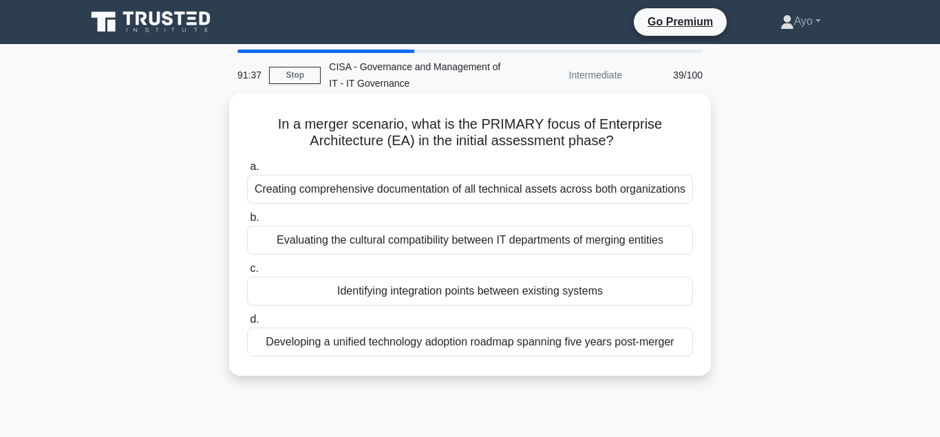
click at [398, 290] on div "Identifying integration points between existing systems" at bounding box center [470, 291] width 446 height 29
click at [247, 273] on input "c. Identifying integration points between existing systems" at bounding box center [247, 268] width 0 height 9
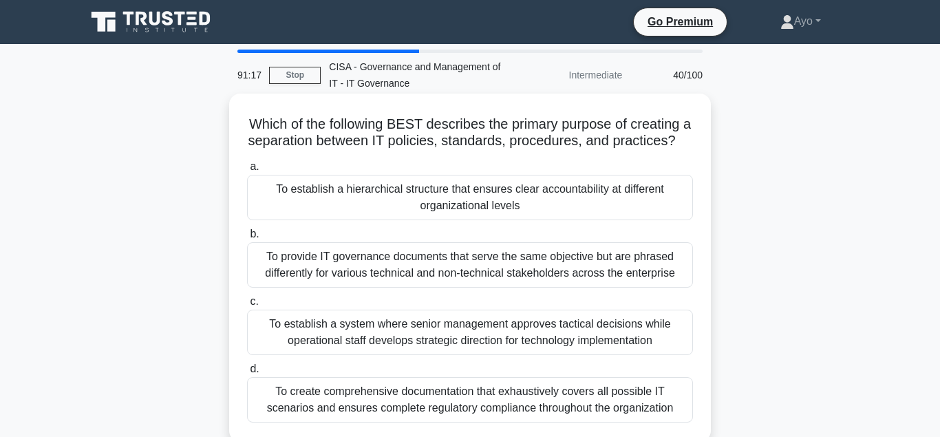
click at [392, 191] on div "To establish a hierarchical structure that ensures clear accountability at diff…" at bounding box center [470, 197] width 446 height 45
click at [247, 171] on input "a. To establish a hierarchical structure that ensures clear accountability at d…" at bounding box center [247, 166] width 0 height 9
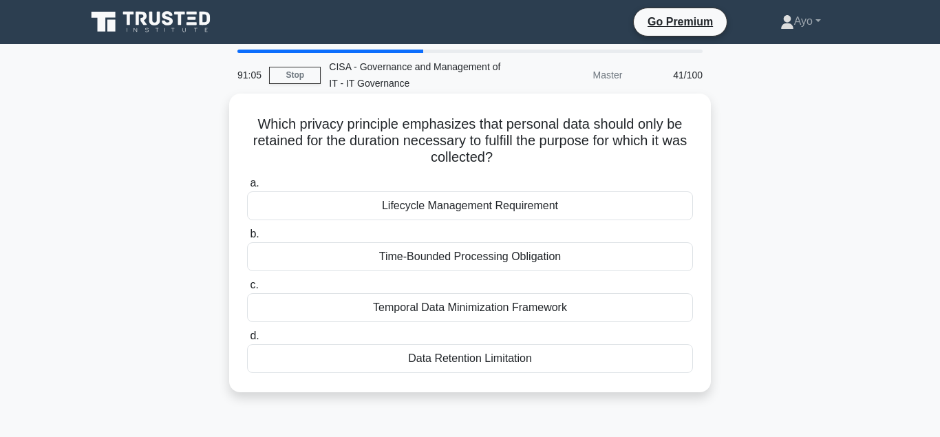
click at [454, 360] on div "Data Retention Limitation" at bounding box center [470, 358] width 446 height 29
click at [247, 341] on input "d. Data Retention Limitation" at bounding box center [247, 336] width 0 height 9
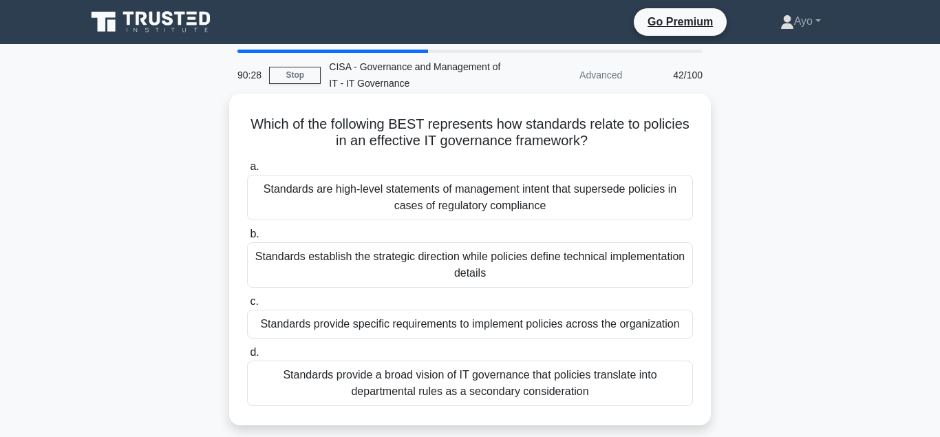
click at [326, 326] on div "Standards provide specific requirements to implement policies across the organi…" at bounding box center [470, 324] width 446 height 29
click at [247, 306] on input "c. Standards provide specific requirements to implement policies across the org…" at bounding box center [247, 301] width 0 height 9
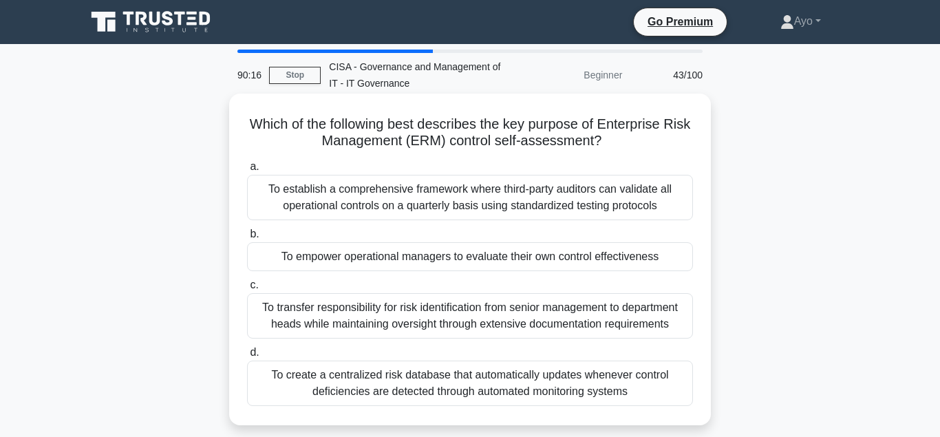
click at [365, 257] on div "To empower operational managers to evaluate their own control effectiveness" at bounding box center [470, 256] width 446 height 29
click at [247, 239] on input "b. To empower operational managers to evaluate their own control effectiveness" at bounding box center [247, 234] width 0 height 9
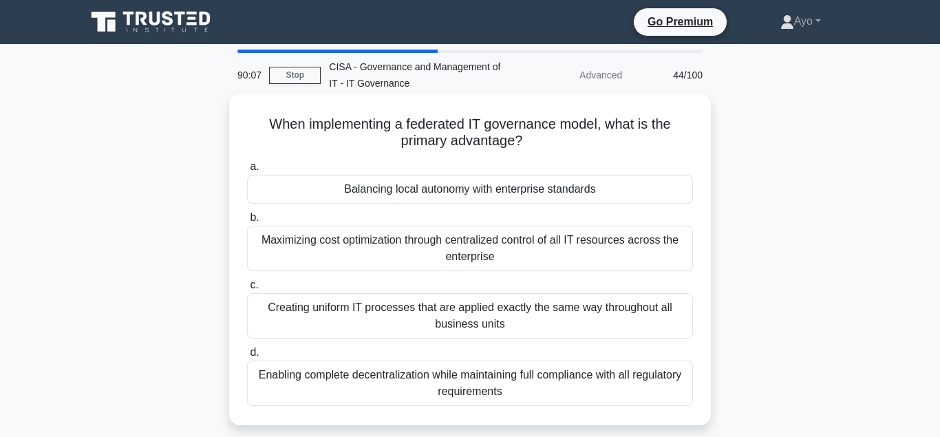
click at [389, 189] on div "Balancing local autonomy with enterprise standards" at bounding box center [470, 189] width 446 height 29
click at [247, 171] on input "a. Balancing local autonomy with enterprise standards" at bounding box center [247, 166] width 0 height 9
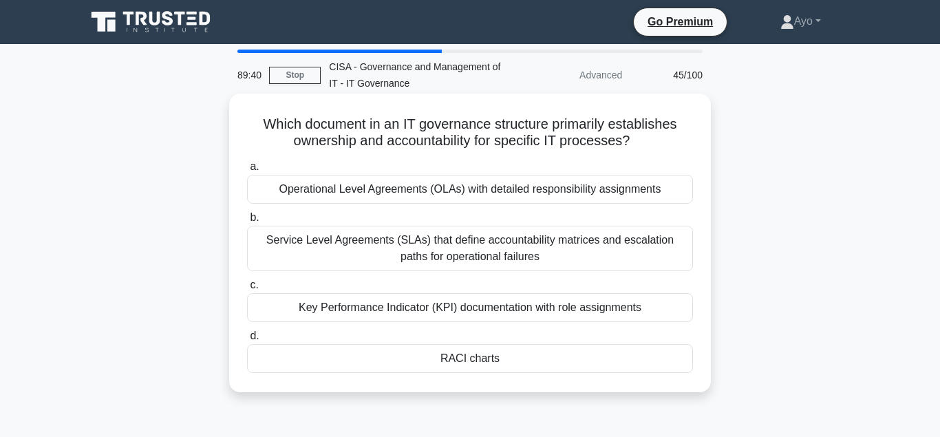
click at [460, 357] on div "RACI charts" at bounding box center [470, 358] width 446 height 29
click at [247, 341] on input "d. RACI charts" at bounding box center [247, 336] width 0 height 9
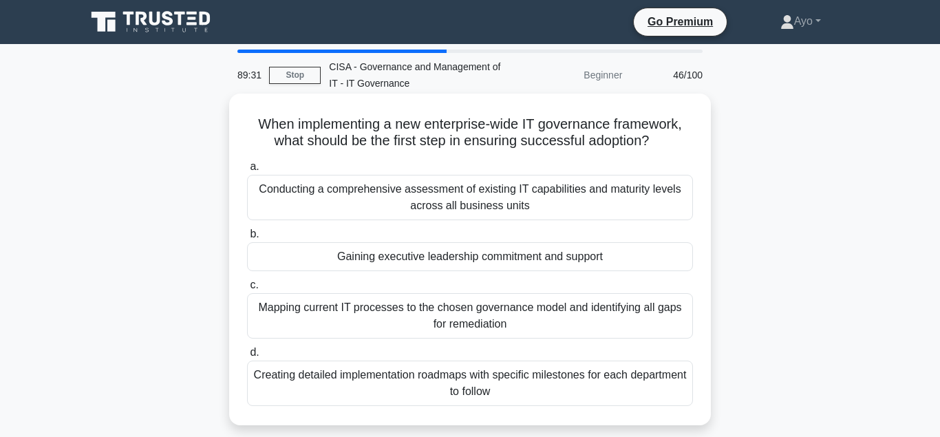
click at [399, 257] on div "Gaining executive leadership commitment and support" at bounding box center [470, 256] width 446 height 29
click at [247, 239] on input "b. Gaining executive leadership commitment and support" at bounding box center [247, 234] width 0 height 9
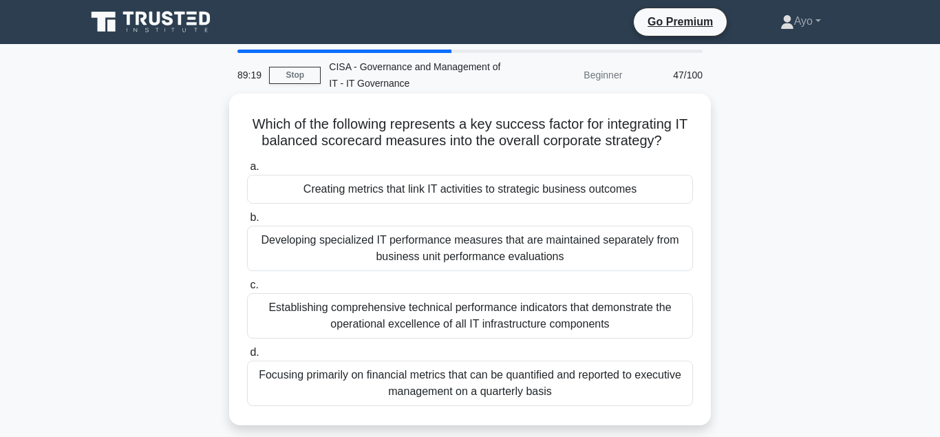
click at [363, 191] on div "Creating metrics that link IT activities to strategic business outcomes" at bounding box center [470, 189] width 446 height 29
click at [247, 171] on input "a. Creating metrics that link IT activities to strategic business outcomes" at bounding box center [247, 166] width 0 height 9
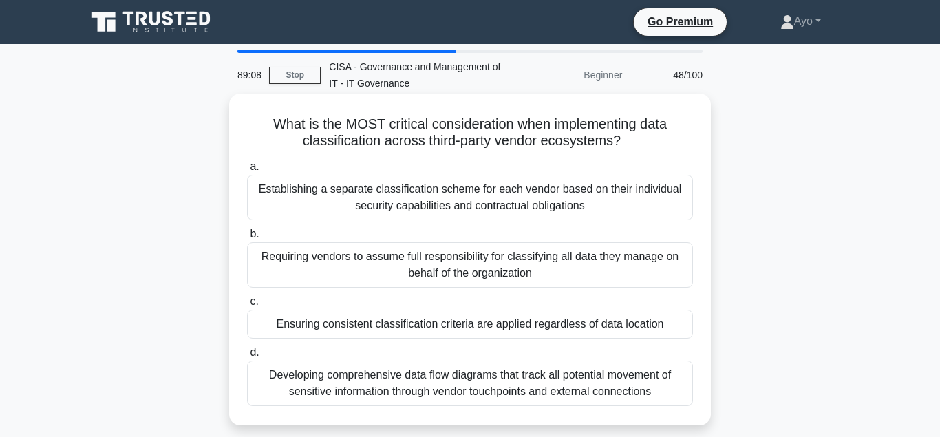
click at [343, 326] on div "Ensuring consistent classification criteria are applied regardless of data loca…" at bounding box center [470, 324] width 446 height 29
click at [247, 306] on input "c. Ensuring consistent classification criteria are applied regardless of data l…" at bounding box center [247, 301] width 0 height 9
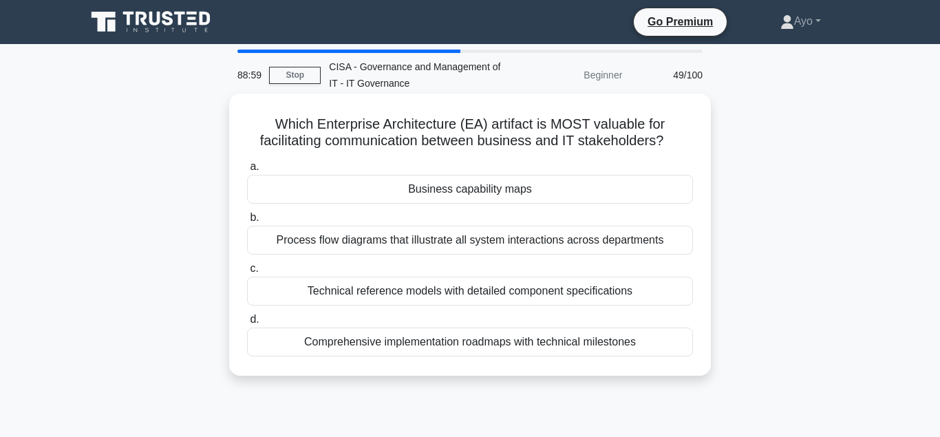
click at [445, 188] on div "Business capability maps" at bounding box center [470, 189] width 446 height 29
click at [247, 171] on input "a. Business capability maps" at bounding box center [247, 166] width 0 height 9
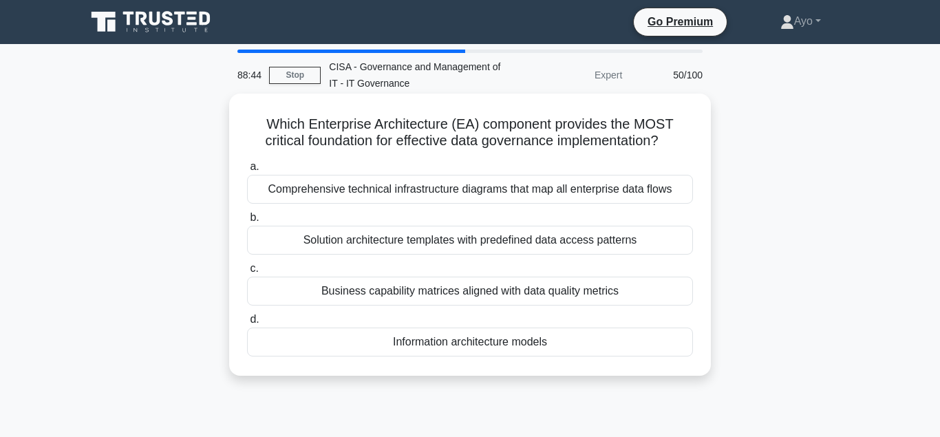
click at [442, 340] on div "Information architecture models" at bounding box center [470, 342] width 446 height 29
click at [247, 324] on input "d. Information architecture models" at bounding box center [247, 319] width 0 height 9
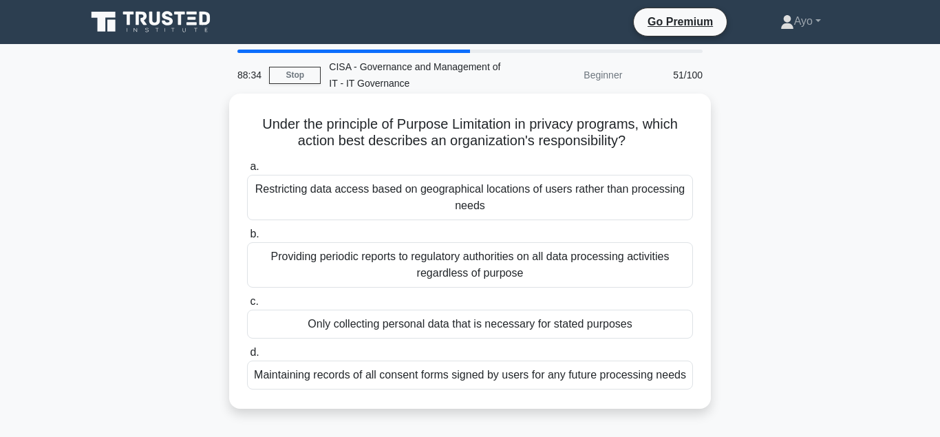
click at [402, 326] on div "Only collecting personal data that is necessary for stated purposes" at bounding box center [470, 324] width 446 height 29
click at [247, 306] on input "c. Only collecting personal data that is necessary for stated purposes" at bounding box center [247, 301] width 0 height 9
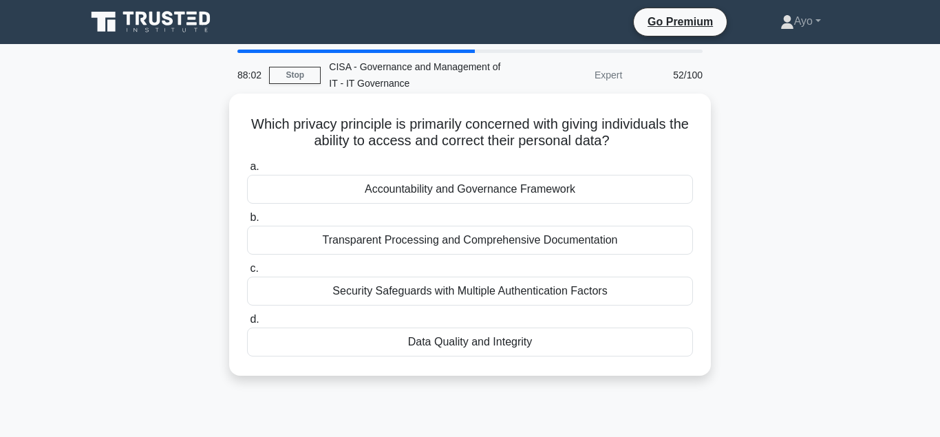
click at [446, 343] on div "Data Quality and Integrity" at bounding box center [470, 342] width 446 height 29
click at [247, 324] on input "d. Data Quality and Integrity" at bounding box center [247, 319] width 0 height 9
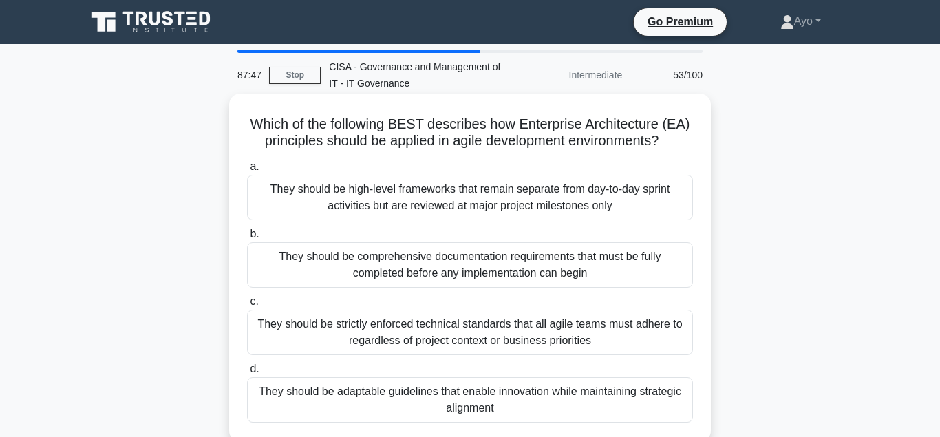
click at [426, 392] on div "They should be adaptable guidelines that enable innovation while maintaining st…" at bounding box center [470, 399] width 446 height 45
click at [247, 374] on input "d. They should be adaptable guidelines that enable innovation while maintaining…" at bounding box center [247, 369] width 0 height 9
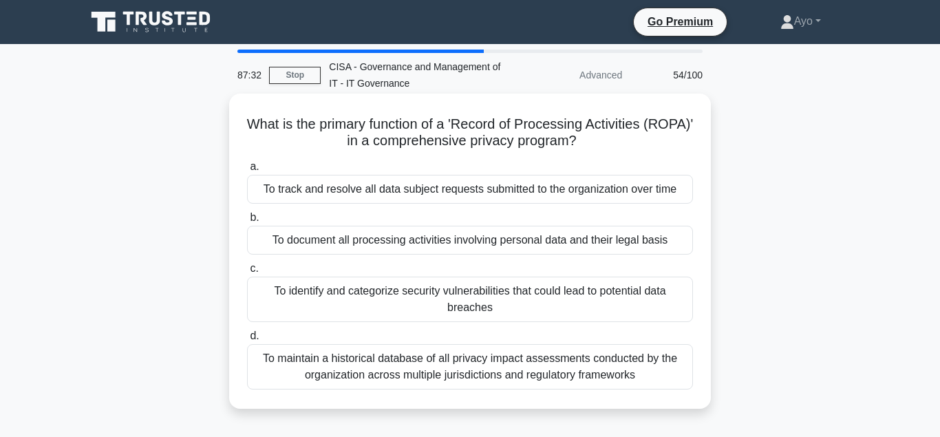
click at [405, 243] on div "To document all processing activities involving personal data and their legal b…" at bounding box center [470, 240] width 446 height 29
click at [247, 222] on input "b. To document all processing activities involving personal data and their lega…" at bounding box center [247, 217] width 0 height 9
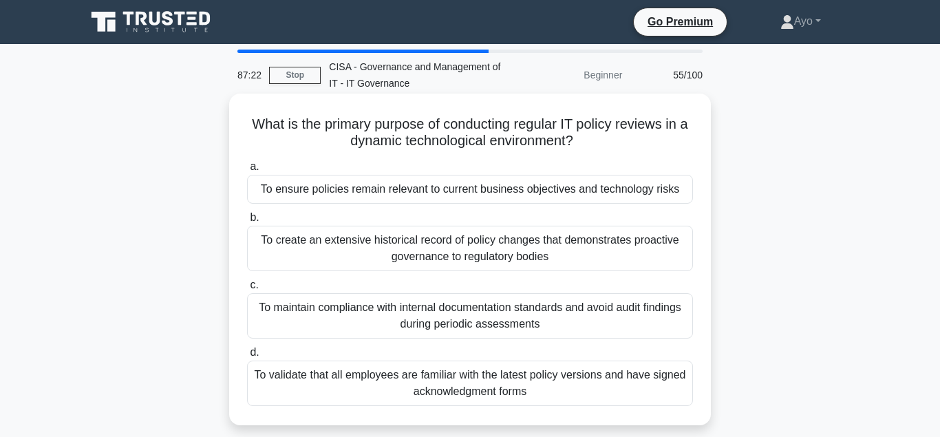
click at [324, 194] on div "To ensure policies remain relevant to current business objectives and technolog…" at bounding box center [470, 189] width 446 height 29
click at [247, 171] on input "a. To ensure policies remain relevant to current business objectives and techno…" at bounding box center [247, 166] width 0 height 9
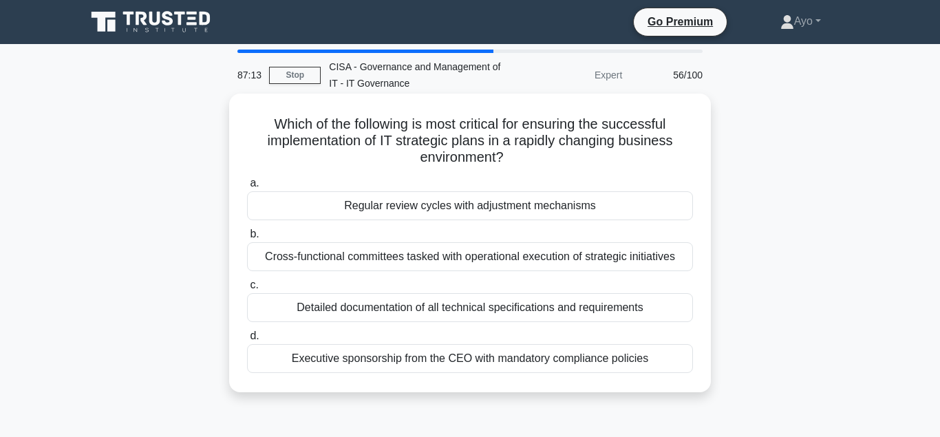
click at [386, 209] on div "Regular review cycles with adjustment mechanisms" at bounding box center [470, 205] width 446 height 29
click at [247, 188] on input "a. Regular review cycles with adjustment mechanisms" at bounding box center [247, 183] width 0 height 9
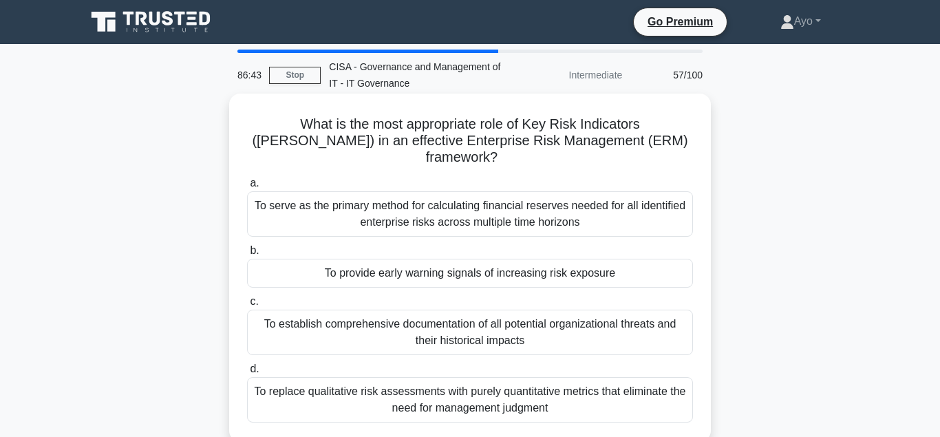
click at [410, 259] on div "To provide early warning signals of increasing risk exposure" at bounding box center [470, 273] width 446 height 29
click at [247, 255] on input "b. To provide early warning signals of increasing risk exposure" at bounding box center [247, 250] width 0 height 9
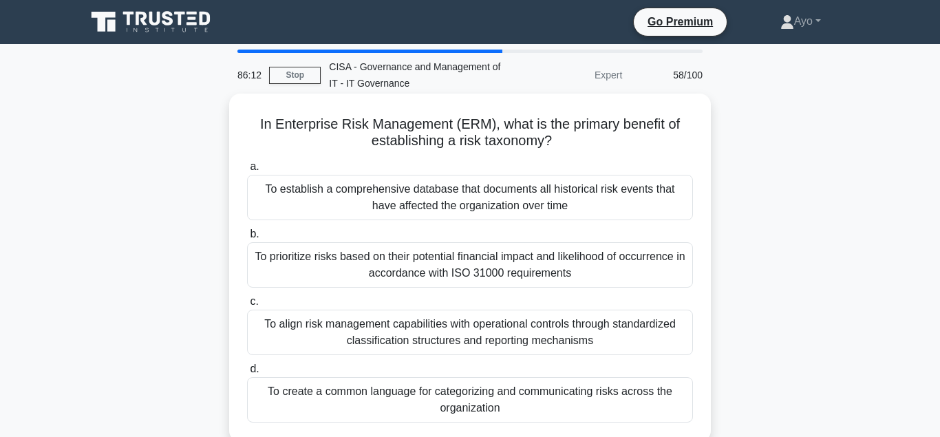
click at [386, 392] on div "To create a common language for categorizing and communicating risks across the…" at bounding box center [470, 399] width 446 height 45
click at [247, 374] on input "d. To create a common language for categorizing and communicating risks across …" at bounding box center [247, 369] width 0 height 9
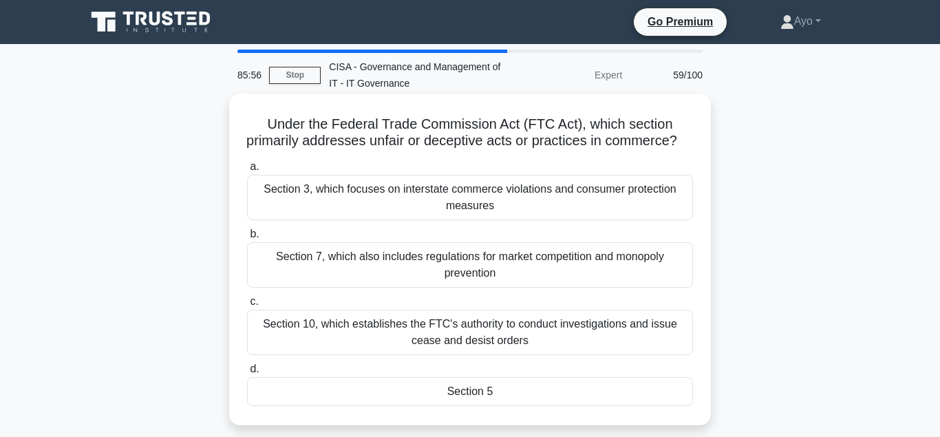
click at [484, 392] on div "Section 5" at bounding box center [470, 391] width 446 height 29
click at [247, 374] on input "d. Section 5" at bounding box center [247, 369] width 0 height 9
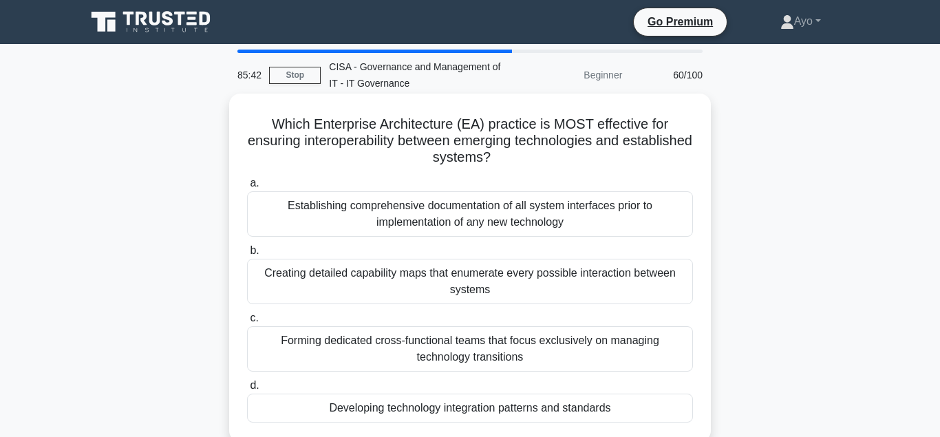
click at [411, 412] on div "Developing technology integration patterns and standards" at bounding box center [470, 408] width 446 height 29
click at [247, 390] on input "d. Developing technology integration patterns and standards" at bounding box center [247, 385] width 0 height 9
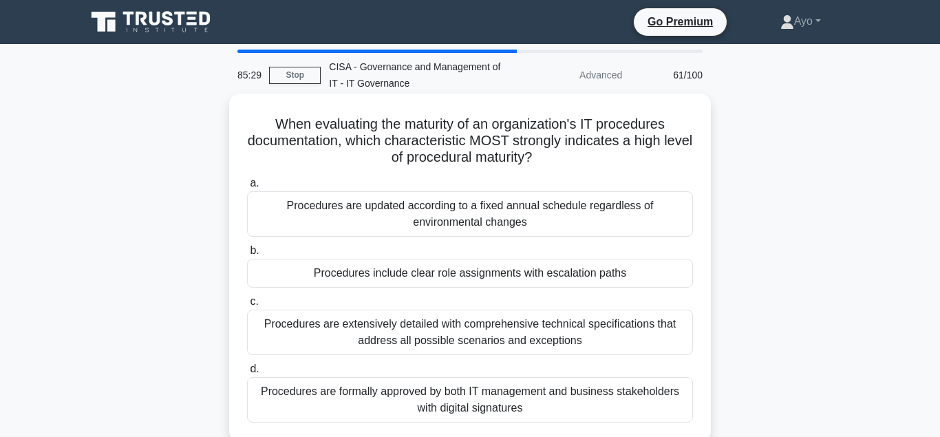
click at [392, 277] on div "Procedures include clear role assignments with escalation paths" at bounding box center [470, 273] width 446 height 29
click at [247, 255] on input "b. Procedures include clear role assignments with escalation paths" at bounding box center [247, 250] width 0 height 9
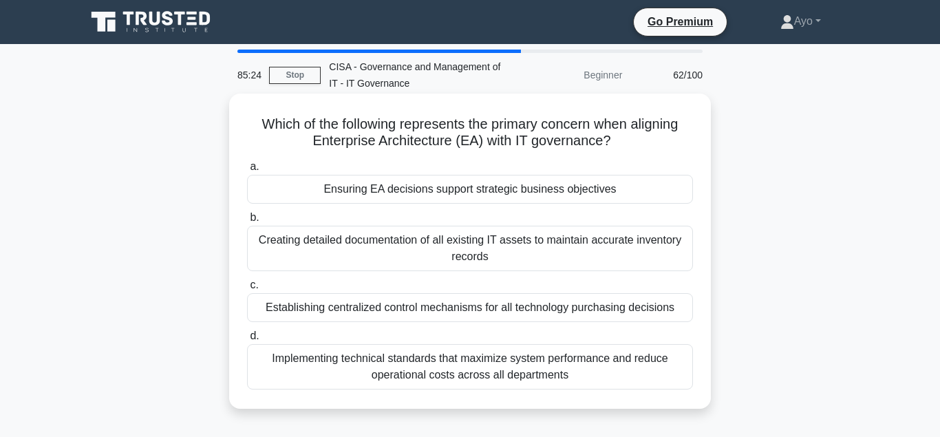
click at [388, 191] on div "Ensuring EA decisions support strategic business objectives" at bounding box center [470, 189] width 446 height 29
click at [247, 171] on input "a. Ensuring EA decisions support strategic business objectives" at bounding box center [247, 166] width 0 height 9
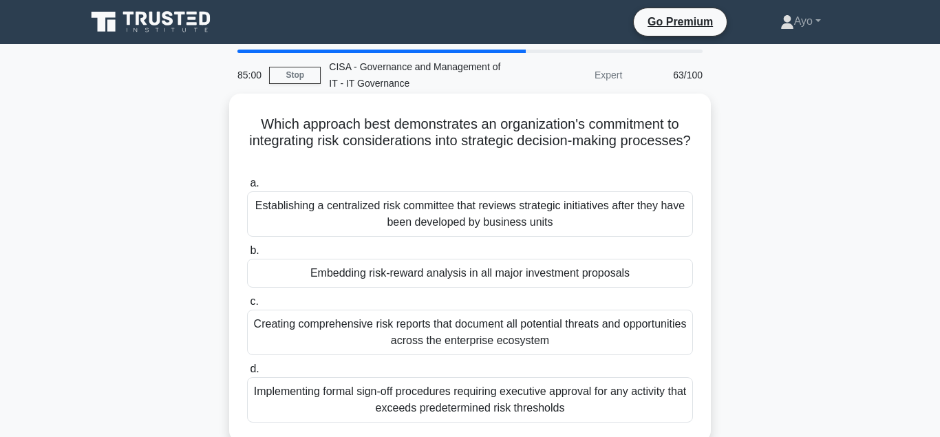
click at [397, 272] on div "Embedding risk-reward analysis in all major investment proposals" at bounding box center [470, 273] width 446 height 29
click at [247, 255] on input "b. Embedding risk-reward analysis in all major investment proposals" at bounding box center [247, 250] width 0 height 9
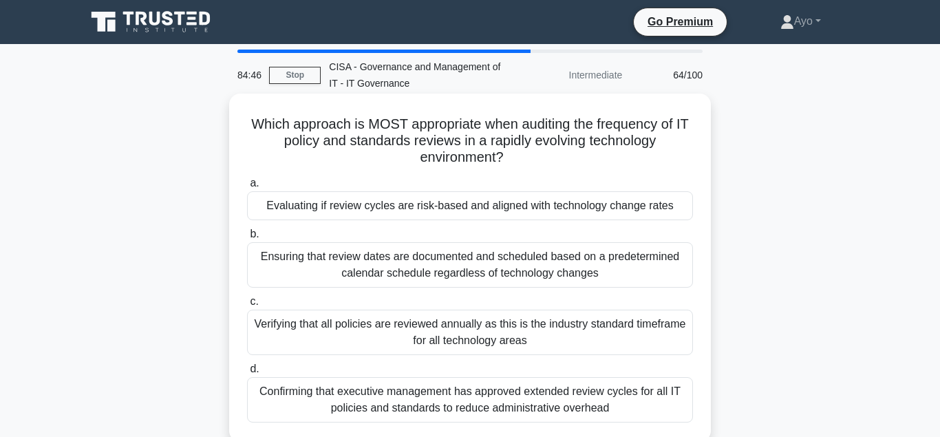
click at [379, 207] on div "Evaluating if review cycles are risk-based and aligned with technology change r…" at bounding box center [470, 205] width 446 height 29
click at [247, 188] on input "a. Evaluating if review cycles are risk-based and aligned with technology chang…" at bounding box center [247, 183] width 0 height 9
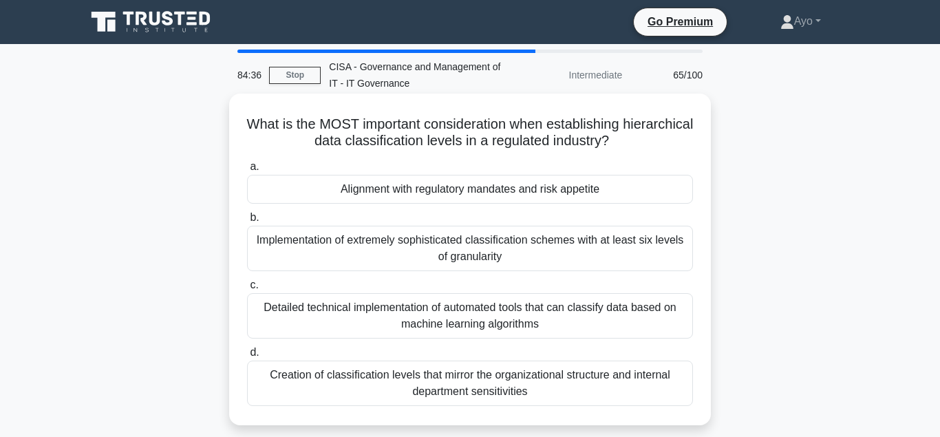
click at [410, 190] on div "Alignment with regulatory mandates and risk appetite" at bounding box center [470, 189] width 446 height 29
click at [247, 171] on input "a. Alignment with regulatory mandates and risk appetite" at bounding box center [247, 166] width 0 height 9
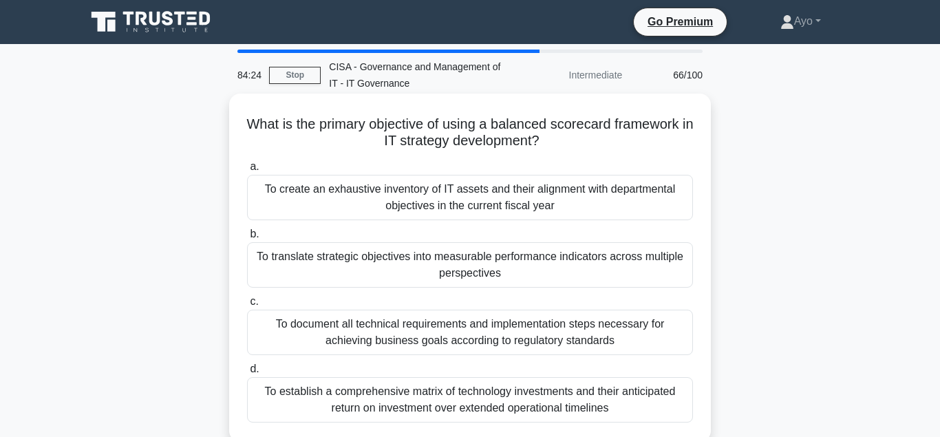
click at [377, 259] on div "To translate strategic objectives into measurable performance indicators across…" at bounding box center [470, 264] width 446 height 45
click at [247, 239] on input "b. To translate strategic objectives into measurable performance indicators acr…" at bounding box center [247, 234] width 0 height 9
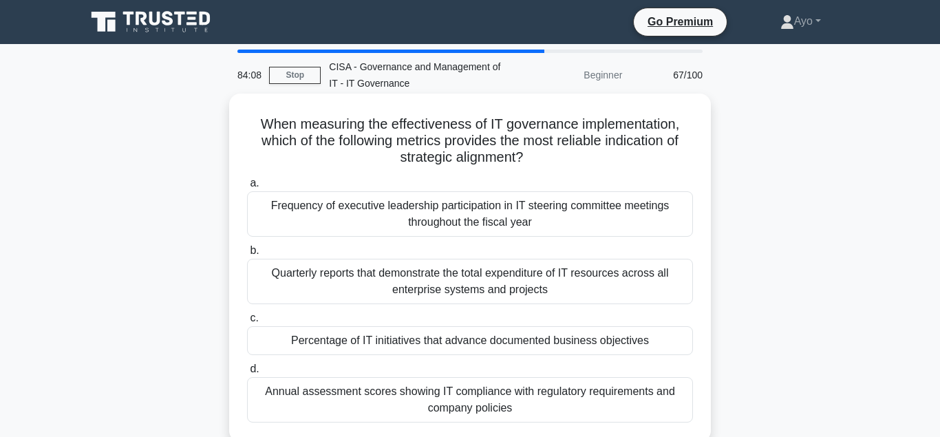
click at [381, 343] on div "Percentage of IT initiatives that advance documented business objectives" at bounding box center [470, 340] width 446 height 29
click at [247, 323] on input "c. Percentage of IT initiatives that advance documented business objectives" at bounding box center [247, 318] width 0 height 9
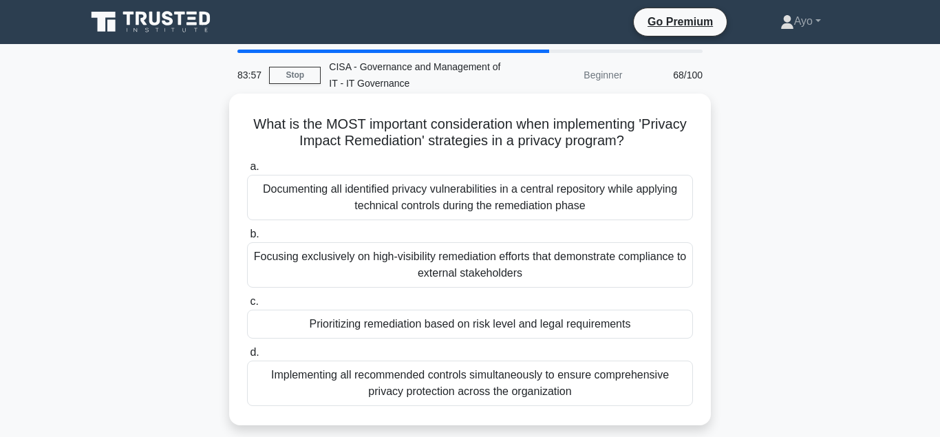
click at [382, 325] on div "Prioritizing remediation based on risk level and legal requirements" at bounding box center [470, 324] width 446 height 29
click at [247, 306] on input "c. Prioritizing remediation based on risk level and legal requirements" at bounding box center [247, 301] width 0 height 9
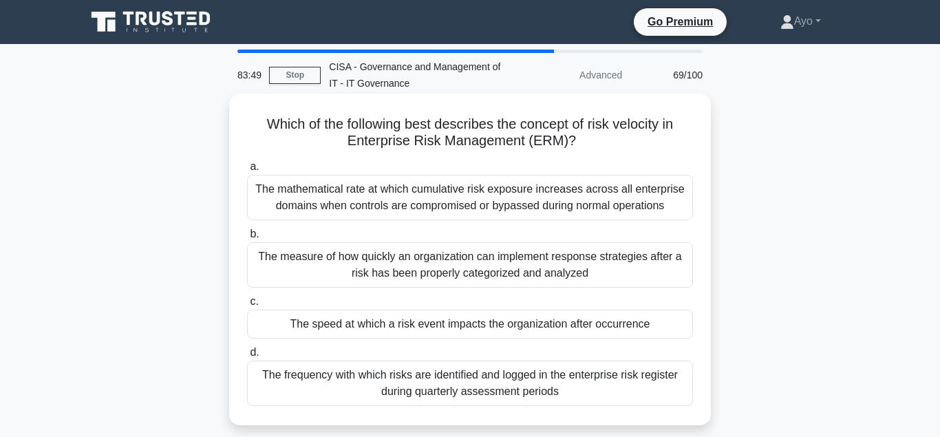
click at [432, 325] on div "The speed at which a risk event impacts the organization after occurrence" at bounding box center [470, 324] width 446 height 29
click at [247, 306] on input "c. The speed at which a risk event impacts the organization after occurrence" at bounding box center [247, 301] width 0 height 9
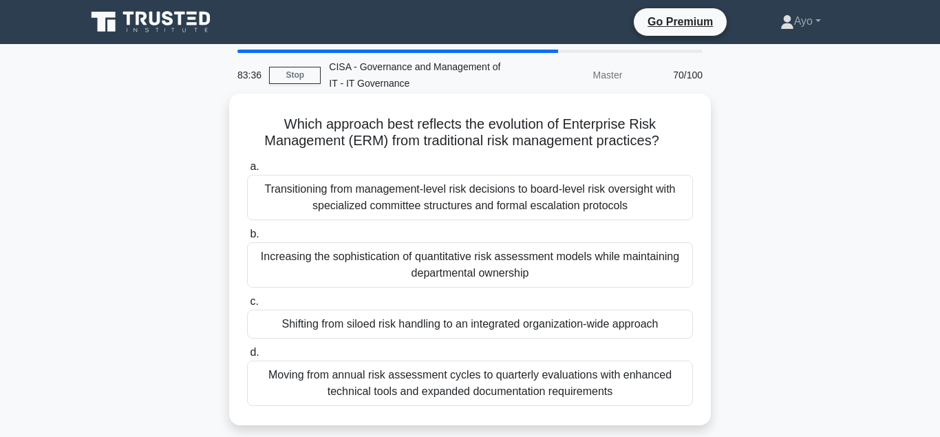
click at [379, 326] on div "Shifting from siloed risk handling to an integrated organization-wide approach" at bounding box center [470, 324] width 446 height 29
click at [247, 306] on input "c. Shifting from siloed risk handling to an integrated organization-wide approa…" at bounding box center [247, 301] width 0 height 9
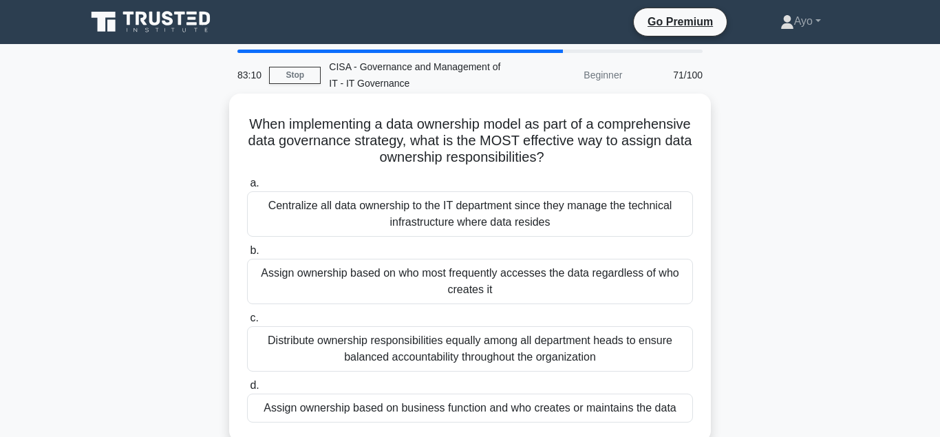
click at [379, 411] on div "Assign ownership based on business function and who creates or maintains the da…" at bounding box center [470, 408] width 446 height 29
click at [247, 390] on input "d. Assign ownership based on business function and who creates or maintains the…" at bounding box center [247, 385] width 0 height 9
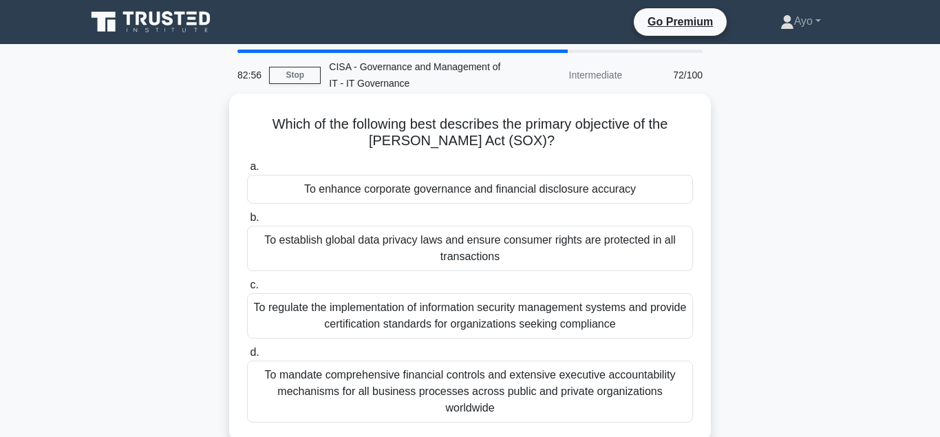
click at [408, 189] on div "To enhance corporate governance and financial disclosure accuracy" at bounding box center [470, 189] width 446 height 29
click at [247, 171] on input "a. To enhance corporate governance and financial disclosure accuracy" at bounding box center [247, 166] width 0 height 9
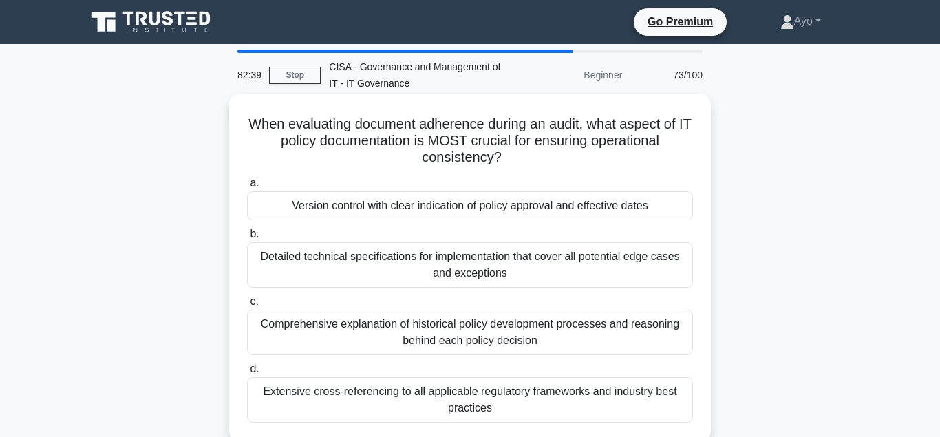
click at [390, 208] on div "Version control with clear indication of policy approval and effective dates" at bounding box center [470, 205] width 446 height 29
click at [247, 188] on input "a. Version control with clear indication of policy approval and effective dates" at bounding box center [247, 183] width 0 height 9
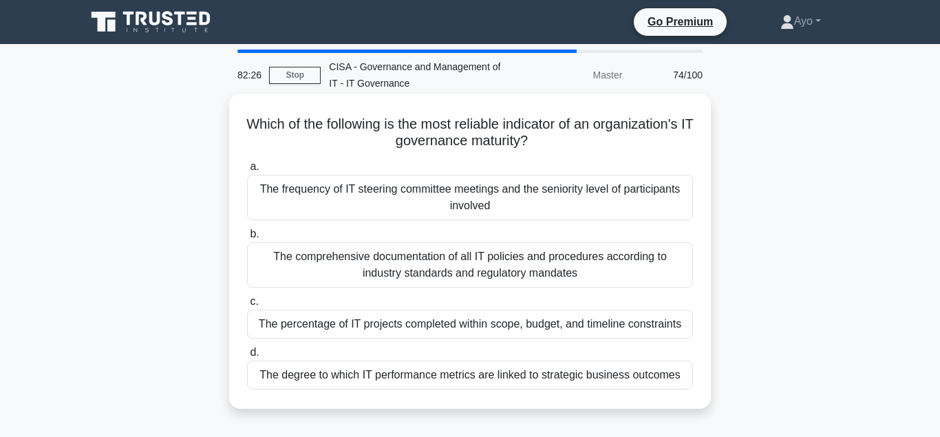
click at [338, 376] on div "The degree to which IT performance metrics are linked to strategic business out…" at bounding box center [470, 375] width 446 height 29
click at [247, 357] on input "d. The degree to which IT performance metrics are linked to strategic business …" at bounding box center [247, 352] width 0 height 9
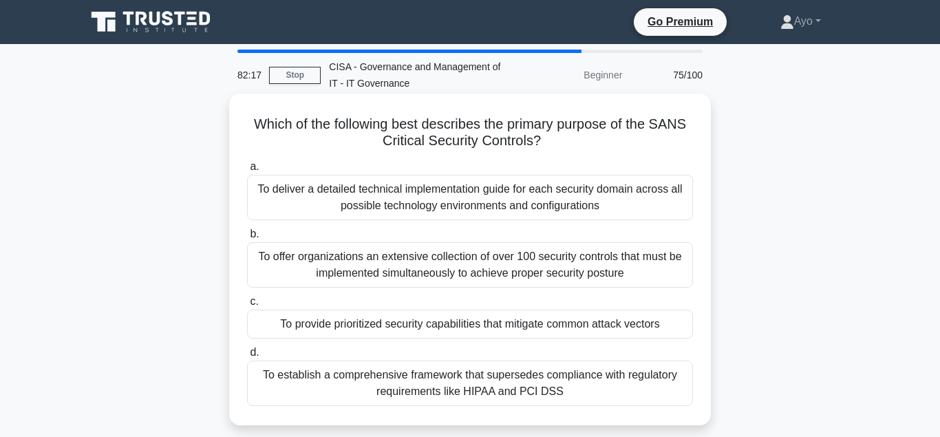
click at [386, 326] on div "To provide prioritized security capabilities that mitigate common attack vectors" at bounding box center [470, 324] width 446 height 29
click at [247, 306] on input "c. To provide prioritized security capabilities that mitigate common attack vec…" at bounding box center [247, 301] width 0 height 9
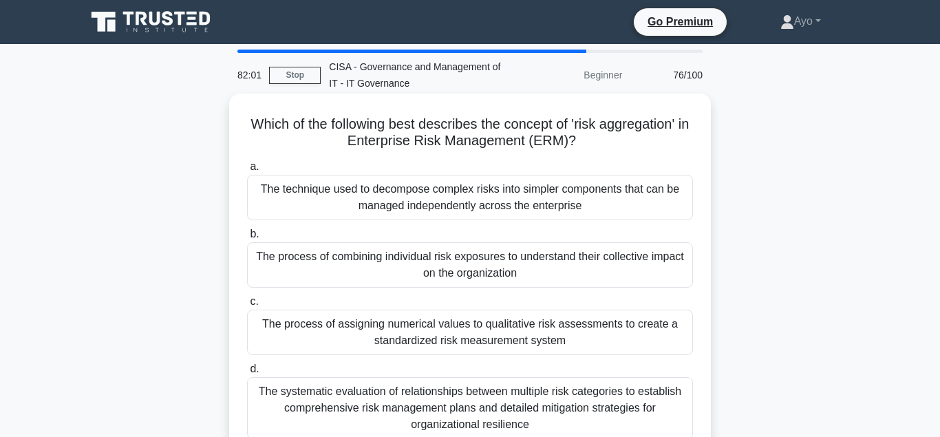
click at [342, 257] on div "The process of combining individual risk exposures to understand their collecti…" at bounding box center [470, 264] width 446 height 45
click at [247, 239] on input "b. The process of combining individual risk exposures to understand their colle…" at bounding box center [247, 234] width 0 height 9
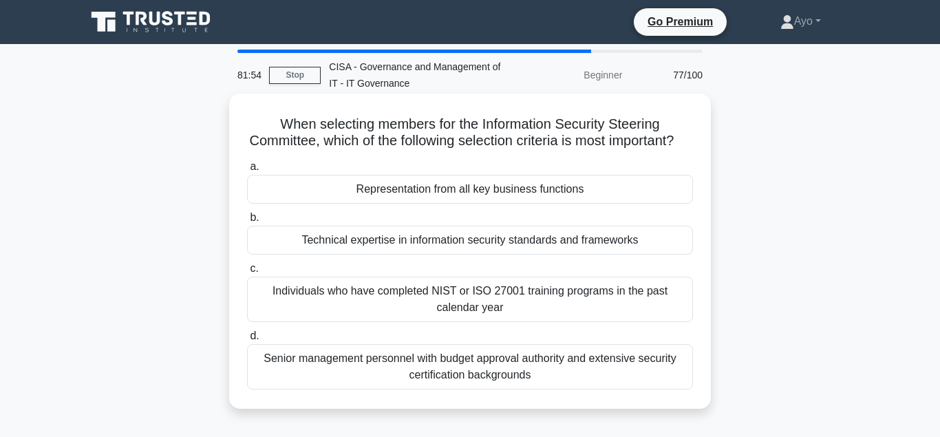
click at [403, 204] on div "Representation from all key business functions" at bounding box center [470, 189] width 446 height 29
click at [247, 171] on input "a. Representation from all key business functions" at bounding box center [247, 166] width 0 height 9
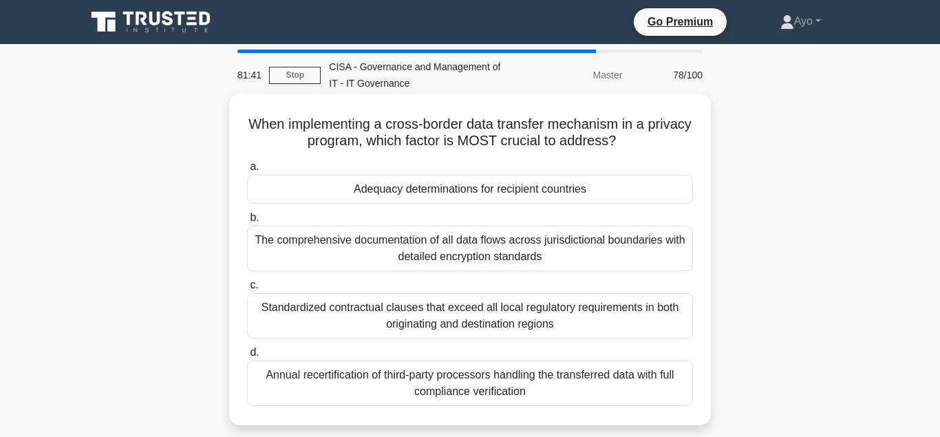
click at [428, 193] on div "Adequacy determinations for recipient countries" at bounding box center [470, 189] width 446 height 29
click at [247, 171] on input "a. Adequacy determinations for recipient countries" at bounding box center [247, 166] width 0 height 9
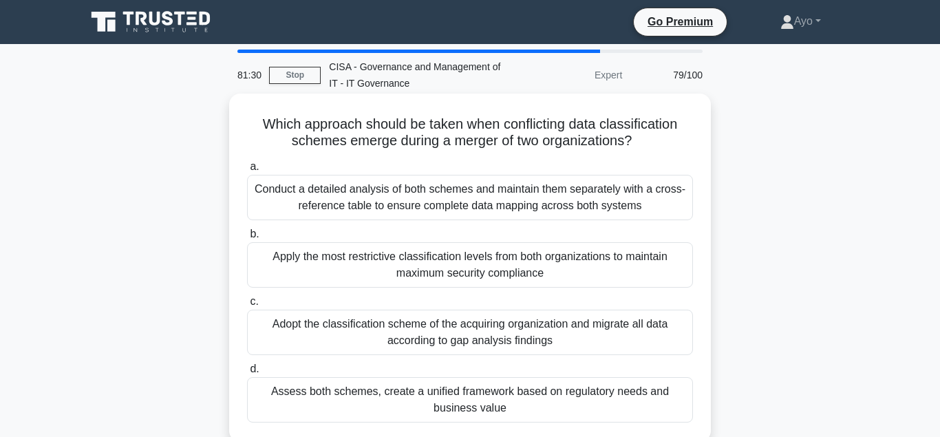
click at [369, 392] on div "Assess both schemes, create a unified framework based on regulatory needs and b…" at bounding box center [470, 399] width 446 height 45
click at [247, 374] on input "d. Assess both schemes, create a unified framework based on regulatory needs an…" at bounding box center [247, 369] width 0 height 9
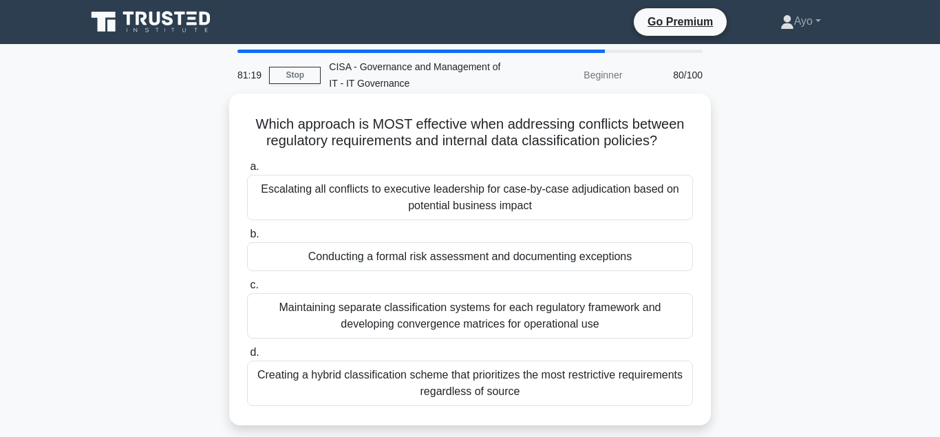
click at [412, 259] on div "Conducting a formal risk assessment and documenting exceptions" at bounding box center [470, 256] width 446 height 29
click at [247, 239] on input "b. Conducting a formal risk assessment and documenting exceptions" at bounding box center [247, 234] width 0 height 9
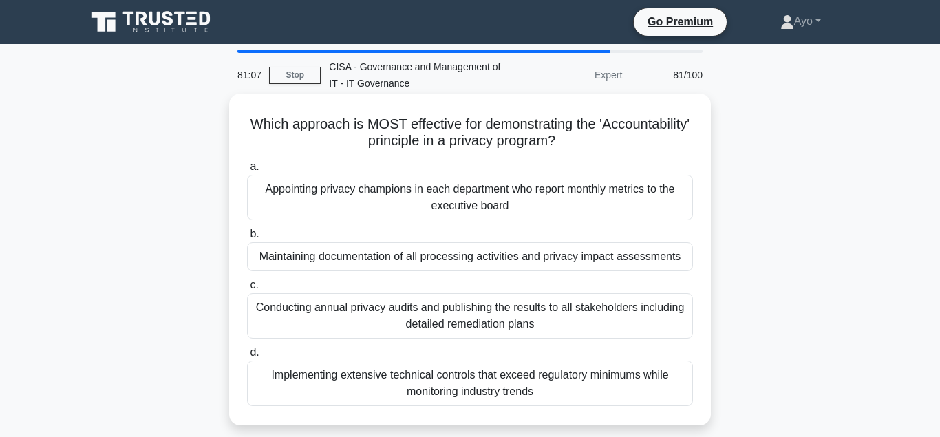
click at [344, 258] on div "Maintaining documentation of all processing activities and privacy impact asses…" at bounding box center [470, 256] width 446 height 29
click at [247, 239] on input "b. Maintaining documentation of all processing activities and privacy impact as…" at bounding box center [247, 234] width 0 height 9
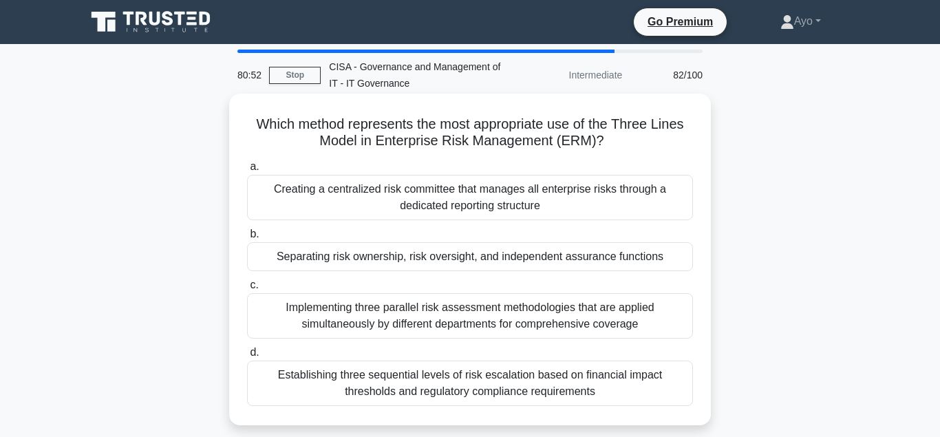
click at [330, 257] on div "Separating risk ownership, risk oversight, and independent assurance functions" at bounding box center [470, 256] width 446 height 29
click at [247, 239] on input "b. Separating risk ownership, risk oversight, and independent assurance functio…" at bounding box center [247, 234] width 0 height 9
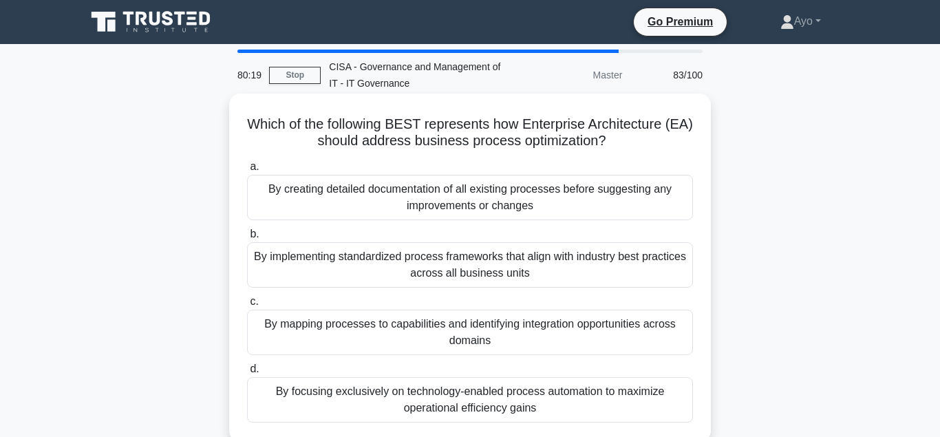
click at [421, 255] on div "By implementing standardized process frameworks that align with industry best p…" at bounding box center [470, 264] width 446 height 45
click at [247, 239] on input "b. By implementing standardized process frameworks that align with industry bes…" at bounding box center [247, 234] width 0 height 9
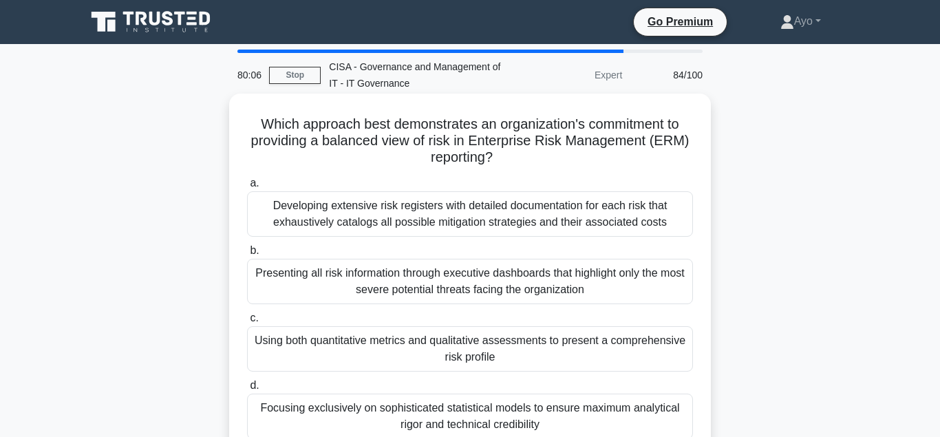
click at [365, 341] on div "Using both quantitative metrics and qualitative assessments to present a compre…" at bounding box center [470, 348] width 446 height 45
click at [247, 323] on input "c. Using both quantitative metrics and qualitative assessments to present a com…" at bounding box center [247, 318] width 0 height 9
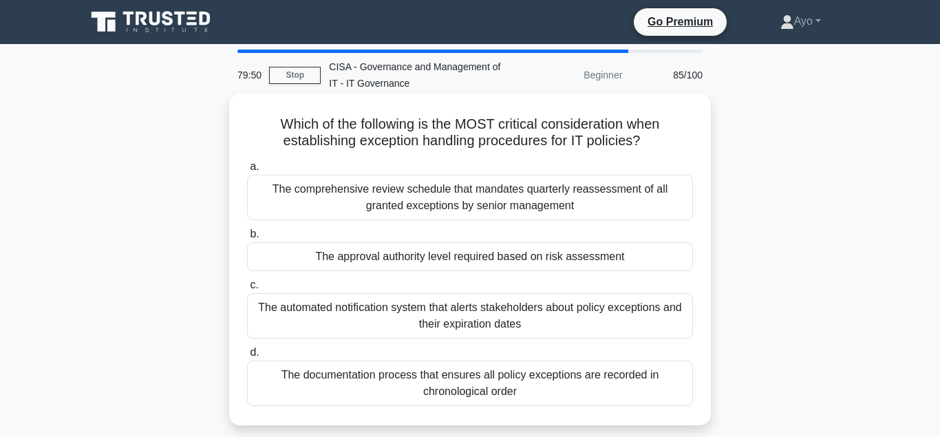
click at [379, 258] on div "The approval authority level required based on risk assessment" at bounding box center [470, 256] width 446 height 29
click at [247, 239] on input "b. The approval authority level required based on risk assessment" at bounding box center [247, 234] width 0 height 9
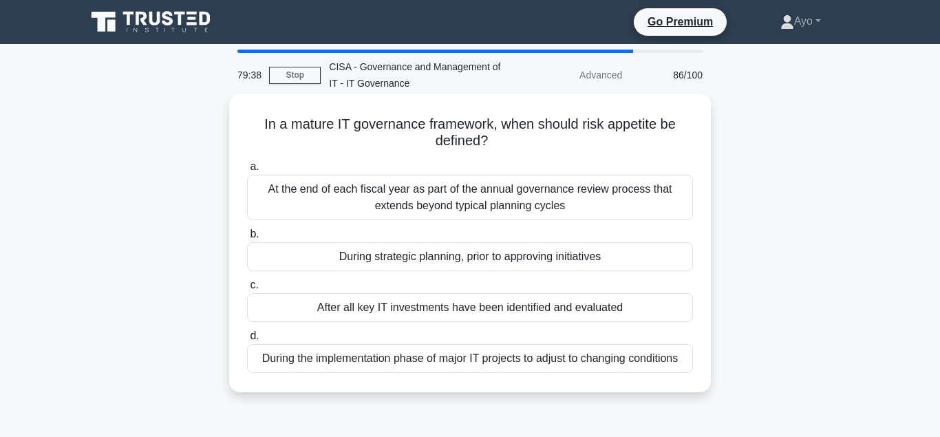
click at [396, 256] on div "During strategic planning, prior to approving initiatives" at bounding box center [470, 256] width 446 height 29
click at [247, 239] on input "b. During strategic planning, prior to approving initiatives" at bounding box center [247, 234] width 0 height 9
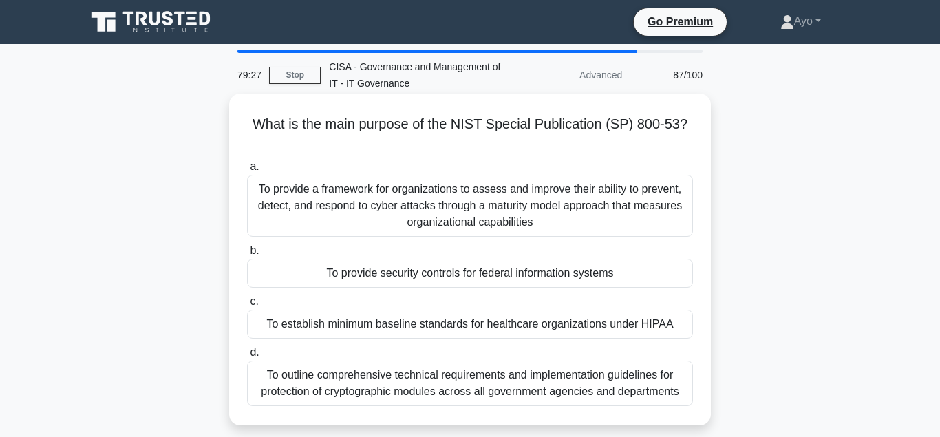
click at [391, 259] on div "To provide security controls for federal information systems" at bounding box center [470, 273] width 446 height 29
click at [247, 255] on input "b. To provide security controls for federal information systems" at bounding box center [247, 250] width 0 height 9
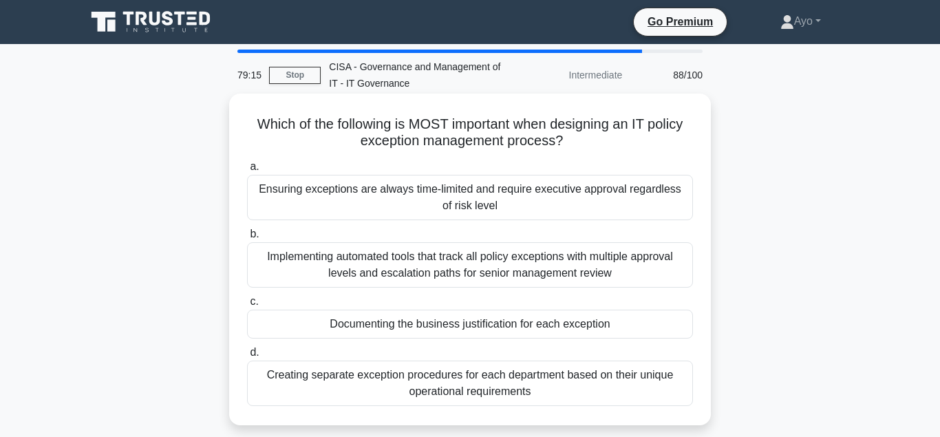
click at [399, 322] on div "Documenting the business justification for each exception" at bounding box center [470, 324] width 446 height 29
click at [409, 324] on div "Documenting the business justification for each exception" at bounding box center [470, 324] width 446 height 29
click at [247, 306] on input "c. Documenting the business justification for each exception" at bounding box center [247, 301] width 0 height 9
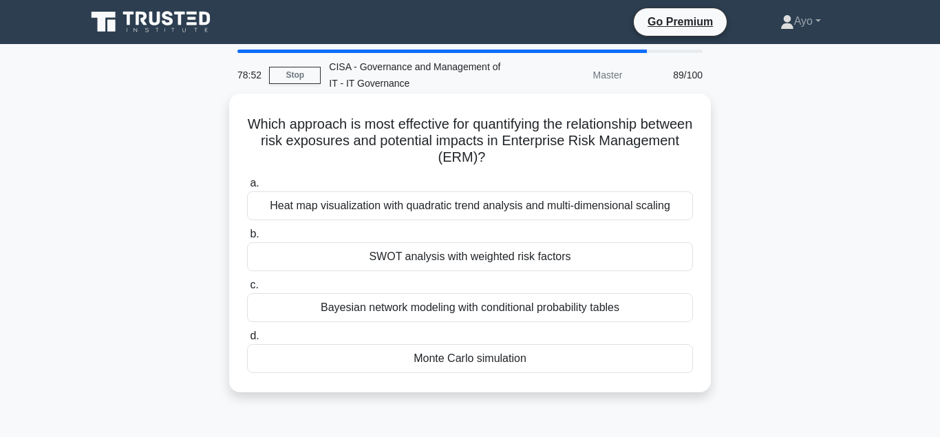
click at [465, 361] on div "Monte Carlo simulation" at bounding box center [470, 358] width 446 height 29
click at [247, 341] on input "d. Monte Carlo simulation" at bounding box center [247, 336] width 0 height 9
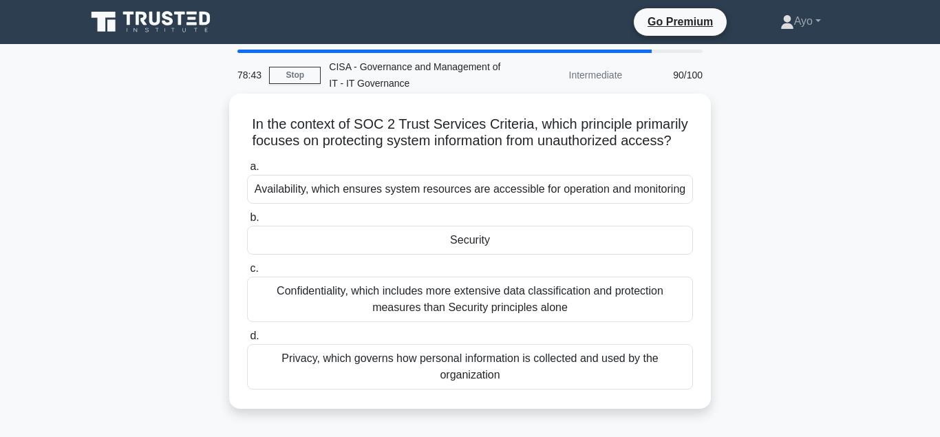
click at [477, 240] on div "Security" at bounding box center [470, 240] width 446 height 29
click at [247, 222] on input "b. Security" at bounding box center [247, 217] width 0 height 9
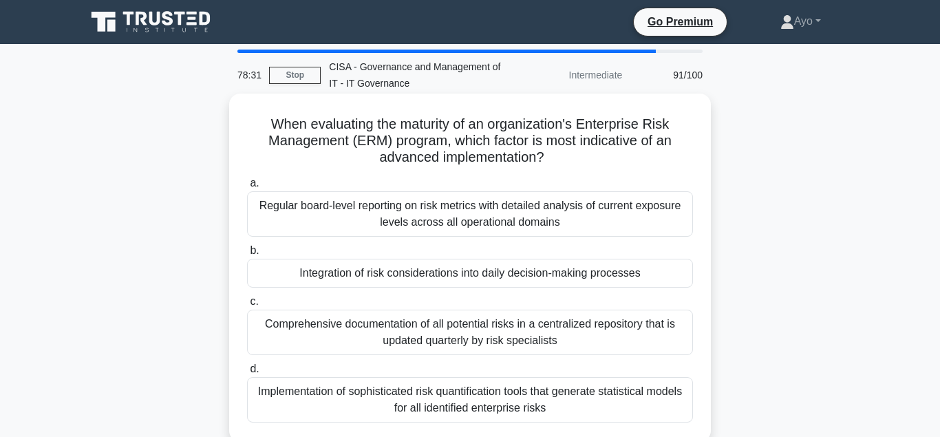
click at [450, 275] on div "Integration of risk considerations into daily decision-making processes" at bounding box center [470, 273] width 446 height 29
click at [247, 255] on input "b. Integration of risk considerations into daily decision-making processes" at bounding box center [247, 250] width 0 height 9
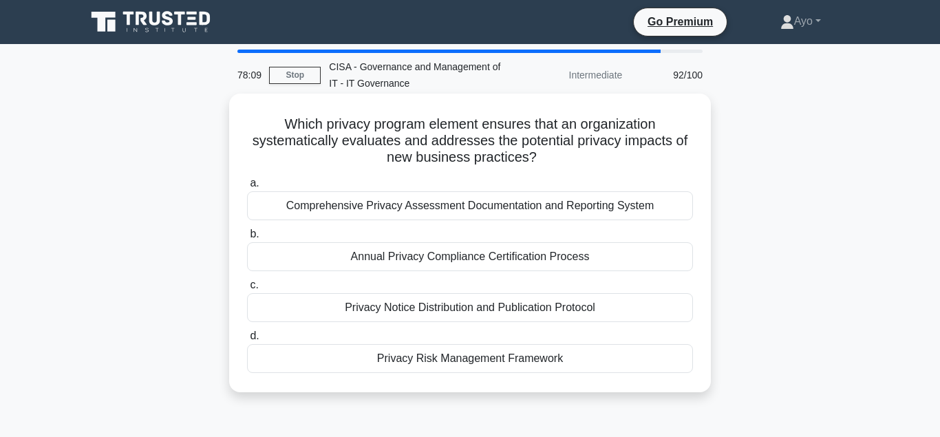
click at [426, 360] on div "Privacy Risk Management Framework" at bounding box center [470, 358] width 446 height 29
click at [247, 341] on input "d. Privacy Risk Management Framework" at bounding box center [247, 336] width 0 height 9
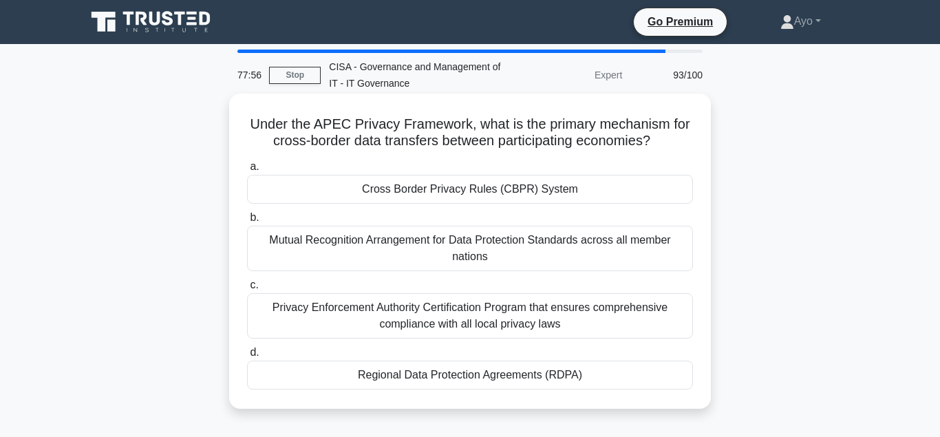
click at [395, 189] on div "Cross Border Privacy Rules (CBPR) System" at bounding box center [470, 189] width 446 height 29
click at [247, 171] on input "a. Cross Border Privacy Rules (CBPR) System" at bounding box center [247, 166] width 0 height 9
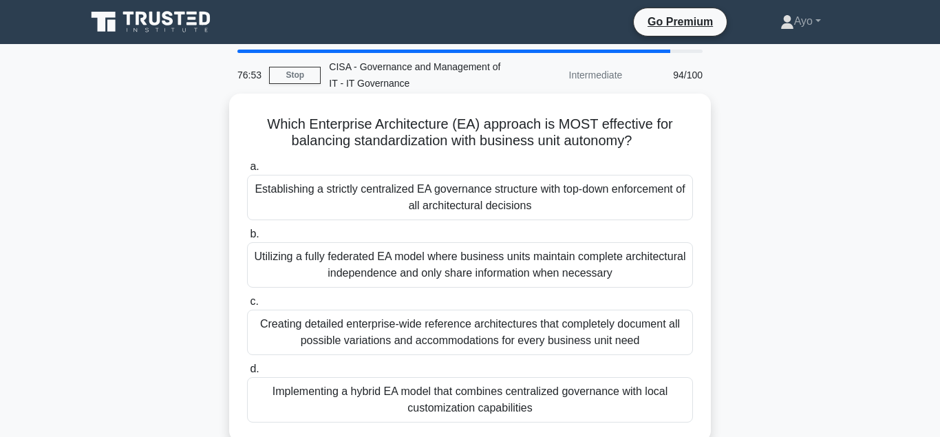
click at [402, 190] on div "Establishing a strictly centralized EA governance structure with top-down enfor…" at bounding box center [470, 197] width 446 height 45
click at [247, 171] on input "a. Establishing a strictly centralized EA governance structure with top-down en…" at bounding box center [247, 166] width 0 height 9
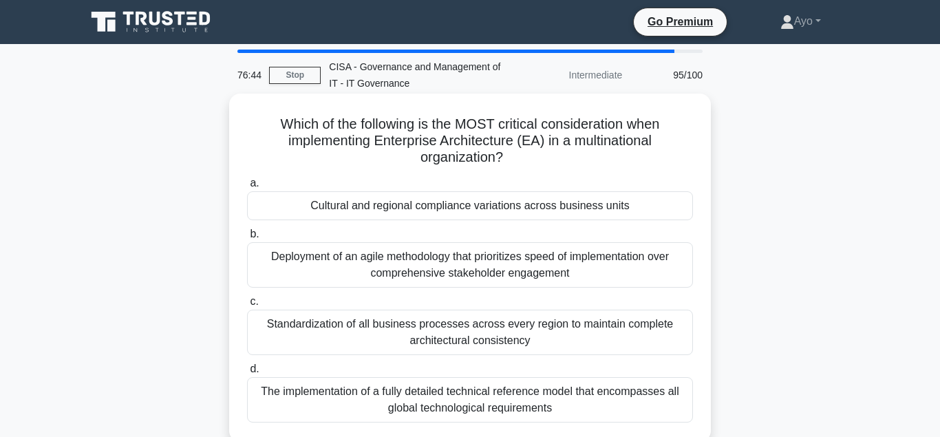
click at [404, 207] on div "Cultural and regional compliance variations across business units" at bounding box center [470, 205] width 446 height 29
click at [247, 188] on input "a. Cultural and regional compliance variations across business units" at bounding box center [247, 183] width 0 height 9
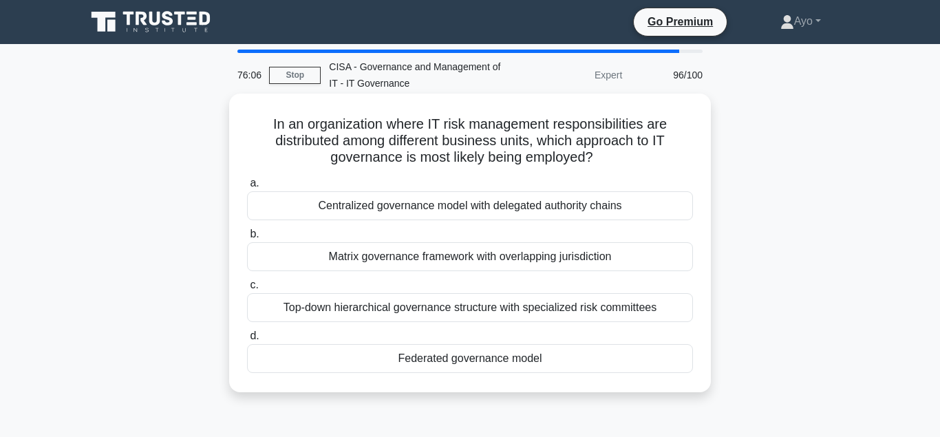
click at [485, 359] on div "Federated governance model" at bounding box center [470, 358] width 446 height 29
click at [247, 341] on input "d. Federated governance model" at bounding box center [247, 336] width 0 height 9
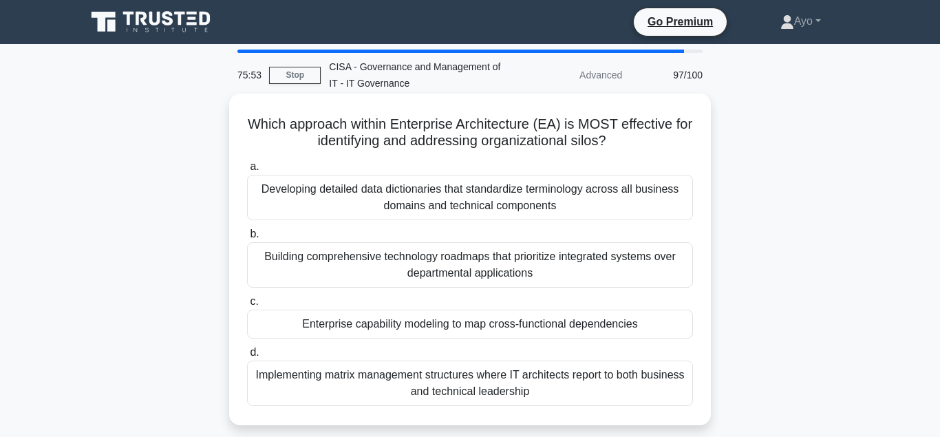
click at [437, 324] on div "Enterprise capability modeling to map cross-functional dependencies" at bounding box center [470, 324] width 446 height 29
click at [247, 306] on input "c. Enterprise capability modeling to map cross-functional dependencies" at bounding box center [247, 301] width 0 height 9
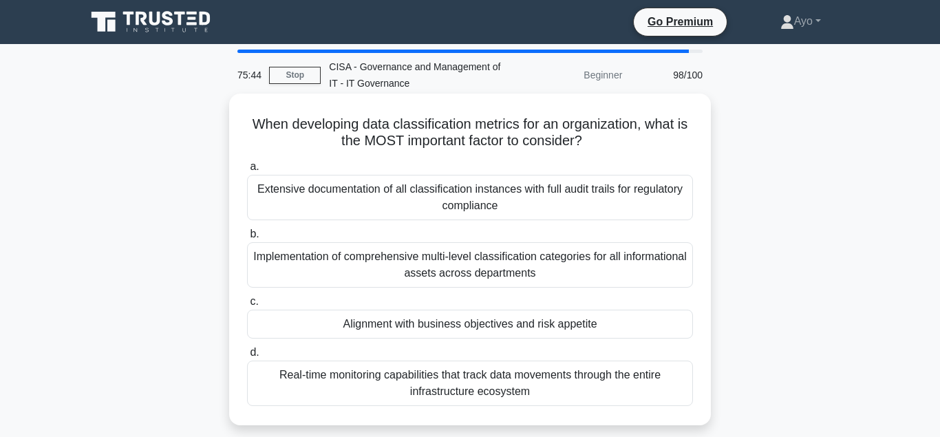
click at [414, 325] on div "Alignment with business objectives and risk appetite" at bounding box center [470, 324] width 446 height 29
click at [247, 306] on input "c. Alignment with business objectives and risk appetite" at bounding box center [247, 301] width 0 height 9
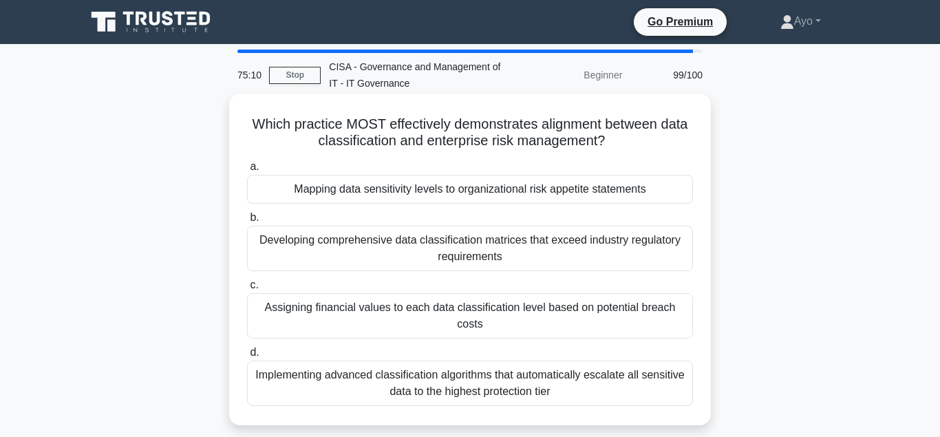
click at [360, 190] on div "Mapping data sensitivity levels to organizational risk appetite statements" at bounding box center [470, 189] width 446 height 29
click at [247, 171] on input "a. Mapping data sensitivity levels to organizational risk appetite statements" at bounding box center [247, 166] width 0 height 9
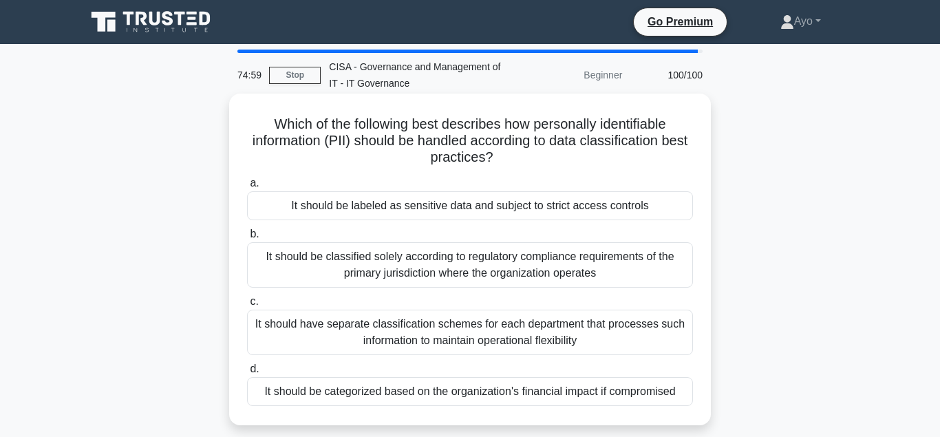
click at [414, 209] on div "It should be labeled as sensitive data and subject to strict access controls" at bounding box center [470, 205] width 446 height 29
click at [247, 188] on input "a. It should be labeled as sensitive data and subject to strict access controls" at bounding box center [247, 183] width 0 height 9
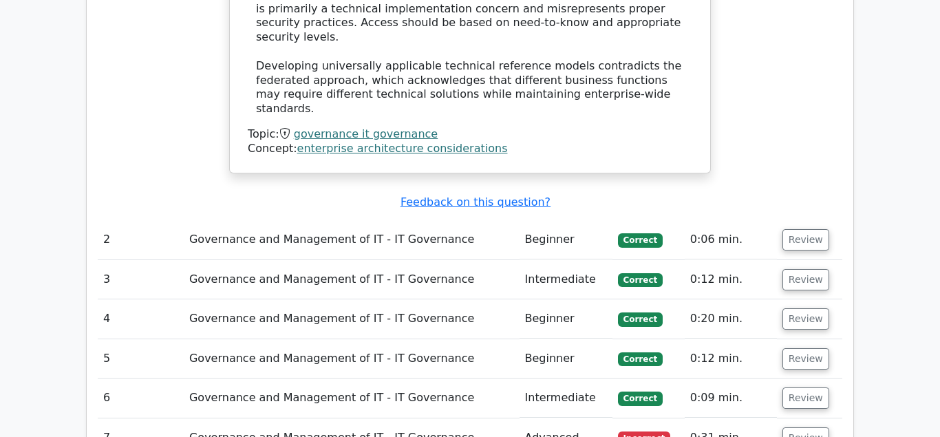
scroll to position [1825, 0]
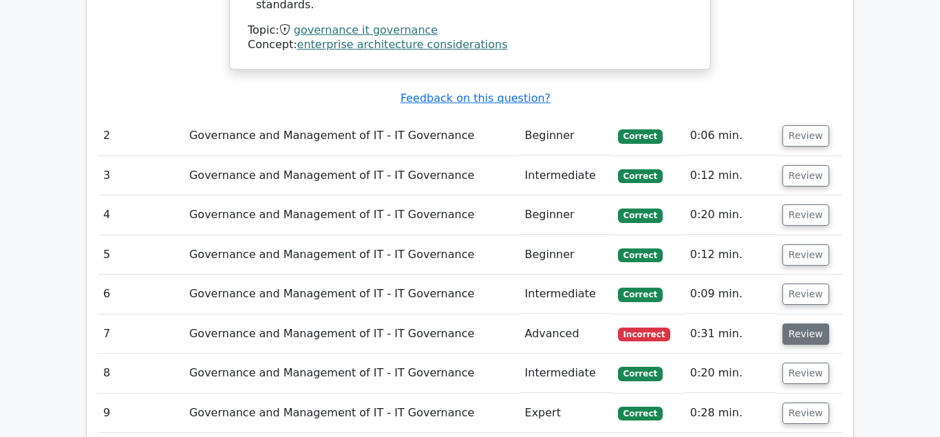
click at [809, 324] on button "Review" at bounding box center [806, 334] width 47 height 21
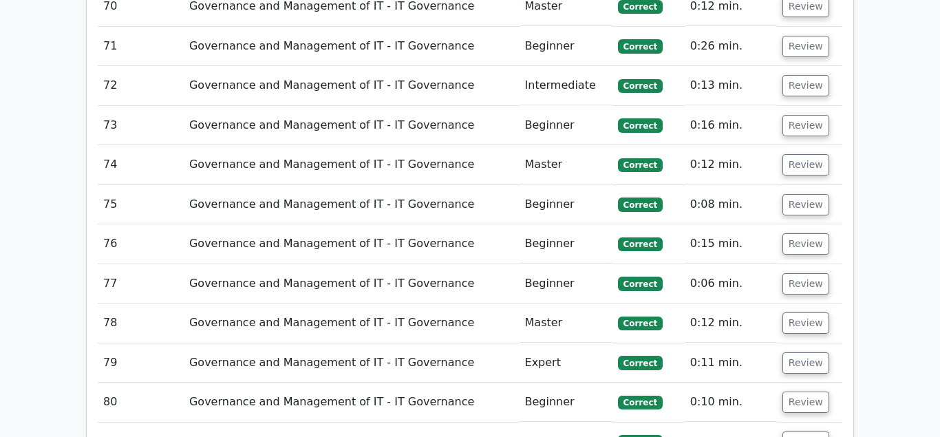
scroll to position [5476, 0]
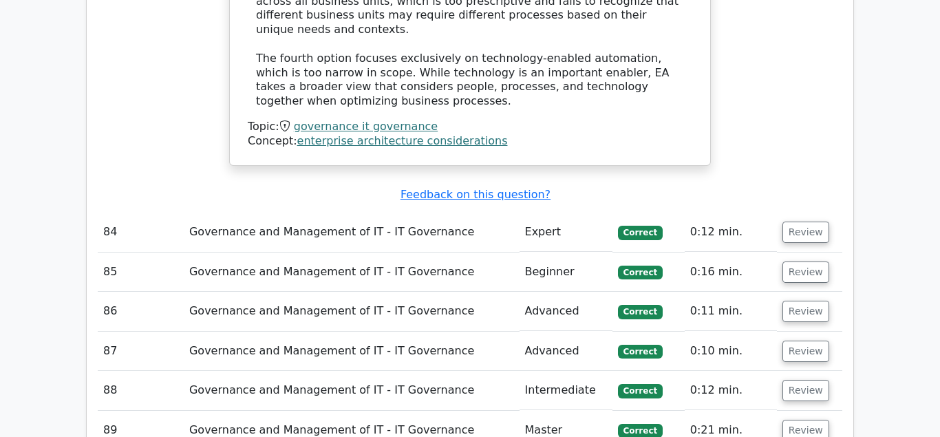
scroll to position [6810, 0]
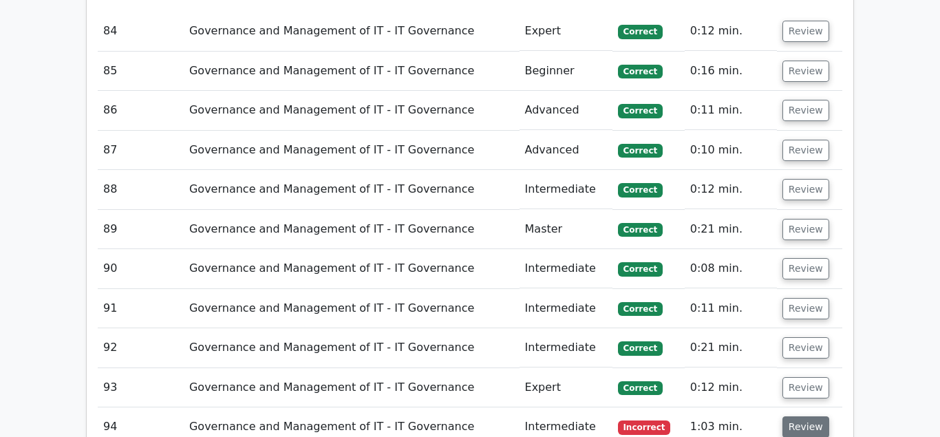
click at [805, 416] on button "Review" at bounding box center [806, 426] width 47 height 21
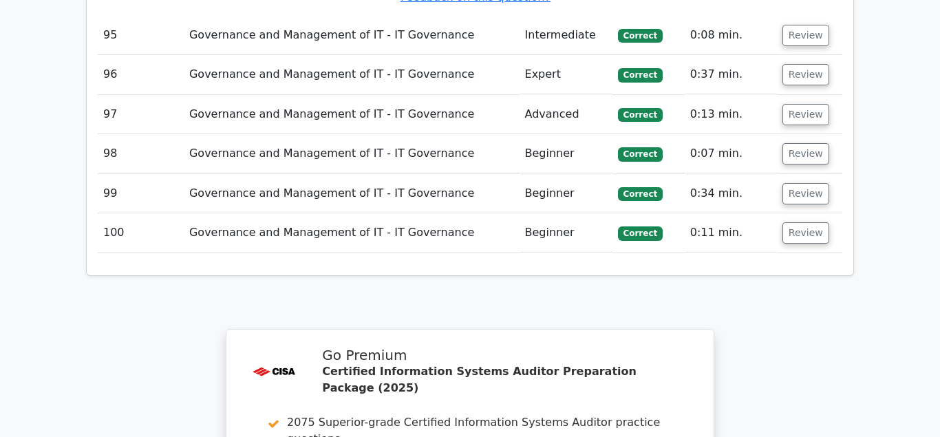
scroll to position [8144, 0]
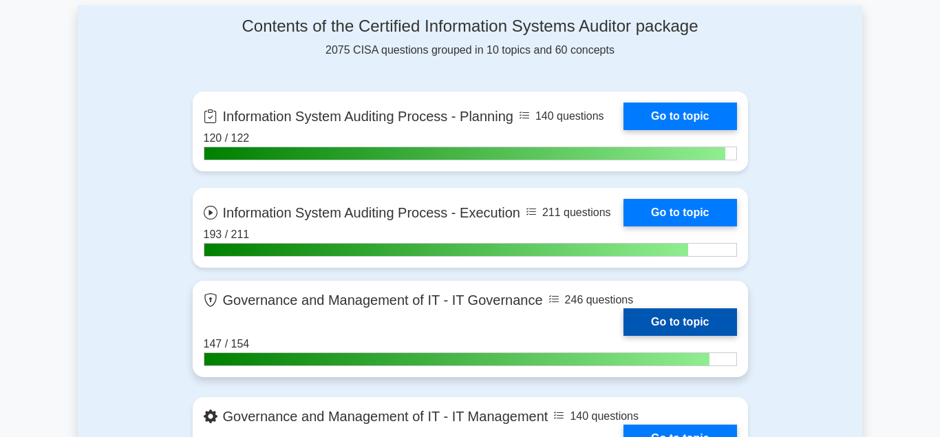
scroll to position [913, 0]
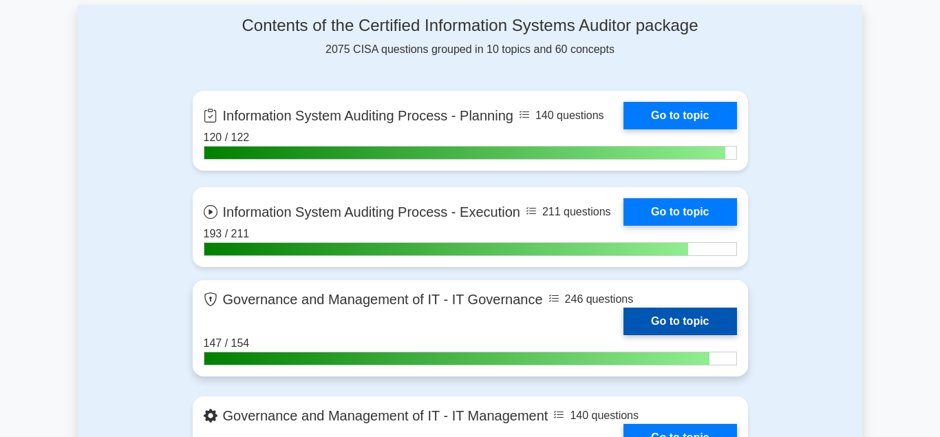
click at [664, 315] on link "Go to topic" at bounding box center [680, 322] width 113 height 28
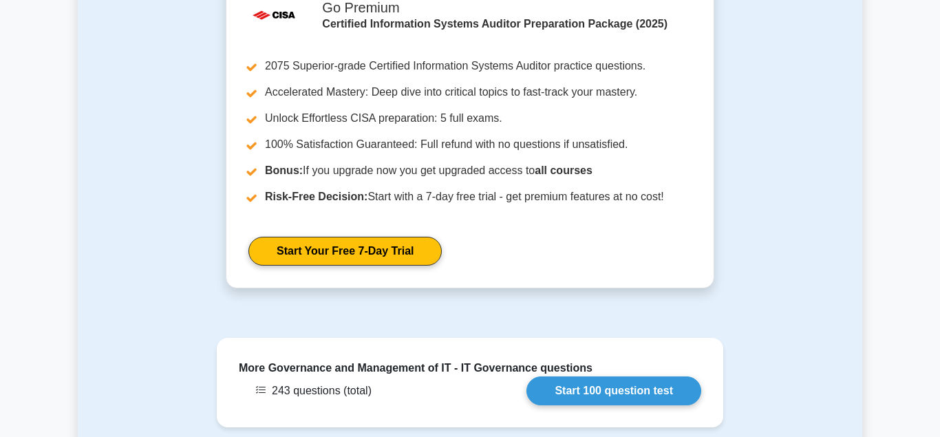
scroll to position [1404, 0]
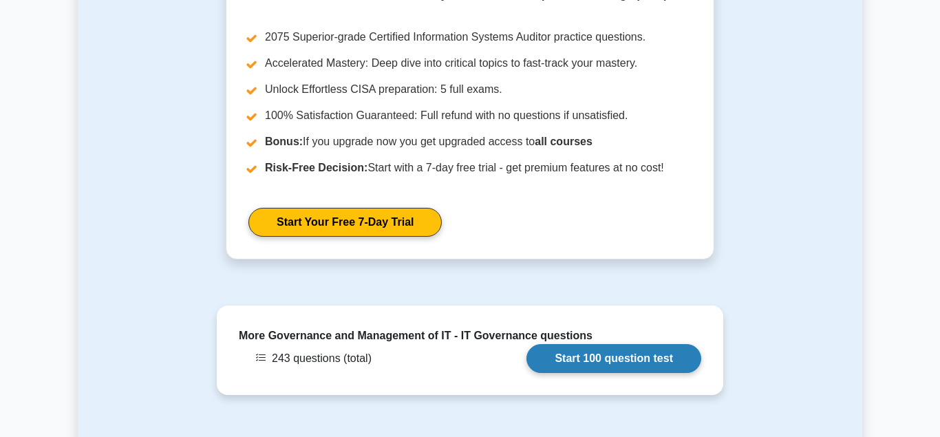
click at [597, 344] on link "Start 100 question test" at bounding box center [614, 358] width 175 height 29
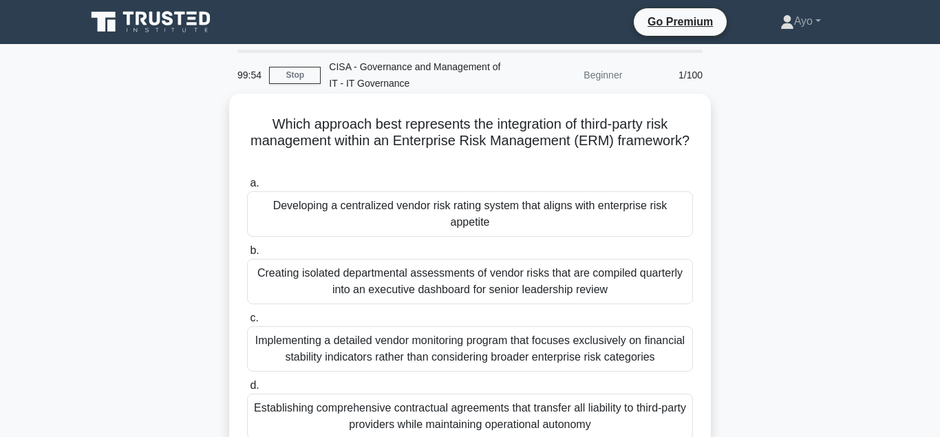
scroll to position [70, 0]
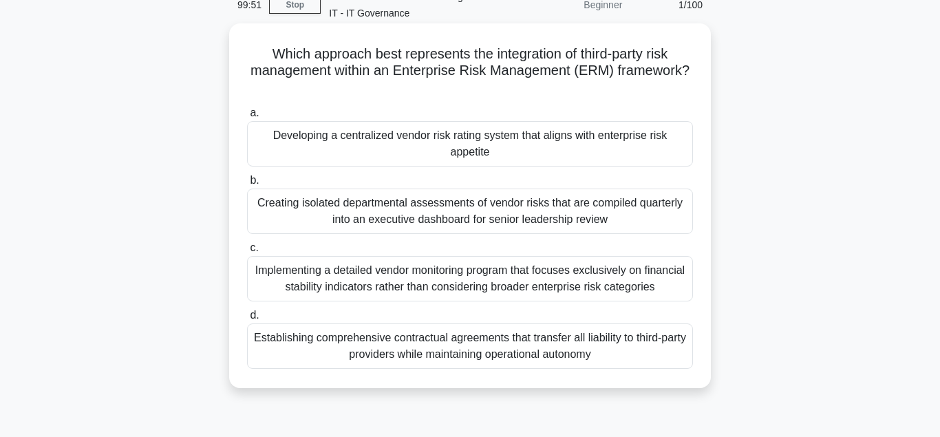
click at [418, 141] on div "Developing a centralized vendor risk rating system that aligns with enterprise …" at bounding box center [470, 143] width 446 height 45
click at [247, 118] on input "a. Developing a centralized vendor risk rating system that aligns with enterpri…" at bounding box center [247, 113] width 0 height 9
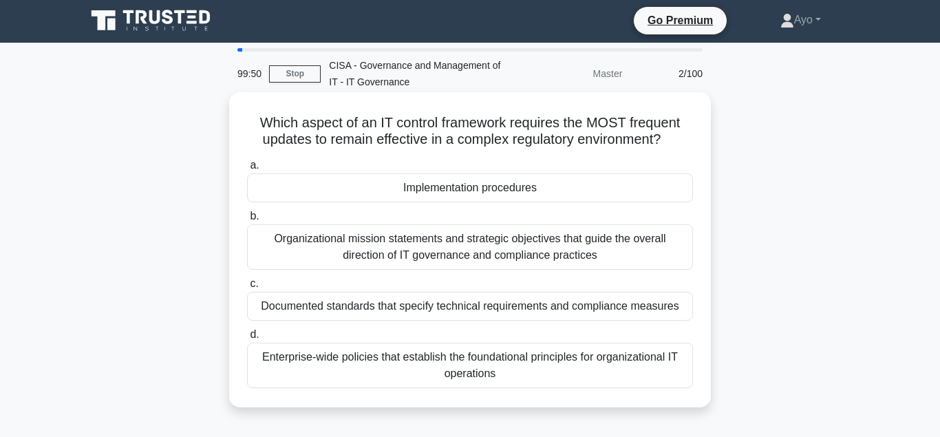
scroll to position [0, 0]
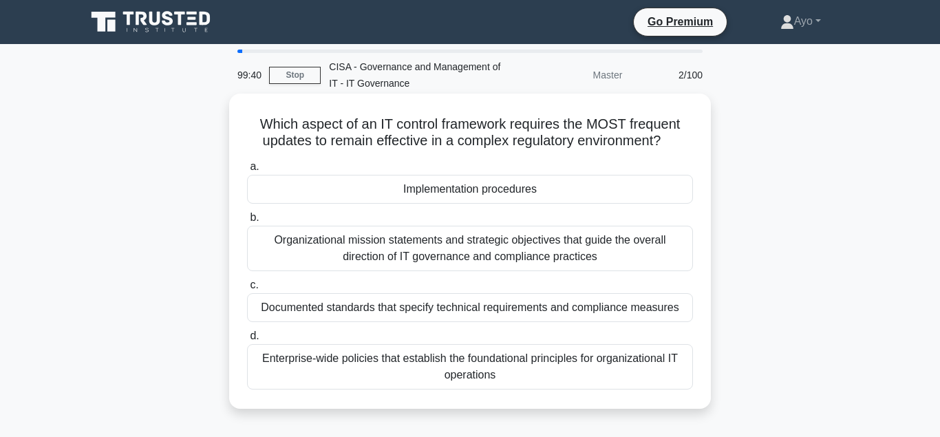
click at [461, 191] on div "Implementation procedures" at bounding box center [470, 189] width 446 height 29
click at [247, 171] on input "a. Implementation procedures" at bounding box center [247, 166] width 0 height 9
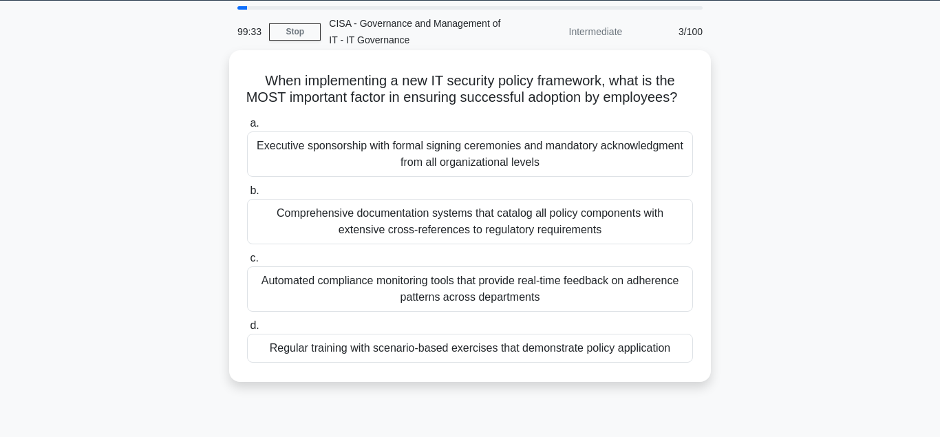
scroll to position [70, 0]
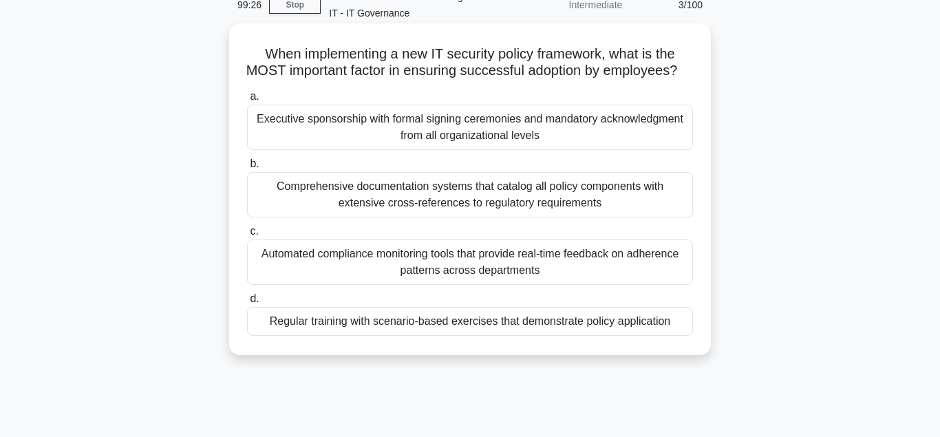
click at [416, 336] on div "Regular training with scenario-based exercises that demonstrate policy applicat…" at bounding box center [470, 321] width 446 height 29
click at [247, 304] on input "d. Regular training with scenario-based exercises that demonstrate policy appli…" at bounding box center [247, 299] width 0 height 9
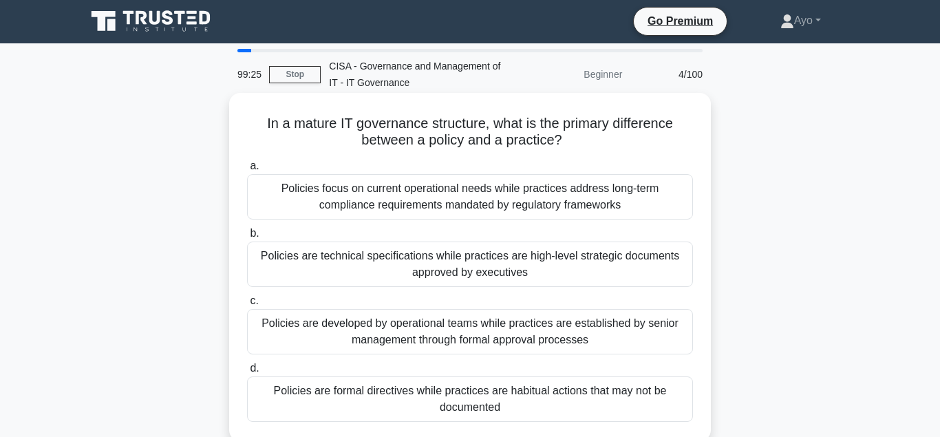
scroll to position [0, 0]
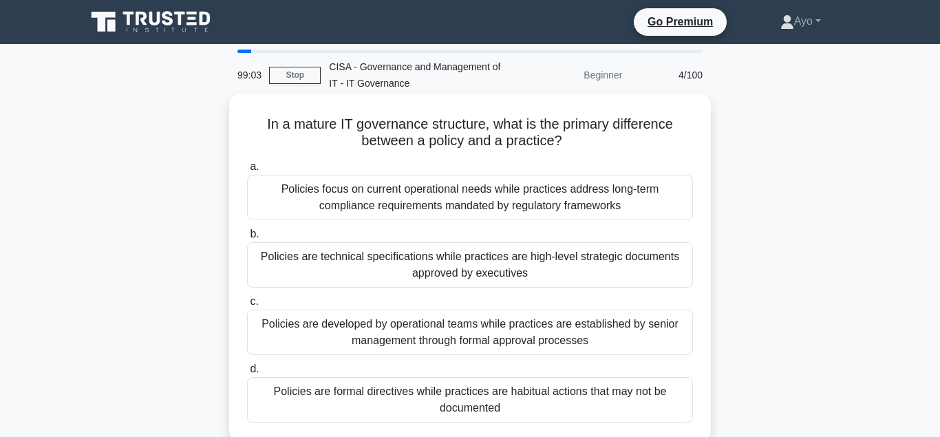
click at [380, 394] on div "Policies are formal directives while practices are habitual actions that may no…" at bounding box center [470, 399] width 446 height 45
click at [247, 374] on input "d. Policies are formal directives while practices are habitual actions that may…" at bounding box center [247, 369] width 0 height 9
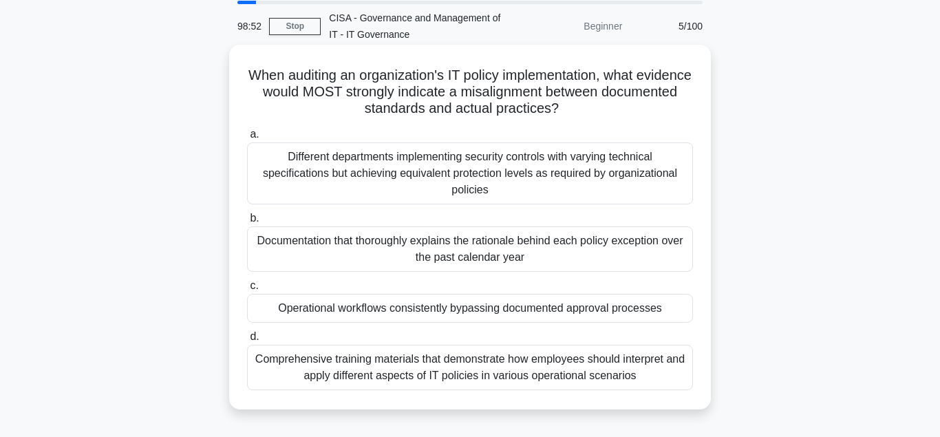
scroll to position [70, 0]
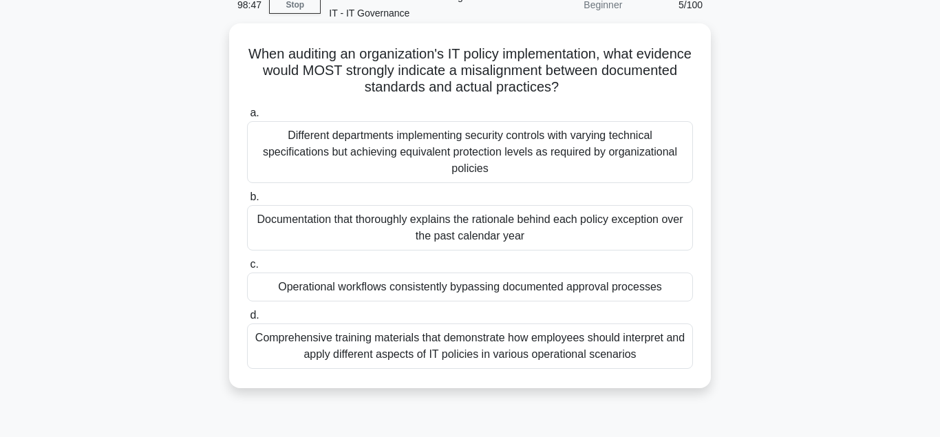
click at [365, 289] on div "Operational workflows consistently bypassing documented approval processes" at bounding box center [470, 287] width 446 height 29
click at [247, 269] on input "c. Operational workflows consistently bypassing documented approval processes" at bounding box center [247, 264] width 0 height 9
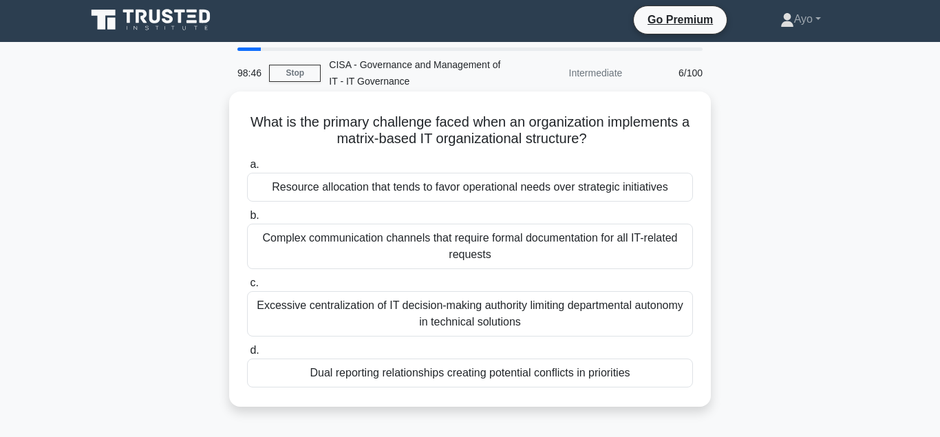
scroll to position [0, 0]
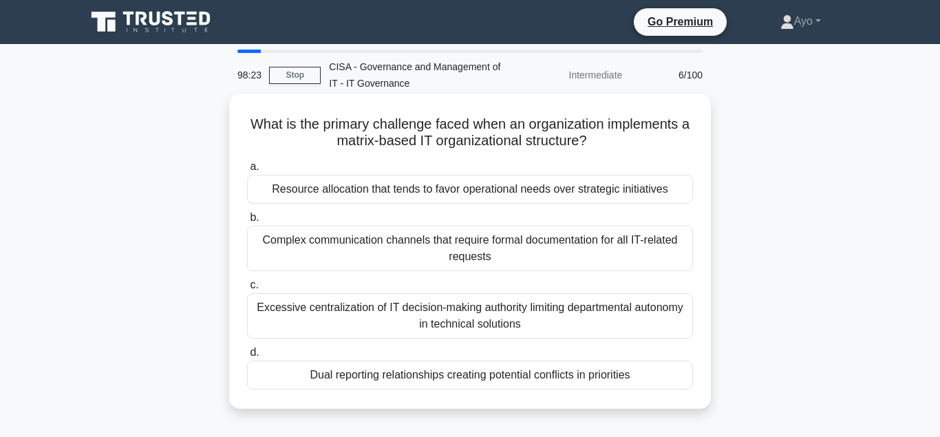
click at [367, 190] on div "Resource allocation that tends to favor operational needs over strategic initia…" at bounding box center [470, 189] width 446 height 29
click at [247, 171] on input "a. Resource allocation that tends to favor operational needs over strategic ini…" at bounding box center [247, 166] width 0 height 9
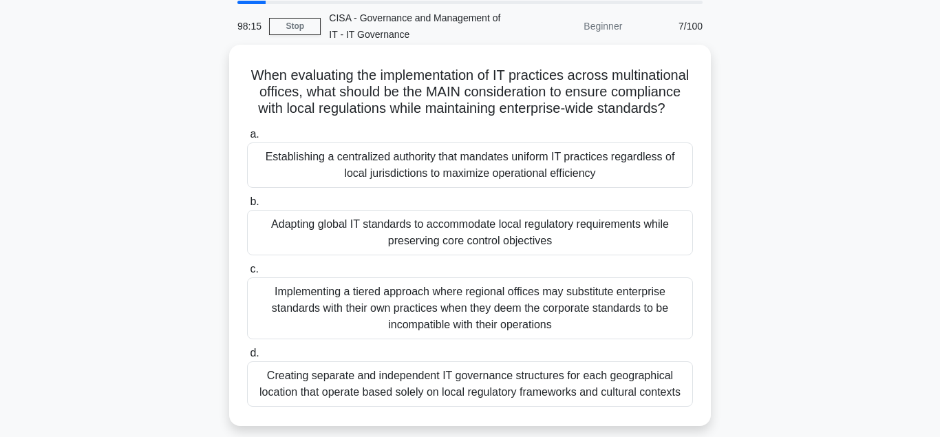
scroll to position [70, 0]
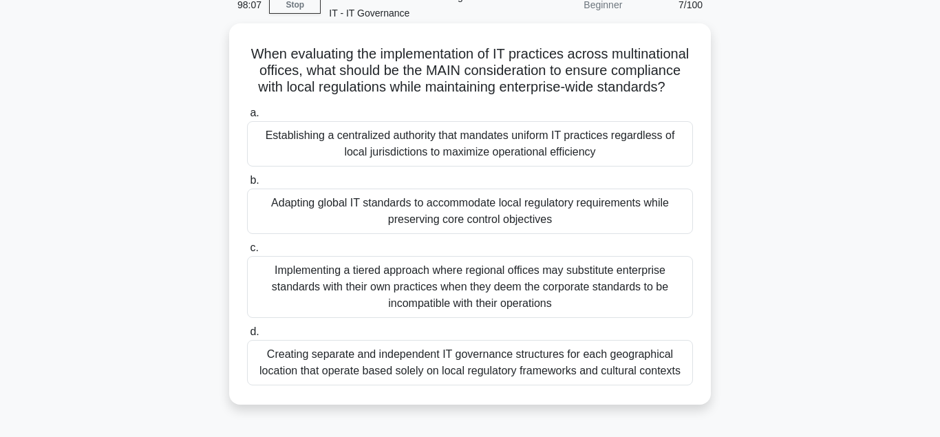
click at [383, 206] on div "Adapting global IT standards to accommodate local regulatory requirements while…" at bounding box center [470, 211] width 446 height 45
click at [247, 185] on input "b. Adapting global IT standards to accommodate local regulatory requirements wh…" at bounding box center [247, 180] width 0 height 9
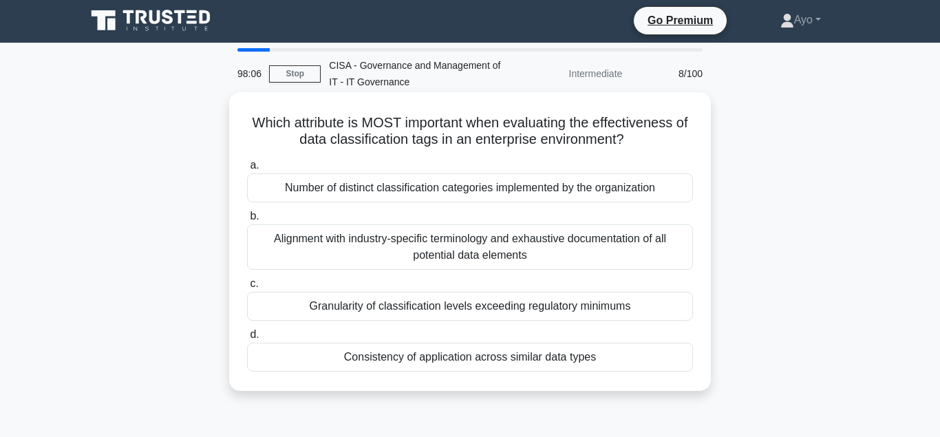
scroll to position [0, 0]
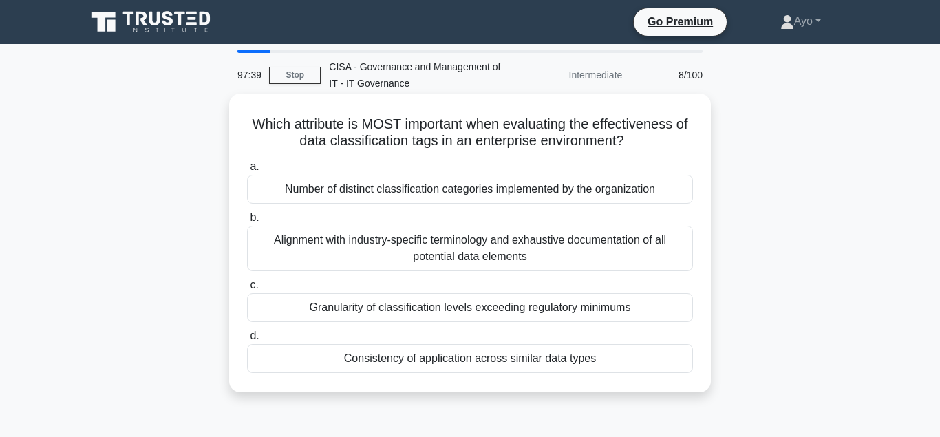
click at [403, 358] on div "Consistency of application across similar data types" at bounding box center [470, 358] width 446 height 29
click at [247, 341] on input "d. Consistency of application across similar data types" at bounding box center [247, 336] width 0 height 9
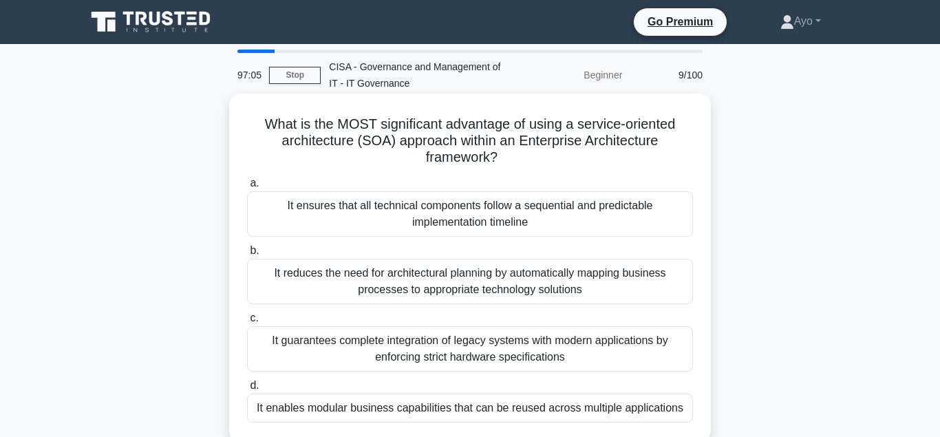
click at [379, 407] on div "It enables modular business capabilities that can be reused across multiple app…" at bounding box center [470, 408] width 446 height 29
click at [247, 390] on input "d. It enables modular business capabilities that can be reused across multiple …" at bounding box center [247, 385] width 0 height 9
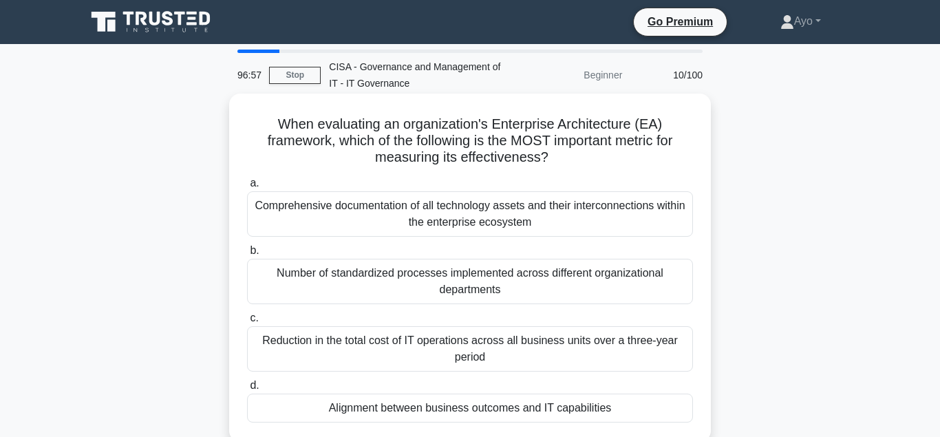
click at [388, 410] on div "Alignment between business outcomes and IT capabilities" at bounding box center [470, 408] width 446 height 29
click at [247, 390] on input "d. Alignment between business outcomes and IT capabilities" at bounding box center [247, 385] width 0 height 9
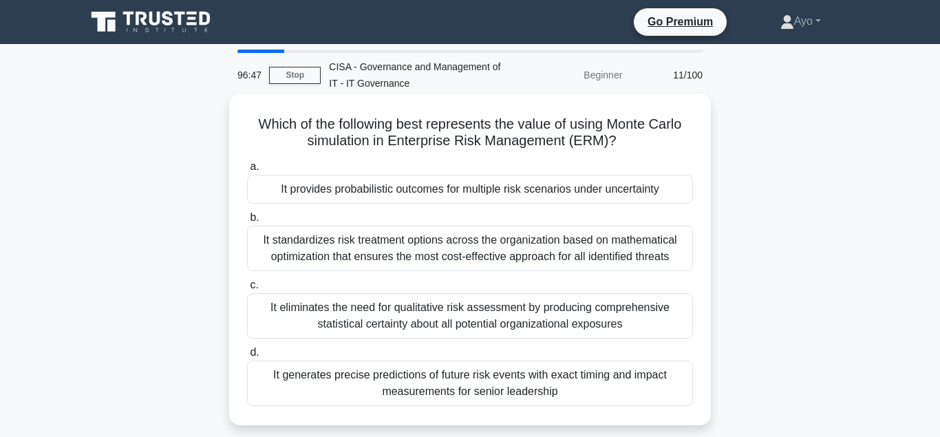
click at [324, 193] on div "It provides probabilistic outcomes for multiple risk scenarios under uncertainty" at bounding box center [470, 189] width 446 height 29
click at [247, 171] on input "a. It provides probabilistic outcomes for multiple risk scenarios under uncerta…" at bounding box center [247, 166] width 0 height 9
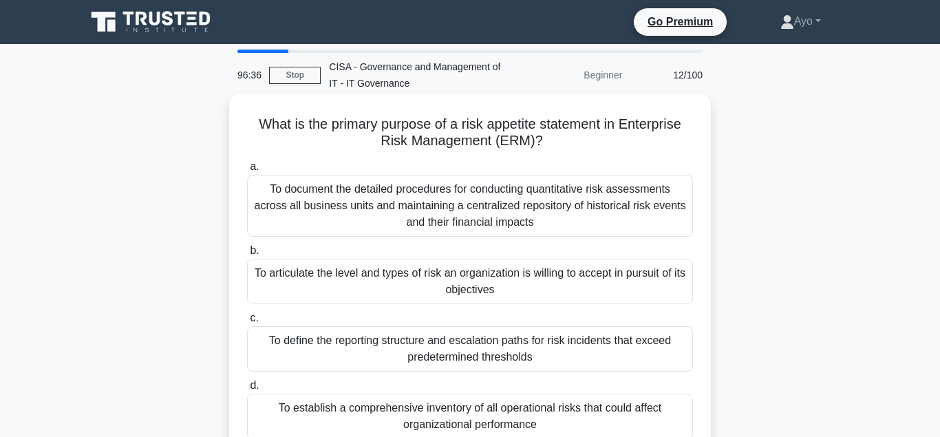
click at [357, 275] on div "To articulate the level and types of risk an organization is willing to accept …" at bounding box center [470, 281] width 446 height 45
click at [247, 255] on input "b. To articulate the level and types of risk an organization is willing to acce…" at bounding box center [247, 250] width 0 height 9
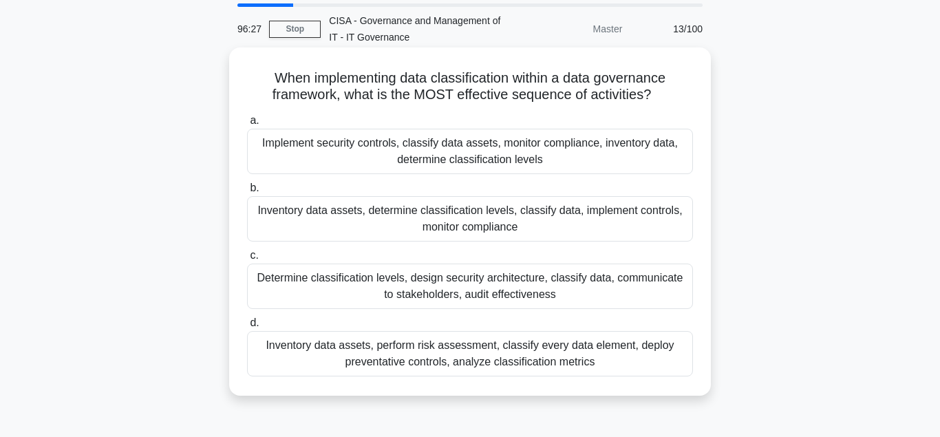
scroll to position [70, 0]
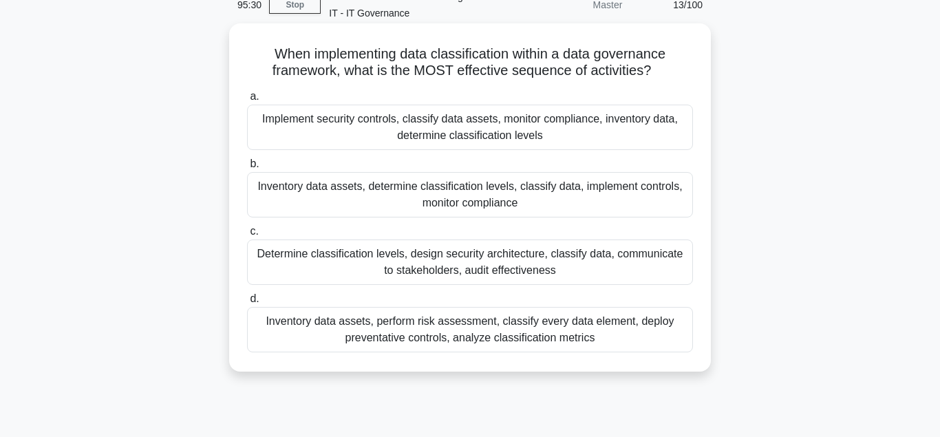
click at [332, 189] on div "Inventory data assets, determine classification levels, classify data, implemen…" at bounding box center [470, 194] width 446 height 45
click at [247, 169] on input "b. Inventory data assets, determine classification levels, classify data, imple…" at bounding box center [247, 164] width 0 height 9
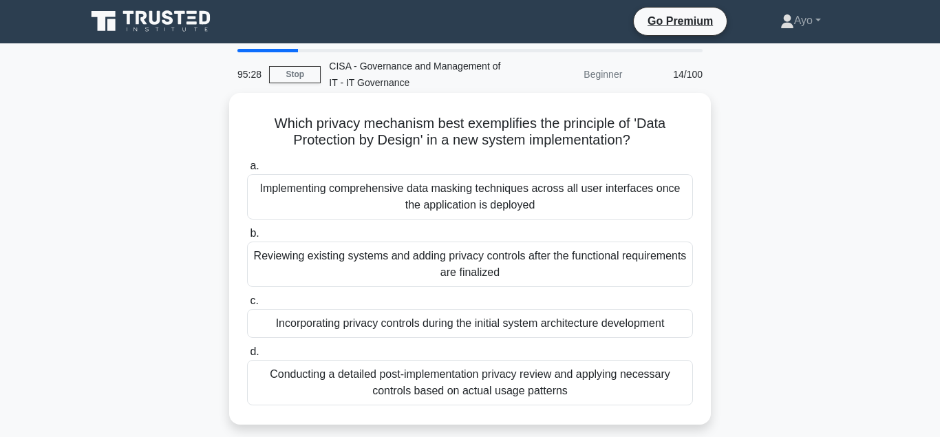
scroll to position [0, 0]
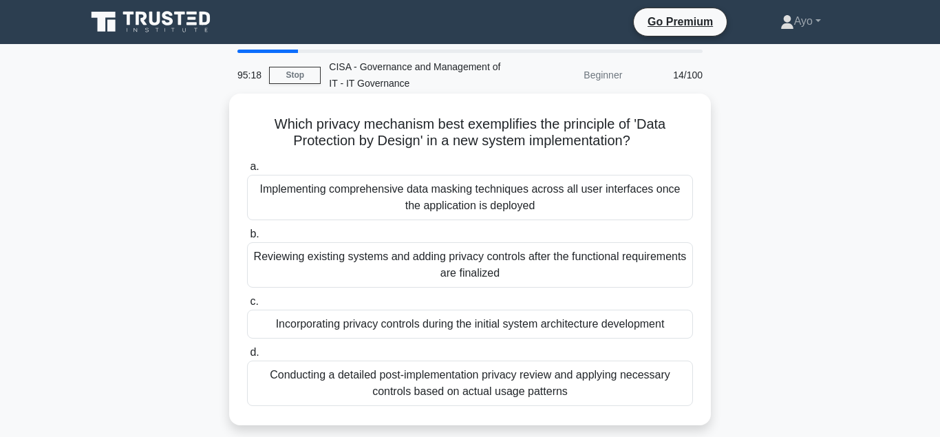
click at [363, 326] on div "Incorporating privacy controls during the initial system architecture developme…" at bounding box center [470, 324] width 446 height 29
click at [247, 306] on input "c. Incorporating privacy controls during the initial system architecture develo…" at bounding box center [247, 301] width 0 height 9
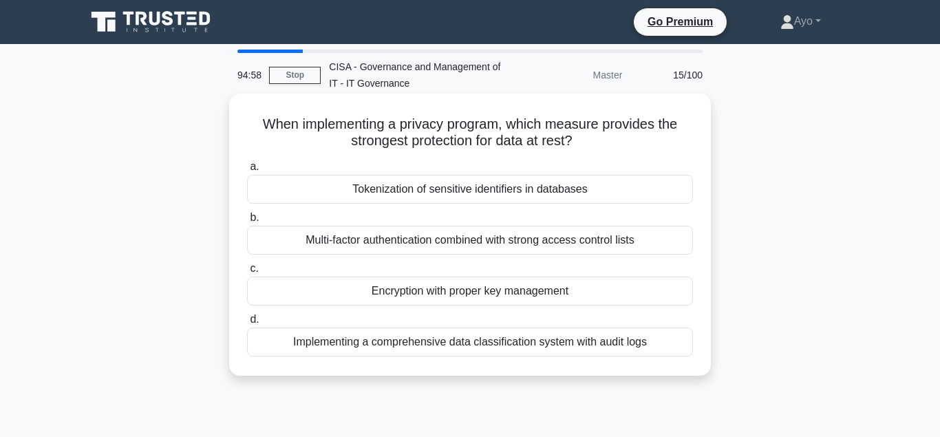
click at [405, 293] on div "Encryption with proper key management" at bounding box center [470, 291] width 446 height 29
click at [247, 273] on input "c. Encryption with proper key management" at bounding box center [247, 268] width 0 height 9
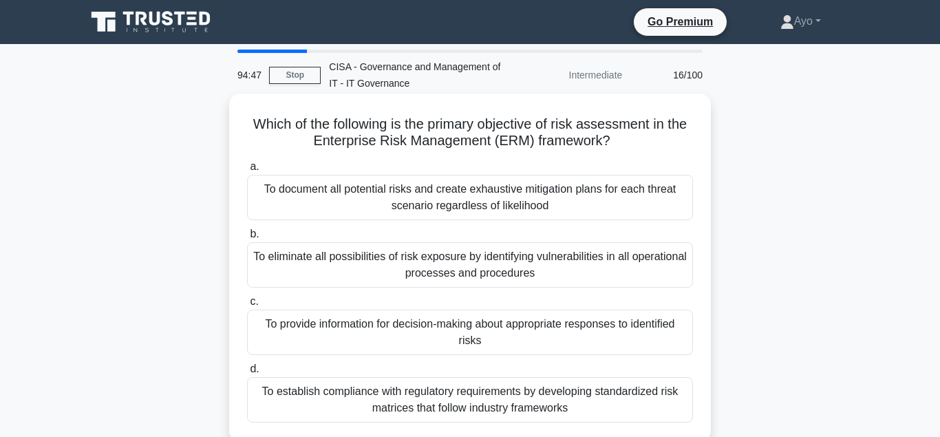
click at [342, 328] on div "To provide information for decision-making about appropriate responses to ident…" at bounding box center [470, 332] width 446 height 45
click at [247, 306] on input "c. To provide information for decision-making about appropriate responses to id…" at bounding box center [247, 301] width 0 height 9
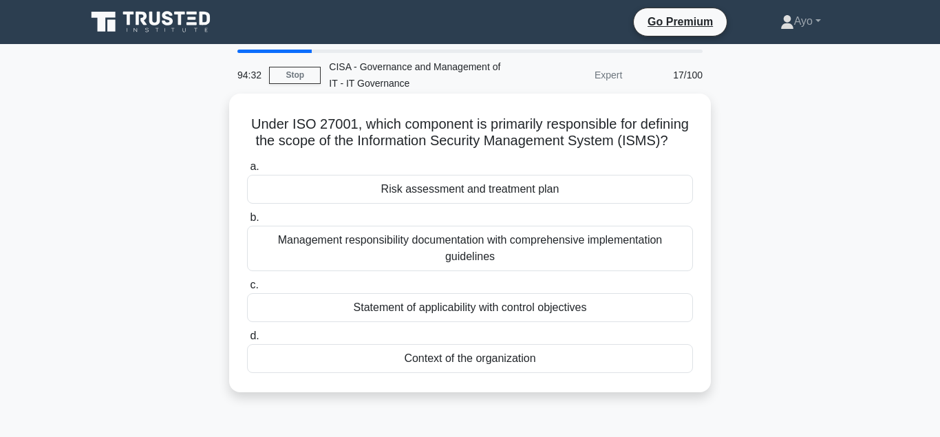
click at [430, 192] on div "Risk assessment and treatment plan" at bounding box center [470, 189] width 446 height 29
click at [247, 171] on input "a. Risk assessment and treatment plan" at bounding box center [247, 166] width 0 height 9
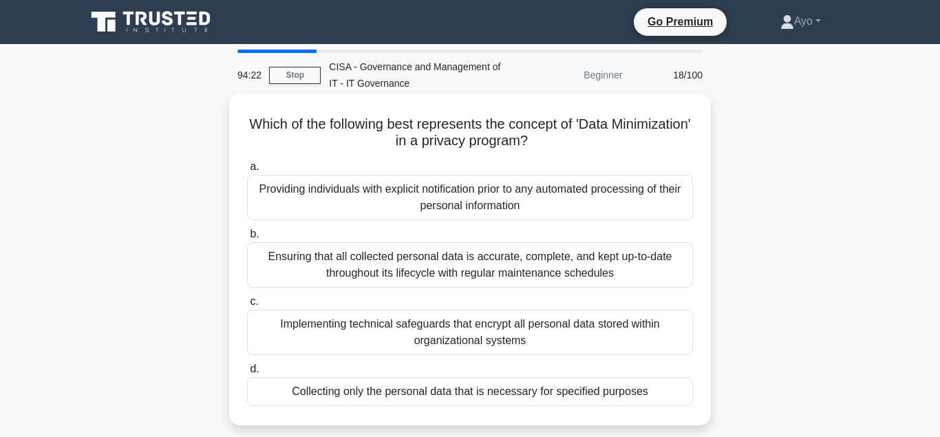
click at [396, 394] on div "Collecting only the personal data that is necessary for specified purposes" at bounding box center [470, 391] width 446 height 29
click at [247, 374] on input "d. Collecting only the personal data that is necessary for specified purposes" at bounding box center [247, 369] width 0 height 9
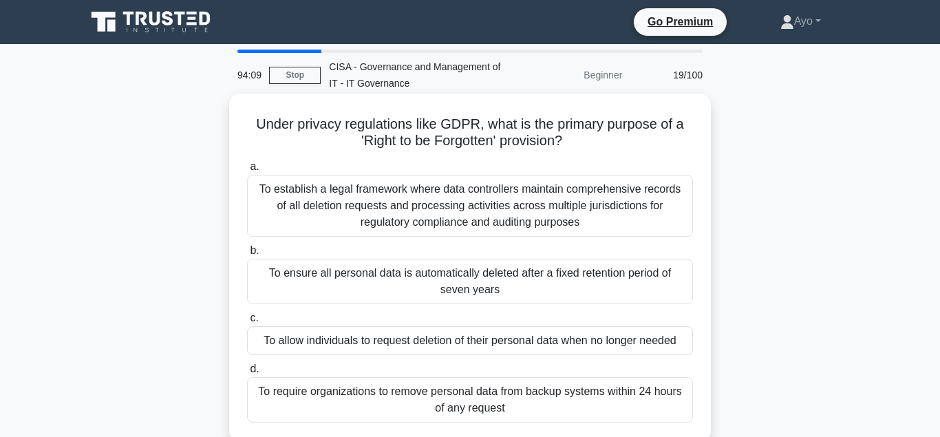
click at [346, 342] on div "To allow individuals to request deletion of their personal data when no longer …" at bounding box center [470, 340] width 446 height 29
click at [247, 323] on input "c. To allow individuals to request deletion of their personal data when no long…" at bounding box center [247, 318] width 0 height 9
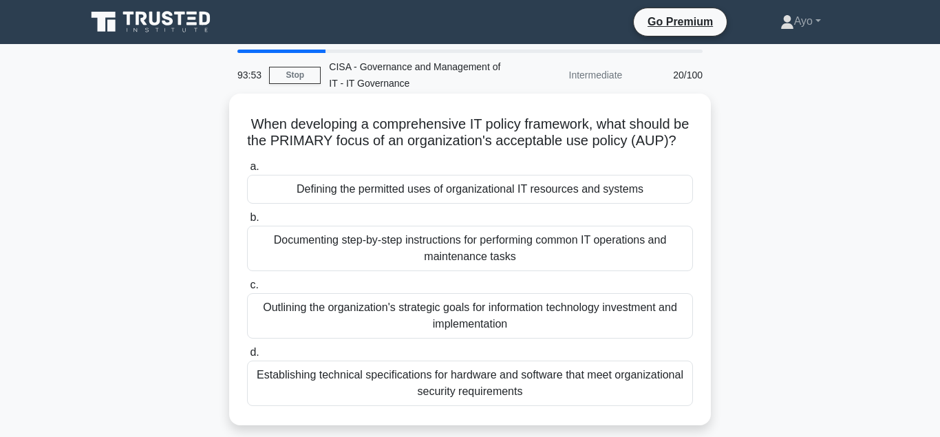
click at [399, 193] on div "Defining the permitted uses of organizational IT resources and systems" at bounding box center [470, 189] width 446 height 29
click at [247, 171] on input "a. Defining the permitted uses of organizational IT resources and systems" at bounding box center [247, 166] width 0 height 9
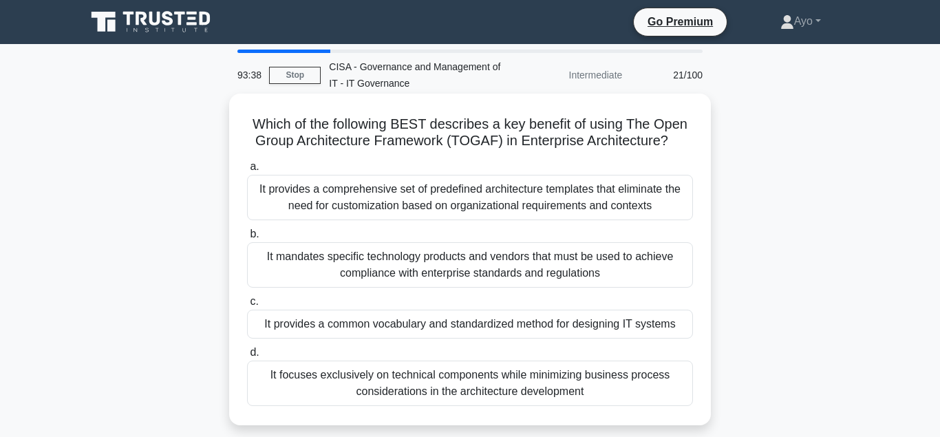
click at [366, 324] on div "It provides a common vocabulary and standardized method for designing IT systems" at bounding box center [470, 324] width 446 height 29
click at [247, 306] on input "c. It provides a common vocabulary and standardized method for designing IT sys…" at bounding box center [247, 301] width 0 height 9
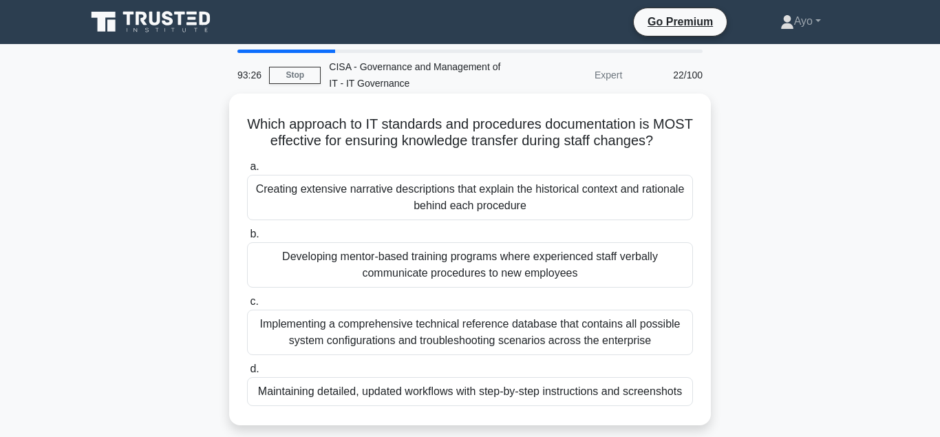
click at [359, 388] on div "Maintaining detailed, updated workflows with step-by-step instructions and scre…" at bounding box center [470, 391] width 446 height 29
click at [247, 374] on input "d. Maintaining detailed, updated workflows with step-by-step instructions and s…" at bounding box center [247, 369] width 0 height 9
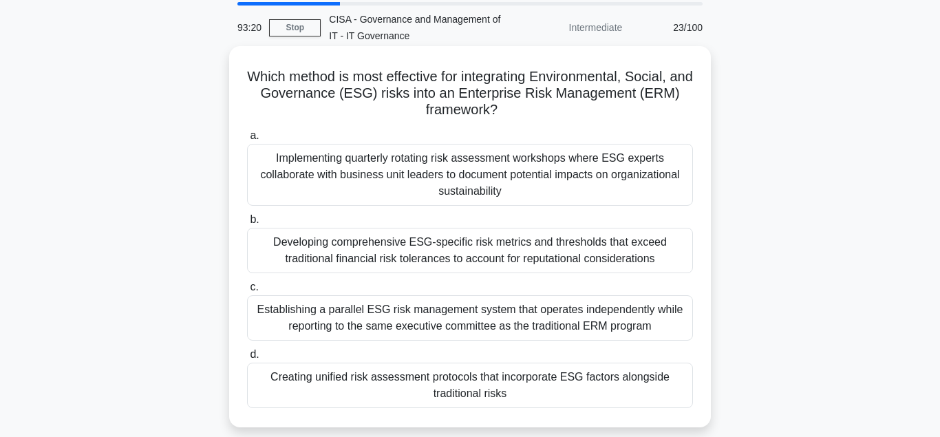
scroll to position [70, 0]
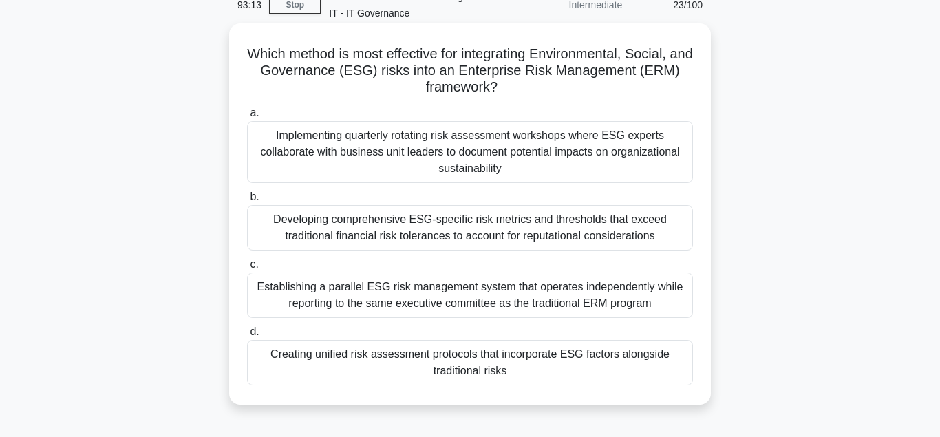
click at [365, 357] on div "Creating unified risk assessment protocols that incorporate ESG factors alongsi…" at bounding box center [470, 362] width 446 height 45
click at [247, 337] on input "d. Creating unified risk assessment protocols that incorporate ESG factors alon…" at bounding box center [247, 332] width 0 height 9
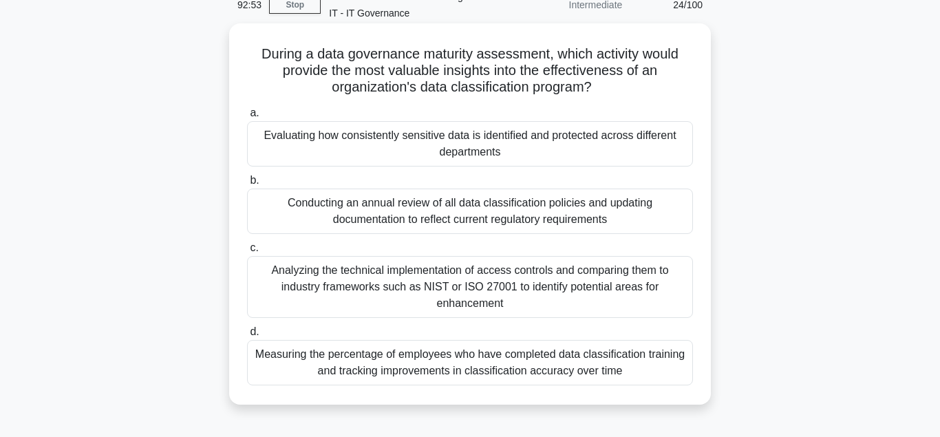
click at [336, 139] on div "Evaluating how consistently sensitive data is identified and protected across d…" at bounding box center [470, 143] width 446 height 45
click at [247, 118] on input "a. Evaluating how consistently sensitive data is identified and protected acros…" at bounding box center [247, 113] width 0 height 9
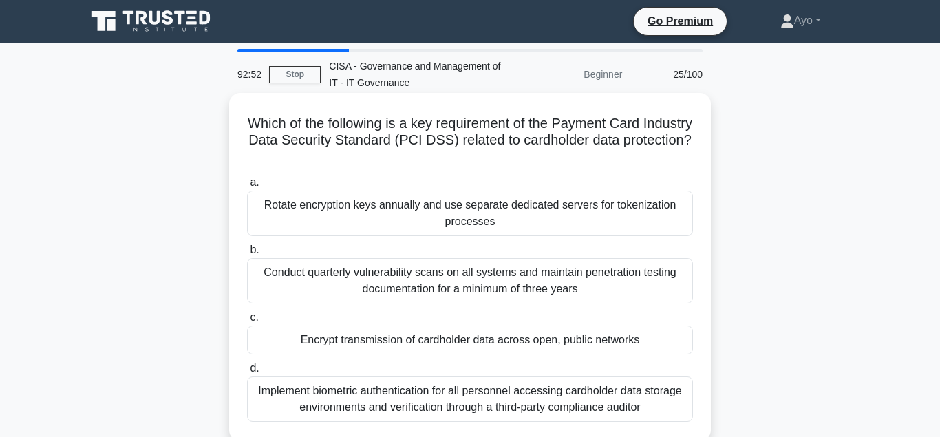
scroll to position [0, 0]
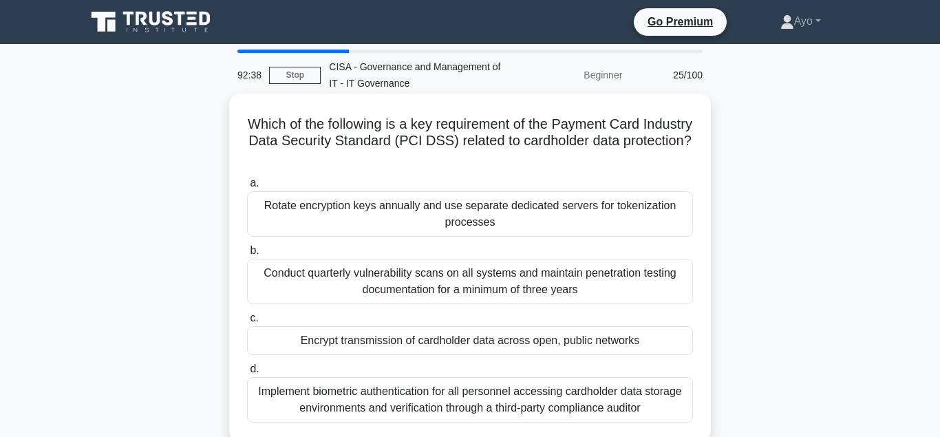
click at [401, 342] on div "Encrypt transmission of cardholder data across open, public networks" at bounding box center [470, 340] width 446 height 29
click at [247, 323] on input "c. Encrypt transmission of cardholder data across open, public networks" at bounding box center [247, 318] width 0 height 9
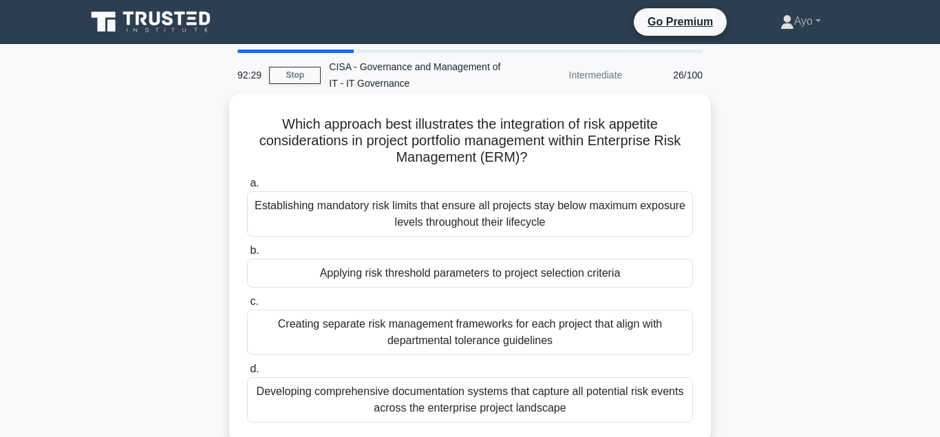
click at [363, 273] on div "Applying risk threshold parameters to project selection criteria" at bounding box center [470, 273] width 446 height 29
click at [247, 255] on input "b. Applying risk threshold parameters to project selection criteria" at bounding box center [247, 250] width 0 height 9
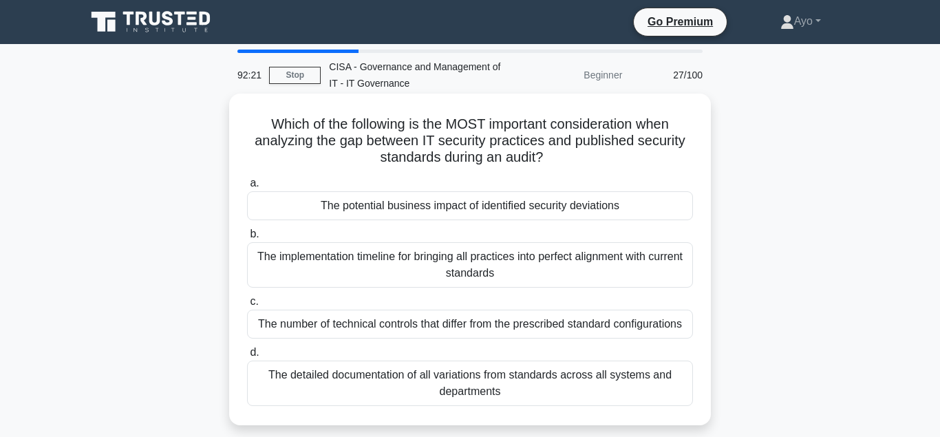
click at [380, 208] on div "The potential business impact of identified security deviations" at bounding box center [470, 205] width 446 height 29
click at [247, 188] on input "a. The potential business impact of identified security deviations" at bounding box center [247, 183] width 0 height 9
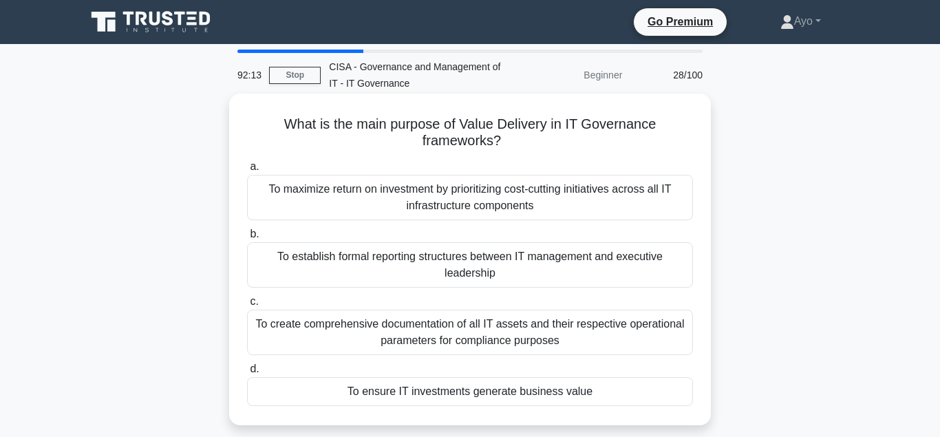
click at [430, 394] on div "To ensure IT investments generate business value" at bounding box center [470, 391] width 446 height 29
click at [247, 374] on input "d. To ensure IT investments generate business value" at bounding box center [247, 369] width 0 height 9
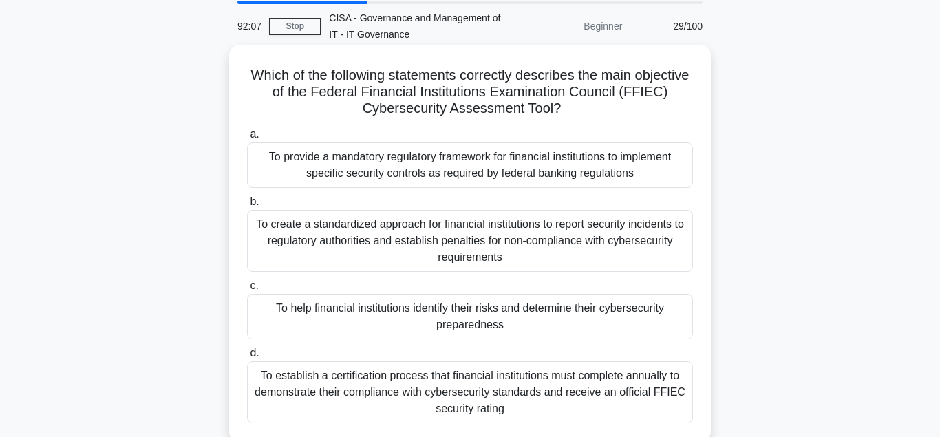
scroll to position [70, 0]
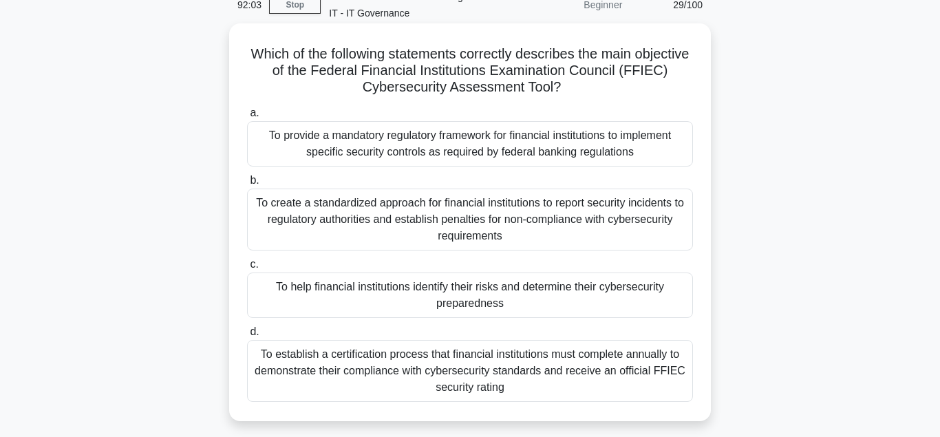
click at [385, 288] on div "To help financial institutions identify their risks and determine their cyberse…" at bounding box center [470, 295] width 446 height 45
click at [247, 269] on input "c. To help financial institutions identify their risks and determine their cybe…" at bounding box center [247, 264] width 0 height 9
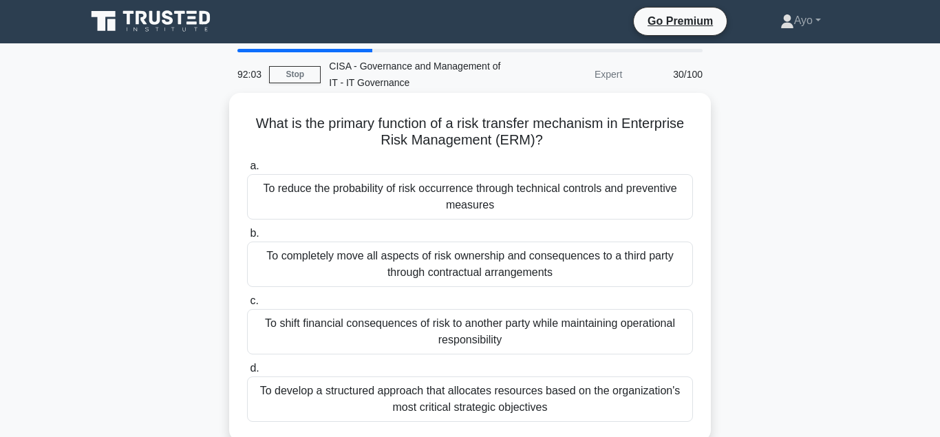
scroll to position [0, 0]
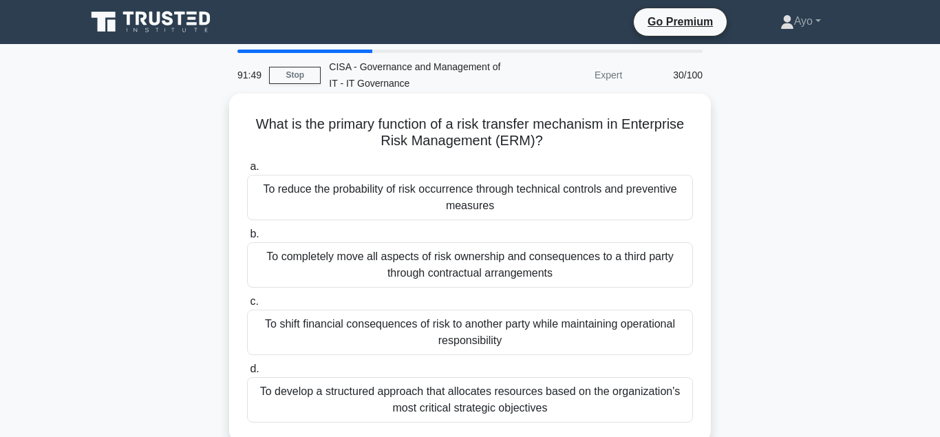
click at [345, 190] on div "To reduce the probability of risk occurrence through technical controls and pre…" at bounding box center [470, 197] width 446 height 45
click at [247, 171] on input "a. To reduce the probability of risk occurrence through technical controls and …" at bounding box center [247, 166] width 0 height 9
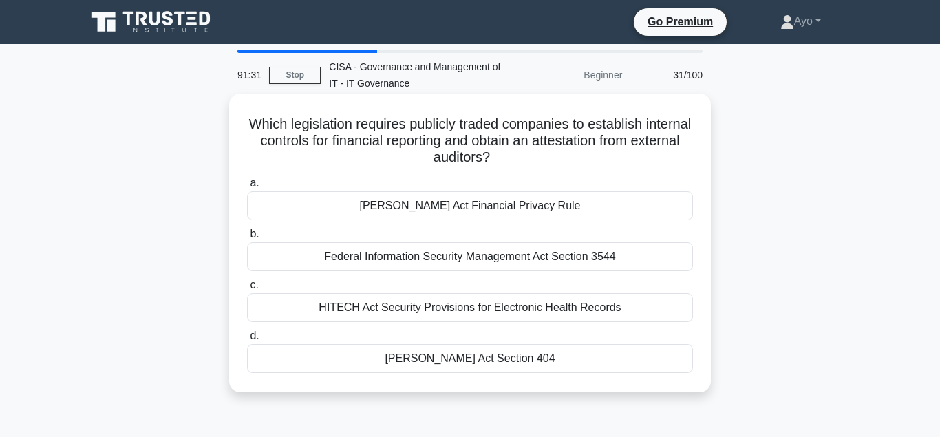
click at [443, 357] on div "Sarbanes-Oxley Act Section 404" at bounding box center [470, 358] width 446 height 29
click at [247, 341] on input "d. Sarbanes-Oxley Act Section 404" at bounding box center [247, 336] width 0 height 9
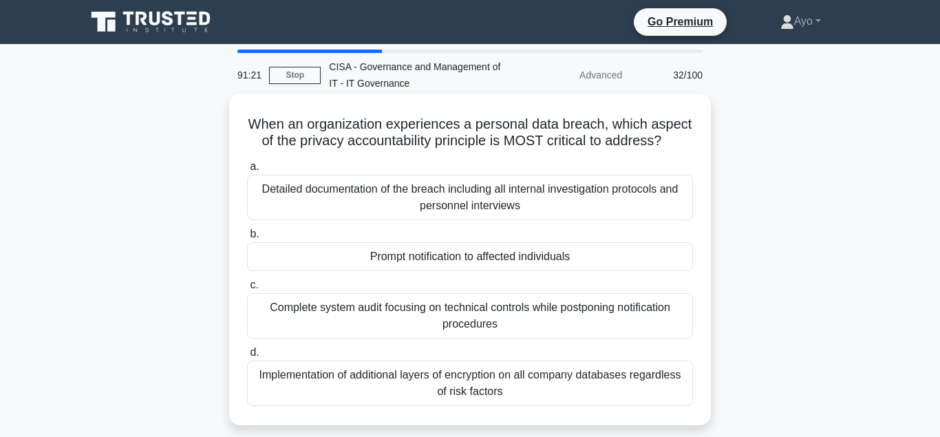
click at [421, 259] on div "Prompt notification to affected individuals" at bounding box center [470, 256] width 446 height 29
click at [247, 239] on input "b. Prompt notification to affected individuals" at bounding box center [247, 234] width 0 height 9
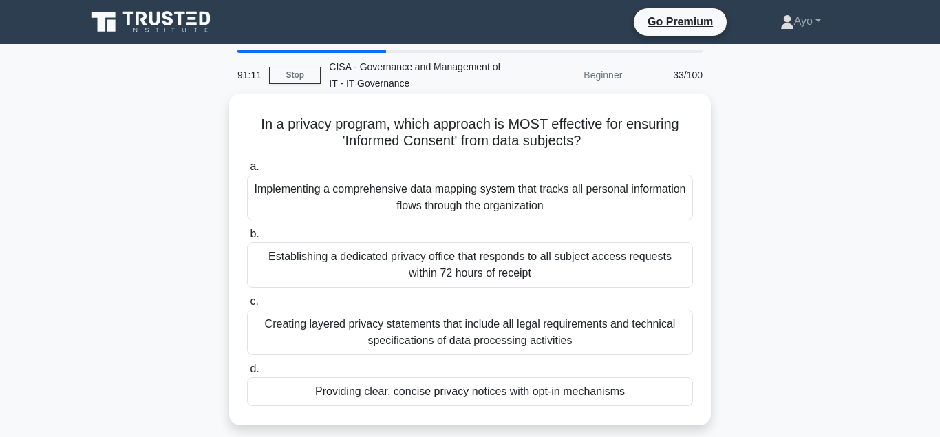
click at [387, 391] on div "Providing clear, concise privacy notices with opt-in mechanisms" at bounding box center [470, 391] width 446 height 29
click at [247, 374] on input "d. Providing clear, concise privacy notices with opt-in mechanisms" at bounding box center [247, 369] width 0 height 9
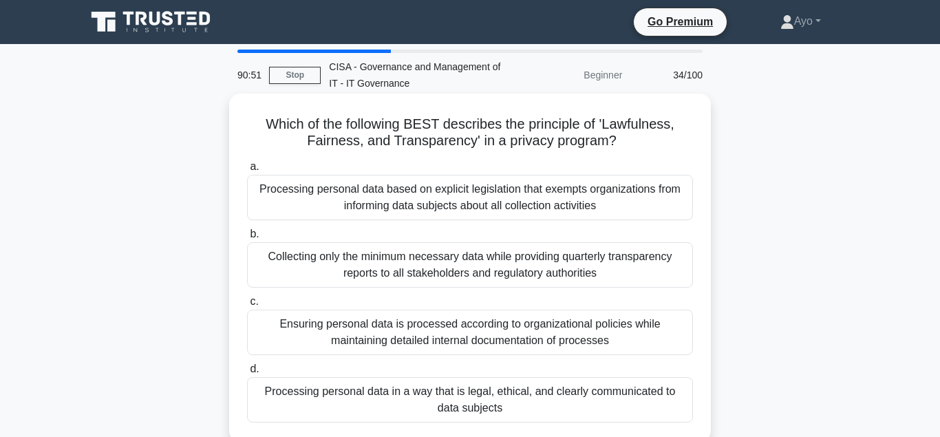
click at [405, 390] on div "Processing personal data in a way that is legal, ethical, and clearly communica…" at bounding box center [470, 399] width 446 height 45
click at [247, 374] on input "d. Processing personal data in a way that is legal, ethical, and clearly commun…" at bounding box center [247, 369] width 0 height 9
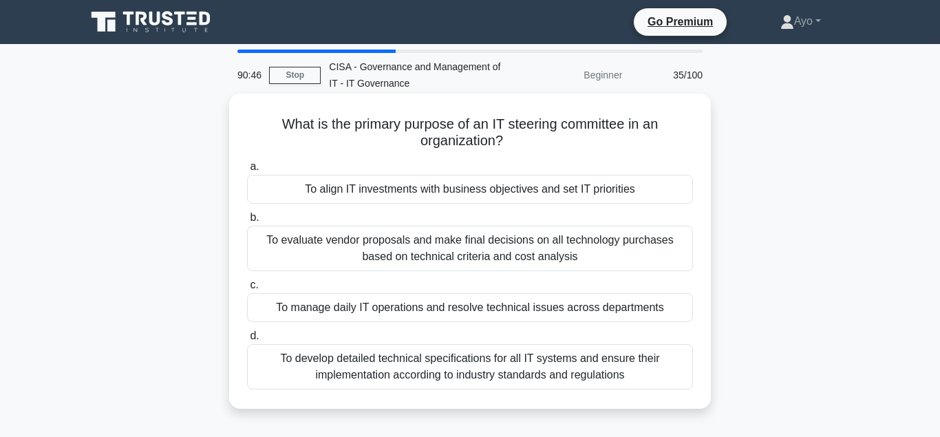
click at [349, 192] on div "To align IT investments with business objectives and set IT priorities" at bounding box center [470, 189] width 446 height 29
click at [247, 171] on input "a. To align IT investments with business objectives and set IT priorities" at bounding box center [247, 166] width 0 height 9
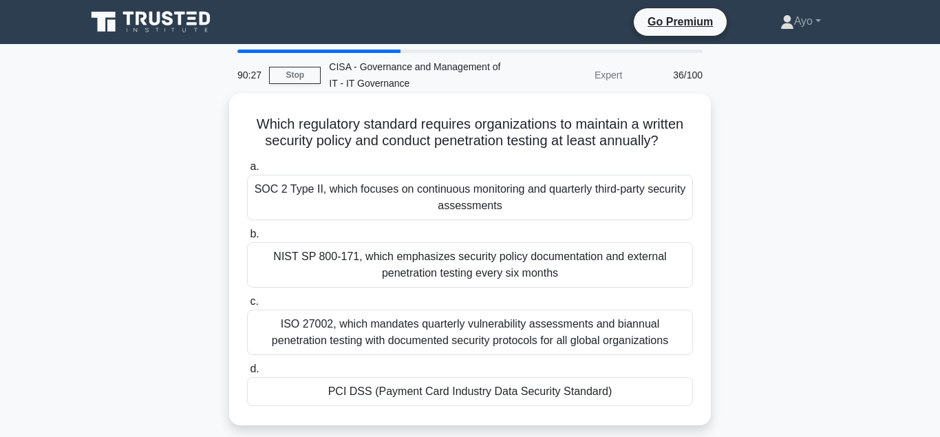
click at [425, 392] on div "PCI DSS (Payment Card Industry Data Security Standard)" at bounding box center [470, 391] width 446 height 29
click at [247, 374] on input "d. PCI DSS (Payment Card Industry Data Security Standard)" at bounding box center [247, 369] width 0 height 9
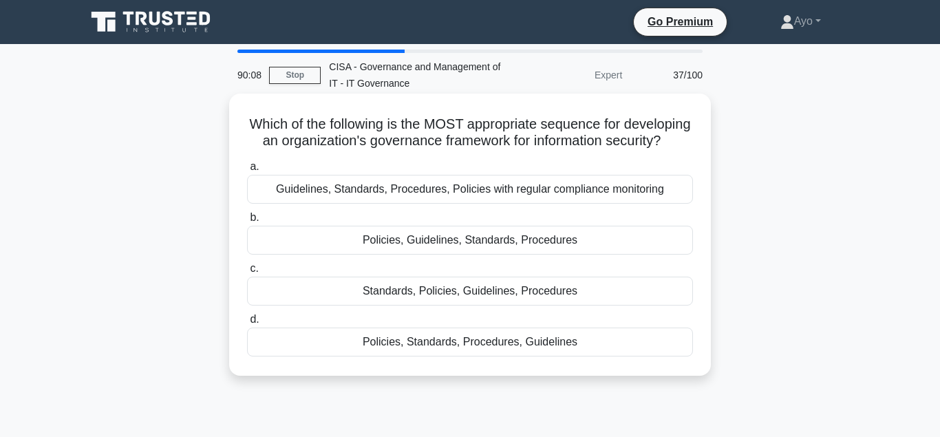
click at [407, 292] on div "Standards, Policies, Guidelines, Procedures" at bounding box center [470, 291] width 446 height 29
click at [247, 273] on input "c. Standards, Policies, Guidelines, Procedures" at bounding box center [247, 268] width 0 height 9
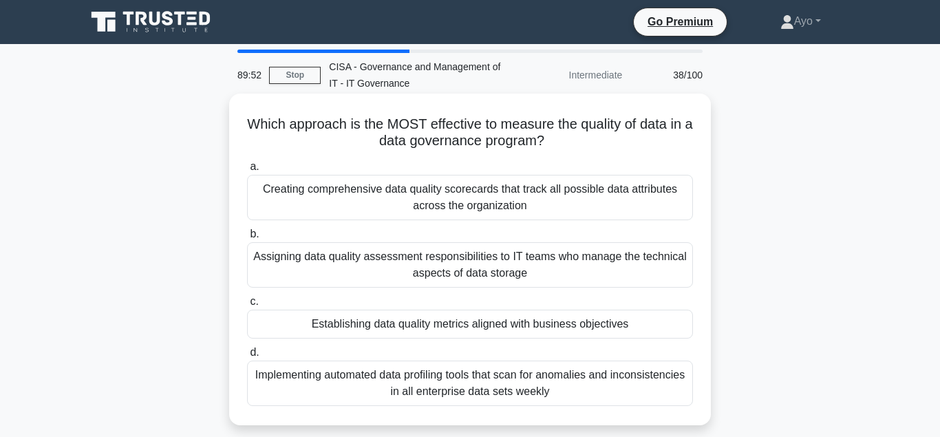
click at [415, 327] on div "Establishing data quality metrics aligned with business objectives" at bounding box center [470, 324] width 446 height 29
click at [247, 306] on input "c. Establishing data quality metrics aligned with business objectives" at bounding box center [247, 301] width 0 height 9
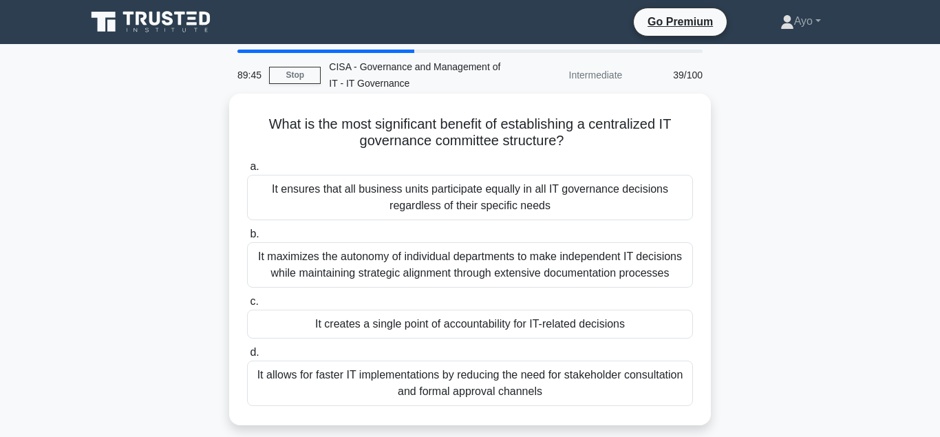
click at [387, 326] on div "It creates a single point of accountability for IT-related decisions" at bounding box center [470, 324] width 446 height 29
click at [247, 306] on input "c. It creates a single point of accountability for IT-related decisions" at bounding box center [247, 301] width 0 height 9
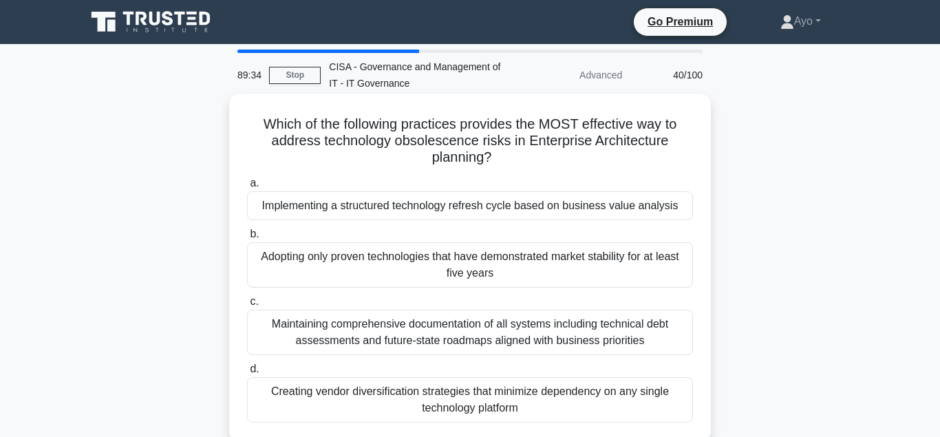
click at [342, 204] on div "Implementing a structured technology refresh cycle based on business value anal…" at bounding box center [470, 205] width 446 height 29
click at [349, 207] on div "Implementing a structured technology refresh cycle based on business value anal…" at bounding box center [470, 205] width 446 height 29
click at [247, 188] on input "a. Implementing a structured technology refresh cycle based on business value a…" at bounding box center [247, 183] width 0 height 9
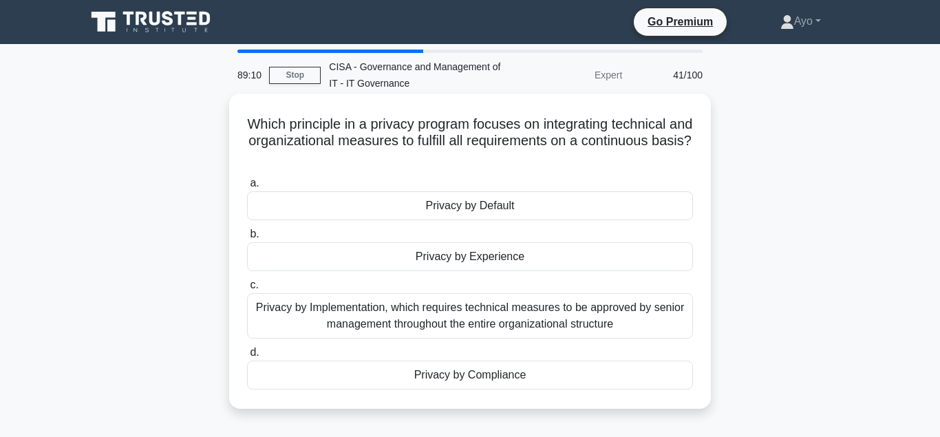
click at [456, 374] on div "Privacy by Compliance" at bounding box center [470, 375] width 446 height 29
click at [463, 378] on div "Privacy by Compliance" at bounding box center [470, 375] width 446 height 29
click at [247, 357] on input "d. Privacy by Compliance" at bounding box center [247, 352] width 0 height 9
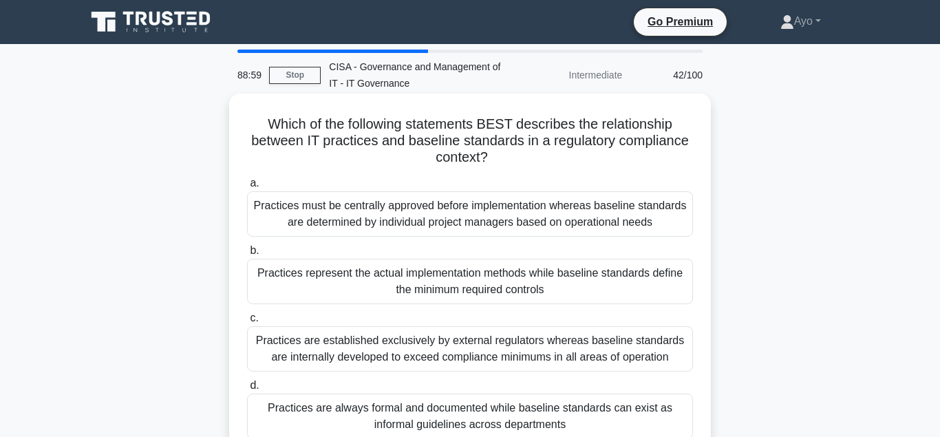
scroll to position [70, 0]
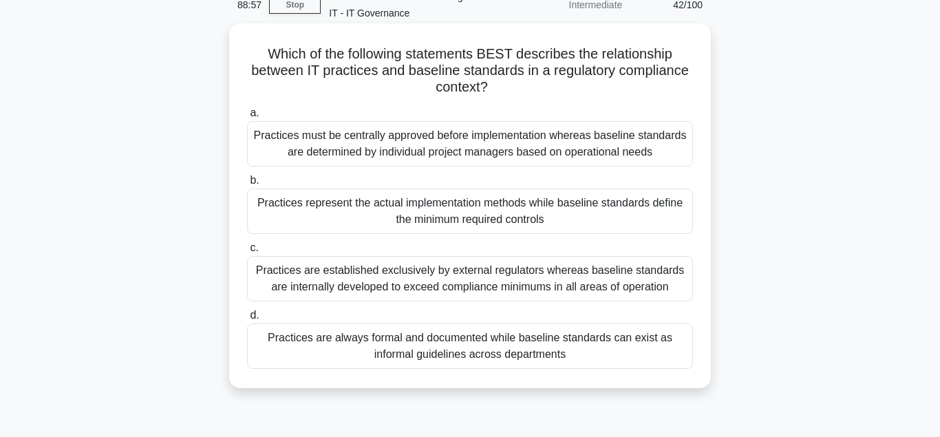
click at [392, 211] on div "Practices represent the actual implementation methods while baseline standards …" at bounding box center [470, 211] width 446 height 45
click at [247, 185] on input "b. Practices represent the actual implementation methods while baseline standar…" at bounding box center [247, 180] width 0 height 9
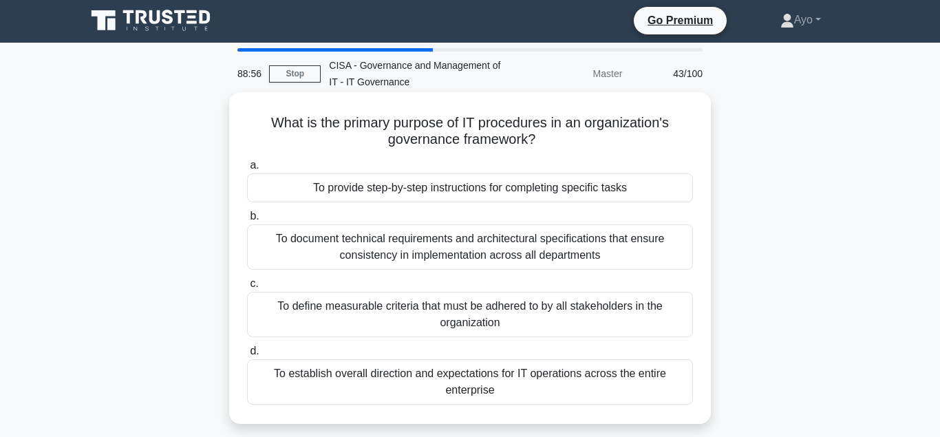
scroll to position [0, 0]
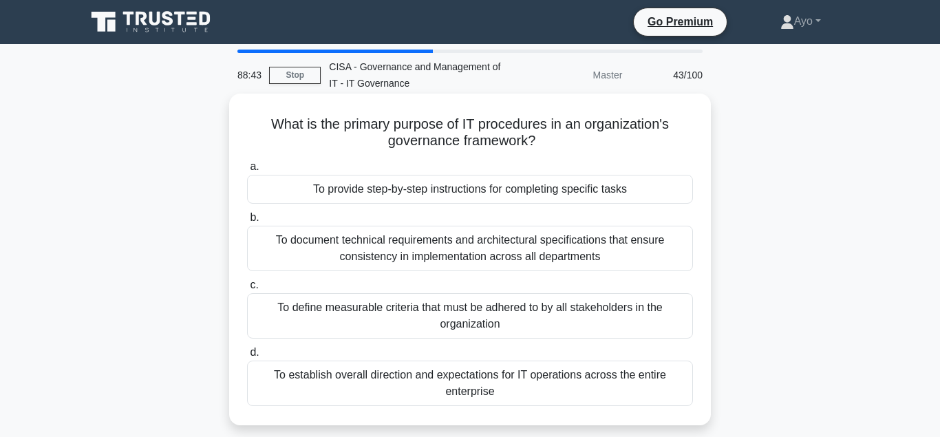
click at [390, 192] on div "To provide step-by-step instructions for completing specific tasks" at bounding box center [470, 189] width 446 height 29
click at [247, 171] on input "a. To provide step-by-step instructions for completing specific tasks" at bounding box center [247, 166] width 0 height 9
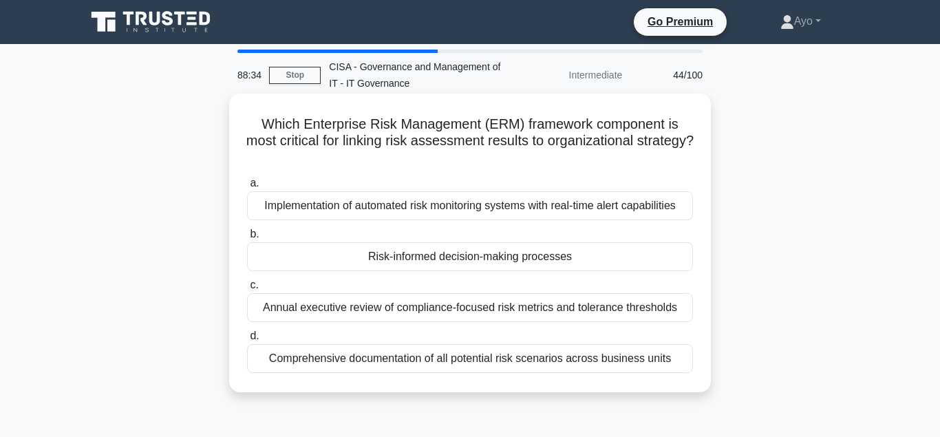
click at [425, 242] on div "Risk-informed decision-making processes" at bounding box center [470, 256] width 446 height 29
click at [247, 239] on input "b. Risk-informed decision-making processes" at bounding box center [247, 234] width 0 height 9
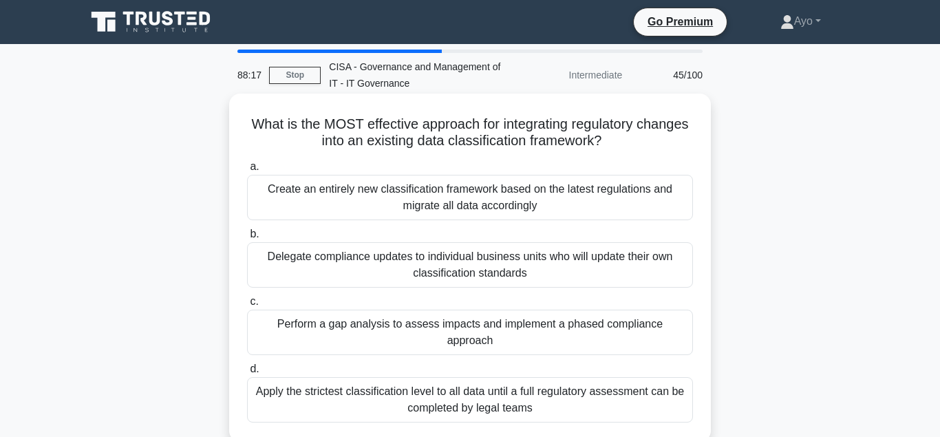
click at [383, 325] on div "Perform a gap analysis to assess impacts and implement a phased compliance appr…" at bounding box center [470, 332] width 446 height 45
click at [247, 306] on input "c. Perform a gap analysis to assess impacts and implement a phased compliance a…" at bounding box center [247, 301] width 0 height 9
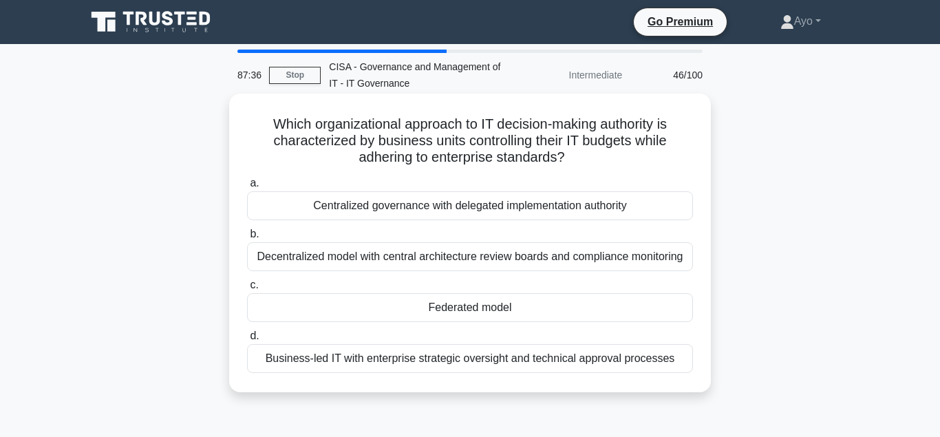
click at [468, 307] on div "Federated model" at bounding box center [470, 307] width 446 height 29
click at [247, 290] on input "c. Federated model" at bounding box center [247, 285] width 0 height 9
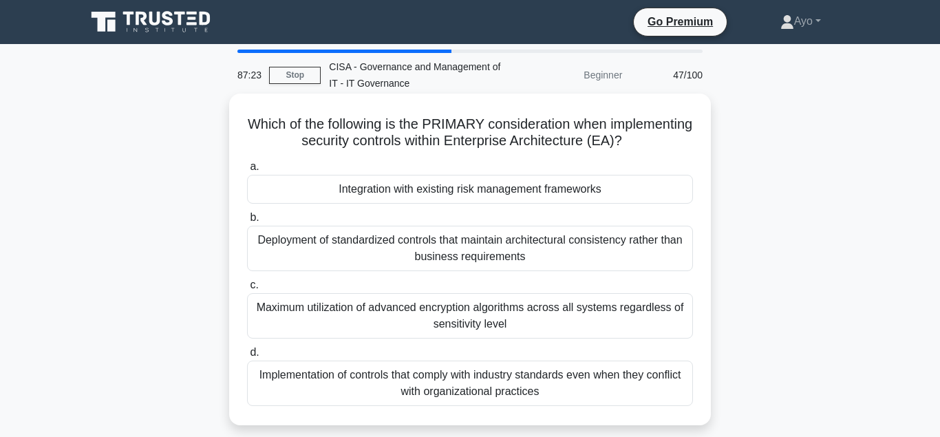
click at [417, 191] on div "Integration with existing risk management frameworks" at bounding box center [470, 189] width 446 height 29
click at [247, 171] on input "a. Integration with existing risk management frameworks" at bounding box center [247, 166] width 0 height 9
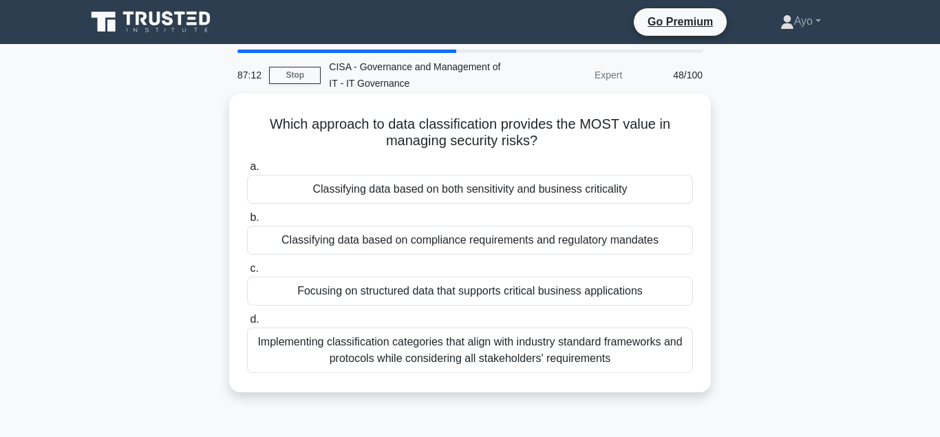
click at [374, 191] on div "Classifying data based on both sensitivity and business criticality" at bounding box center [470, 189] width 446 height 29
click at [247, 171] on input "a. Classifying data based on both sensitivity and business criticality" at bounding box center [247, 166] width 0 height 9
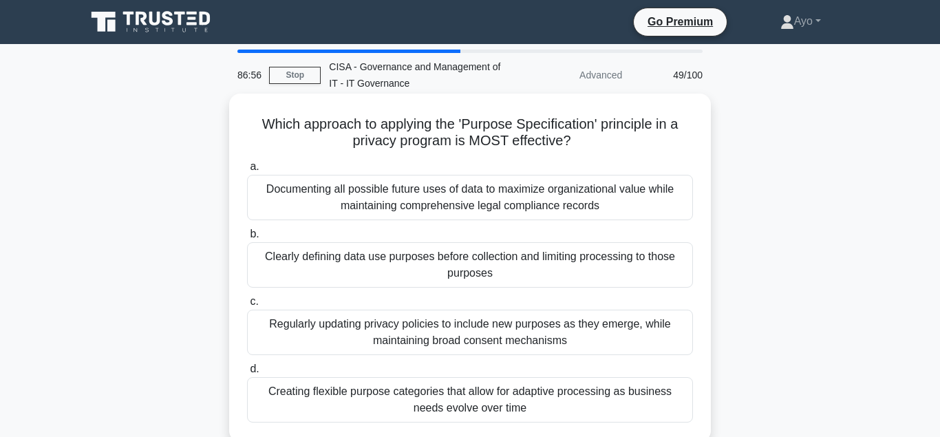
click at [372, 259] on div "Clearly defining data use purposes before collection and limiting processing to…" at bounding box center [470, 264] width 446 height 45
click at [247, 239] on input "b. Clearly defining data use purposes before collection and limiting processing…" at bounding box center [247, 234] width 0 height 9
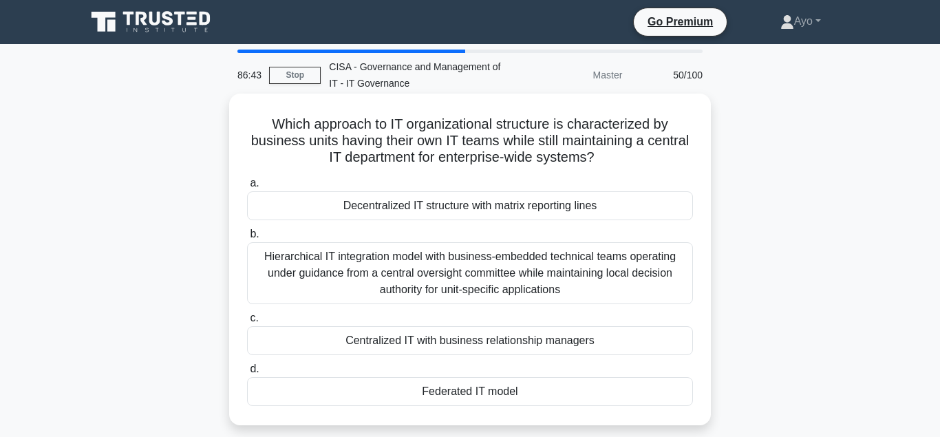
click at [397, 206] on div "Decentralized IT structure with matrix reporting lines" at bounding box center [470, 205] width 446 height 29
click at [247, 188] on input "a. Decentralized IT structure with matrix reporting lines" at bounding box center [247, 183] width 0 height 9
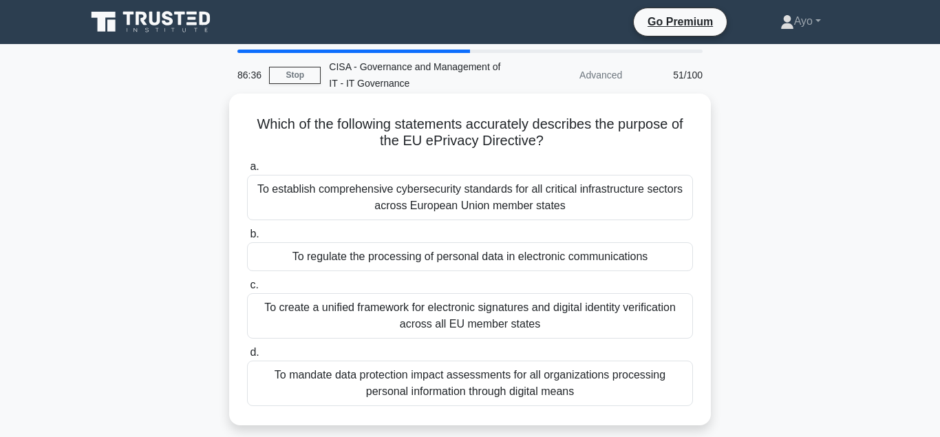
click at [390, 259] on div "To regulate the processing of personal data in electronic communications" at bounding box center [470, 256] width 446 height 29
click at [247, 239] on input "b. To regulate the processing of personal data in electronic communications" at bounding box center [247, 234] width 0 height 9
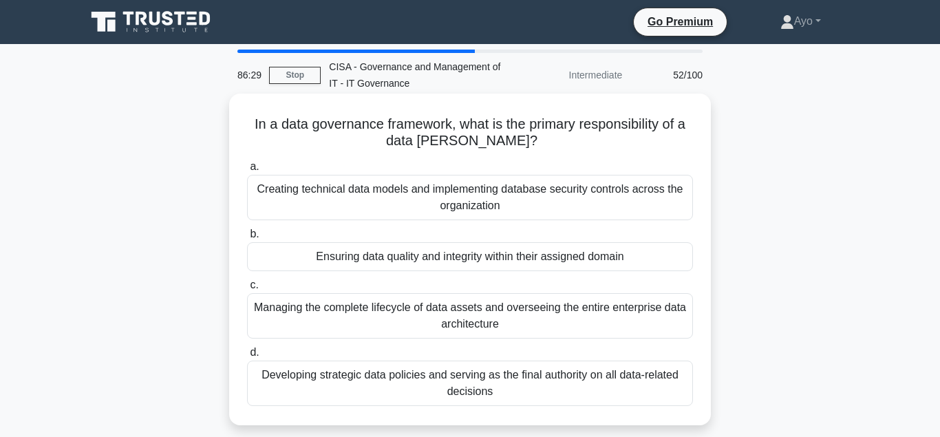
click at [391, 258] on div "Ensuring data quality and integrity within their assigned domain" at bounding box center [470, 256] width 446 height 29
click at [247, 239] on input "b. Ensuring data quality and integrity within their assigned domain" at bounding box center [247, 234] width 0 height 9
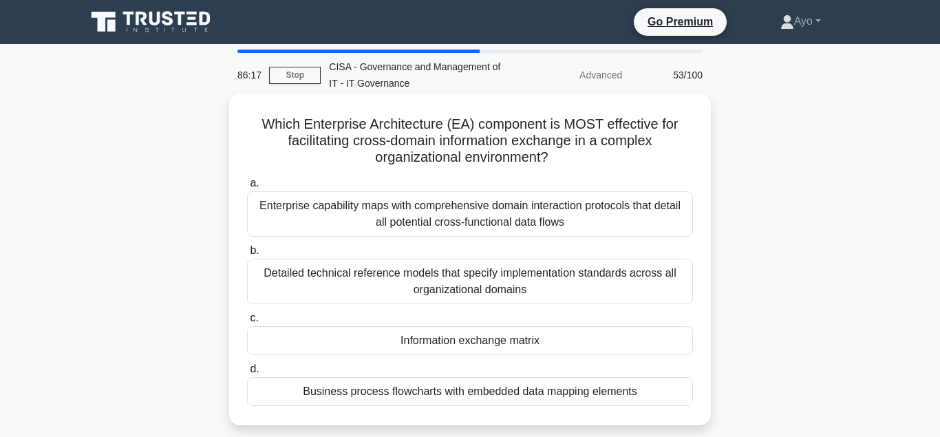
click at [468, 343] on div "Information exchange matrix" at bounding box center [470, 340] width 446 height 29
click at [247, 323] on input "c. Information exchange matrix" at bounding box center [247, 318] width 0 height 9
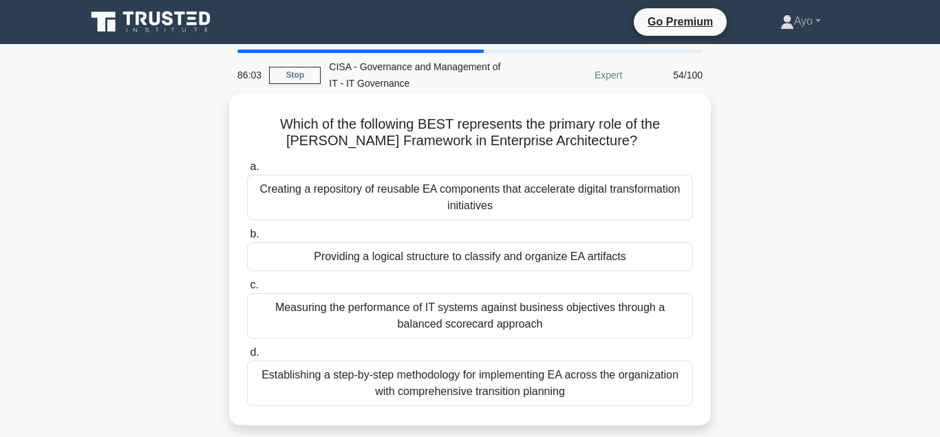
click at [454, 257] on div "Providing a logical structure to classify and organize EA artifacts" at bounding box center [470, 256] width 446 height 29
click at [247, 239] on input "b. Providing a logical structure to classify and organize EA artifacts" at bounding box center [247, 234] width 0 height 9
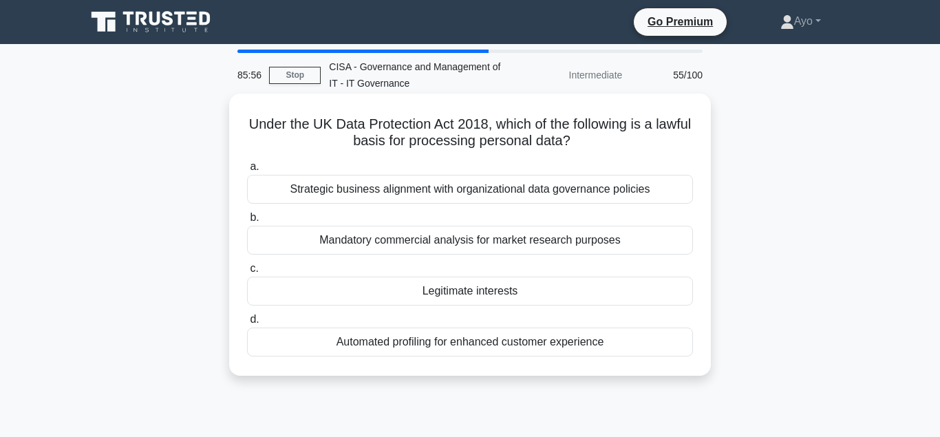
click at [453, 293] on div "Legitimate interests" at bounding box center [470, 291] width 446 height 29
click at [247, 273] on input "c. Legitimate interests" at bounding box center [247, 268] width 0 height 9
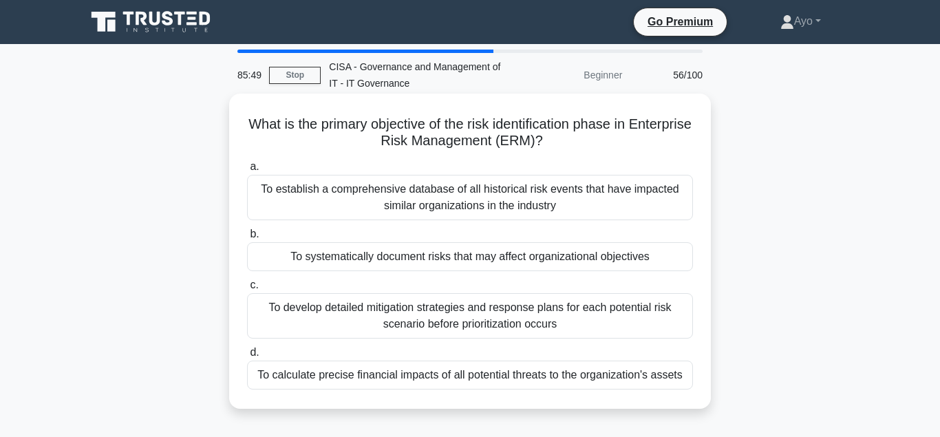
click at [412, 256] on div "To systematically document risks that may affect organizational objectives" at bounding box center [470, 256] width 446 height 29
click at [247, 239] on input "b. To systematically document risks that may affect organizational objectives" at bounding box center [247, 234] width 0 height 9
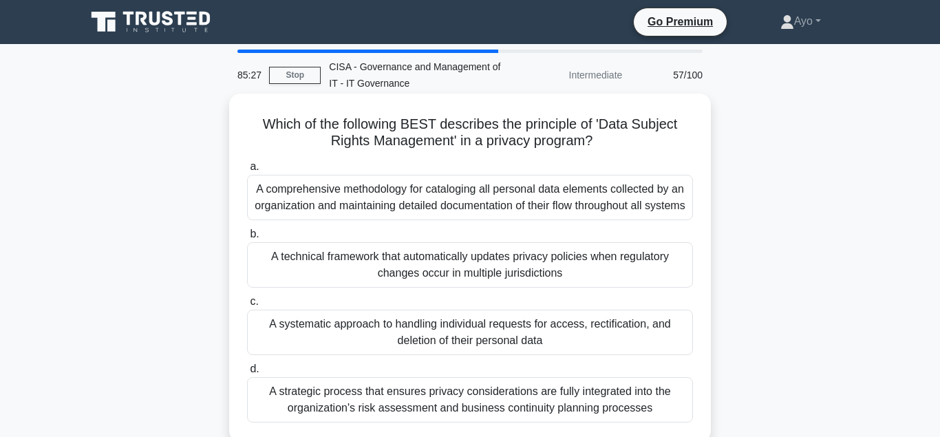
scroll to position [70, 0]
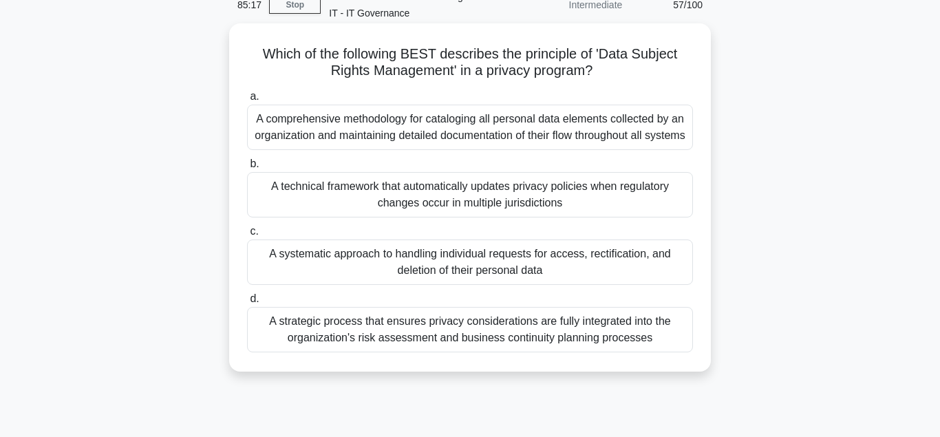
click at [397, 271] on div "A systematic approach to handling individual requests for access, rectification…" at bounding box center [470, 262] width 446 height 45
click at [247, 236] on input "c. A systematic approach to handling individual requests for access, rectificat…" at bounding box center [247, 231] width 0 height 9
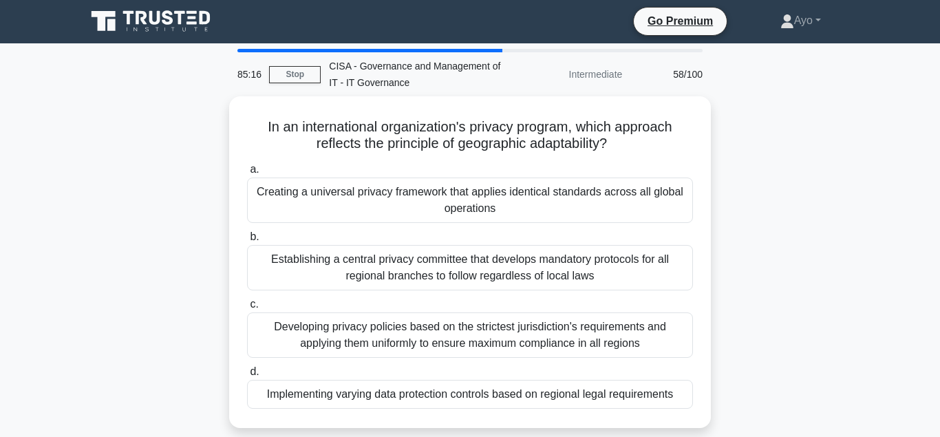
scroll to position [0, 0]
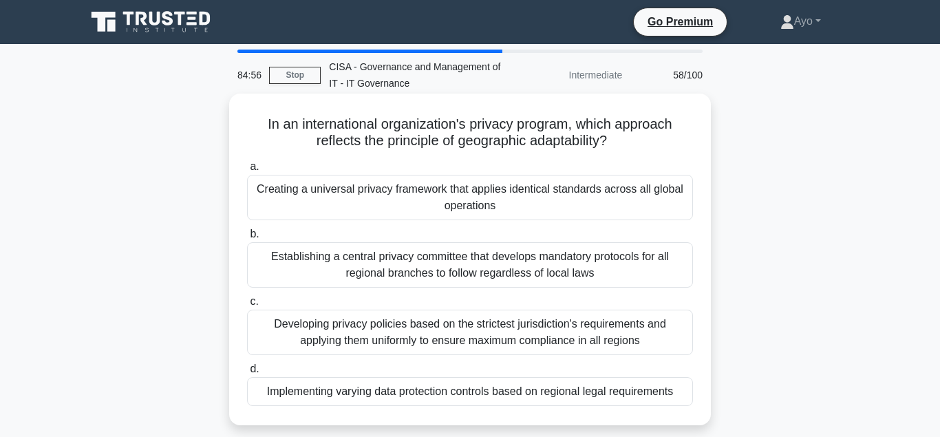
click at [394, 396] on div "Implementing varying data protection controls based on regional legal requireme…" at bounding box center [470, 391] width 446 height 29
click at [247, 374] on input "d. Implementing varying data protection controls based on regional legal requir…" at bounding box center [247, 369] width 0 height 9
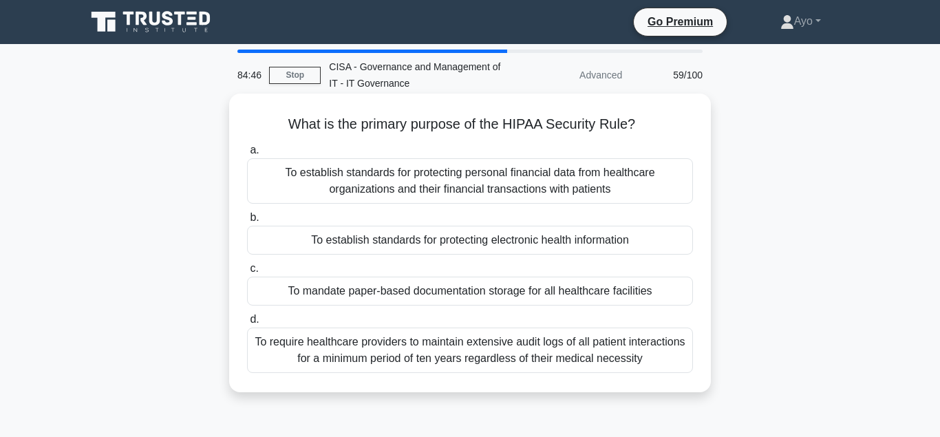
click at [382, 242] on div "To establish standards for protecting electronic health information" at bounding box center [470, 240] width 446 height 29
click at [247, 222] on input "b. To establish standards for protecting electronic health information" at bounding box center [247, 217] width 0 height 9
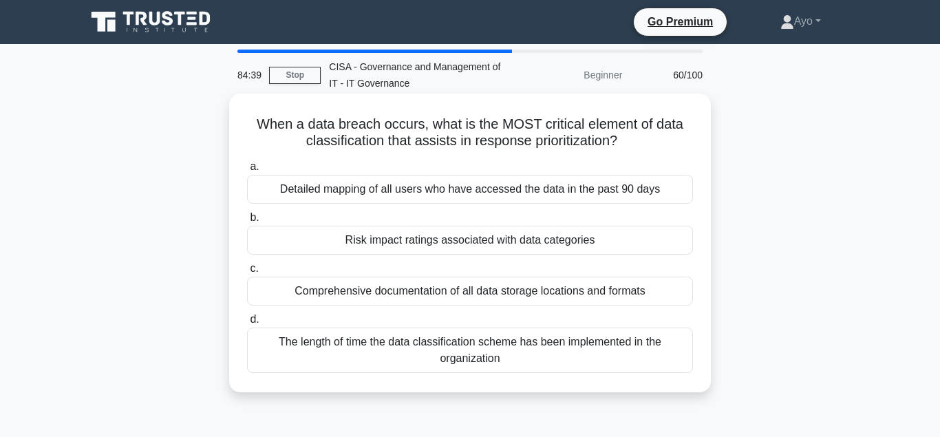
click at [393, 241] on div "Risk impact ratings associated with data categories" at bounding box center [470, 240] width 446 height 29
click at [247, 222] on input "b. Risk impact ratings associated with data categories" at bounding box center [247, 217] width 0 height 9
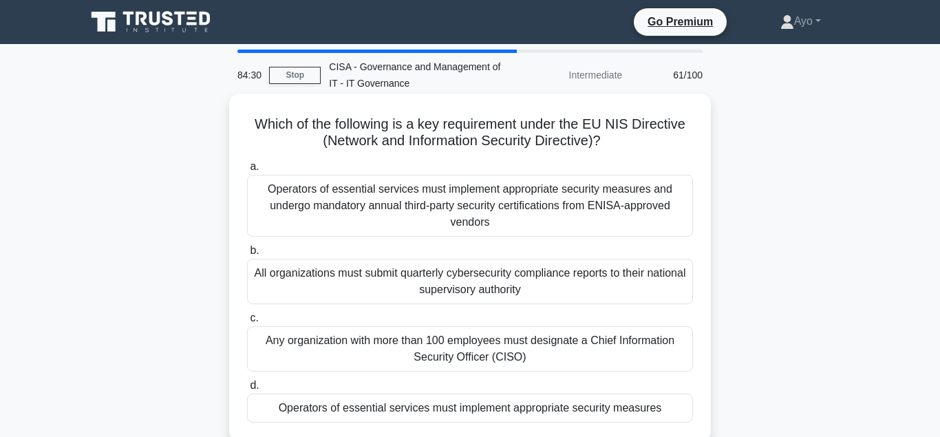
click at [417, 408] on div "Operators of essential services must implement appropriate security measures" at bounding box center [470, 408] width 446 height 29
click at [247, 390] on input "d. Operators of essential services must implement appropriate security measures" at bounding box center [247, 385] width 0 height 9
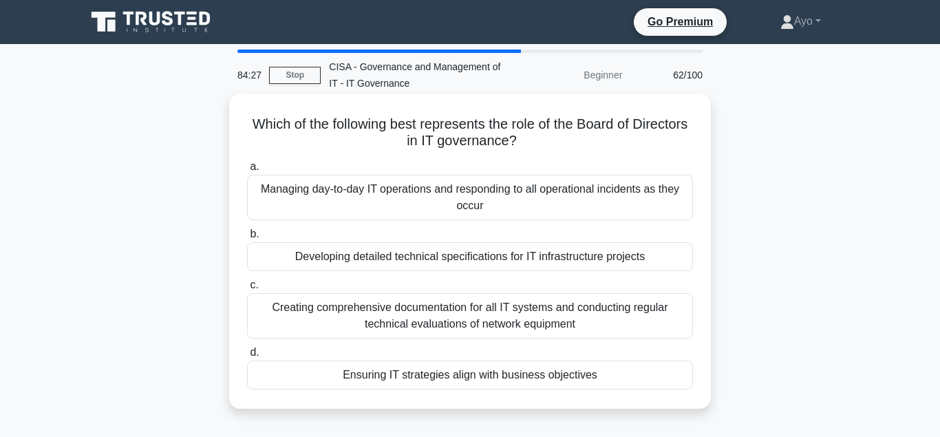
click at [396, 375] on div "Ensuring IT strategies align with business objectives" at bounding box center [470, 375] width 446 height 29
click at [247, 357] on input "d. Ensuring IT strategies align with business objectives" at bounding box center [247, 352] width 0 height 9
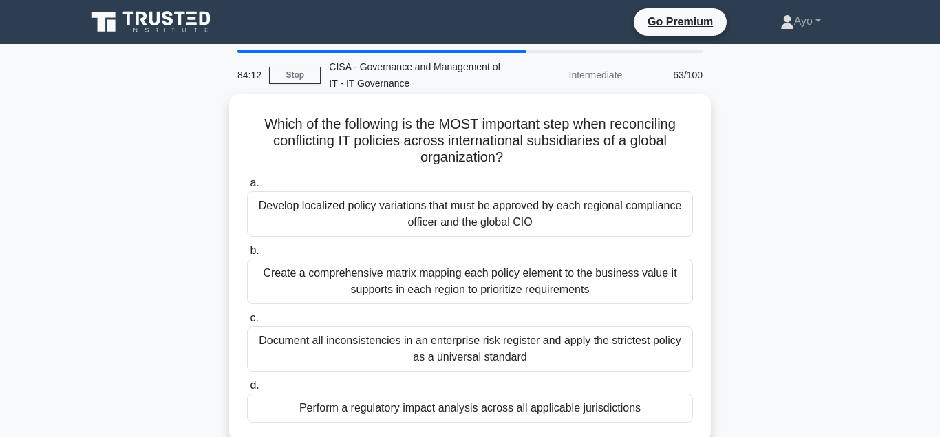
click at [373, 410] on div "Perform a regulatory impact analysis across all applicable jurisdictions" at bounding box center [470, 408] width 446 height 29
click at [247, 390] on input "d. Perform a regulatory impact analysis across all applicable jurisdictions" at bounding box center [247, 385] width 0 height 9
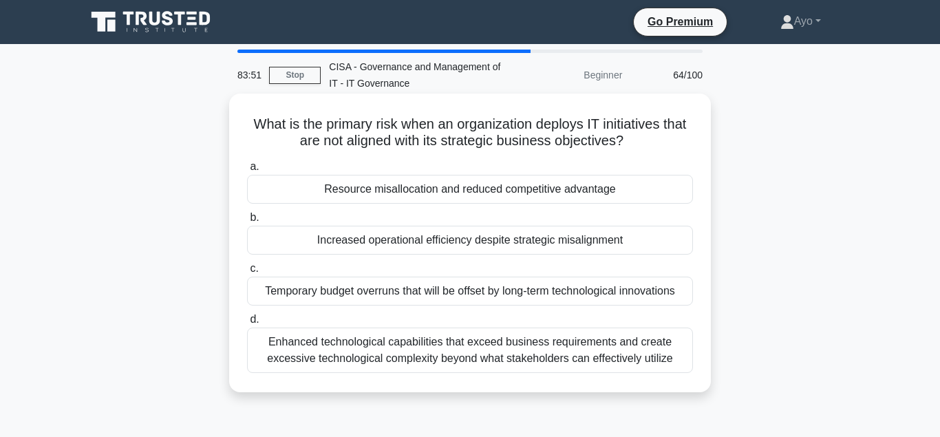
click at [390, 191] on div "Resource misallocation and reduced competitive advantage" at bounding box center [470, 189] width 446 height 29
click at [247, 171] on input "a. Resource misallocation and reduced competitive advantage" at bounding box center [247, 166] width 0 height 9
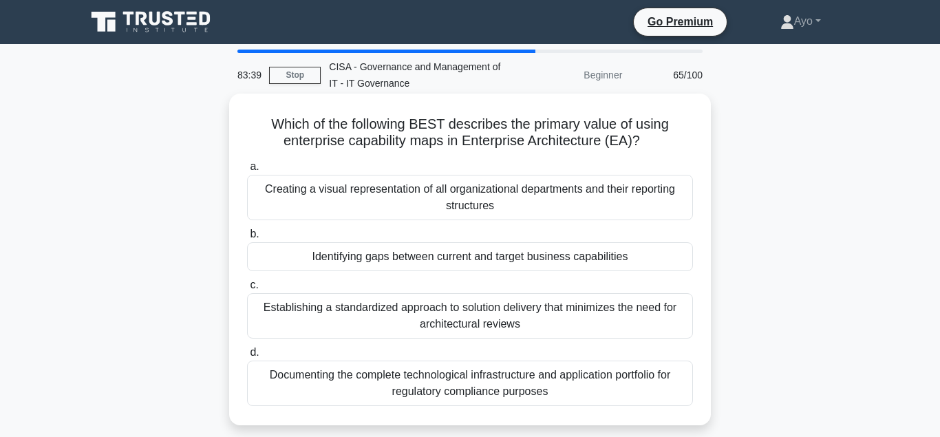
click at [382, 256] on div "Identifying gaps between current and target business capabilities" at bounding box center [470, 256] width 446 height 29
click at [247, 239] on input "b. Identifying gaps between current and target business capabilities" at bounding box center [247, 234] width 0 height 9
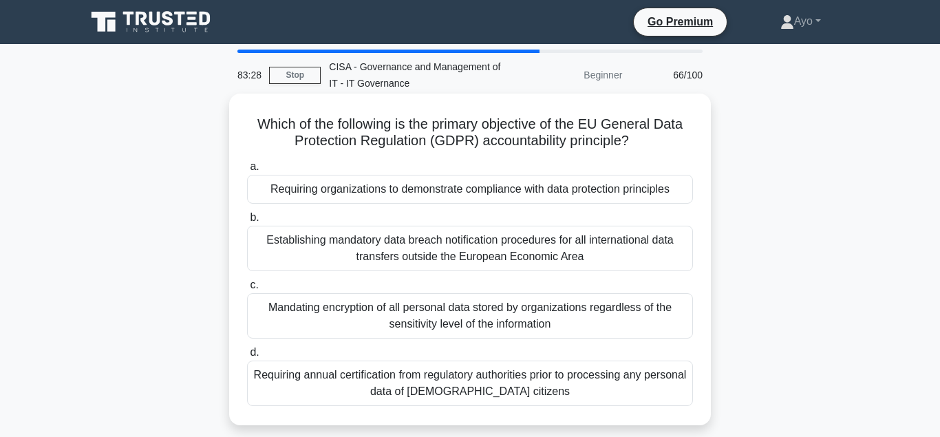
click at [363, 192] on div "Requiring organizations to demonstrate compliance with data protection principl…" at bounding box center [470, 189] width 446 height 29
click at [247, 171] on input "a. Requiring organizations to demonstrate compliance with data protection princ…" at bounding box center [247, 166] width 0 height 9
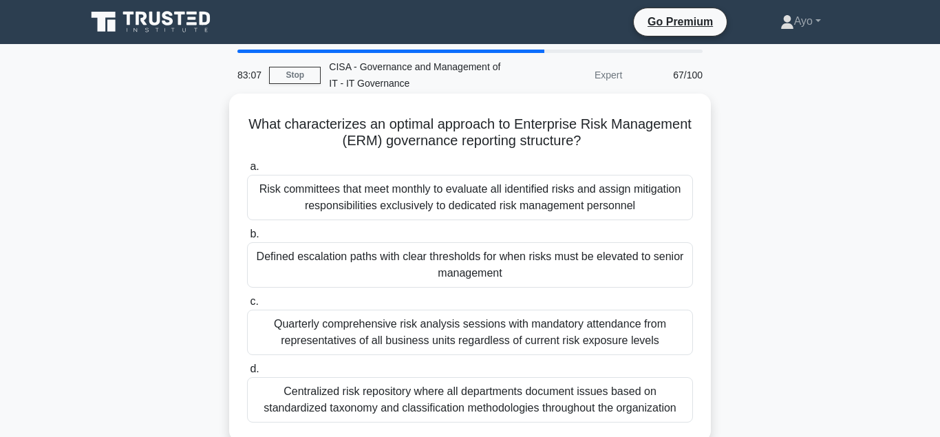
click at [372, 257] on div "Defined escalation paths with clear thresholds for when risks must be elevated …" at bounding box center [470, 264] width 446 height 45
click at [247, 239] on input "b. Defined escalation paths with clear thresholds for when risks must be elevat…" at bounding box center [247, 234] width 0 height 9
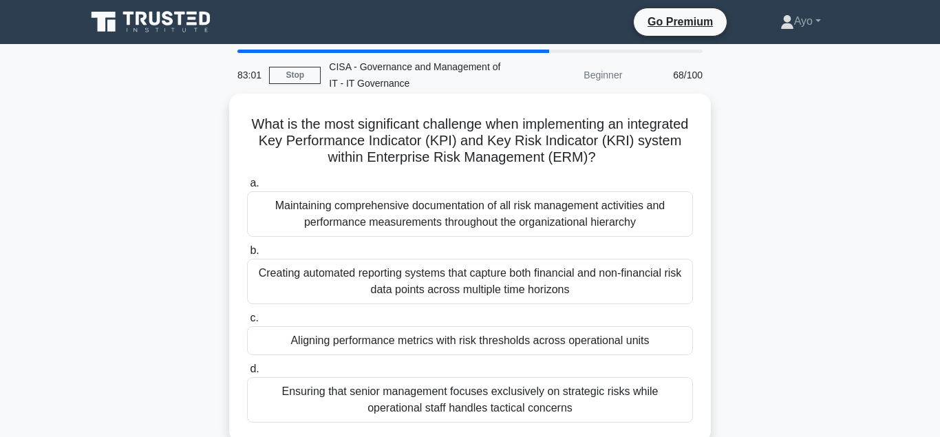
click at [394, 344] on div "Aligning performance metrics with risk thresholds across operational units" at bounding box center [470, 340] width 446 height 29
click at [247, 323] on input "c. Aligning performance metrics with risk thresholds across operational units" at bounding box center [247, 318] width 0 height 9
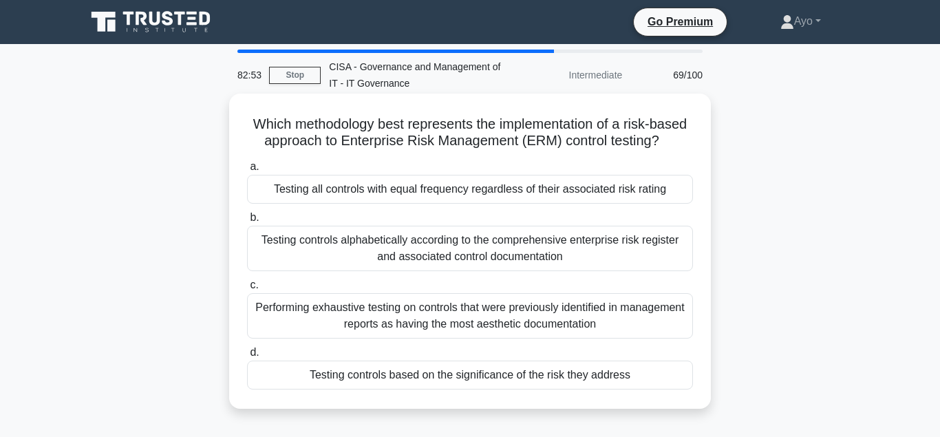
click at [422, 374] on div "Testing controls based on the significance of the risk they address" at bounding box center [470, 375] width 446 height 29
click at [247, 357] on input "d. Testing controls based on the significance of the risk they address" at bounding box center [247, 352] width 0 height 9
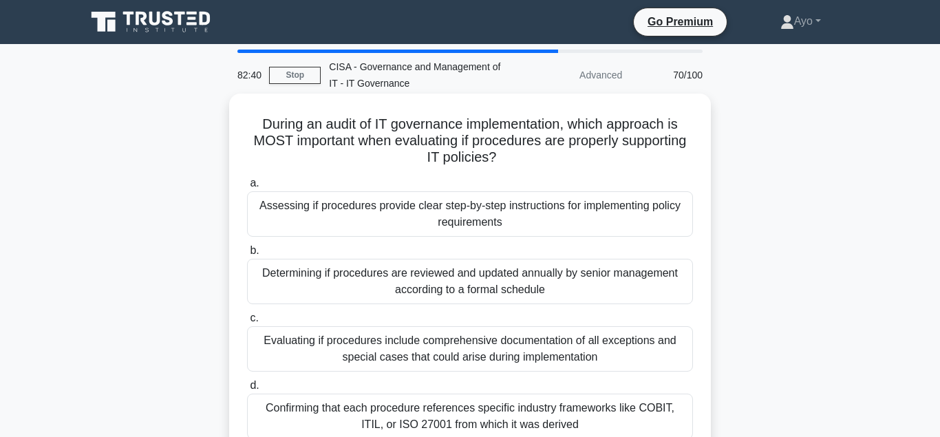
click at [382, 207] on div "Assessing if procedures provide clear step-by-step instructions for implementin…" at bounding box center [470, 213] width 446 height 45
click at [247, 188] on input "a. Assessing if procedures provide clear step-by-step instructions for implemen…" at bounding box center [247, 183] width 0 height 9
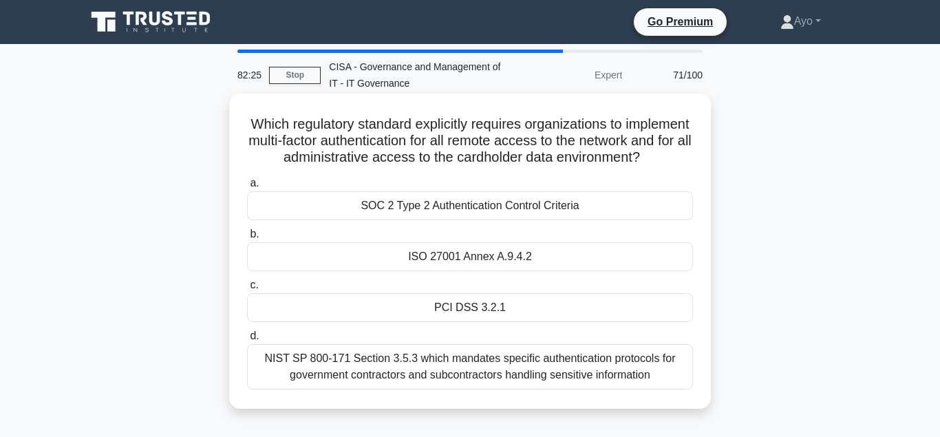
click at [467, 307] on div "PCI DSS 3.2.1" at bounding box center [470, 307] width 446 height 29
click at [247, 290] on input "c. PCI DSS 3.2.1" at bounding box center [247, 285] width 0 height 9
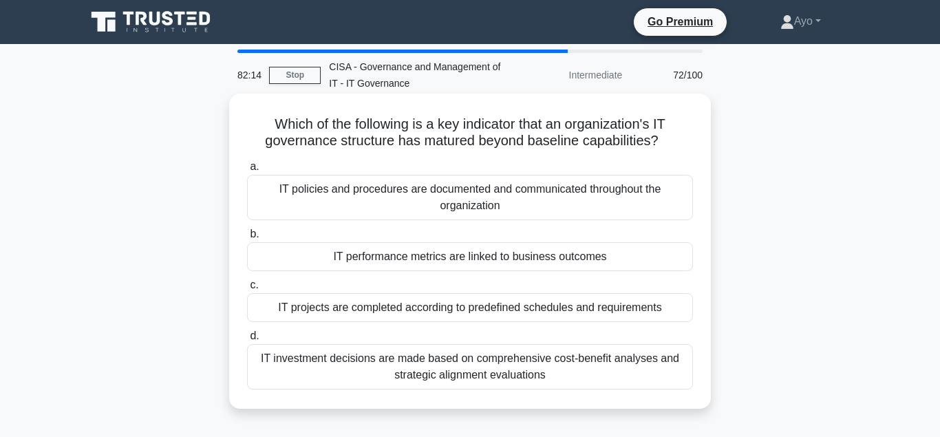
click at [381, 259] on div "IT performance metrics are linked to business outcomes" at bounding box center [470, 256] width 446 height 29
click at [247, 239] on input "b. IT performance metrics are linked to business outcomes" at bounding box center [247, 234] width 0 height 9
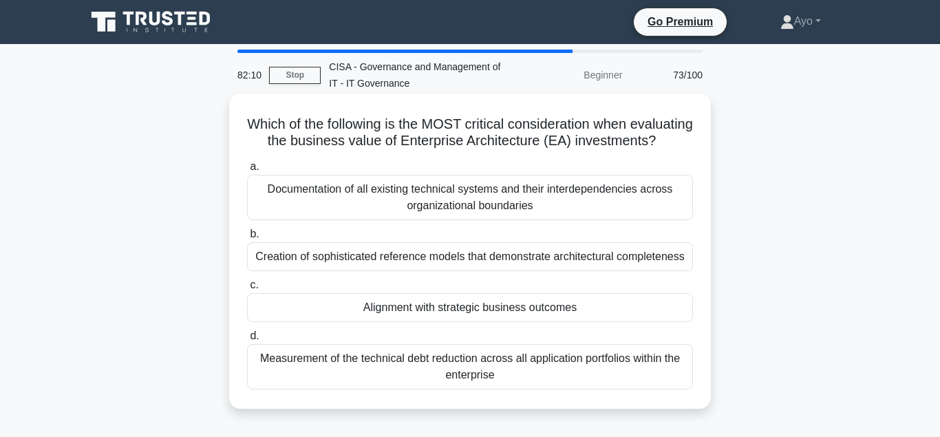
click at [419, 306] on div "Alignment with strategic business outcomes" at bounding box center [470, 307] width 446 height 29
click at [247, 290] on input "c. Alignment with strategic business outcomes" at bounding box center [247, 285] width 0 height 9
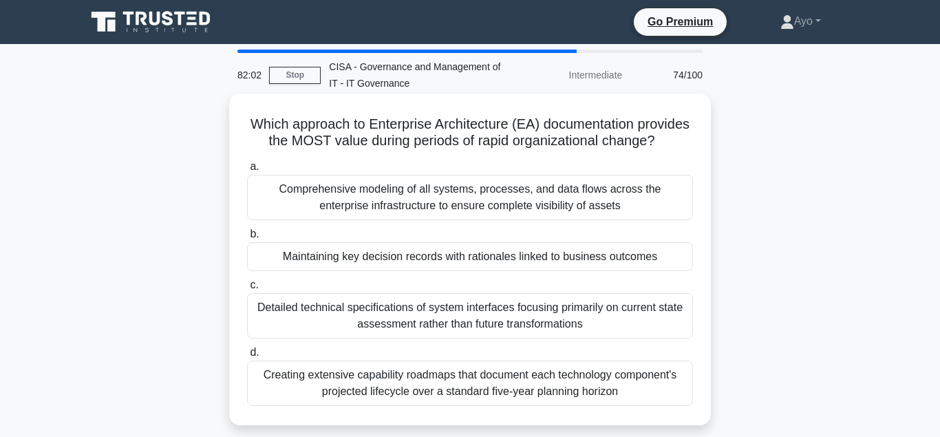
click at [407, 257] on div "Maintaining key decision records with rationales linked to business outcomes" at bounding box center [470, 256] width 446 height 29
click at [247, 239] on input "b. Maintaining key decision records with rationales linked to business outcomes" at bounding box center [247, 234] width 0 height 9
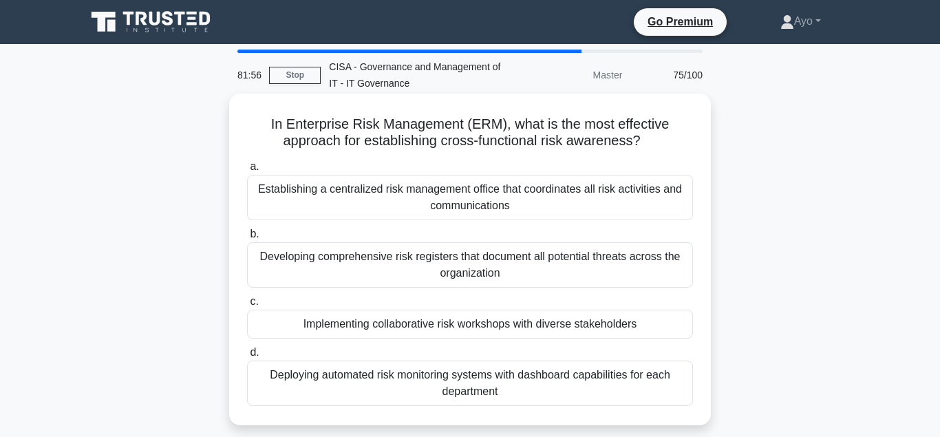
click at [438, 326] on div "Implementing collaborative risk workshops with diverse stakeholders" at bounding box center [470, 324] width 446 height 29
click at [247, 306] on input "c. Implementing collaborative risk workshops with diverse stakeholders" at bounding box center [247, 301] width 0 height 9
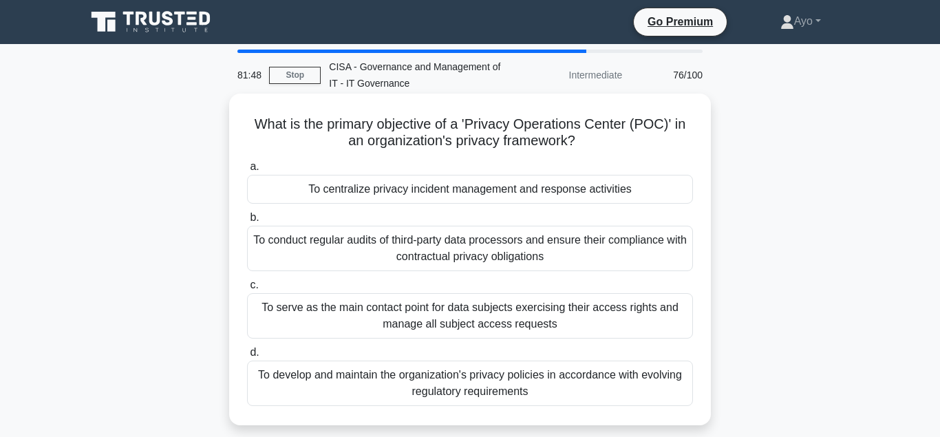
click at [372, 193] on div "To centralize privacy incident management and response activities" at bounding box center [470, 189] width 446 height 29
click at [247, 171] on input "a. To centralize privacy incident management and response activities" at bounding box center [247, 166] width 0 height 9
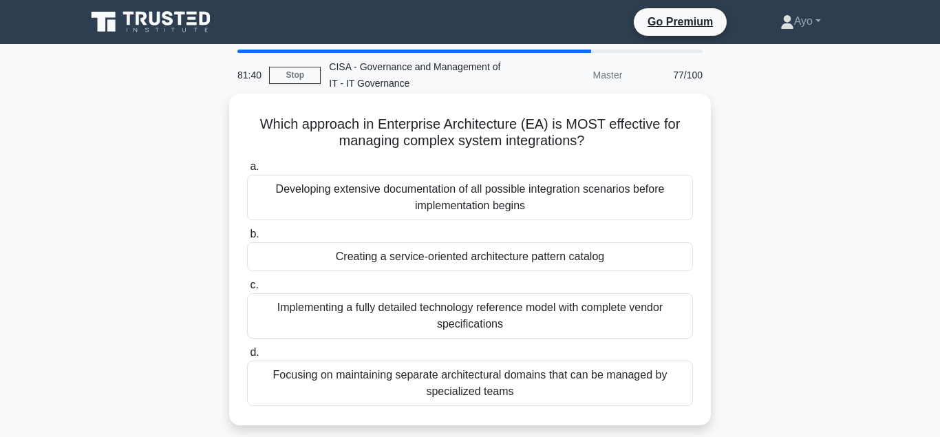
click at [416, 257] on div "Creating a service-oriented architecture pattern catalog" at bounding box center [470, 256] width 446 height 29
click at [247, 239] on input "b. Creating a service-oriented architecture pattern catalog" at bounding box center [247, 234] width 0 height 9
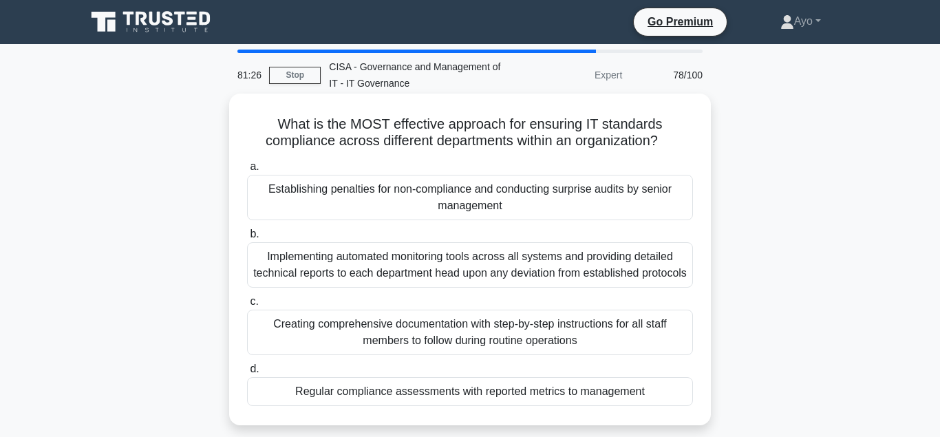
click at [412, 406] on div "Regular compliance assessments with reported metrics to management" at bounding box center [470, 391] width 446 height 29
click at [247, 374] on input "d. Regular compliance assessments with reported metrics to management" at bounding box center [247, 369] width 0 height 9
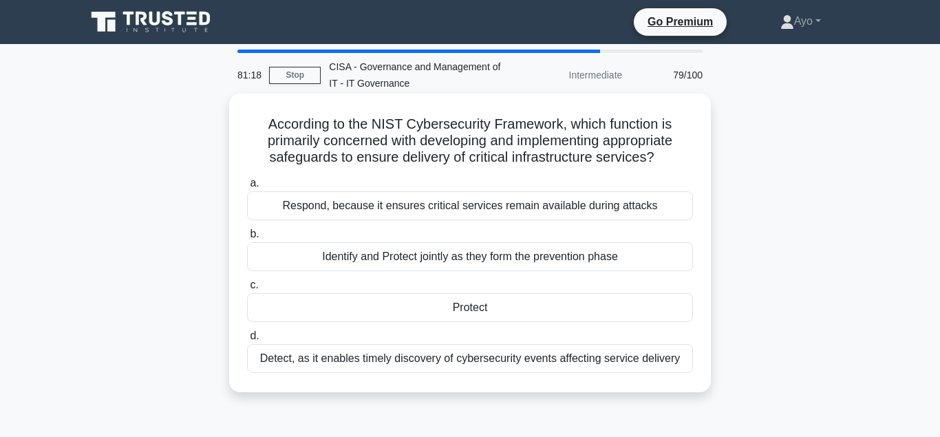
click at [466, 306] on div "Protect" at bounding box center [470, 307] width 446 height 29
click at [247, 290] on input "c. Protect" at bounding box center [247, 285] width 0 height 9
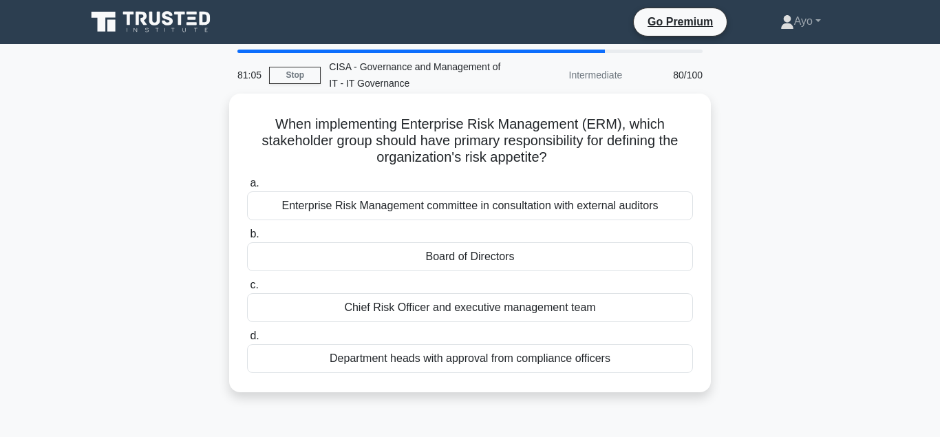
click at [452, 259] on div "Board of Directors" at bounding box center [470, 256] width 446 height 29
click at [247, 239] on input "b. Board of Directors" at bounding box center [247, 234] width 0 height 9
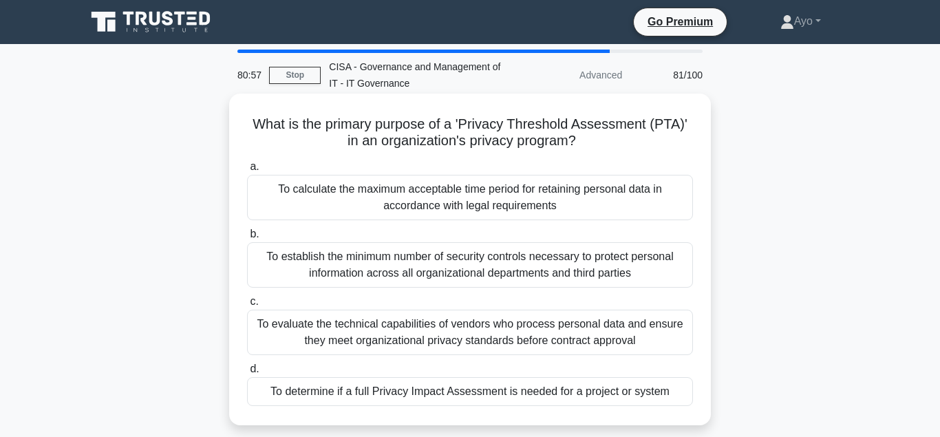
click at [424, 395] on div "To determine if a full Privacy Impact Assessment is needed for a project or sys…" at bounding box center [470, 391] width 446 height 29
click at [247, 374] on input "d. To determine if a full Privacy Impact Assessment is needed for a project or …" at bounding box center [247, 369] width 0 height 9
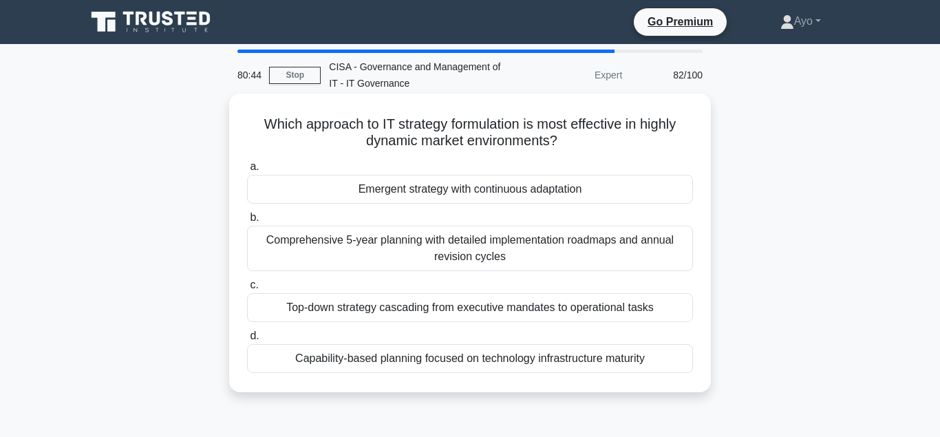
click at [411, 191] on div "Emergent strategy with continuous adaptation" at bounding box center [470, 189] width 446 height 29
click at [247, 171] on input "a. Emergent strategy with continuous adaptation" at bounding box center [247, 166] width 0 height 9
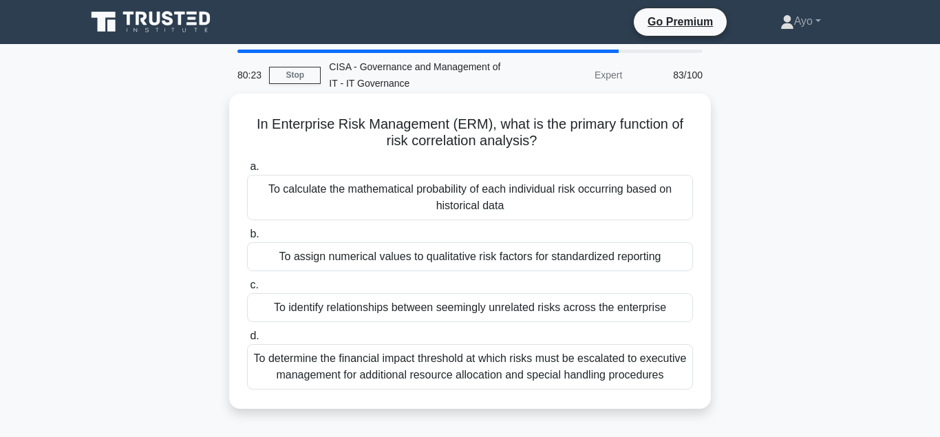
click at [380, 259] on div "To assign numerical values to qualitative risk factors for standardized reporti…" at bounding box center [470, 256] width 446 height 29
click at [247, 239] on input "b. To assign numerical values to qualitative risk factors for standardized repo…" at bounding box center [247, 234] width 0 height 9
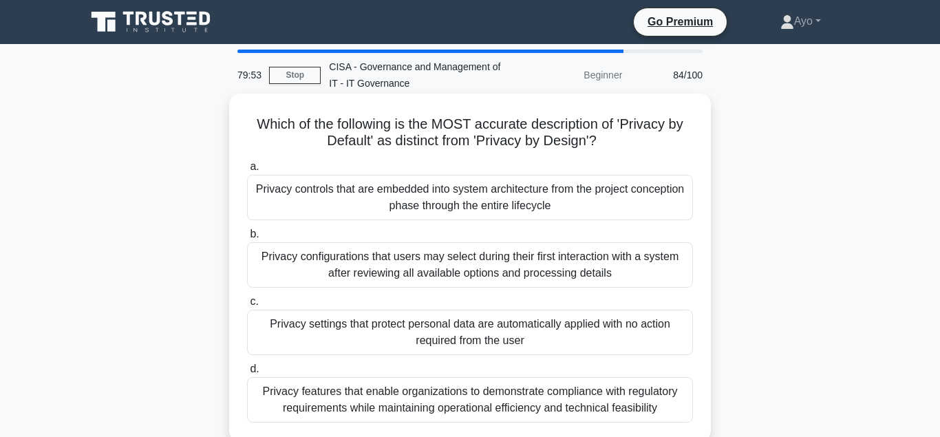
click at [350, 191] on div "Privacy controls that are embedded into system architecture from the project co…" at bounding box center [470, 197] width 446 height 45
click at [247, 171] on input "a. Privacy controls that are embedded into system architecture from the project…" at bounding box center [247, 166] width 0 height 9
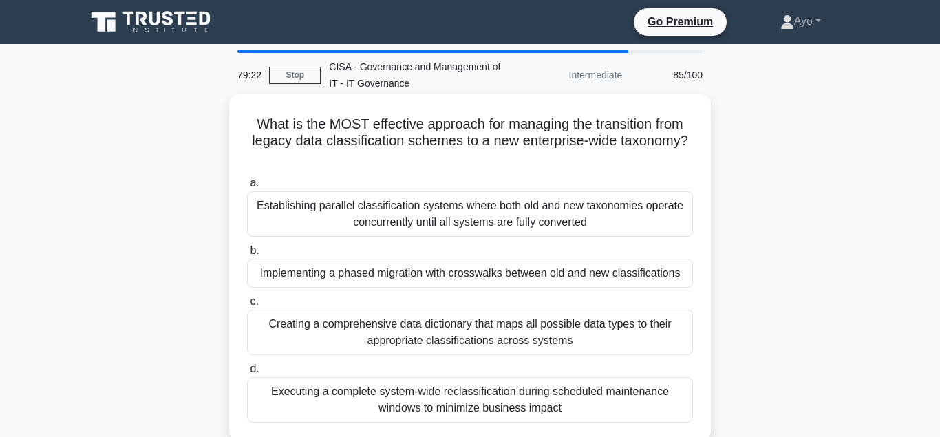
click at [339, 275] on div "Implementing a phased migration with crosswalks between old and new classificat…" at bounding box center [470, 273] width 446 height 29
click at [247, 255] on input "b. Implementing a phased migration with crosswalks between old and new classifi…" at bounding box center [247, 250] width 0 height 9
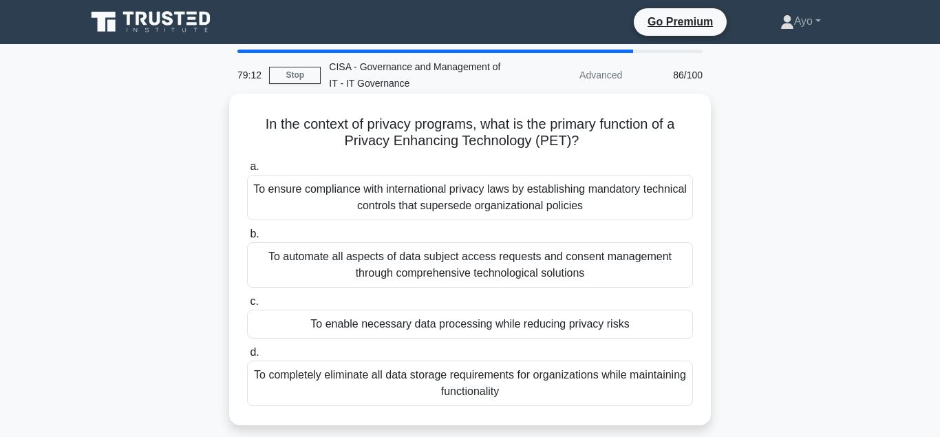
click at [372, 328] on div "To enable necessary data processing while reducing privacy risks" at bounding box center [470, 324] width 446 height 29
click at [247, 306] on input "c. To enable necessary data processing while reducing privacy risks" at bounding box center [247, 301] width 0 height 9
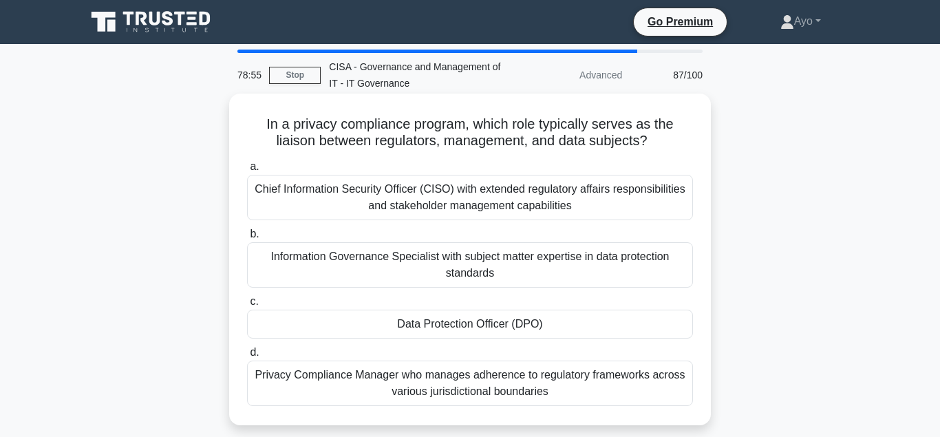
click at [451, 326] on div "Data Protection Officer (DPO)" at bounding box center [470, 324] width 446 height 29
click at [247, 306] on input "c. Data Protection Officer (DPO)" at bounding box center [247, 301] width 0 height 9
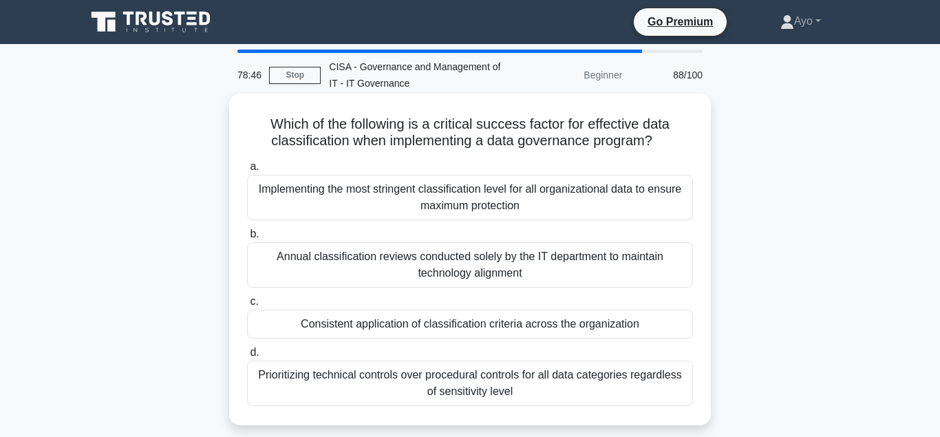
click at [441, 325] on div "Consistent application of classification criteria across the organization" at bounding box center [470, 324] width 446 height 29
click at [247, 306] on input "c. Consistent application of classification criteria across the organization" at bounding box center [247, 301] width 0 height 9
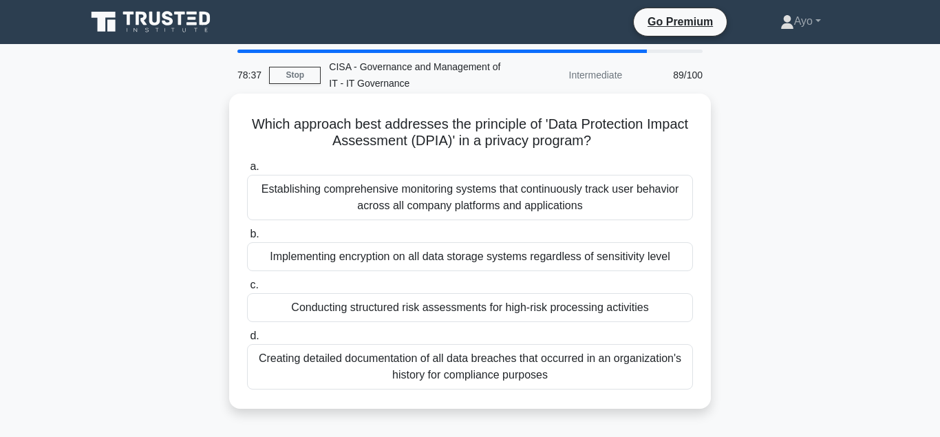
click at [374, 311] on div "Conducting structured risk assessments for high-risk processing activities" at bounding box center [470, 307] width 446 height 29
click at [247, 290] on input "c. Conducting structured risk assessments for high-risk processing activities" at bounding box center [247, 285] width 0 height 9
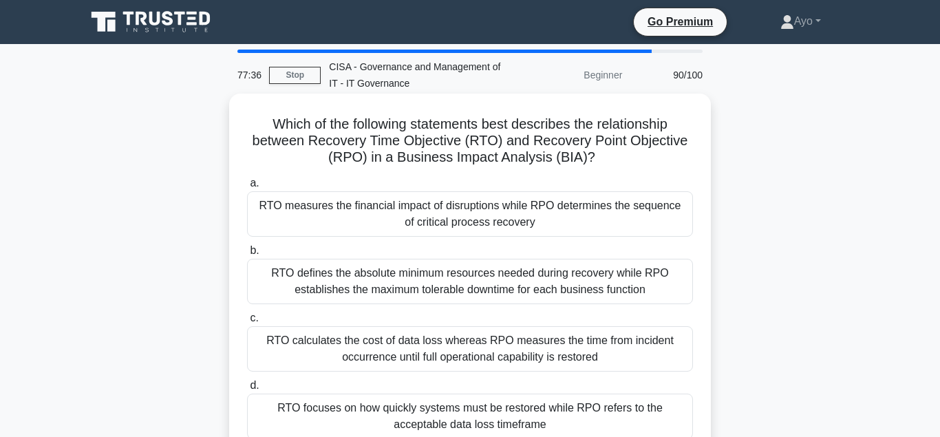
click at [394, 412] on div "RTO focuses on how quickly systems must be restored while RPO refers to the acc…" at bounding box center [470, 416] width 446 height 45
click at [247, 390] on input "d. RTO focuses on how quickly systems must be restored while RPO refers to the …" at bounding box center [247, 385] width 0 height 9
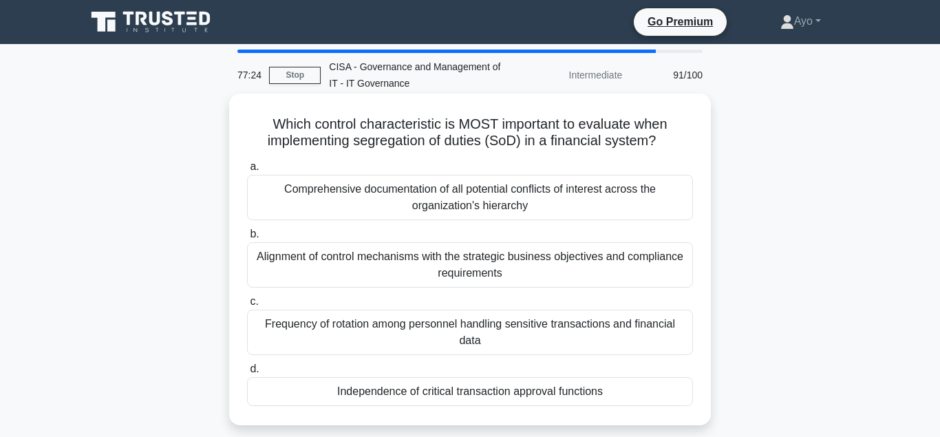
click at [410, 377] on div "Independence of critical transaction approval functions" at bounding box center [470, 391] width 446 height 29
click at [247, 374] on input "d. Independence of critical transaction approval functions" at bounding box center [247, 369] width 0 height 9
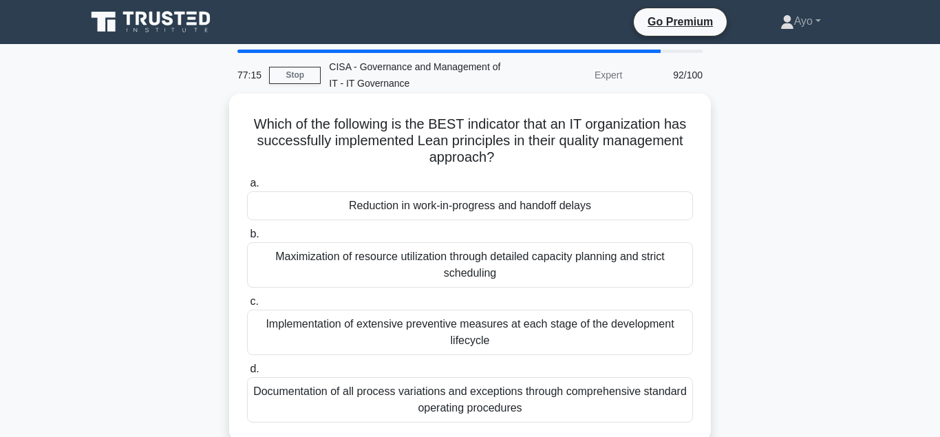
click at [420, 205] on div "Reduction in work-in-progress and handoff delays" at bounding box center [470, 205] width 446 height 29
click at [247, 188] on input "a. Reduction in work-in-progress and handoff delays" at bounding box center [247, 183] width 0 height 9
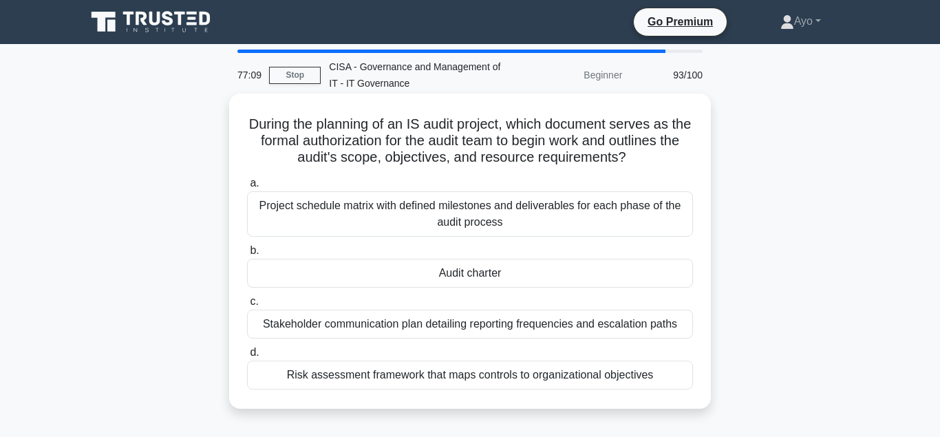
click at [468, 274] on div "Audit charter" at bounding box center [470, 273] width 446 height 29
click at [247, 255] on input "b. Audit charter" at bounding box center [247, 250] width 0 height 9
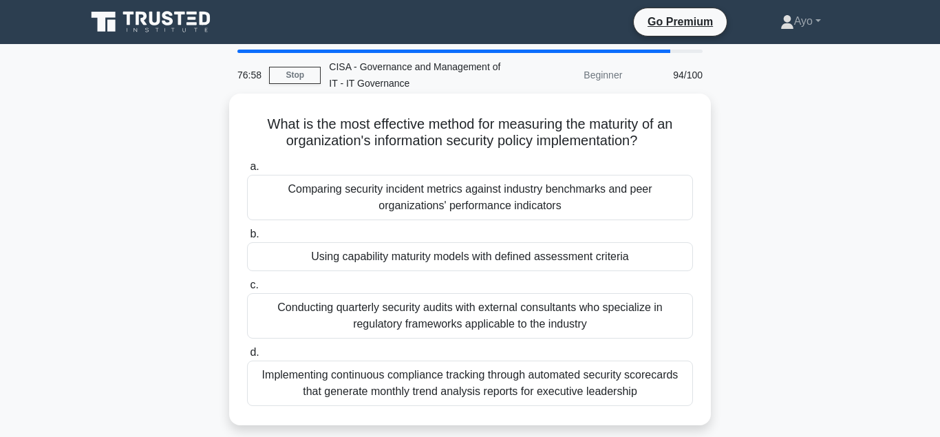
click at [430, 258] on div "Using capability maturity models with defined assessment criteria" at bounding box center [470, 256] width 446 height 29
click at [247, 239] on input "b. Using capability maturity models with defined assessment criteria" at bounding box center [247, 234] width 0 height 9
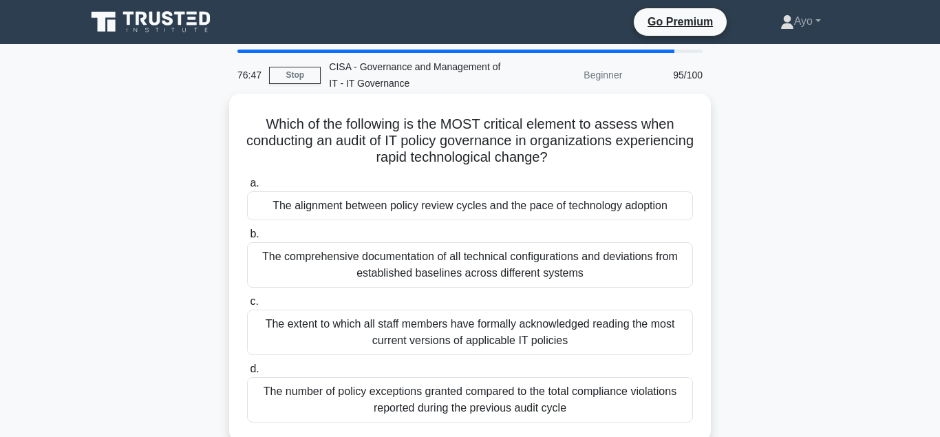
click at [371, 206] on div "The alignment between policy review cycles and the pace of technology adoption" at bounding box center [470, 205] width 446 height 29
click at [247, 188] on input "a. The alignment between policy review cycles and the pace of technology adopti…" at bounding box center [247, 183] width 0 height 9
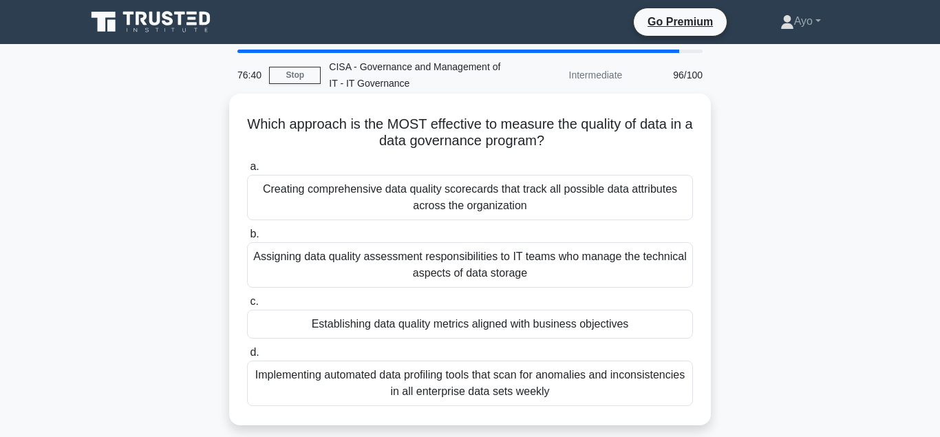
click at [393, 324] on div "Establishing data quality metrics aligned with business objectives" at bounding box center [470, 324] width 446 height 29
click at [247, 306] on input "c. Establishing data quality metrics aligned with business objectives" at bounding box center [247, 301] width 0 height 9
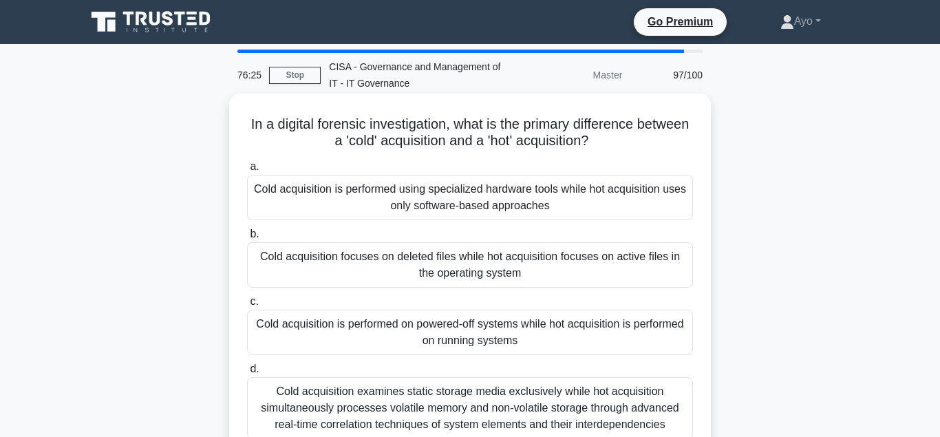
click at [383, 259] on div "Cold acquisition focuses on deleted files while hot acquisition focuses on acti…" at bounding box center [470, 264] width 446 height 45
click at [247, 239] on input "b. Cold acquisition focuses on deleted files while hot acquisition focuses on a…" at bounding box center [247, 234] width 0 height 9
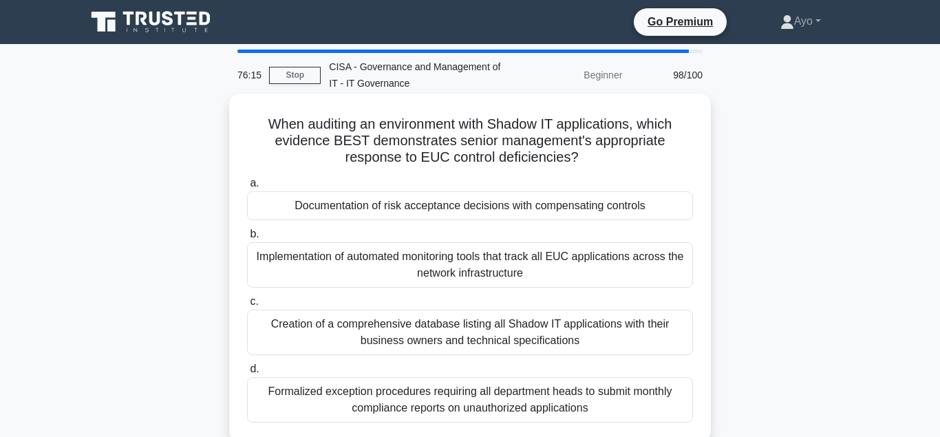
click at [354, 204] on div "Documentation of risk acceptance decisions with compensating controls" at bounding box center [470, 205] width 446 height 29
click at [247, 188] on input "a. Documentation of risk acceptance decisions with compensating controls" at bounding box center [247, 183] width 0 height 9
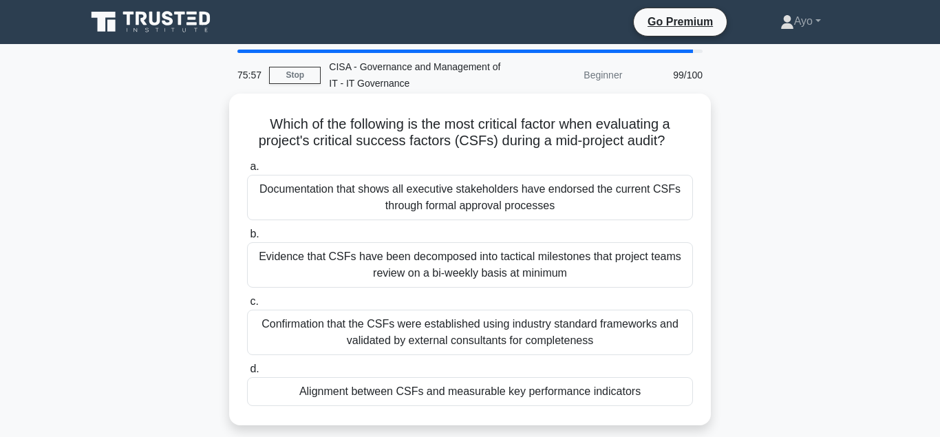
click at [352, 392] on div "Alignment between CSFs and measurable key performance indicators" at bounding box center [470, 391] width 446 height 29
click at [247, 374] on input "d. Alignment between CSFs and measurable key performance indicators" at bounding box center [247, 369] width 0 height 9
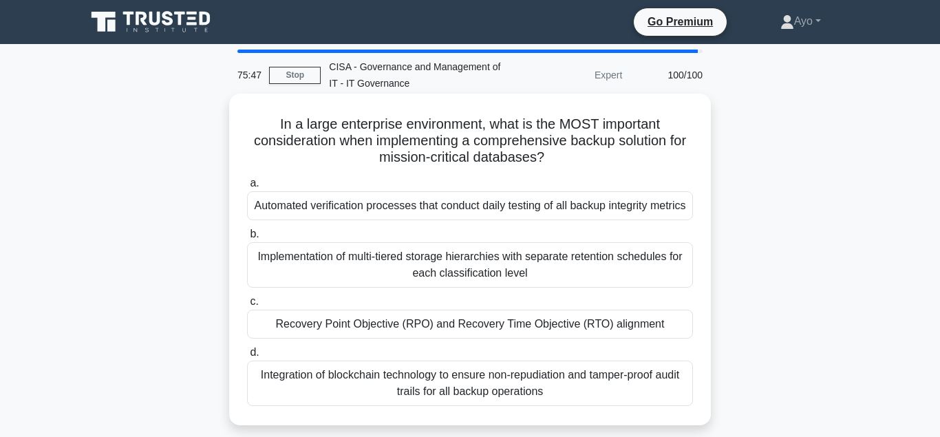
click at [351, 339] on div "Recovery Point Objective (RPO) and Recovery Time Objective (RTO) alignment" at bounding box center [470, 324] width 446 height 29
click at [247, 306] on input "c. Recovery Point Objective (RPO) and Recovery Time Objective (RTO) alignment" at bounding box center [247, 301] width 0 height 9
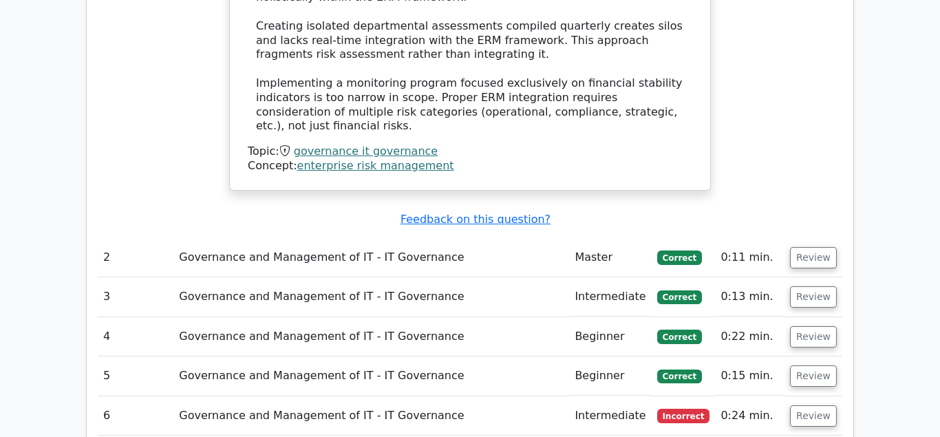
scroll to position [1966, 0]
click at [811, 405] on button "Review" at bounding box center [813, 415] width 47 height 21
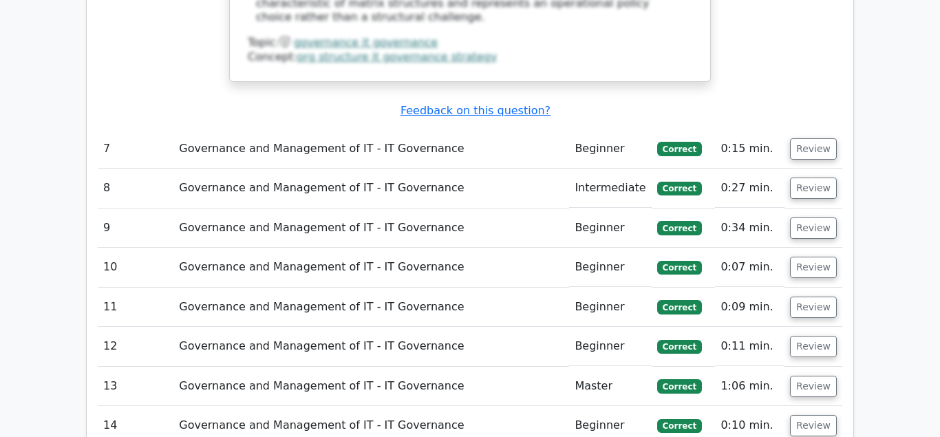
scroll to position [3230, 0]
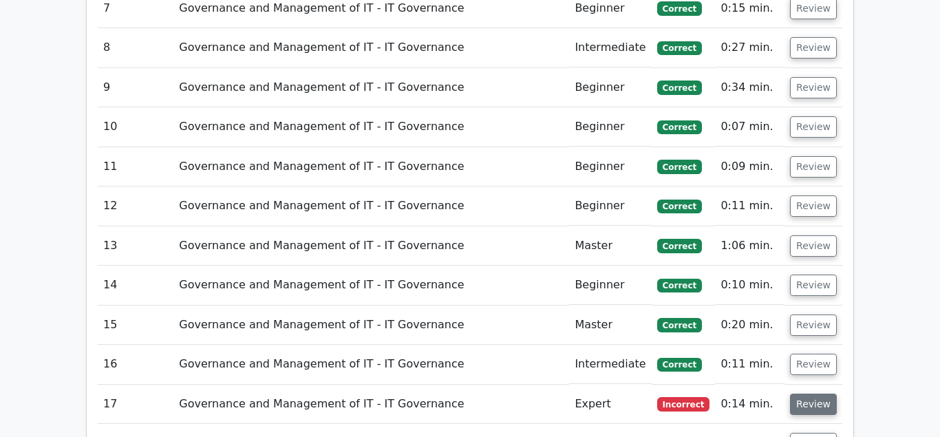
click at [819, 394] on button "Review" at bounding box center [813, 404] width 47 height 21
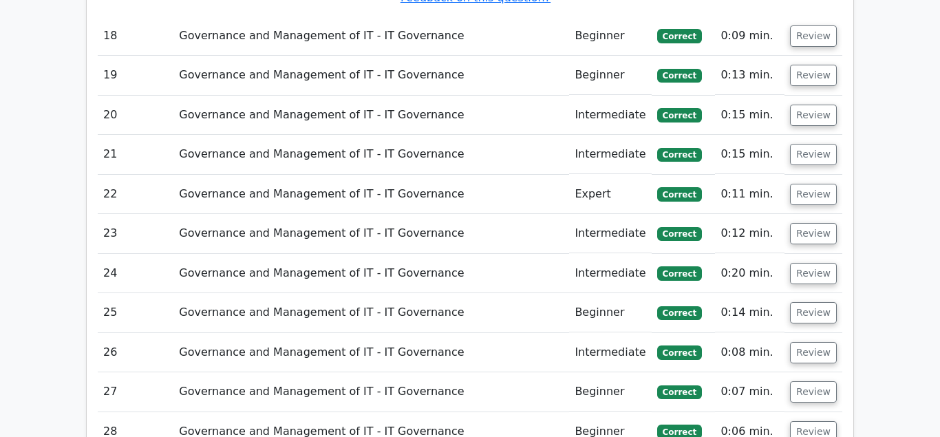
scroll to position [4423, 0]
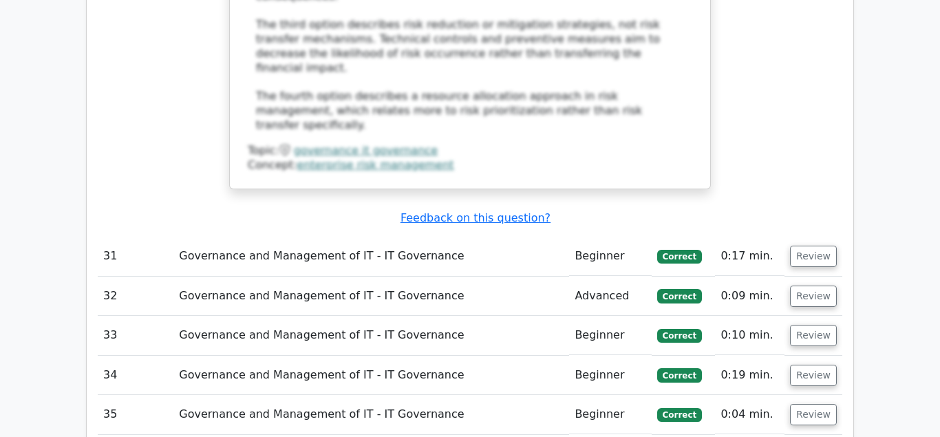
scroll to position [5476, 0]
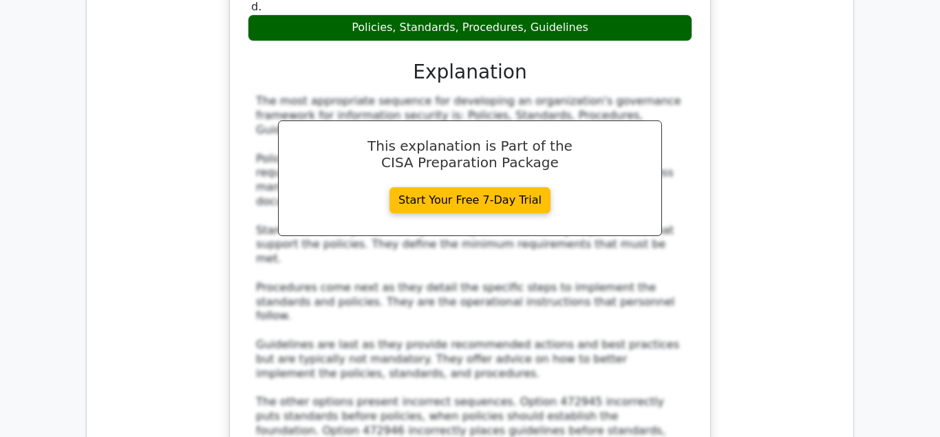
scroll to position [6248, 0]
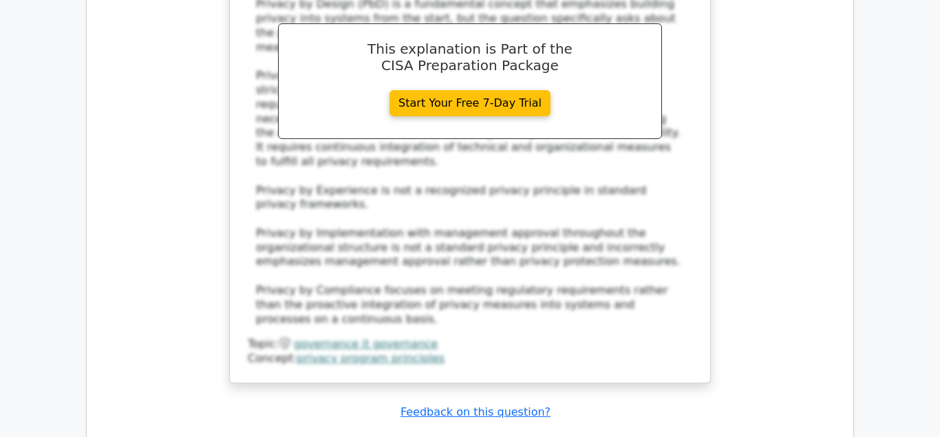
scroll to position [7302, 0]
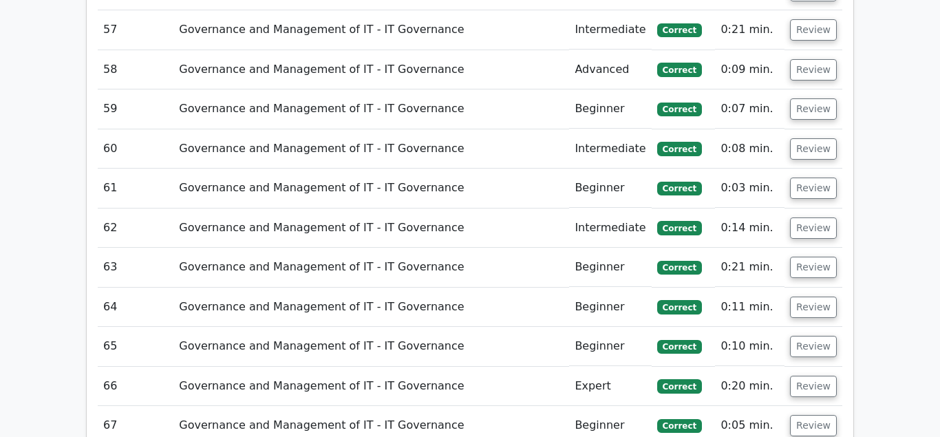
scroll to position [9338, 0]
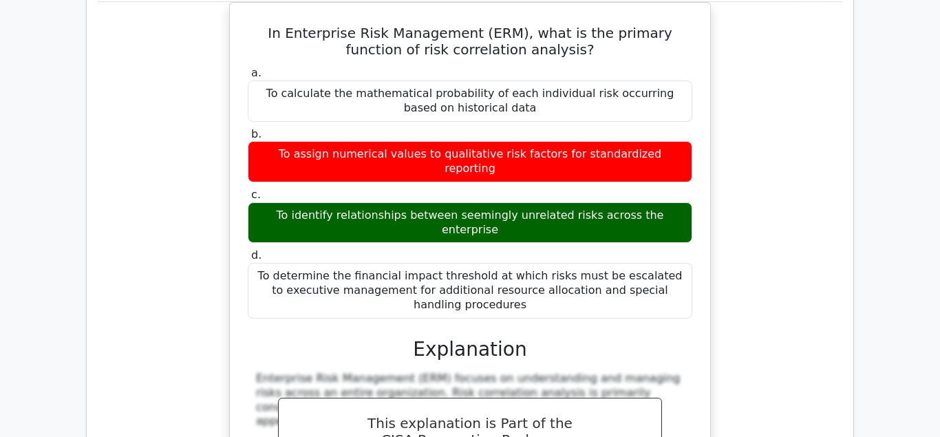
scroll to position [10180, 0]
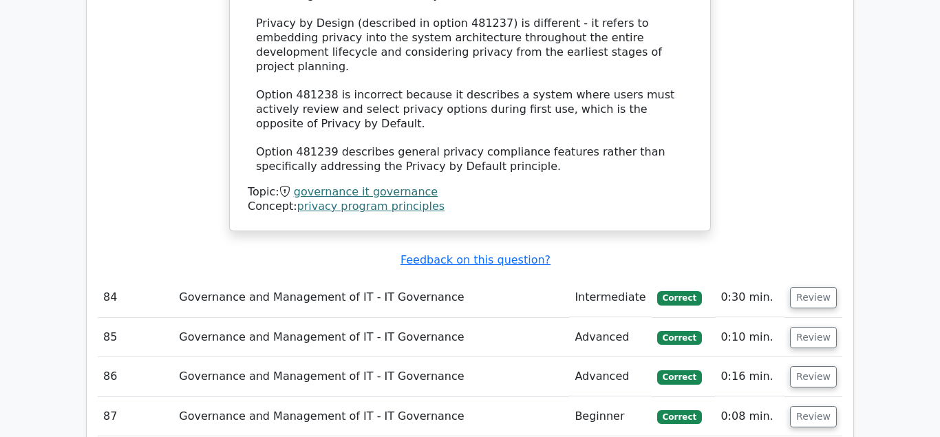
scroll to position [11514, 0]
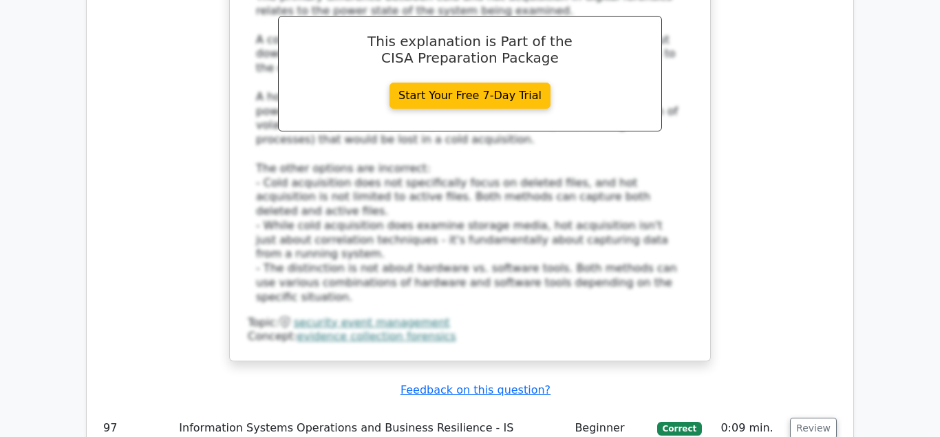
scroll to position [12778, 0]
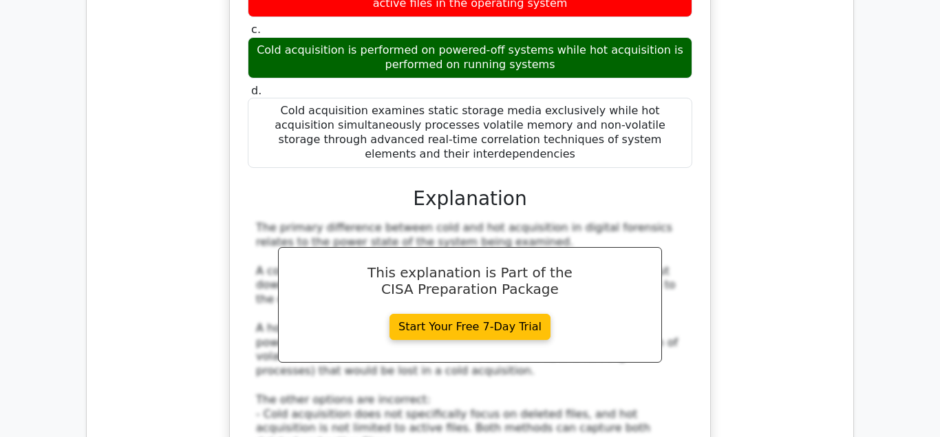
scroll to position [12733, 0]
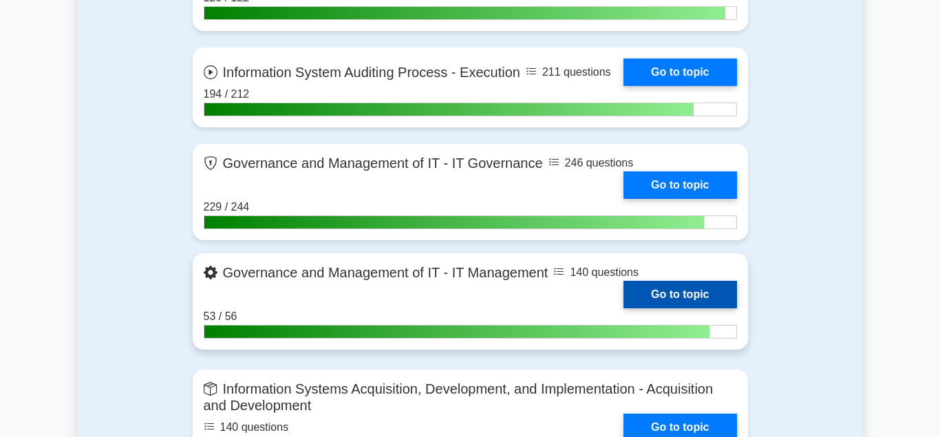
scroll to position [1053, 0]
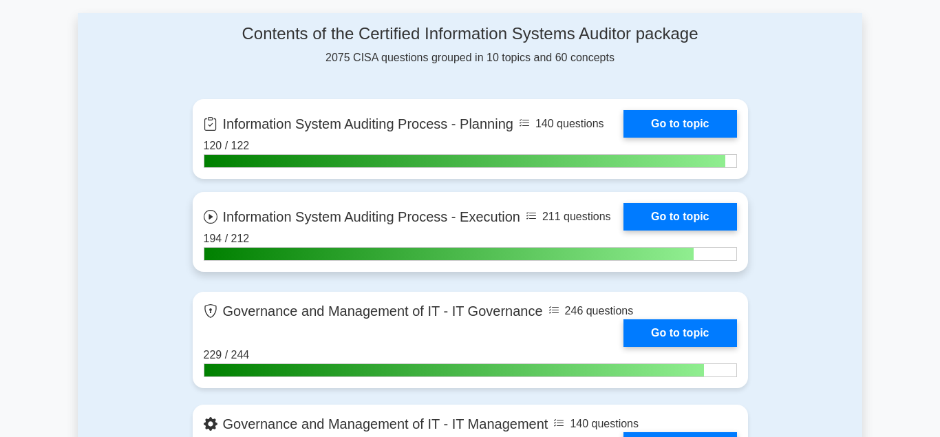
scroll to position [983, 0]
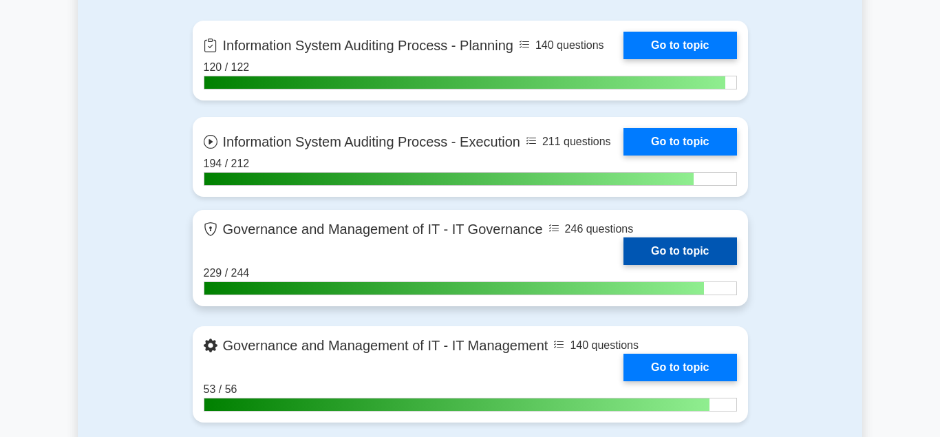
click at [666, 243] on link "Go to topic" at bounding box center [680, 251] width 113 height 28
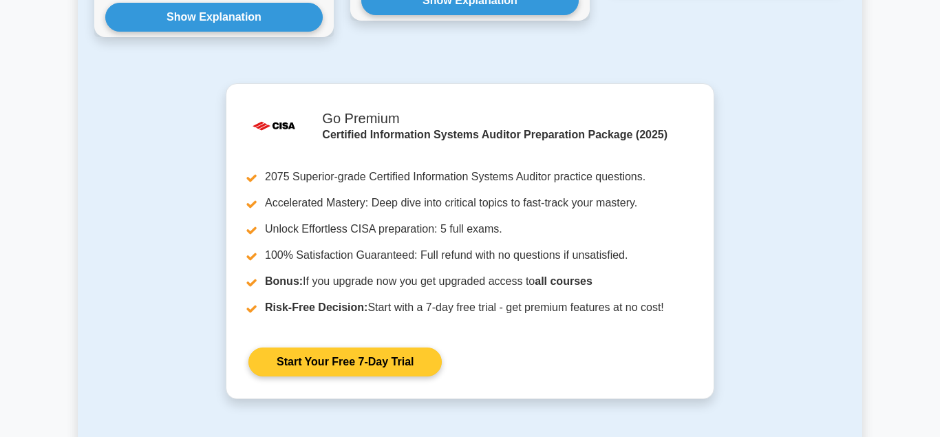
scroll to position [1404, 0]
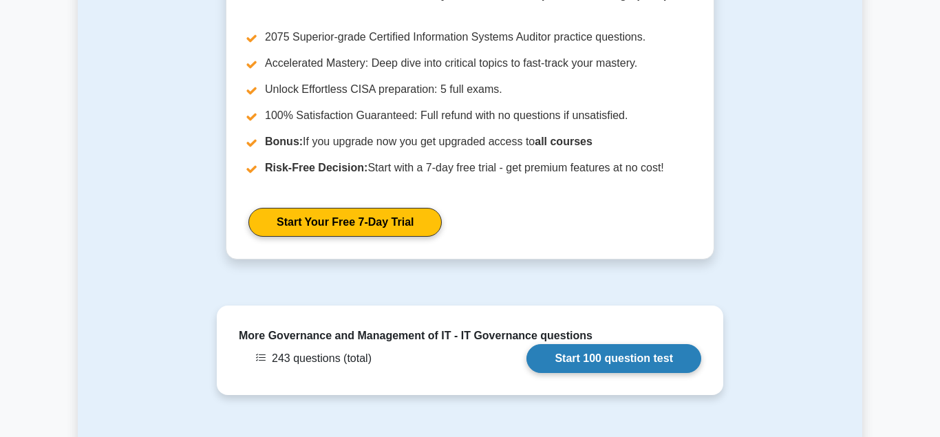
click at [618, 344] on link "Start 100 question test" at bounding box center [614, 358] width 175 height 29
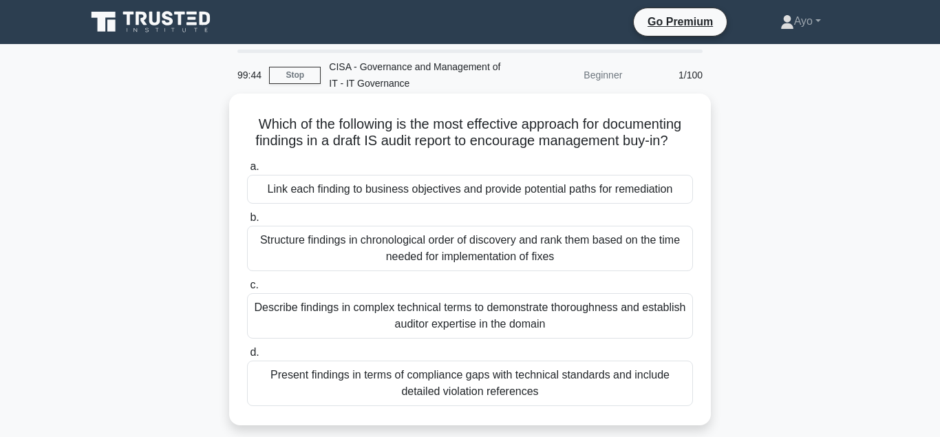
click at [403, 192] on div "Link each finding to business objectives and provide potential paths for remedi…" at bounding box center [470, 189] width 446 height 29
click at [247, 171] on input "a. Link each finding to business objectives and provide potential paths for rem…" at bounding box center [247, 166] width 0 height 9
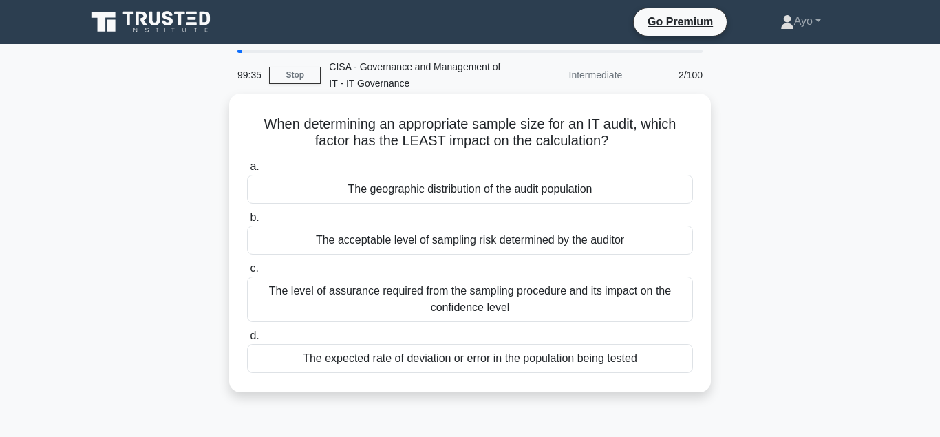
click at [447, 192] on div "The geographic distribution of the audit population" at bounding box center [470, 189] width 446 height 29
click at [247, 171] on input "a. The geographic distribution of the audit population" at bounding box center [247, 166] width 0 height 9
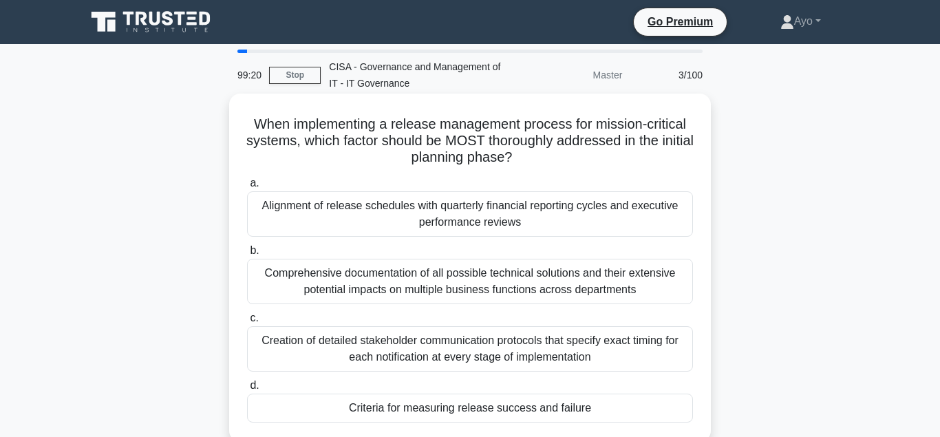
click at [436, 409] on div "Criteria for measuring release success and failure" at bounding box center [470, 408] width 446 height 29
click at [247, 390] on input "d. Criteria for measuring release success and failure" at bounding box center [247, 385] width 0 height 9
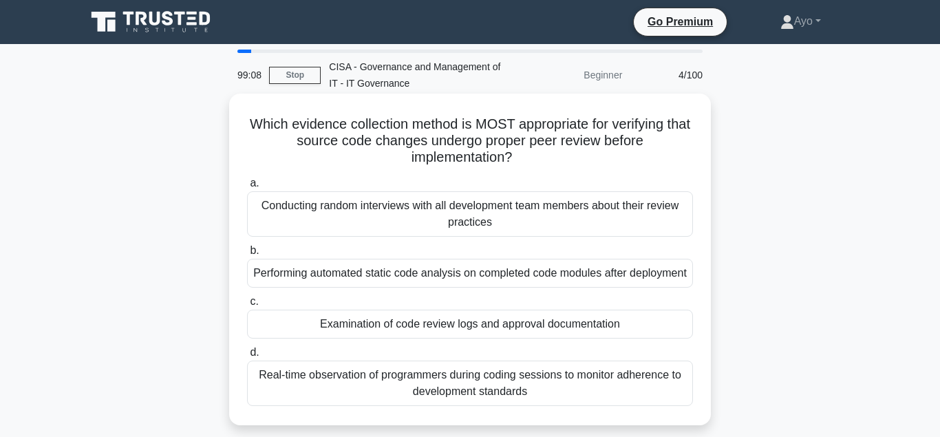
click at [414, 339] on div "Examination of code review logs and approval documentation" at bounding box center [470, 324] width 446 height 29
click at [247, 306] on input "c. Examination of code review logs and approval documentation" at bounding box center [247, 301] width 0 height 9
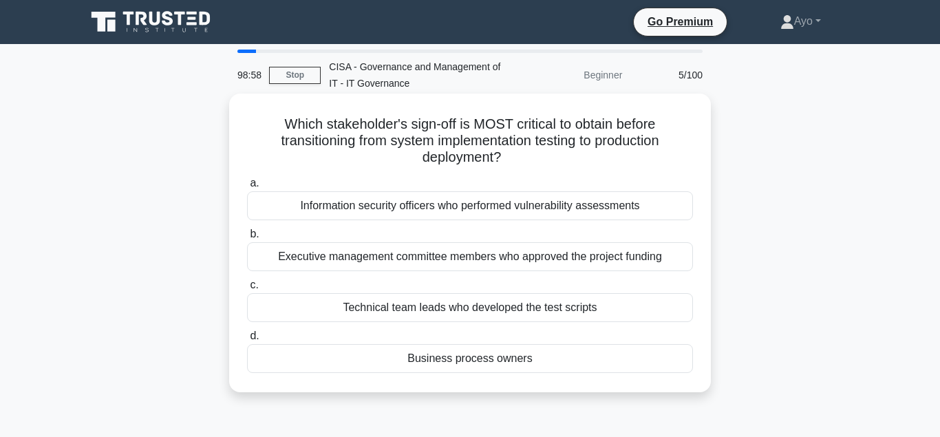
click at [480, 361] on div "Business process owners" at bounding box center [470, 358] width 446 height 29
click at [247, 341] on input "d. Business process owners" at bounding box center [247, 336] width 0 height 9
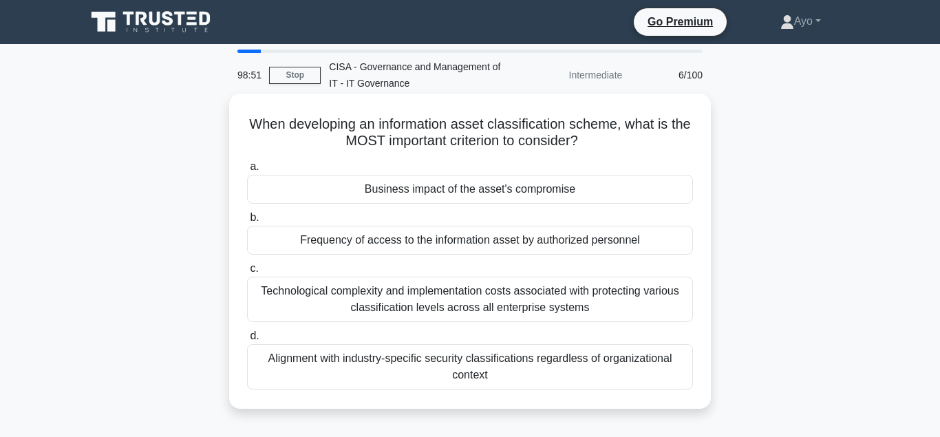
click at [436, 191] on div "Business impact of the asset's compromise" at bounding box center [470, 189] width 446 height 29
click at [247, 171] on input "a. Business impact of the asset's compromise" at bounding box center [247, 166] width 0 height 9
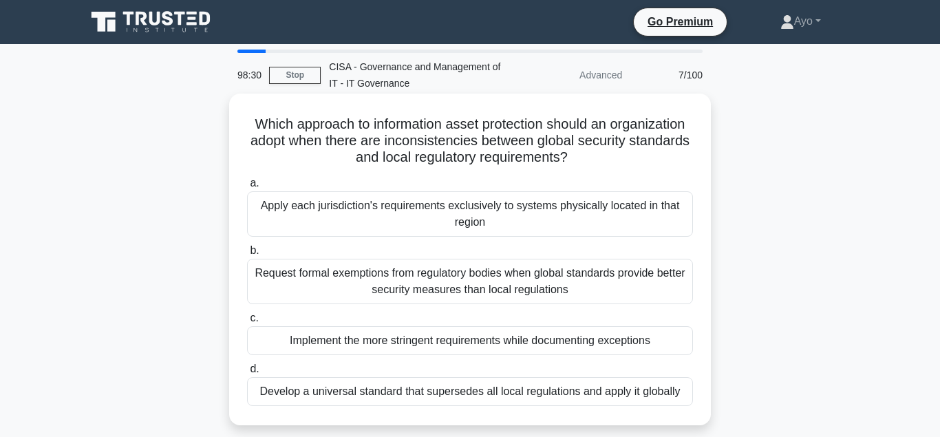
click at [374, 340] on div "Implement the more stringent requirements while documenting exceptions" at bounding box center [470, 340] width 446 height 29
click at [247, 323] on input "c. Implement the more stringent requirements while documenting exceptions" at bounding box center [247, 318] width 0 height 9
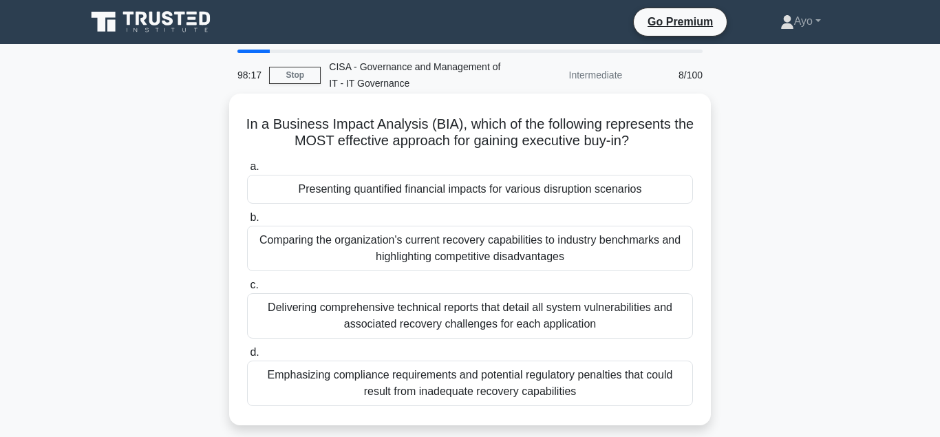
click at [383, 193] on div "Presenting quantified financial impacts for various disruption scenarios" at bounding box center [470, 189] width 446 height 29
click at [247, 171] on input "a. Presenting quantified financial impacts for various disruption scenarios" at bounding box center [247, 166] width 0 height 9
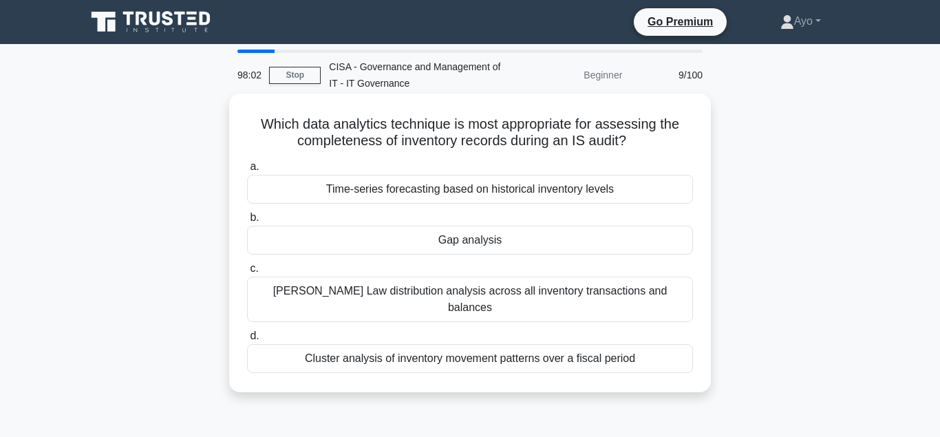
click at [465, 242] on div "Gap analysis" at bounding box center [470, 240] width 446 height 29
click at [247, 222] on input "b. Gap analysis" at bounding box center [247, 217] width 0 height 9
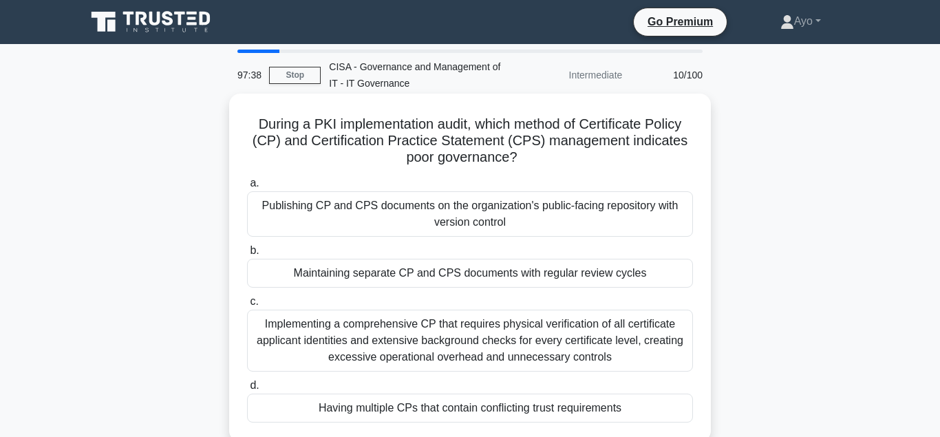
click at [409, 408] on div "Having multiple CPs that contain conflicting trust requirements" at bounding box center [470, 408] width 446 height 29
click at [247, 390] on input "d. Having multiple CPs that contain conflicting trust requirements" at bounding box center [247, 385] width 0 height 9
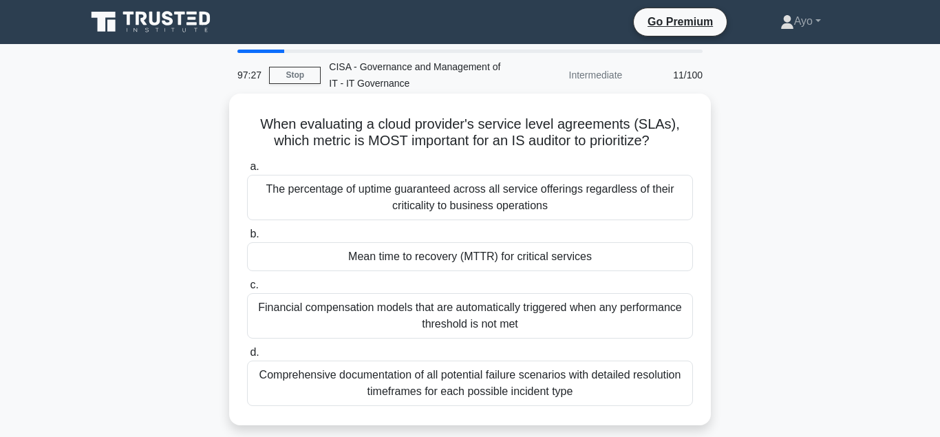
click at [424, 257] on div "Mean time to recovery (MTTR) for critical services" at bounding box center [470, 256] width 446 height 29
click at [247, 239] on input "b. Mean time to recovery (MTTR) for critical services" at bounding box center [247, 234] width 0 height 9
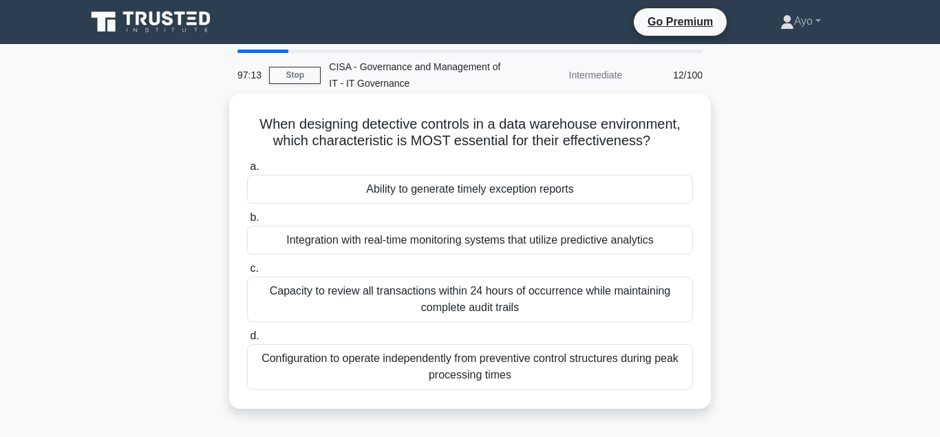
click at [435, 187] on div "Ability to generate timely exception reports" at bounding box center [470, 189] width 446 height 29
click at [247, 171] on input "a. Ability to generate timely exception reports" at bounding box center [247, 166] width 0 height 9
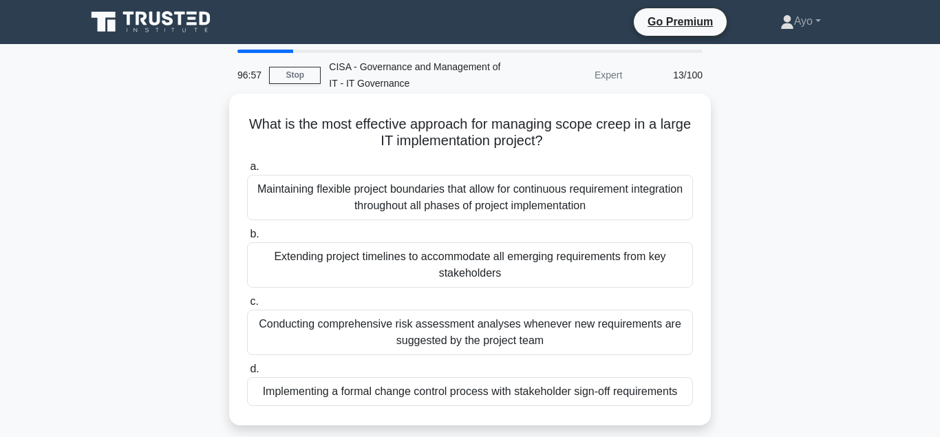
click at [394, 394] on div "Implementing a formal change control process with stakeholder sign-off requirem…" at bounding box center [470, 391] width 446 height 29
click at [247, 374] on input "d. Implementing a formal change control process with stakeholder sign-off requi…" at bounding box center [247, 369] width 0 height 9
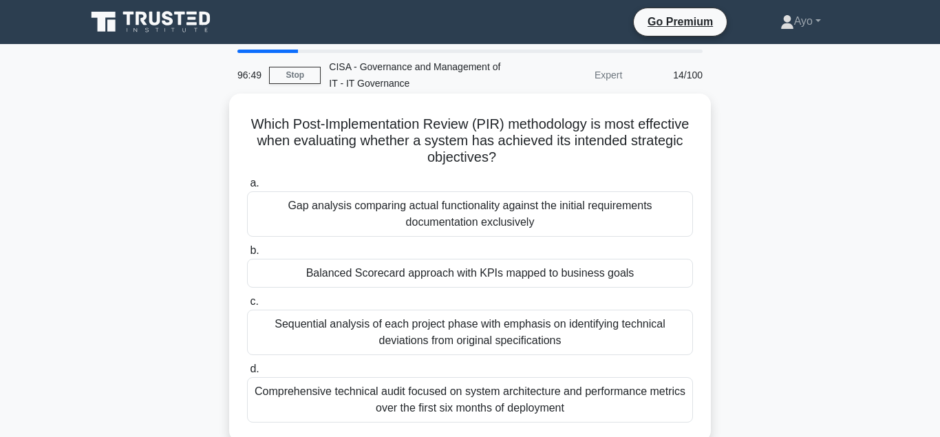
click at [371, 274] on div "Balanced Scorecard approach with KPIs mapped to business goals" at bounding box center [470, 273] width 446 height 29
click at [247, 255] on input "b. Balanced Scorecard approach with KPIs mapped to business goals" at bounding box center [247, 250] width 0 height 9
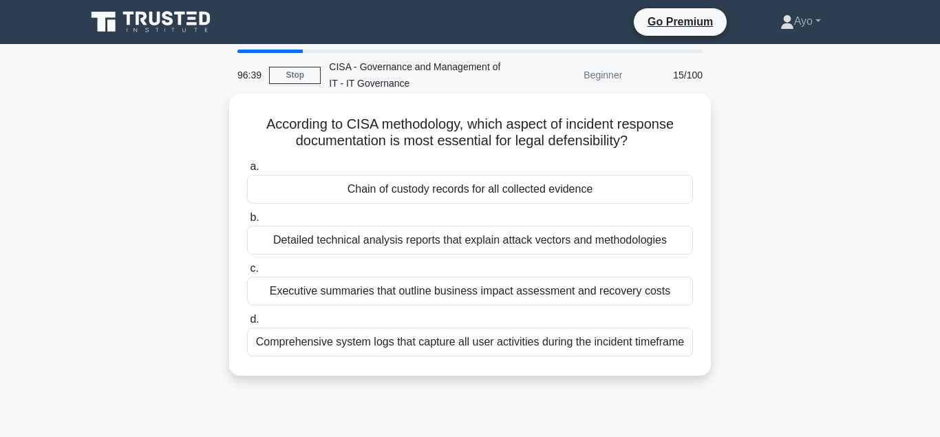
click at [412, 189] on div "Chain of custody records for all collected evidence" at bounding box center [470, 189] width 446 height 29
click at [247, 171] on input "a. Chain of custody records for all collected evidence" at bounding box center [247, 166] width 0 height 9
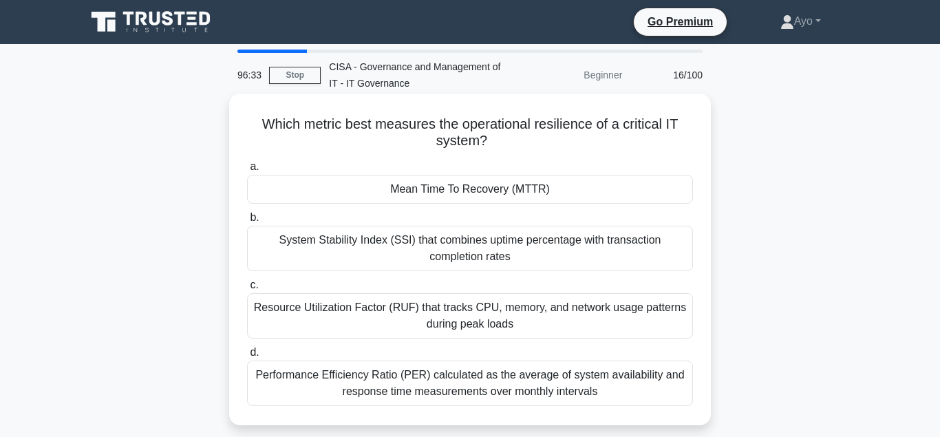
click at [434, 188] on div "Mean Time To Recovery (MTTR)" at bounding box center [470, 189] width 446 height 29
click at [247, 171] on input "a. Mean Time To Recovery (MTTR)" at bounding box center [247, 166] width 0 height 9
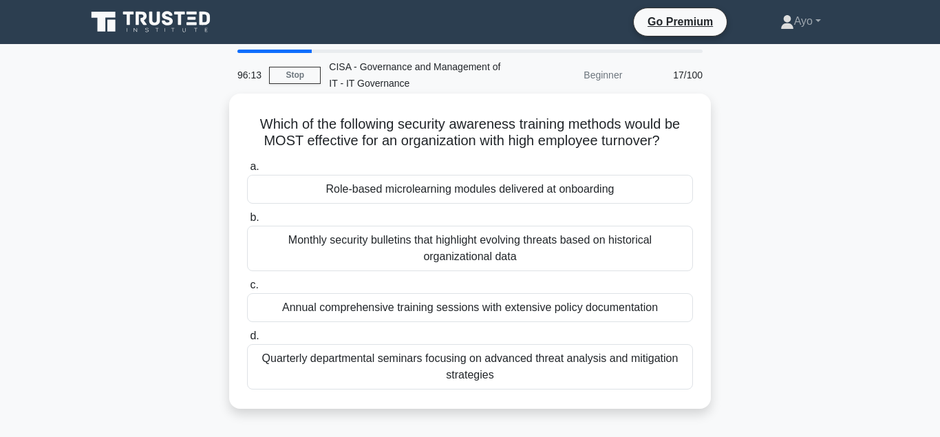
click at [377, 189] on div "Role-based microlearning modules delivered at onboarding" at bounding box center [470, 189] width 446 height 29
click at [247, 171] on input "a. Role-based microlearning modules delivered at onboarding" at bounding box center [247, 166] width 0 height 9
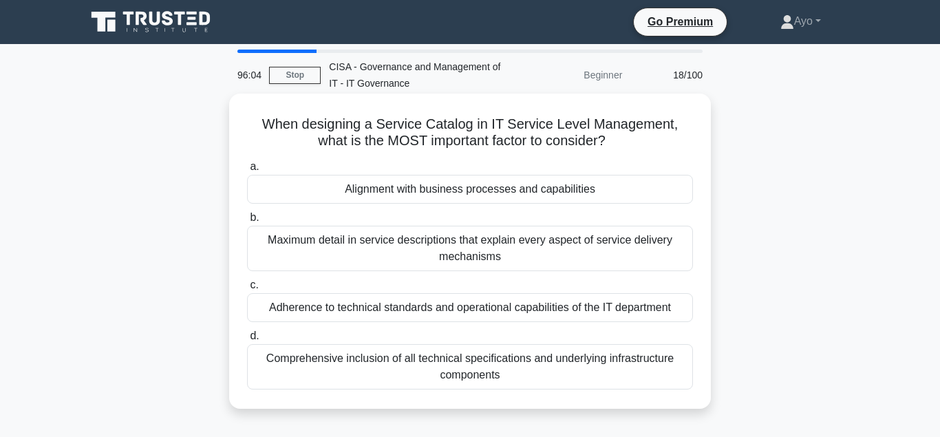
click at [370, 188] on div "Alignment with business processes and capabilities" at bounding box center [470, 189] width 446 height 29
click at [247, 171] on input "a. Alignment with business processes and capabilities" at bounding box center [247, 166] width 0 height 9
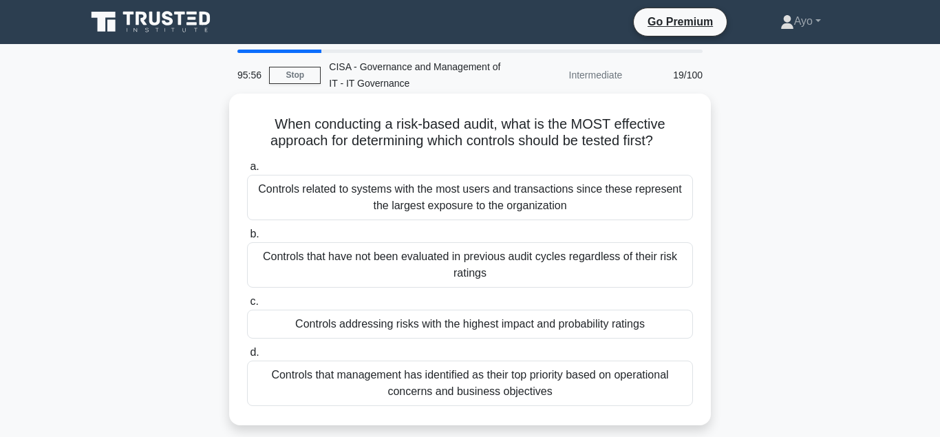
click at [366, 330] on div "Controls addressing risks with the highest impact and probability ratings" at bounding box center [470, 324] width 446 height 29
click at [247, 306] on input "c. Controls addressing risks with the highest impact and probability ratings" at bounding box center [247, 301] width 0 height 9
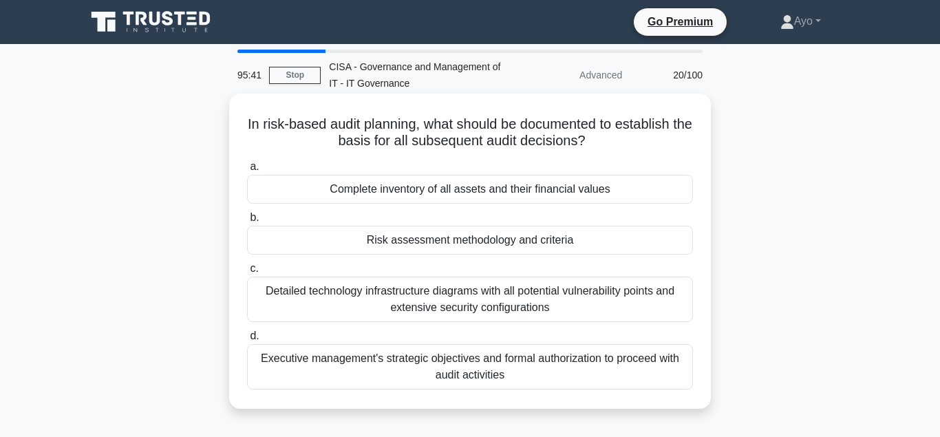
click at [417, 241] on div "Risk assessment methodology and criteria" at bounding box center [470, 240] width 446 height 29
click at [247, 222] on input "b. Risk assessment methodology and criteria" at bounding box center [247, 217] width 0 height 9
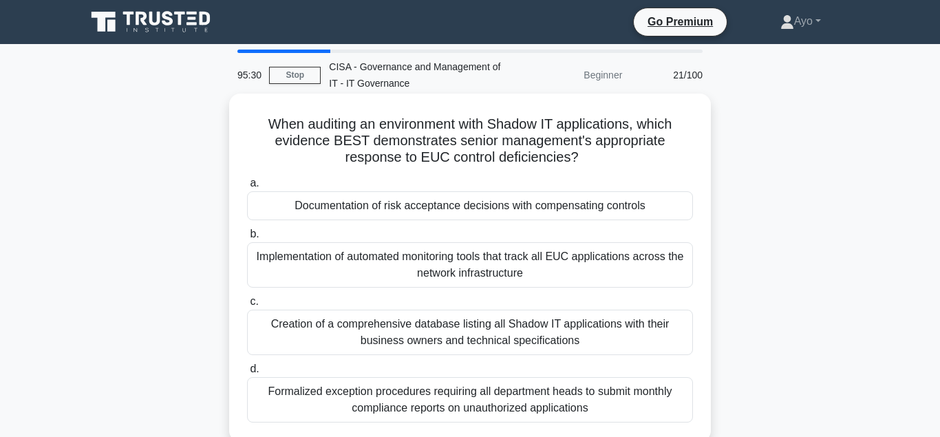
click at [385, 206] on div "Documentation of risk acceptance decisions with compensating controls" at bounding box center [470, 205] width 446 height 29
click at [247, 188] on input "a. Documentation of risk acceptance decisions with compensating controls" at bounding box center [247, 183] width 0 height 9
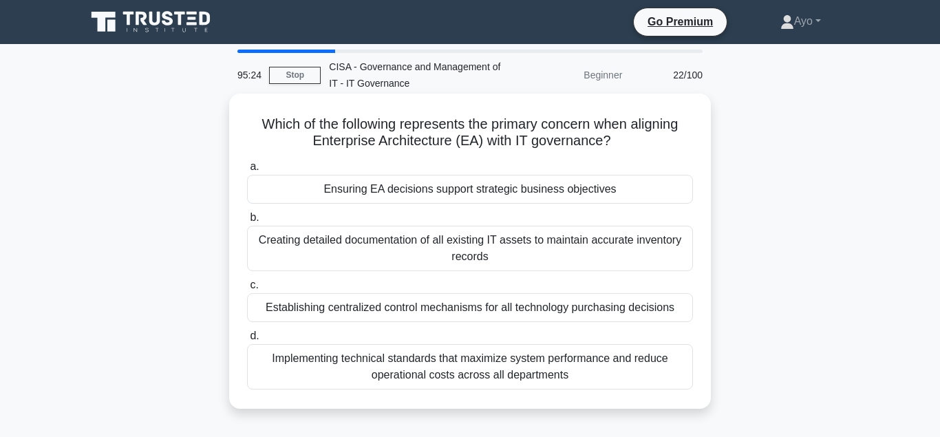
click at [360, 193] on div "Ensuring EA decisions support strategic business objectives" at bounding box center [470, 189] width 446 height 29
click at [247, 171] on input "a. Ensuring EA decisions support strategic business objectives" at bounding box center [247, 166] width 0 height 9
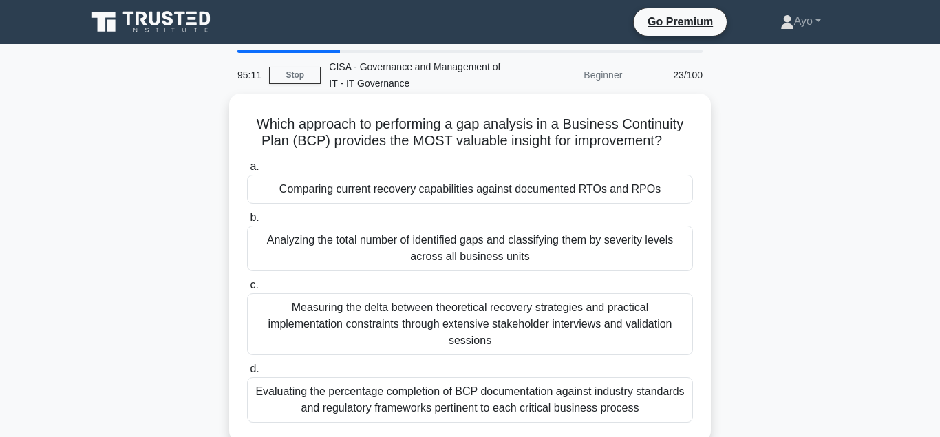
click at [341, 191] on div "Comparing current recovery capabilities against documented RTOs and RPOs" at bounding box center [470, 189] width 446 height 29
click at [247, 171] on input "a. Comparing current recovery capabilities against documented RTOs and RPOs" at bounding box center [247, 166] width 0 height 9
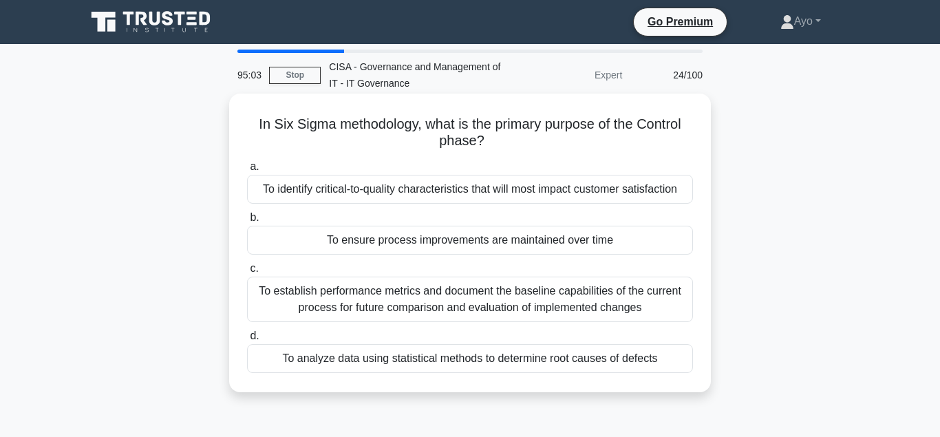
click at [399, 242] on div "To ensure process improvements are maintained over time" at bounding box center [470, 240] width 446 height 29
click at [247, 222] on input "b. To ensure process improvements are maintained over time" at bounding box center [247, 217] width 0 height 9
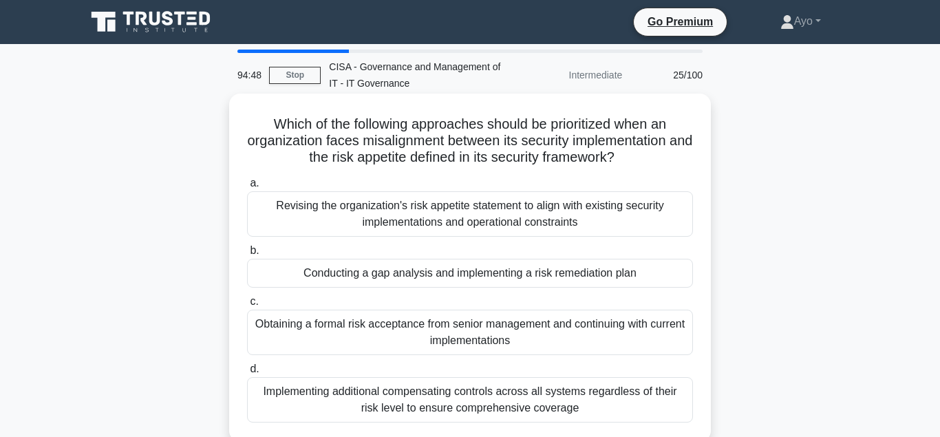
click at [346, 275] on div "Conducting a gap analysis and implementing a risk remediation plan" at bounding box center [470, 273] width 446 height 29
click at [247, 255] on input "b. Conducting a gap analysis and implementing a risk remediation plan" at bounding box center [247, 250] width 0 height 9
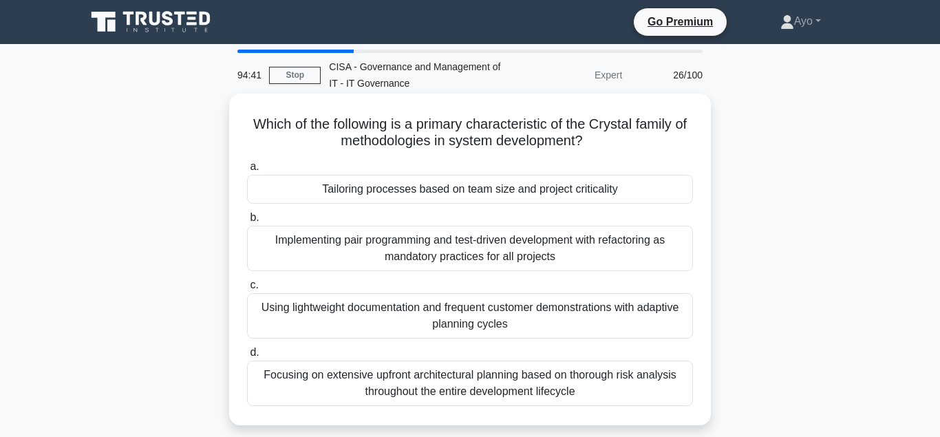
click at [392, 192] on div "Tailoring processes based on team size and project criticality" at bounding box center [470, 189] width 446 height 29
click at [247, 171] on input "a. Tailoring processes based on team size and project criticality" at bounding box center [247, 166] width 0 height 9
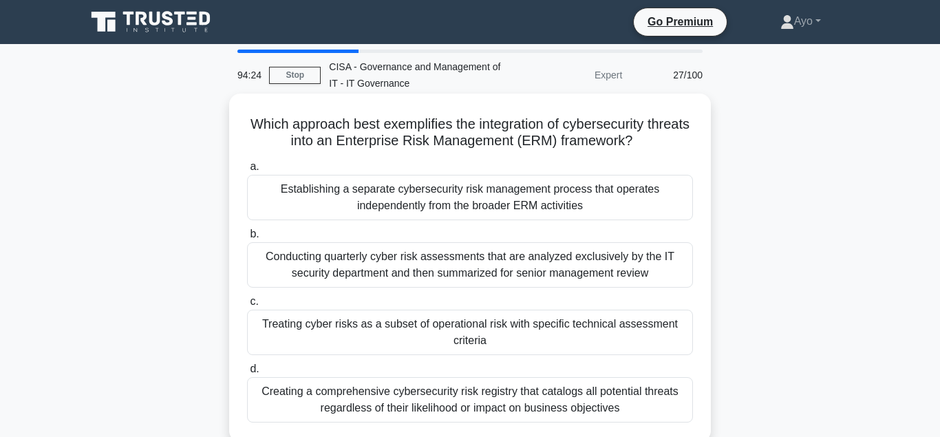
click at [401, 326] on div "Treating cyber risks as a subset of operational risk with specific technical as…" at bounding box center [470, 332] width 446 height 45
click at [247, 306] on input "c. Treating cyber risks as a subset of operational risk with specific technical…" at bounding box center [247, 301] width 0 height 9
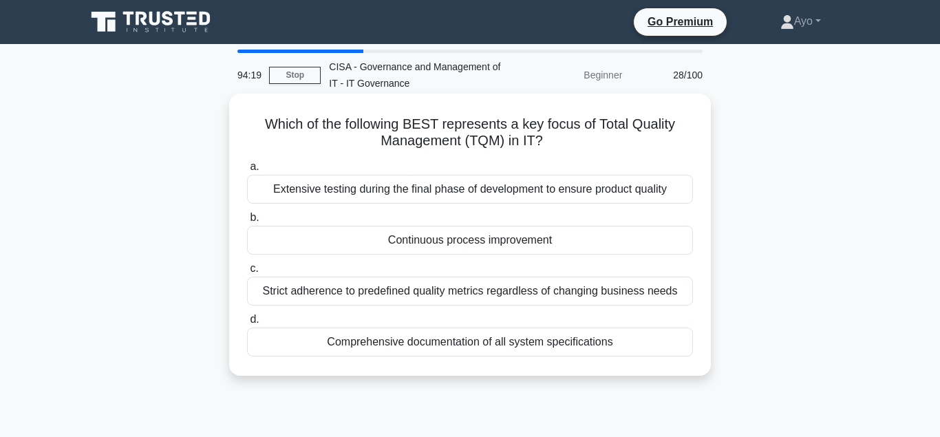
click at [465, 240] on div "Continuous process improvement" at bounding box center [470, 240] width 446 height 29
click at [247, 222] on input "b. Continuous process improvement" at bounding box center [247, 217] width 0 height 9
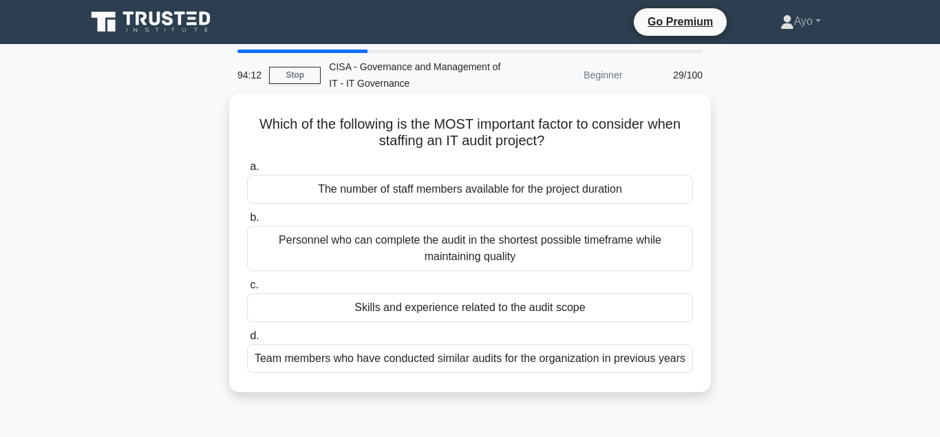
click at [398, 308] on div "Skills and experience related to the audit scope" at bounding box center [470, 307] width 446 height 29
click at [247, 290] on input "c. Skills and experience related to the audit scope" at bounding box center [247, 285] width 0 height 9
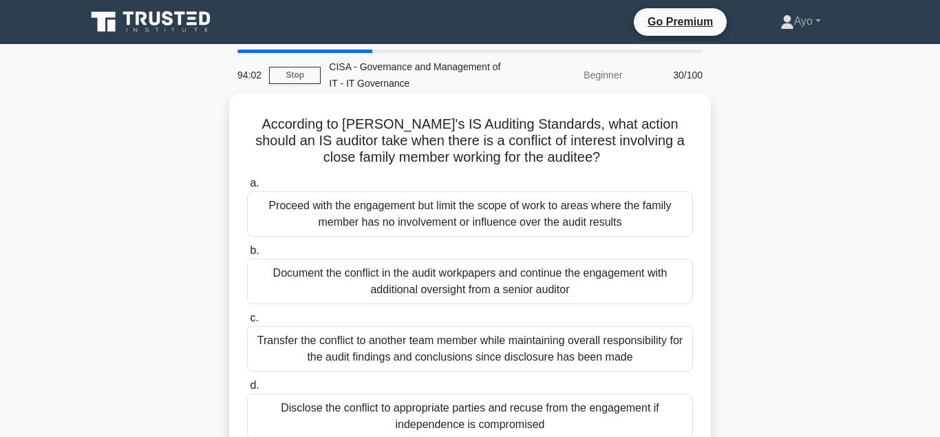
click at [374, 409] on div "Disclose the conflict to appropriate parties and recuse from the engagement if …" at bounding box center [470, 416] width 446 height 45
click at [247, 390] on input "d. Disclose the conflict to appropriate parties and recuse from the engagement …" at bounding box center [247, 385] width 0 height 9
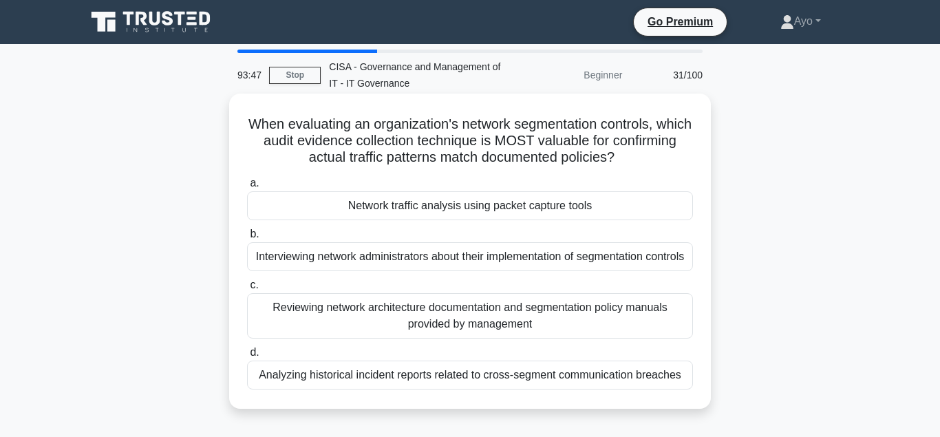
click at [421, 209] on div "Network traffic analysis using packet capture tools" at bounding box center [470, 205] width 446 height 29
click at [247, 188] on input "a. Network traffic analysis using packet capture tools" at bounding box center [247, 183] width 0 height 9
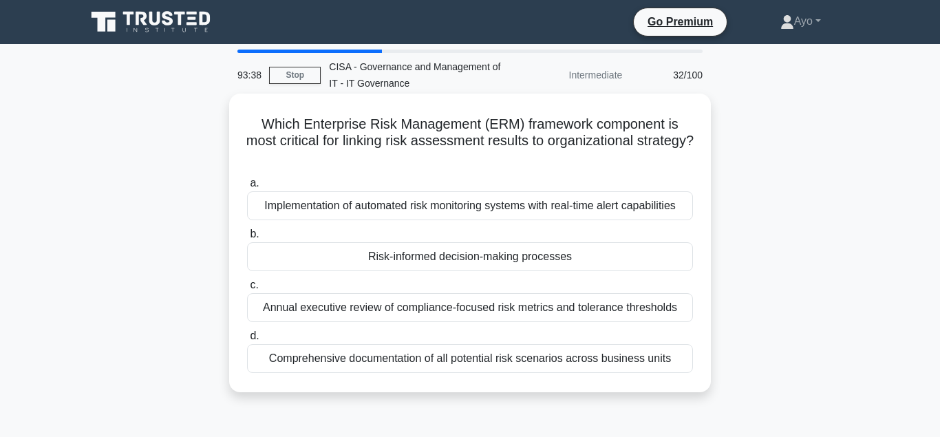
click at [411, 242] on div "Risk-informed decision-making processes" at bounding box center [470, 256] width 446 height 29
click at [247, 239] on input "b. Risk-informed decision-making processes" at bounding box center [247, 234] width 0 height 9
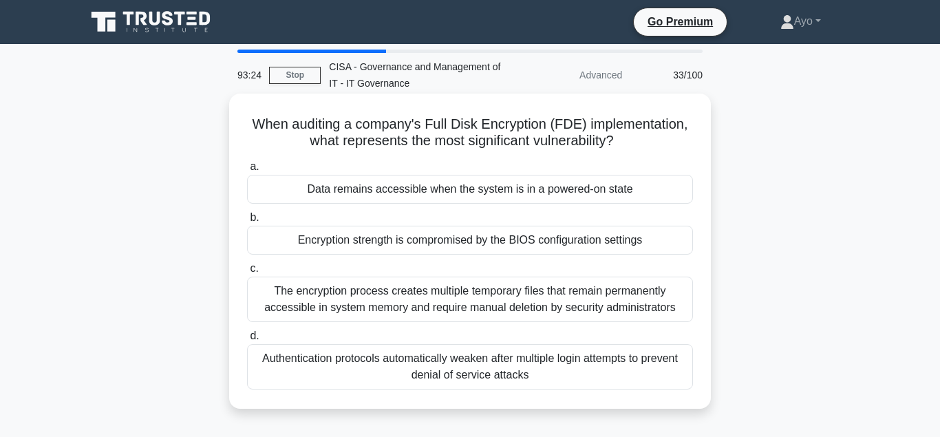
click at [397, 191] on div "Data remains accessible when the system is in a powered-on state" at bounding box center [470, 189] width 446 height 29
click at [247, 171] on input "a. Data remains accessible when the system is in a powered-on state" at bounding box center [247, 166] width 0 height 9
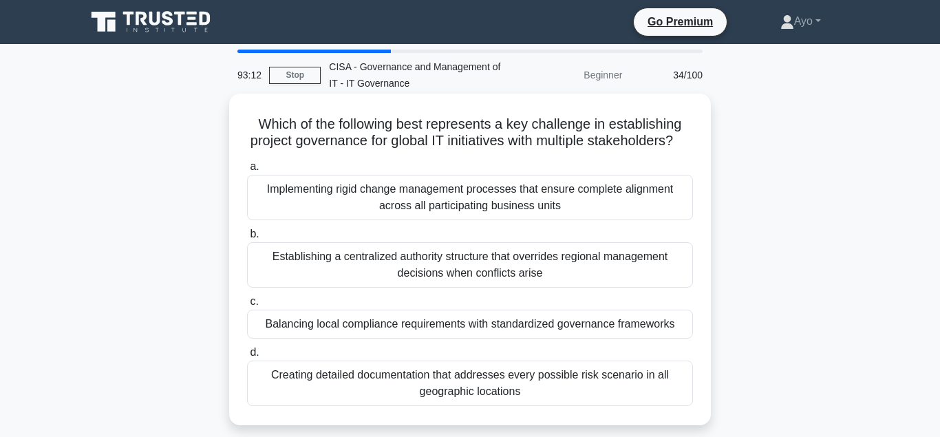
click at [401, 326] on div "Balancing local compliance requirements with standardized governance frameworks" at bounding box center [470, 324] width 446 height 29
click at [247, 306] on input "c. Balancing local compliance requirements with standardized governance framewo…" at bounding box center [247, 301] width 0 height 9
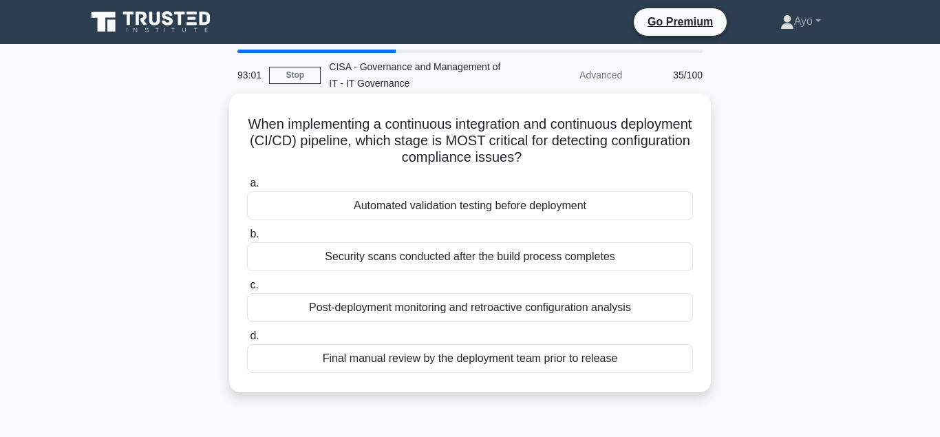
click at [436, 205] on div "Automated validation testing before deployment" at bounding box center [470, 205] width 446 height 29
click at [247, 188] on input "a. Automated validation testing before deployment" at bounding box center [247, 183] width 0 height 9
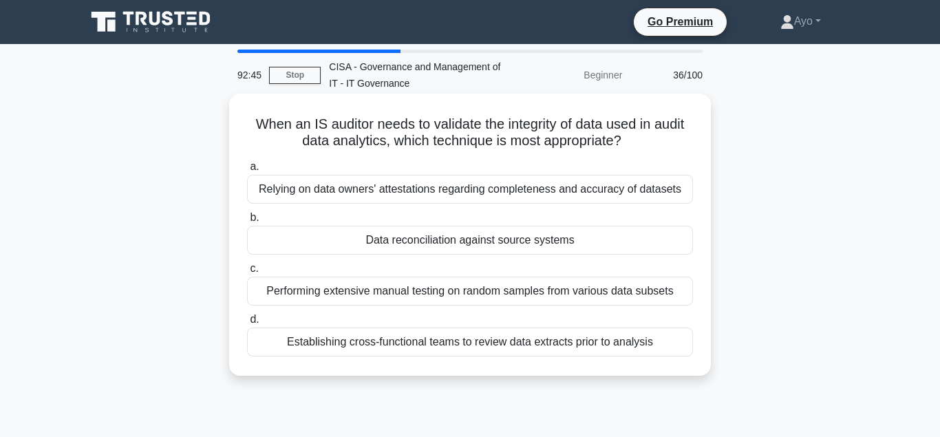
click at [415, 240] on div "Data reconciliation against source systems" at bounding box center [470, 240] width 446 height 29
click at [247, 222] on input "b. Data reconciliation against source systems" at bounding box center [247, 217] width 0 height 9
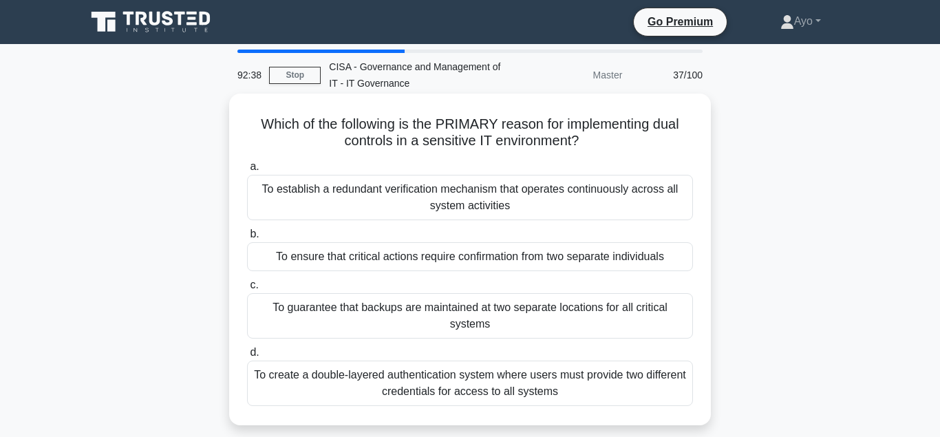
click at [392, 259] on div "To ensure that critical actions require confirmation from two separate individu…" at bounding box center [470, 256] width 446 height 29
click at [247, 239] on input "b. To ensure that critical actions require confirmation from two separate indiv…" at bounding box center [247, 234] width 0 height 9
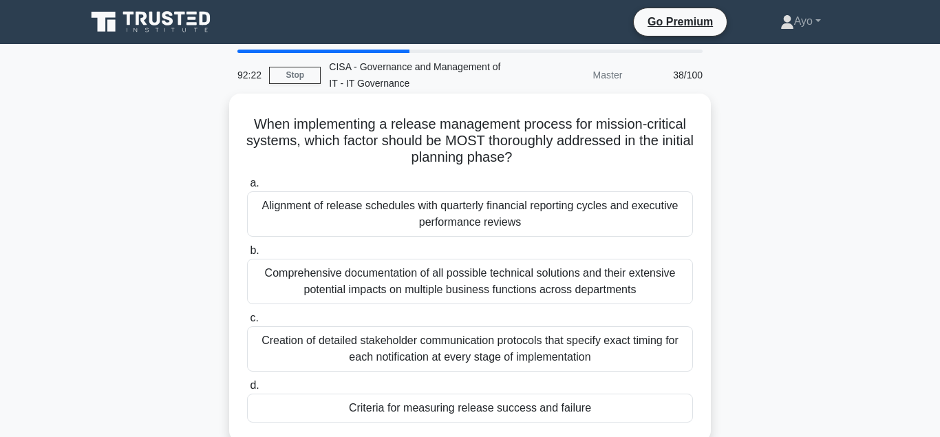
click at [428, 410] on div "Criteria for measuring release success and failure" at bounding box center [470, 408] width 446 height 29
click at [247, 390] on input "d. Criteria for measuring release success and failure" at bounding box center [247, 385] width 0 height 9
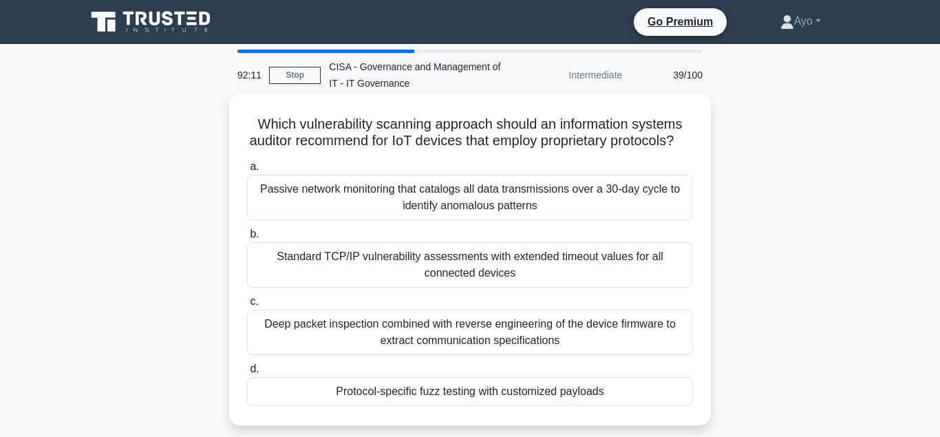
click at [442, 392] on div "Protocol-specific fuzz testing with customized payloads" at bounding box center [470, 391] width 446 height 29
click at [247, 374] on input "d. Protocol-specific fuzz testing with customized payloads" at bounding box center [247, 369] width 0 height 9
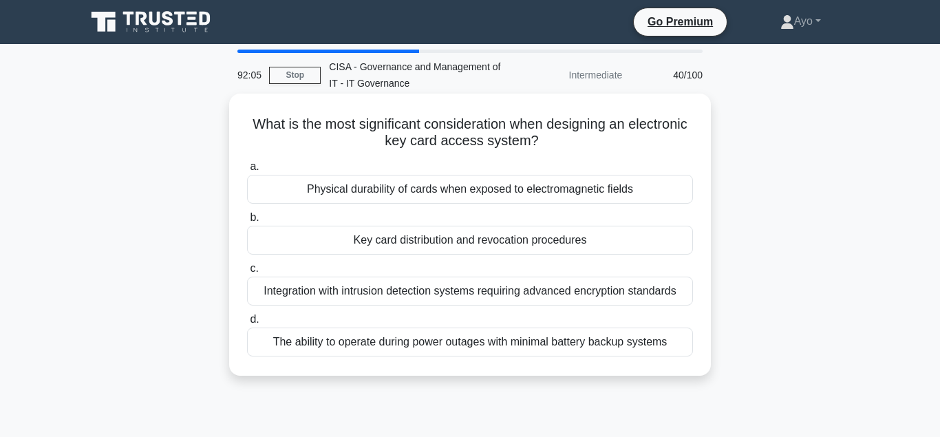
click at [417, 240] on div "Key card distribution and revocation procedures" at bounding box center [470, 240] width 446 height 29
click at [247, 222] on input "b. Key card distribution and revocation procedures" at bounding box center [247, 217] width 0 height 9
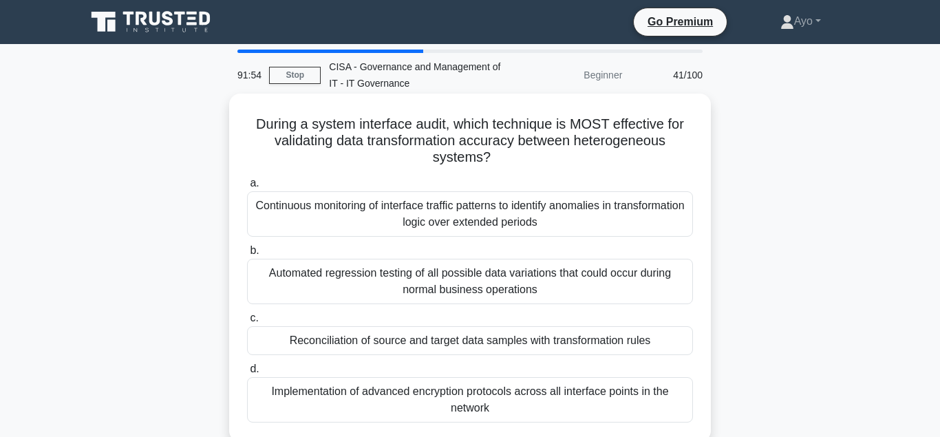
click at [372, 344] on div "Reconciliation of source and target data samples with transformation rules" at bounding box center [470, 340] width 446 height 29
click at [247, 323] on input "c. Reconciliation of source and target data samples with transformation rules" at bounding box center [247, 318] width 0 height 9
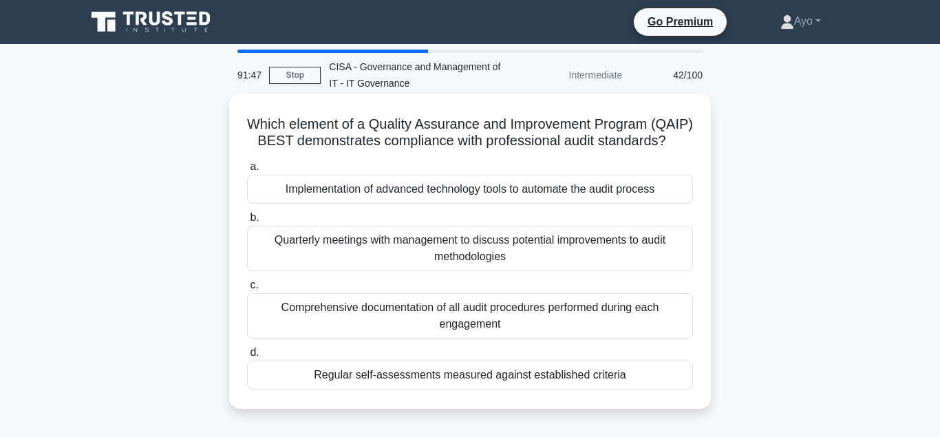
click at [414, 375] on div "Regular self-assessments measured against established criteria" at bounding box center [470, 375] width 446 height 29
click at [247, 357] on input "d. Regular self-assessments measured against established criteria" at bounding box center [247, 352] width 0 height 9
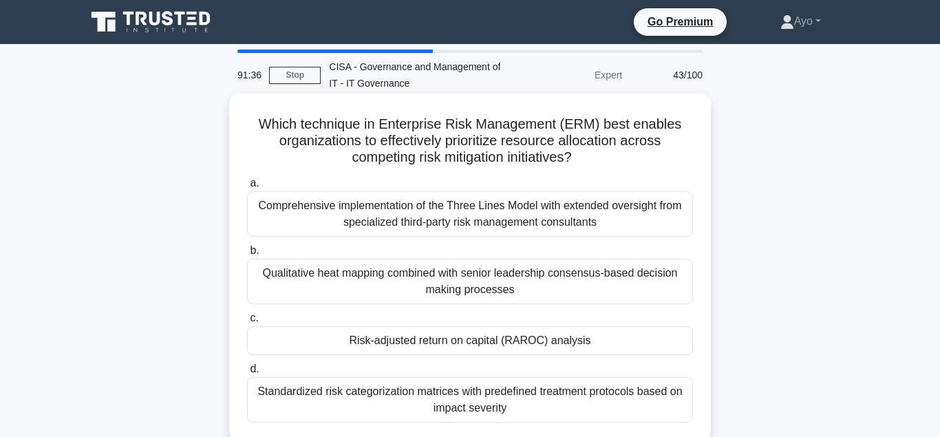
click at [386, 343] on div "Risk-adjusted return on capital (RAROC) analysis" at bounding box center [470, 340] width 446 height 29
click at [247, 323] on input "c. Risk-adjusted return on capital (RAROC) analysis" at bounding box center [247, 318] width 0 height 9
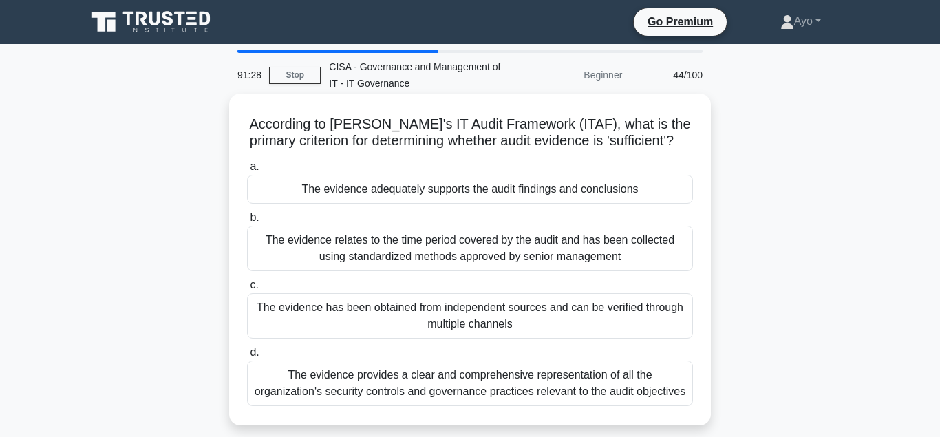
click at [375, 193] on div "The evidence adequately supports the audit findings and conclusions" at bounding box center [470, 189] width 446 height 29
click at [247, 171] on input "a. The evidence adequately supports the audit findings and conclusions" at bounding box center [247, 166] width 0 height 9
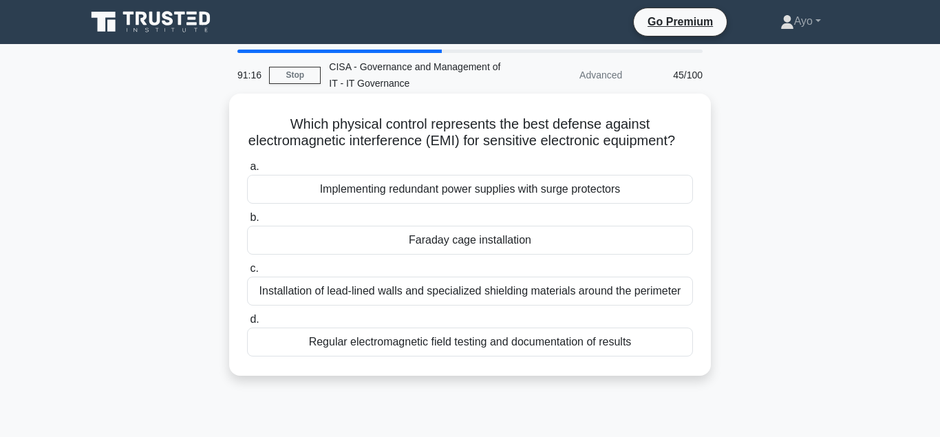
click at [449, 243] on div "Faraday cage installation" at bounding box center [470, 240] width 446 height 29
click at [247, 222] on input "b. Faraday cage installation" at bounding box center [247, 217] width 0 height 9
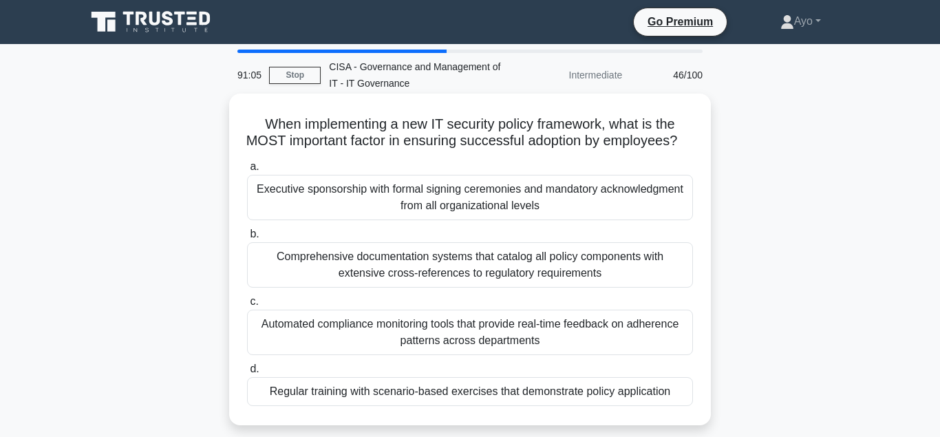
click at [496, 406] on div "Regular training with scenario-based exercises that demonstrate policy applicat…" at bounding box center [470, 391] width 446 height 29
click at [247, 374] on input "d. Regular training with scenario-based exercises that demonstrate policy appli…" at bounding box center [247, 369] width 0 height 9
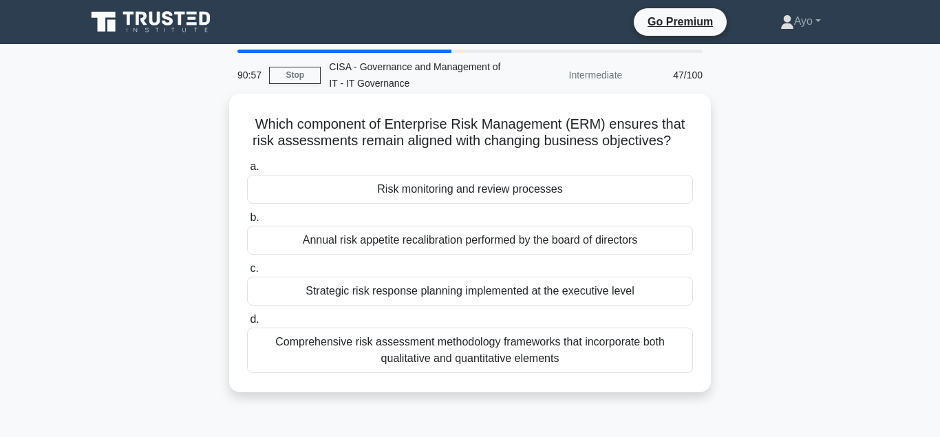
click at [448, 189] on div "Risk monitoring and review processes" at bounding box center [470, 189] width 446 height 29
click at [247, 171] on input "a. Risk monitoring and review processes" at bounding box center [247, 166] width 0 height 9
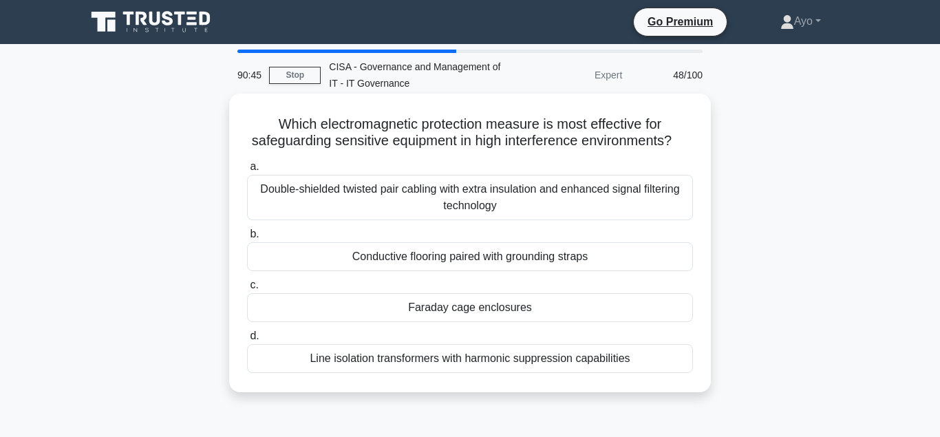
click at [438, 311] on div "Faraday cage enclosures" at bounding box center [470, 307] width 446 height 29
click at [247, 290] on input "c. Faraday cage enclosures" at bounding box center [247, 285] width 0 height 9
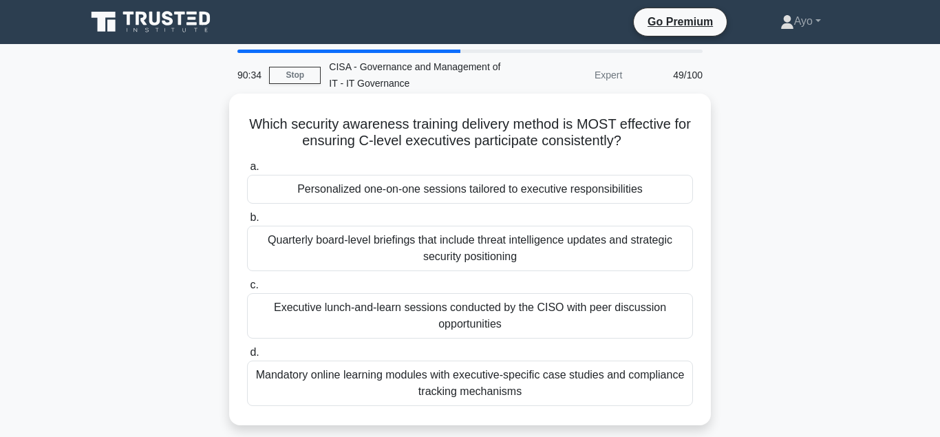
click at [346, 191] on div "Personalized one-on-one sessions tailored to executive responsibilities" at bounding box center [470, 189] width 446 height 29
click at [247, 171] on input "a. Personalized one-on-one sessions tailored to executive responsibilities" at bounding box center [247, 166] width 0 height 9
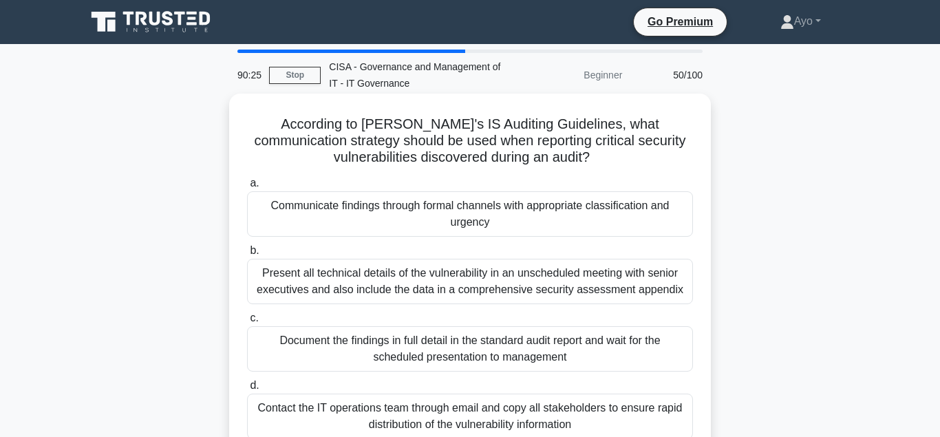
click at [370, 204] on div "Communicate findings through formal channels with appropriate classification an…" at bounding box center [470, 213] width 446 height 45
click at [247, 188] on input "a. Communicate findings through formal channels with appropriate classification…" at bounding box center [247, 183] width 0 height 9
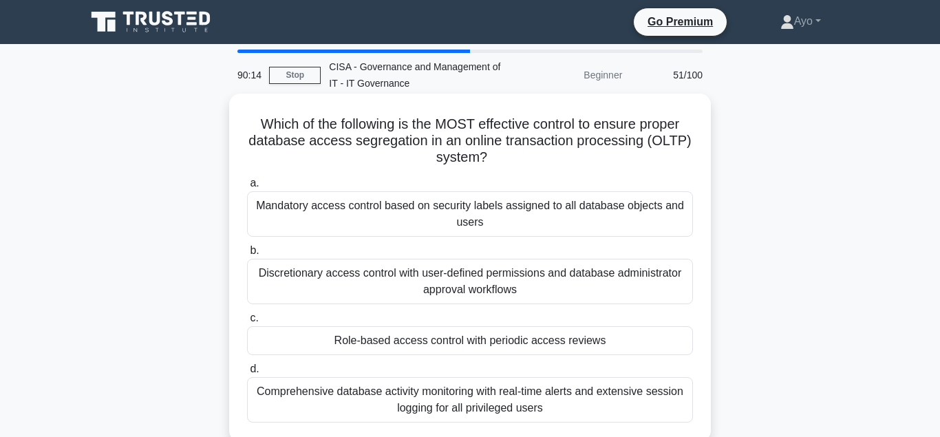
click at [423, 341] on div "Role-based access control with periodic access reviews" at bounding box center [470, 340] width 446 height 29
click at [247, 323] on input "c. Role-based access control with periodic access reviews" at bounding box center [247, 318] width 0 height 9
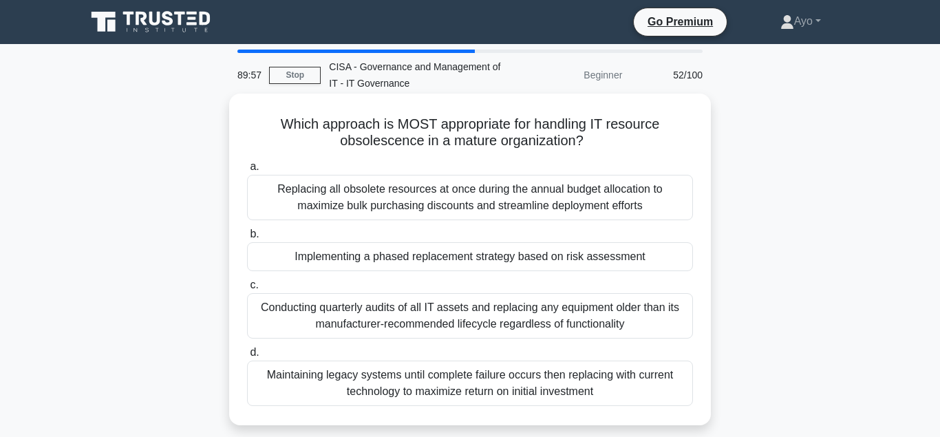
click at [423, 258] on div "Implementing a phased replacement strategy based on risk assessment" at bounding box center [470, 256] width 446 height 29
click at [247, 239] on input "b. Implementing a phased replacement strategy based on risk assessment" at bounding box center [247, 234] width 0 height 9
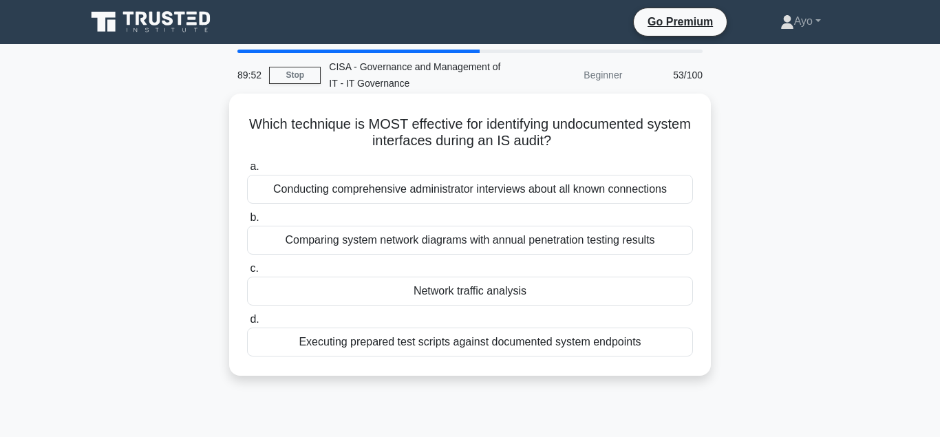
click at [465, 294] on div "Network traffic analysis" at bounding box center [470, 291] width 446 height 29
click at [247, 273] on input "c. Network traffic analysis" at bounding box center [247, 268] width 0 height 9
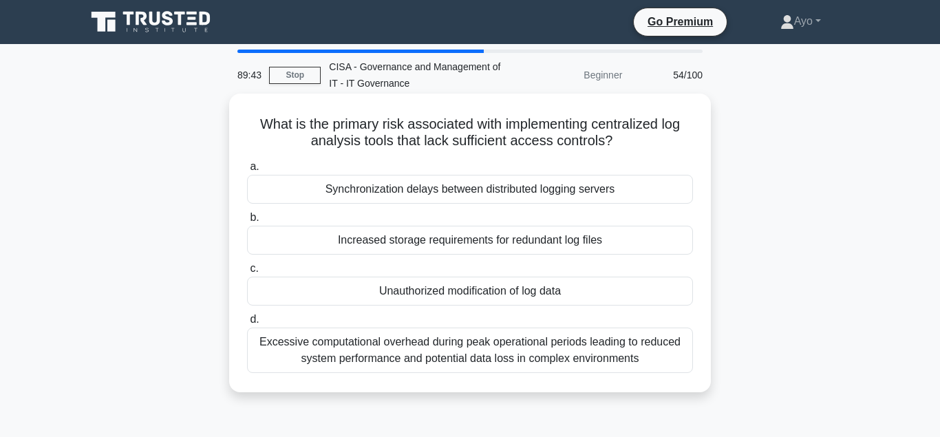
click at [434, 291] on div "Unauthorized modification of log data" at bounding box center [470, 291] width 446 height 29
click at [247, 273] on input "c. Unauthorized modification of log data" at bounding box center [247, 268] width 0 height 9
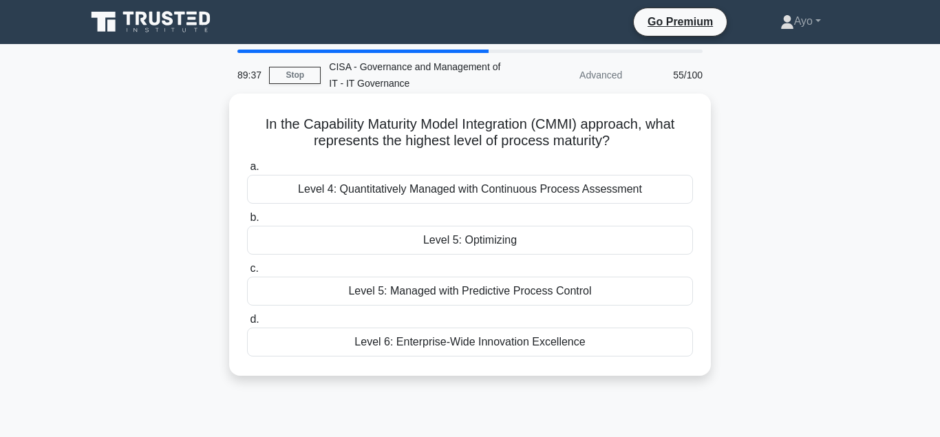
click at [456, 242] on div "Level 5: Optimizing" at bounding box center [470, 240] width 446 height 29
click at [247, 222] on input "b. Level 5: Optimizing" at bounding box center [247, 217] width 0 height 9
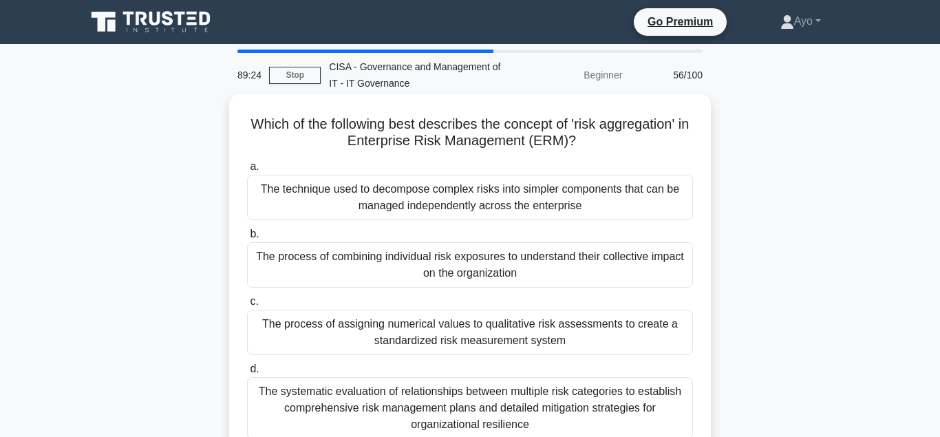
click at [405, 256] on div "The process of combining individual risk exposures to understand their collecti…" at bounding box center [470, 264] width 446 height 45
click at [247, 239] on input "b. The process of combining individual risk exposures to understand their colle…" at bounding box center [247, 234] width 0 height 9
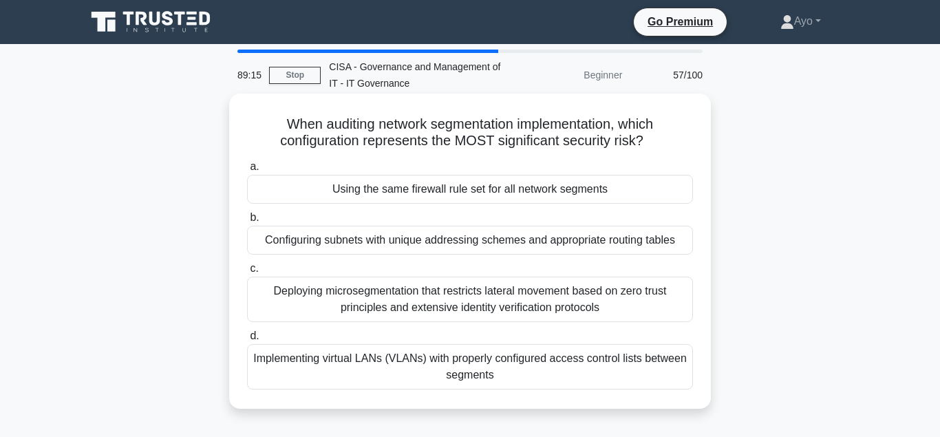
click at [396, 191] on div "Using the same firewall rule set for all network segments" at bounding box center [470, 189] width 446 height 29
click at [247, 171] on input "a. Using the same firewall rule set for all network segments" at bounding box center [247, 166] width 0 height 9
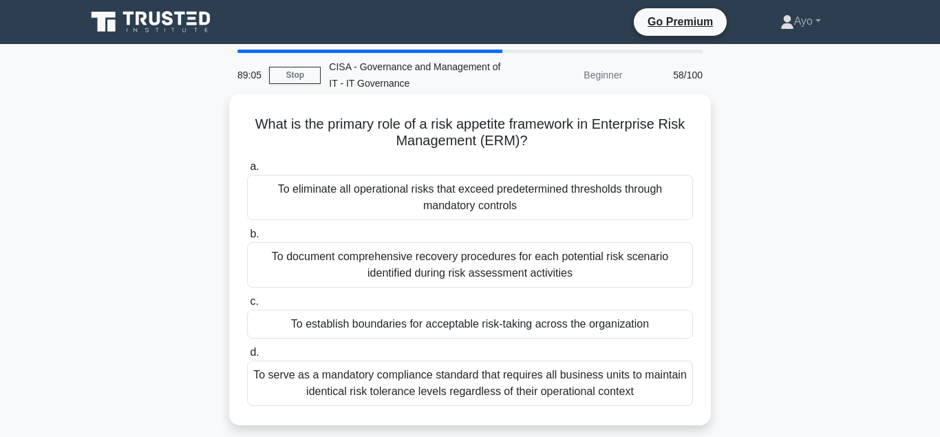
click at [370, 325] on div "To establish boundaries for acceptable risk-taking across the organization" at bounding box center [470, 324] width 446 height 29
click at [247, 306] on input "c. To establish boundaries for acceptable risk-taking across the organization" at bounding box center [247, 301] width 0 height 9
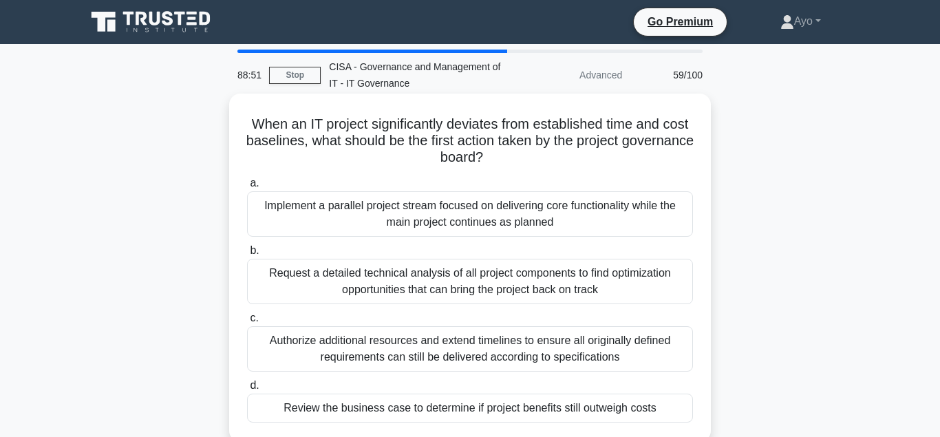
click at [427, 411] on div "Review the business case to determine if project benefits still outweigh costs" at bounding box center [470, 408] width 446 height 29
click at [247, 390] on input "d. Review the business case to determine if project benefits still outweigh cos…" at bounding box center [247, 385] width 0 height 9
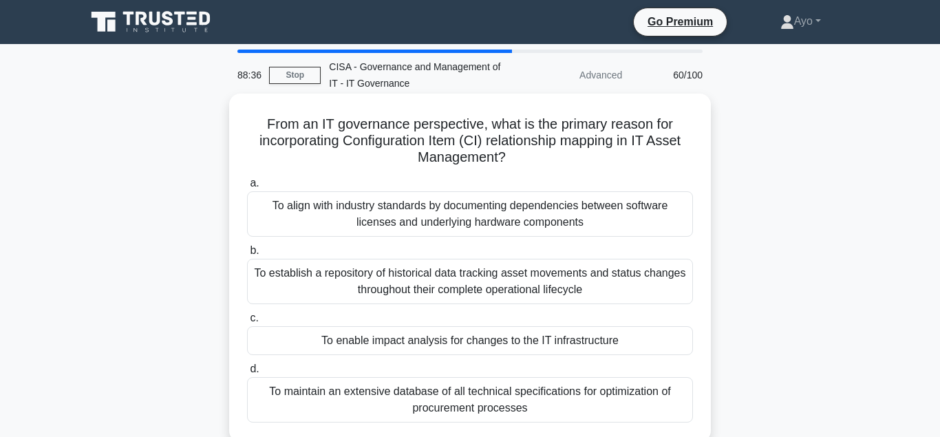
click at [433, 340] on div "To enable impact analysis for changes to the IT infrastructure" at bounding box center [470, 340] width 446 height 29
click at [247, 323] on input "c. To enable impact analysis for changes to the IT infrastructure" at bounding box center [247, 318] width 0 height 9
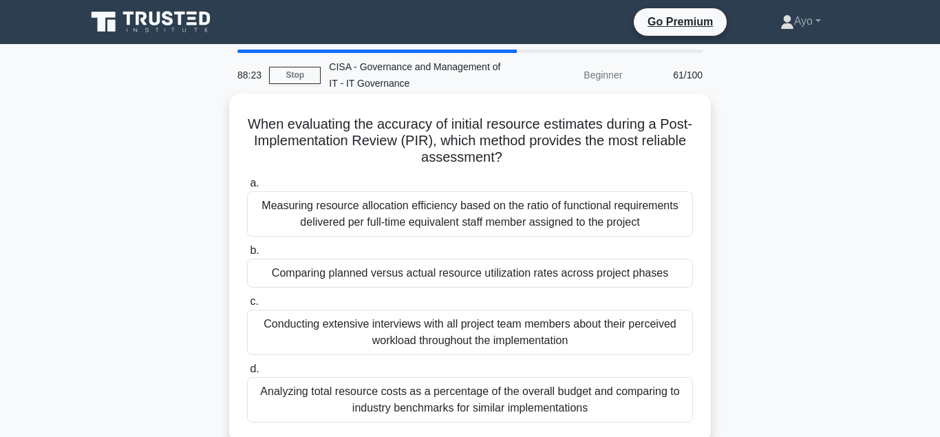
click at [402, 275] on div "Comparing planned versus actual resource utilization rates across project phases" at bounding box center [470, 273] width 446 height 29
click at [247, 255] on input "b. Comparing planned versus actual resource utilization rates across project ph…" at bounding box center [247, 250] width 0 height 9
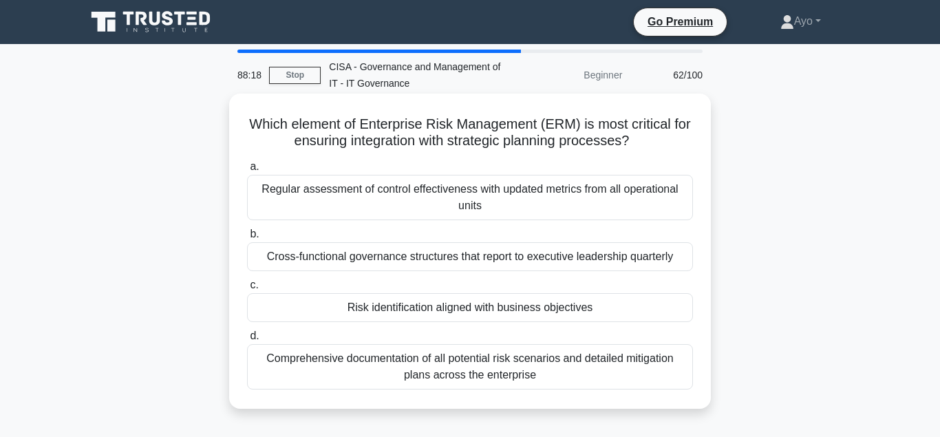
click at [390, 306] on div "Risk identification aligned with business objectives" at bounding box center [470, 307] width 446 height 29
click at [247, 290] on input "c. Risk identification aligned with business objectives" at bounding box center [247, 285] width 0 height 9
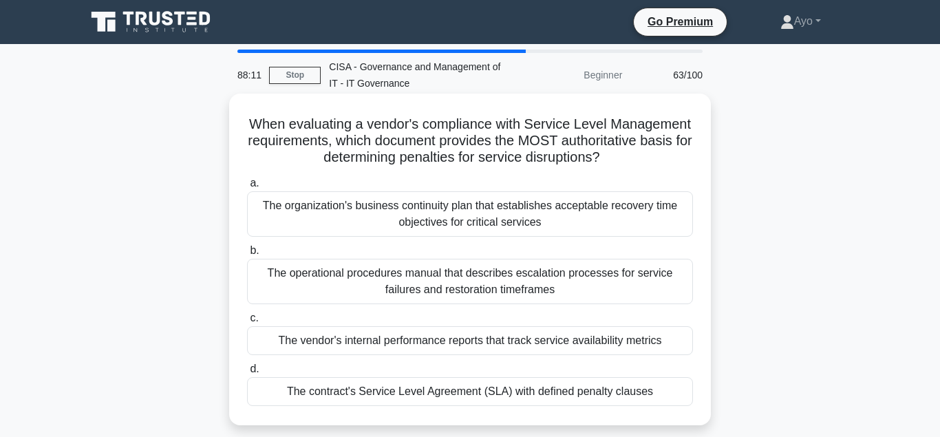
click at [385, 391] on div "The contract's Service Level Agreement (SLA) with defined penalty clauses" at bounding box center [470, 391] width 446 height 29
click at [247, 374] on input "d. The contract's Service Level Agreement (SLA) with defined penalty clauses" at bounding box center [247, 369] width 0 height 9
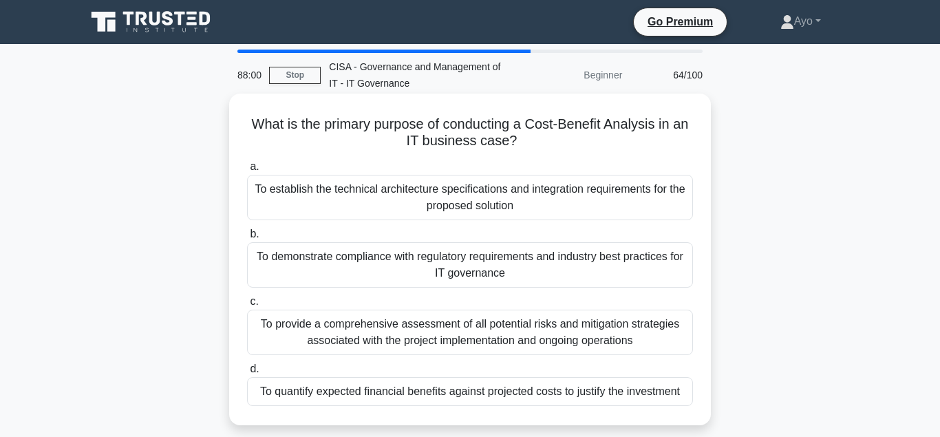
click at [377, 390] on div "To quantify expected financial benefits against projected costs to justify the …" at bounding box center [470, 391] width 446 height 29
click at [247, 374] on input "d. To quantify expected financial benefits against projected costs to justify t…" at bounding box center [247, 369] width 0 height 9
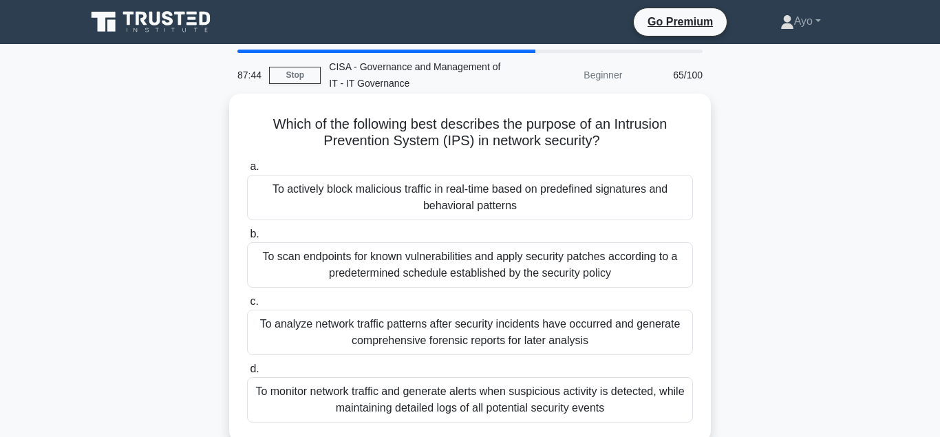
click at [379, 193] on div "To actively block malicious traffic in real-time based on predefined signatures…" at bounding box center [470, 197] width 446 height 45
click at [247, 171] on input "a. To actively block malicious traffic in real-time based on predefined signatu…" at bounding box center [247, 166] width 0 height 9
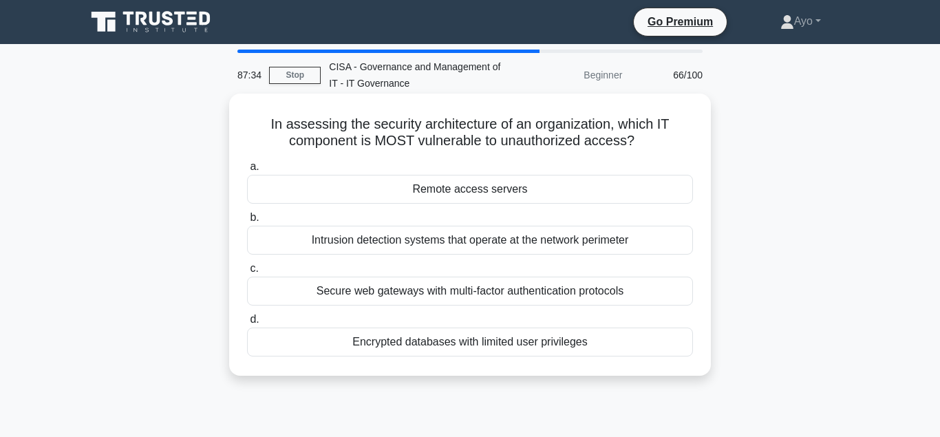
click at [448, 191] on div "Remote access servers" at bounding box center [470, 189] width 446 height 29
click at [247, 171] on input "a. Remote access servers" at bounding box center [247, 166] width 0 height 9
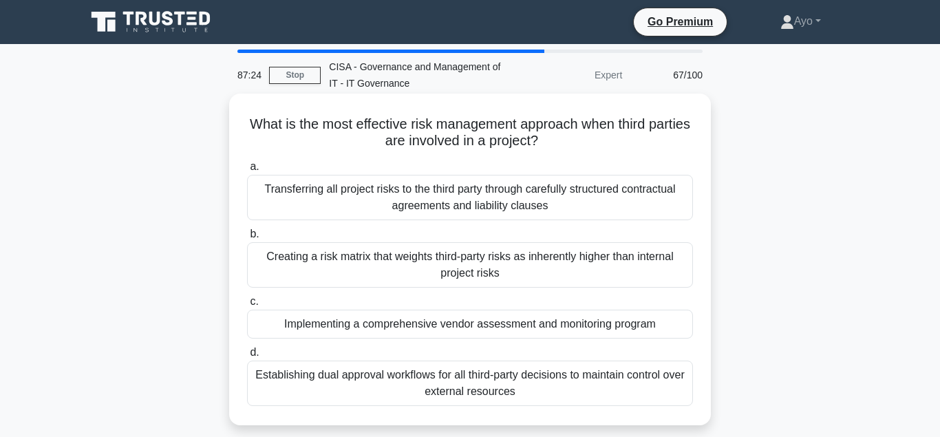
click at [401, 326] on div "Implementing a comprehensive vendor assessment and monitoring program" at bounding box center [470, 324] width 446 height 29
click at [247, 306] on input "c. Implementing a comprehensive vendor assessment and monitoring program" at bounding box center [247, 301] width 0 height 9
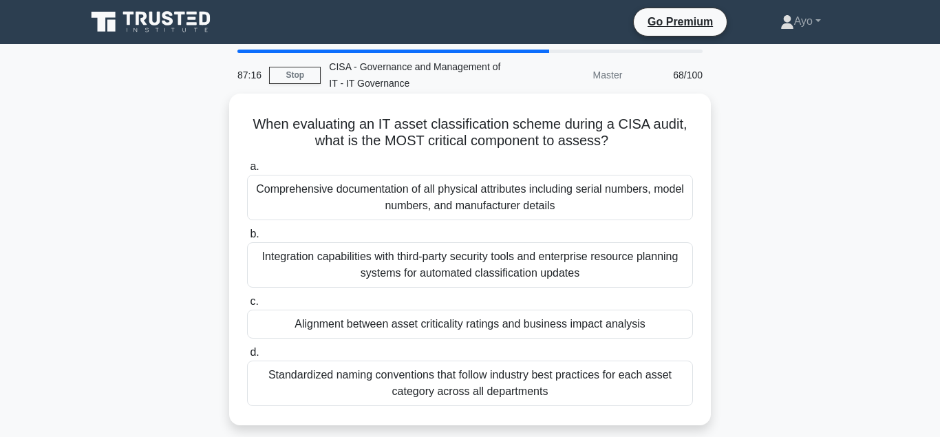
click at [355, 324] on div "Alignment between asset criticality ratings and business impact analysis" at bounding box center [470, 324] width 446 height 29
click at [247, 306] on input "c. Alignment between asset criticality ratings and business impact analysis" at bounding box center [247, 301] width 0 height 9
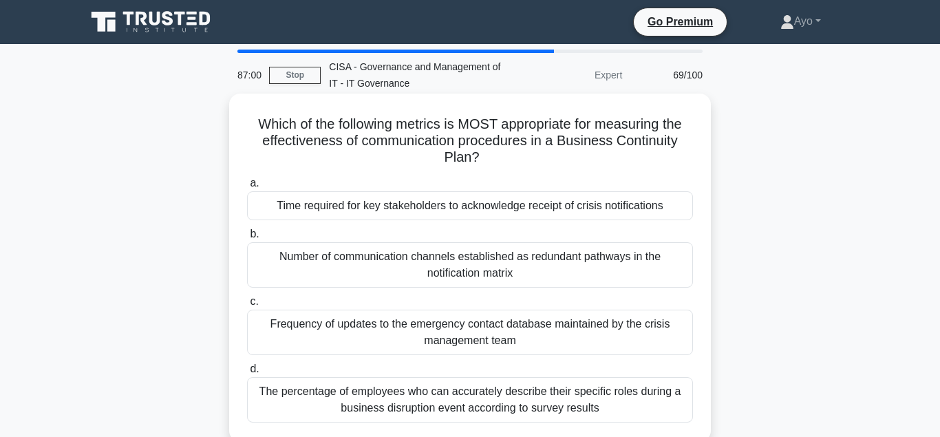
click at [388, 209] on div "Time required for key stakeholders to acknowledge receipt of crisis notificatio…" at bounding box center [470, 205] width 446 height 29
click at [247, 188] on input "a. Time required for key stakeholders to acknowledge receipt of crisis notifica…" at bounding box center [247, 183] width 0 height 9
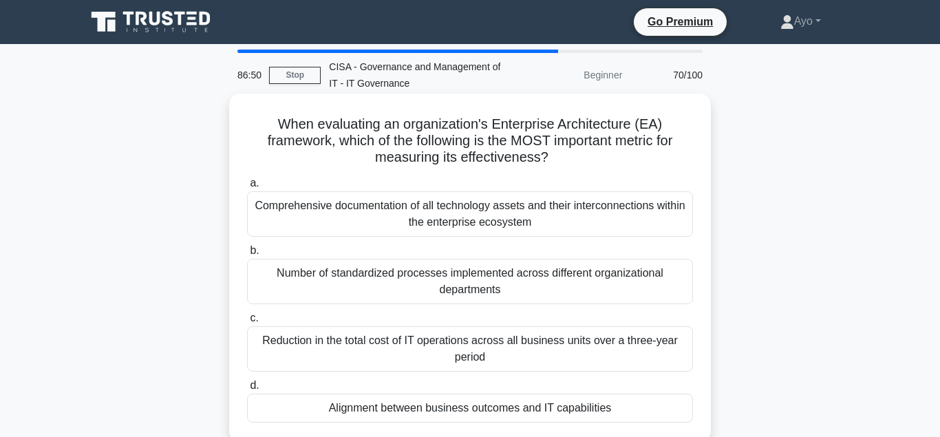
click at [414, 412] on div "Alignment between business outcomes and IT capabilities" at bounding box center [470, 408] width 446 height 29
click at [247, 390] on input "d. Alignment between business outcomes and IT capabilities" at bounding box center [247, 385] width 0 height 9
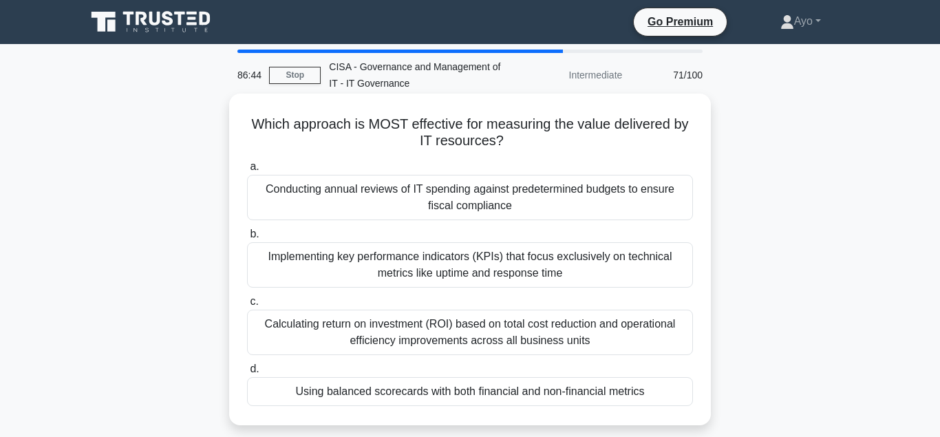
click at [377, 390] on div "Using balanced scorecards with both financial and non-financial metrics" at bounding box center [470, 391] width 446 height 29
click at [247, 374] on input "d. Using balanced scorecards with both financial and non-financial metrics" at bounding box center [247, 369] width 0 height 9
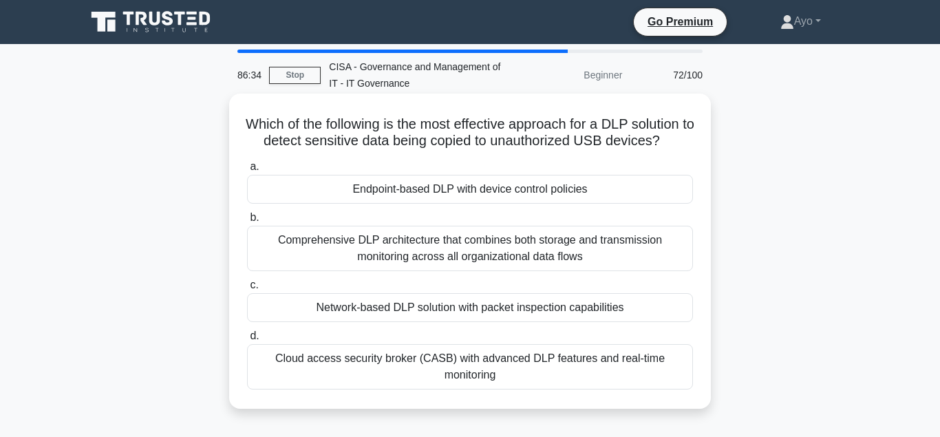
click at [430, 193] on div "Endpoint-based DLP with device control policies" at bounding box center [470, 189] width 446 height 29
click at [247, 171] on input "a. Endpoint-based DLP with device control policies" at bounding box center [247, 166] width 0 height 9
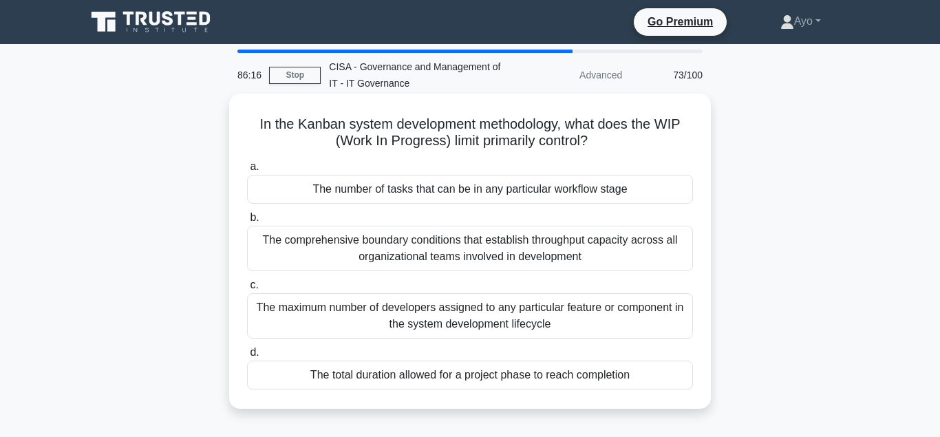
click at [361, 374] on div "The total duration allowed for a project phase to reach completion" at bounding box center [470, 375] width 446 height 29
click at [247, 357] on input "d. The total duration allowed for a project phase to reach completion" at bounding box center [247, 352] width 0 height 9
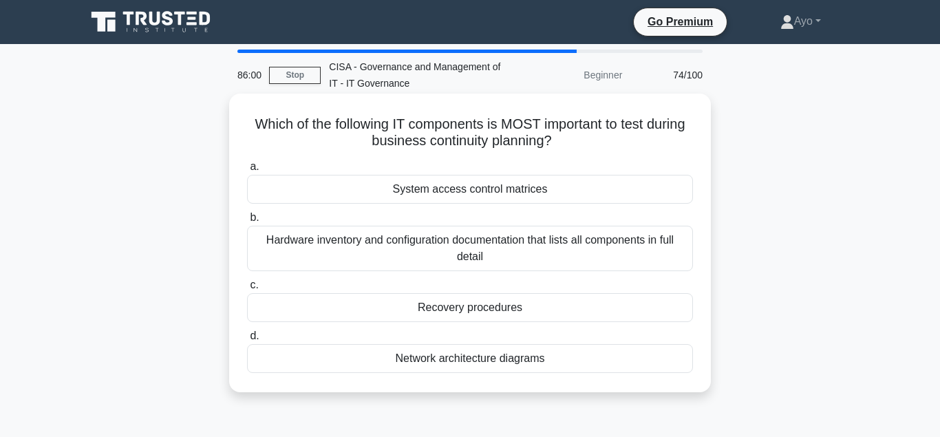
click at [445, 307] on div "Recovery procedures" at bounding box center [470, 307] width 446 height 29
click at [247, 290] on input "c. Recovery procedures" at bounding box center [247, 285] width 0 height 9
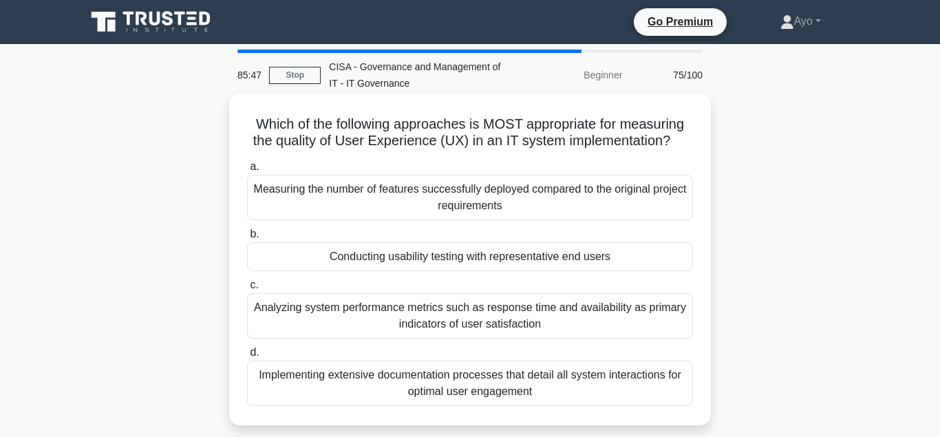
click at [396, 258] on div "Conducting usability testing with representative end users" at bounding box center [470, 256] width 446 height 29
click at [247, 239] on input "b. Conducting usability testing with representative end users" at bounding box center [247, 234] width 0 height 9
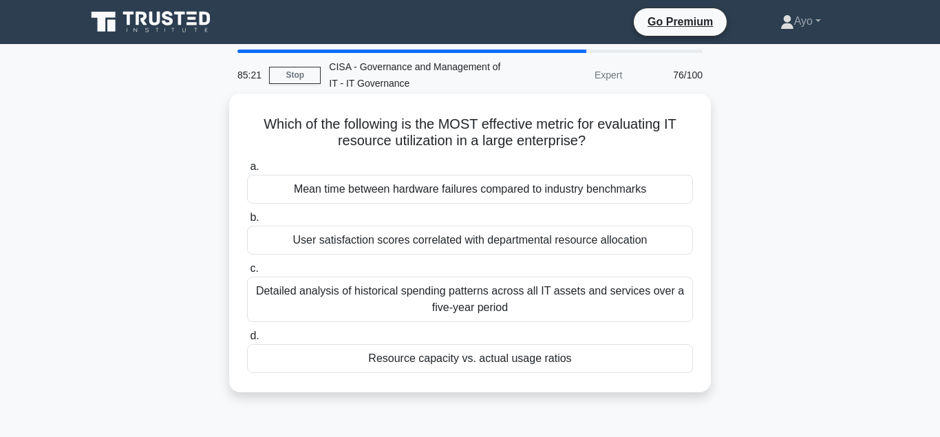
click at [410, 361] on div "Resource capacity vs. actual usage ratios" at bounding box center [470, 358] width 446 height 29
click at [247, 341] on input "d. Resource capacity vs. actual usage ratios" at bounding box center [247, 336] width 0 height 9
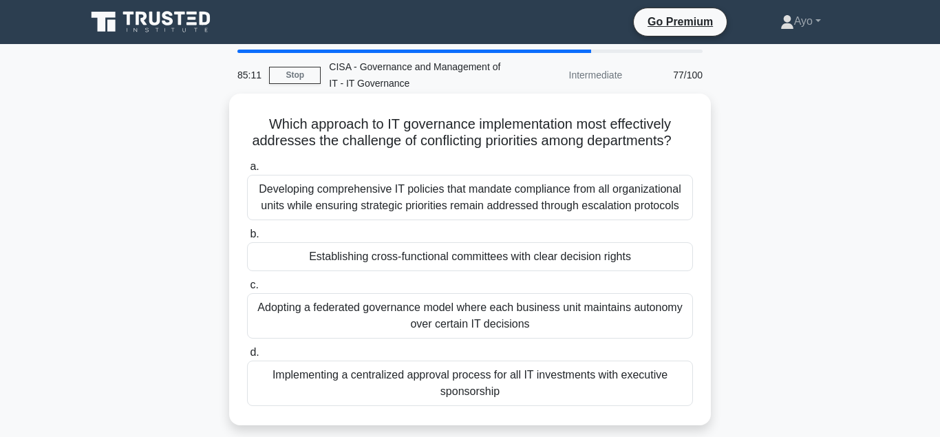
click at [401, 258] on div "Establishing cross-functional committees with clear decision rights" at bounding box center [470, 256] width 446 height 29
click at [247, 239] on input "b. Establishing cross-functional committees with clear decision rights" at bounding box center [247, 234] width 0 height 9
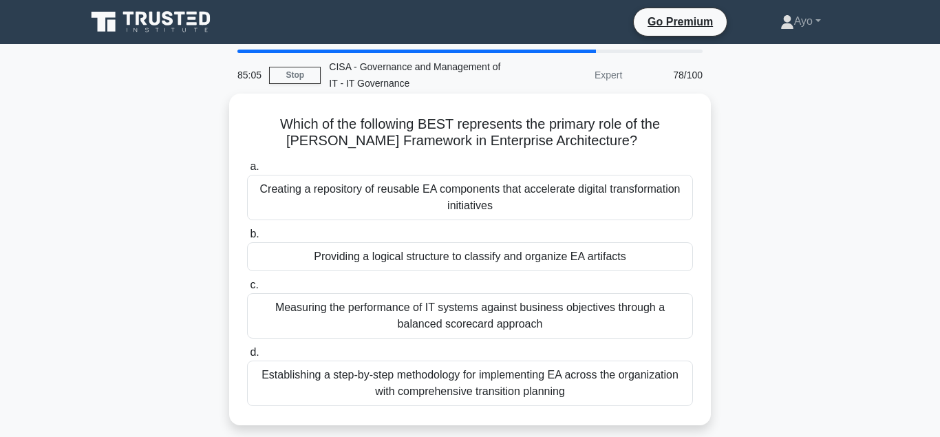
click at [394, 259] on div "Providing a logical structure to classify and organize EA artifacts" at bounding box center [470, 256] width 446 height 29
click at [247, 239] on input "b. Providing a logical structure to classify and organize EA artifacts" at bounding box center [247, 234] width 0 height 9
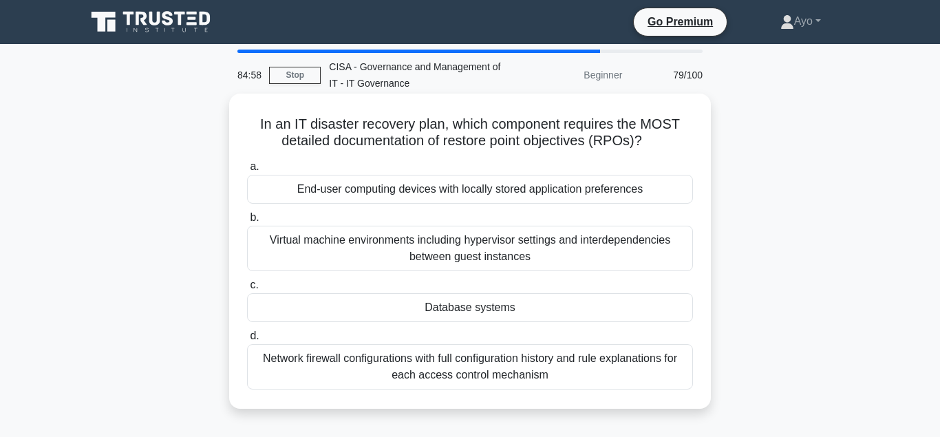
click at [463, 309] on div "Database systems" at bounding box center [470, 307] width 446 height 29
click at [247, 290] on input "c. Database systems" at bounding box center [247, 285] width 0 height 9
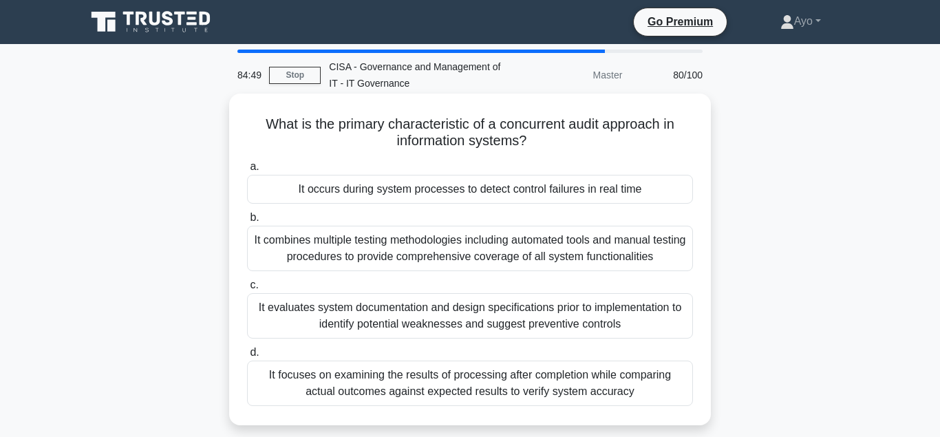
click at [367, 192] on div "It occurs during system processes to detect control failures in real time" at bounding box center [470, 189] width 446 height 29
click at [247, 171] on input "a. It occurs during system processes to detect control failures in real time" at bounding box center [247, 166] width 0 height 9
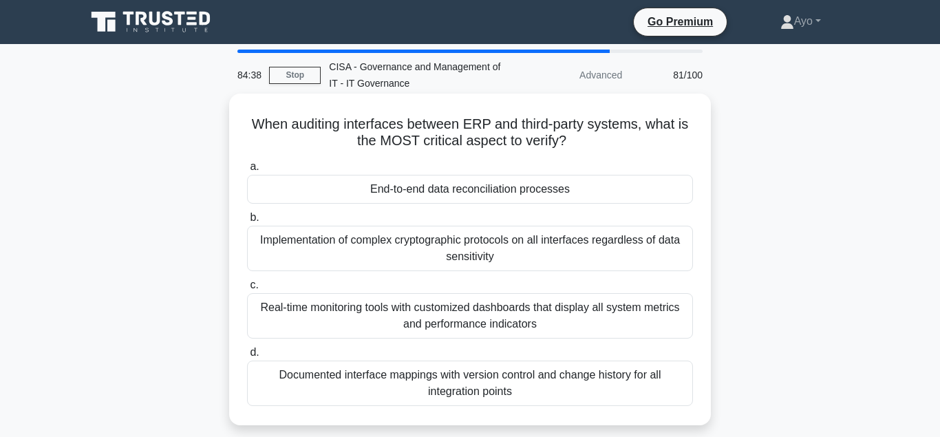
click at [412, 189] on div "End-to-end data reconciliation processes" at bounding box center [470, 189] width 446 height 29
click at [247, 171] on input "a. End-to-end data reconciliation processes" at bounding box center [247, 166] width 0 height 9
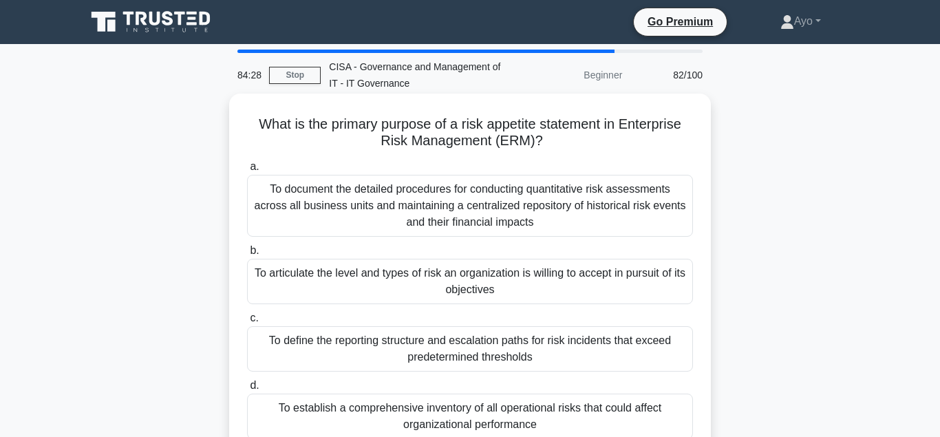
click at [354, 274] on div "To articulate the level and types of risk an organization is willing to accept …" at bounding box center [470, 281] width 446 height 45
click at [247, 255] on input "b. To articulate the level and types of risk an organization is willing to acce…" at bounding box center [247, 250] width 0 height 9
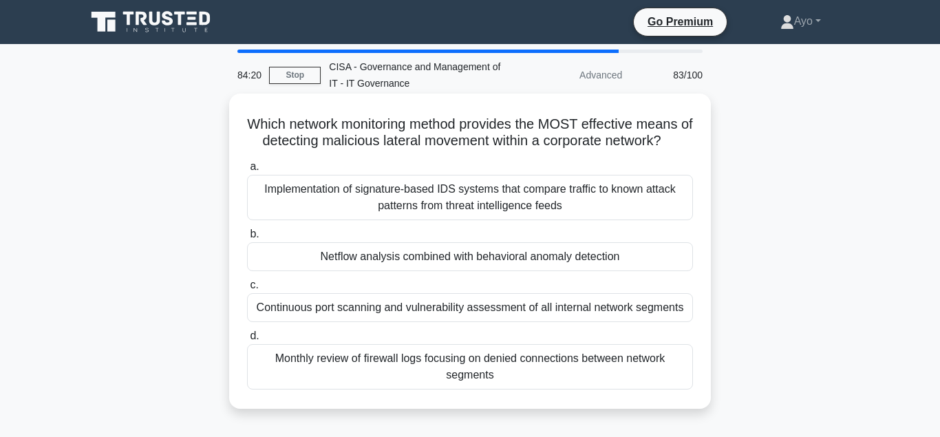
click at [360, 259] on div "Netflow analysis combined with behavioral anomaly detection" at bounding box center [470, 256] width 446 height 29
click at [247, 239] on input "b. Netflow analysis combined with behavioral anomaly detection" at bounding box center [247, 234] width 0 height 9
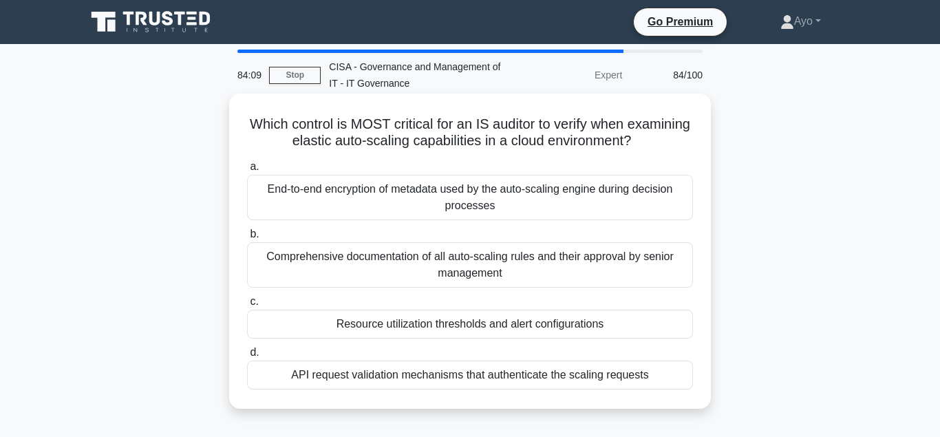
click at [426, 329] on div "Resource utilization thresholds and alert configurations" at bounding box center [470, 324] width 446 height 29
click at [247, 306] on input "c. Resource utilization thresholds and alert configurations" at bounding box center [247, 301] width 0 height 9
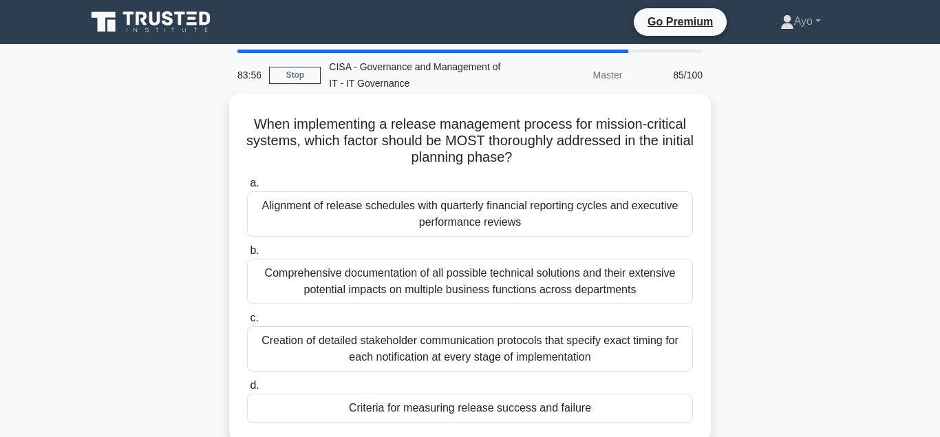
click at [467, 407] on div "Criteria for measuring release success and failure" at bounding box center [470, 408] width 446 height 29
click at [247, 390] on input "d. Criteria for measuring release success and failure" at bounding box center [247, 385] width 0 height 9
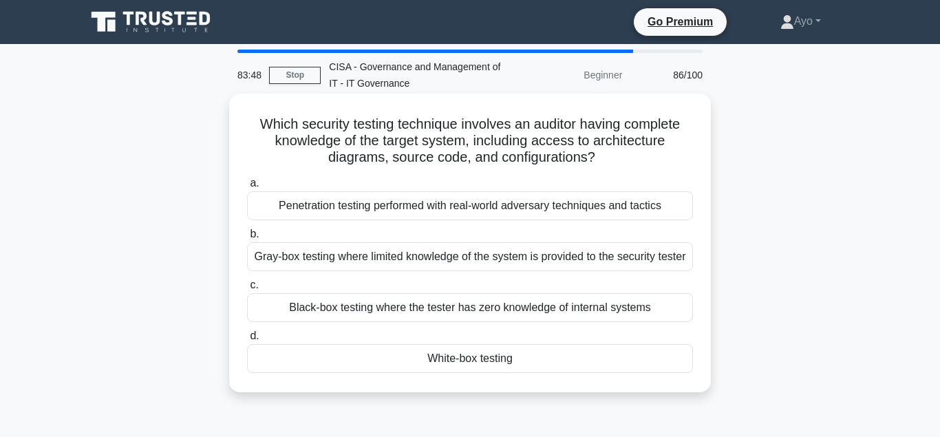
click at [467, 373] on div "White-box testing" at bounding box center [470, 358] width 446 height 29
click at [247, 341] on input "d. White-box testing" at bounding box center [247, 336] width 0 height 9
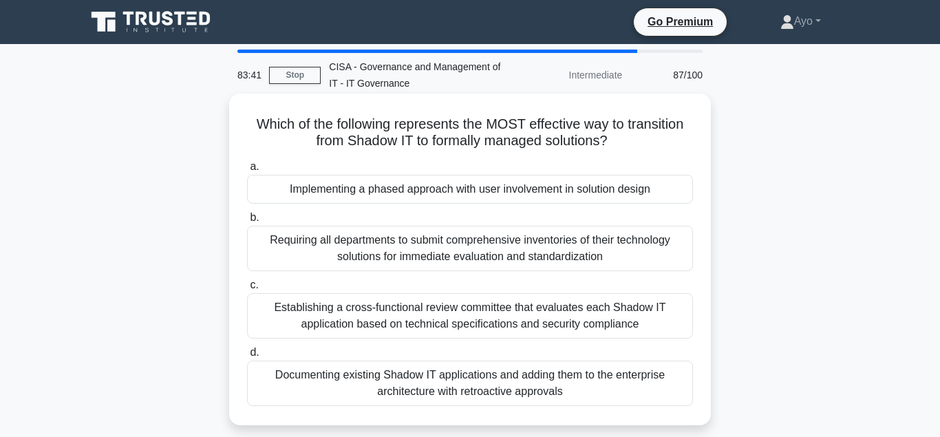
click at [373, 191] on div "Implementing a phased approach with user involvement in solution design" at bounding box center [470, 189] width 446 height 29
click at [247, 171] on input "a. Implementing a phased approach with user involvement in solution design" at bounding box center [247, 166] width 0 height 9
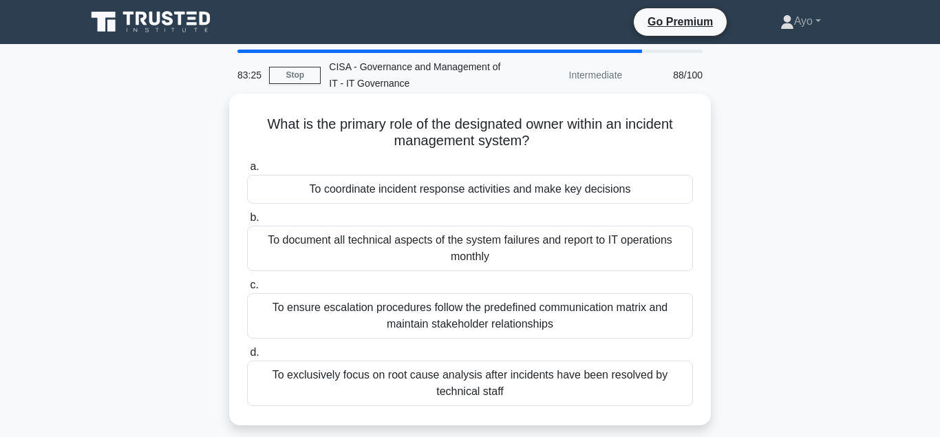
click at [396, 190] on div "To coordinate incident response activities and make key decisions" at bounding box center [470, 189] width 446 height 29
click at [247, 171] on input "a. To coordinate incident response activities and make key decisions" at bounding box center [247, 166] width 0 height 9
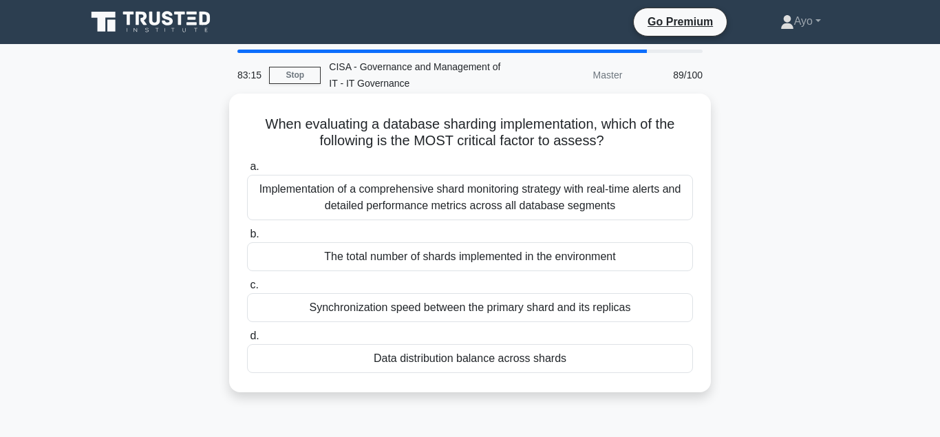
click at [432, 359] on div "Data distribution balance across shards" at bounding box center [470, 358] width 446 height 29
click at [247, 341] on input "d. Data distribution balance across shards" at bounding box center [247, 336] width 0 height 9
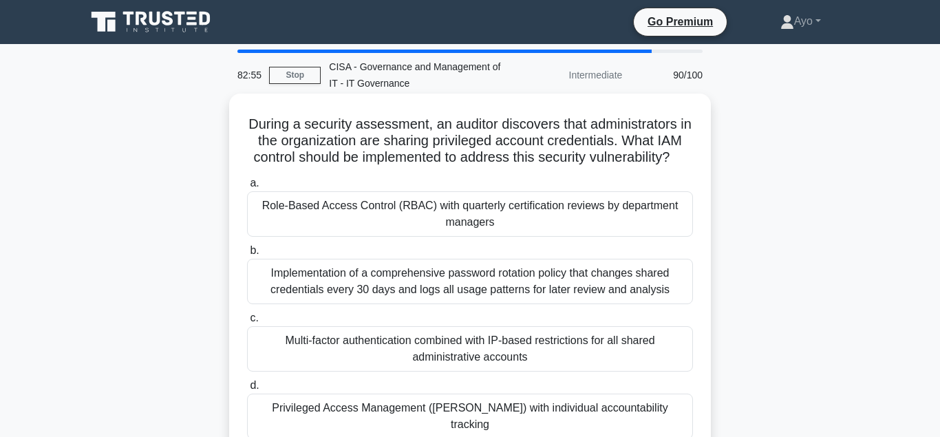
click at [394, 407] on div "Privileged Access Management (PAM) with individual accountability tracking" at bounding box center [470, 416] width 446 height 45
click at [247, 390] on input "d. Privileged Access Management (PAM) with individual accountability tracking" at bounding box center [247, 385] width 0 height 9
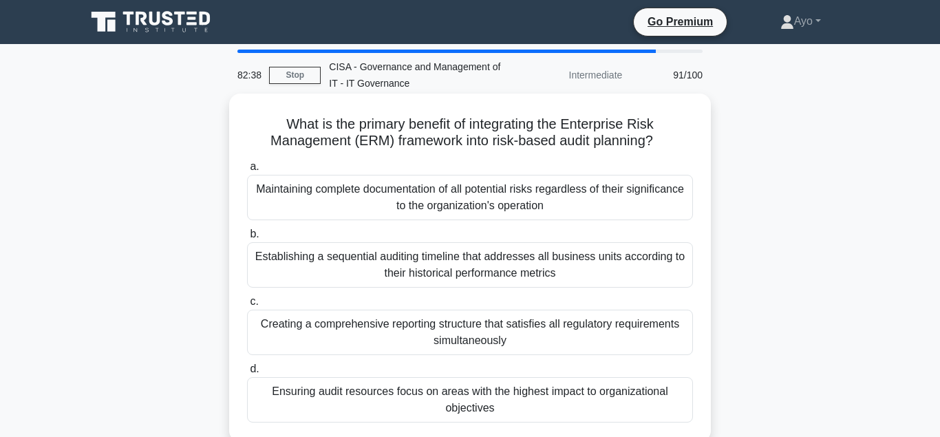
click at [394, 393] on div "Ensuring audit resources focus on areas with the highest impact to organization…" at bounding box center [470, 399] width 446 height 45
click at [247, 374] on input "d. Ensuring audit resources focus on areas with the highest impact to organizat…" at bounding box center [247, 369] width 0 height 9
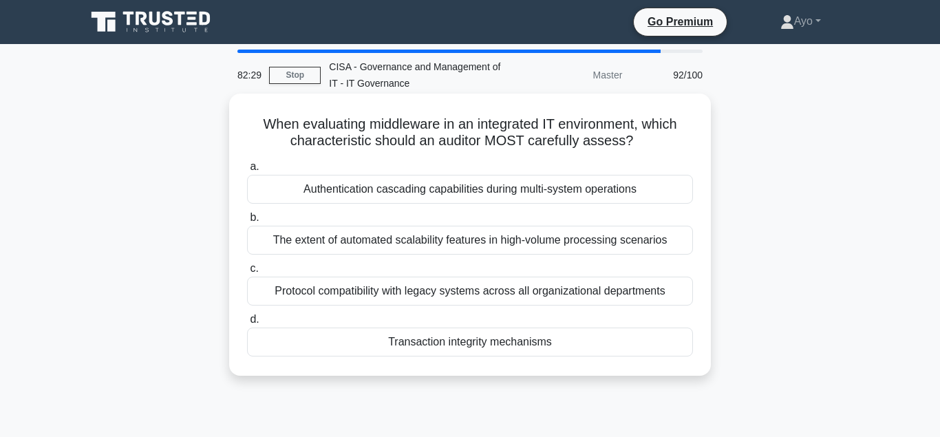
click at [452, 342] on div "Transaction integrity mechanisms" at bounding box center [470, 342] width 446 height 29
click at [247, 324] on input "d. Transaction integrity mechanisms" at bounding box center [247, 319] width 0 height 9
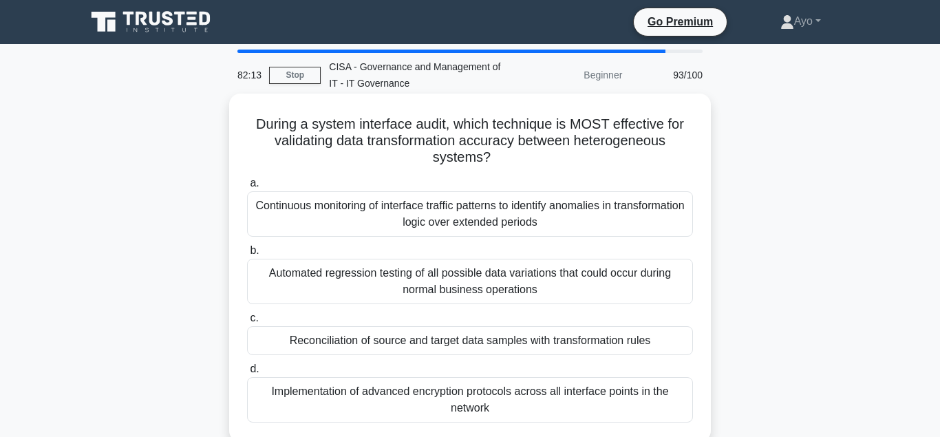
click at [405, 342] on div "Reconciliation of source and target data samples with transformation rules" at bounding box center [470, 340] width 446 height 29
click at [247, 323] on input "c. Reconciliation of source and target data samples with transformation rules" at bounding box center [247, 318] width 0 height 9
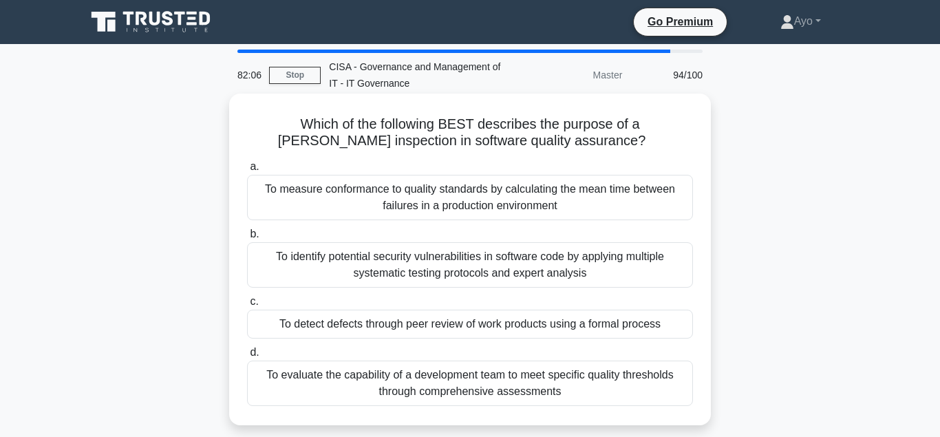
click at [412, 326] on div "To detect defects through peer review of work products using a formal process" at bounding box center [470, 324] width 446 height 29
click at [247, 306] on input "c. To detect defects through peer review of work products using a formal process" at bounding box center [247, 301] width 0 height 9
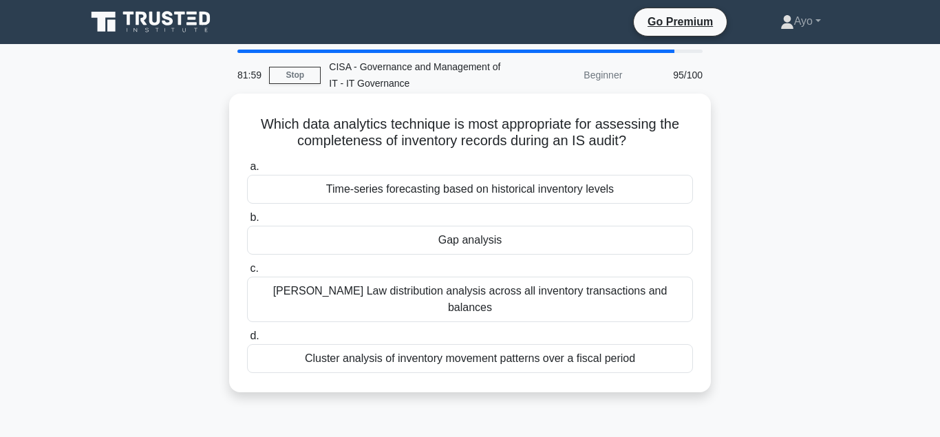
click at [478, 244] on div "Gap analysis" at bounding box center [470, 240] width 446 height 29
click at [247, 222] on input "b. Gap analysis" at bounding box center [247, 217] width 0 height 9
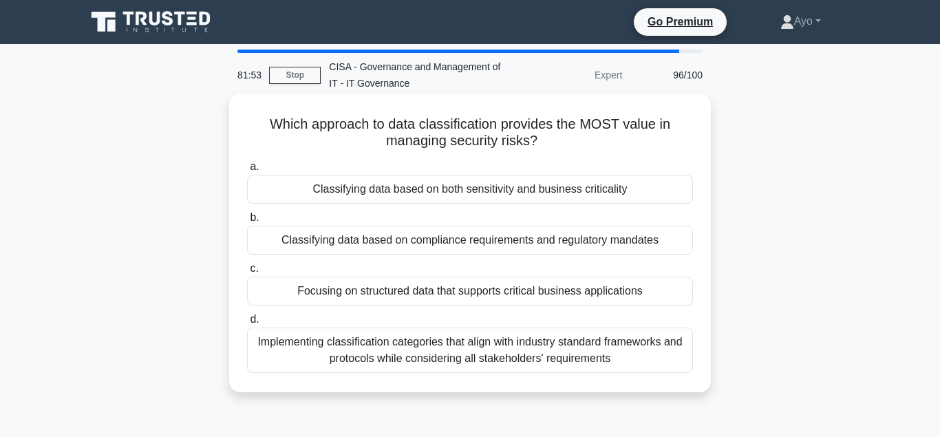
click at [423, 193] on div "Classifying data based on both sensitivity and business criticality" at bounding box center [470, 189] width 446 height 29
click at [247, 171] on input "a. Classifying data based on both sensitivity and business criticality" at bounding box center [247, 166] width 0 height 9
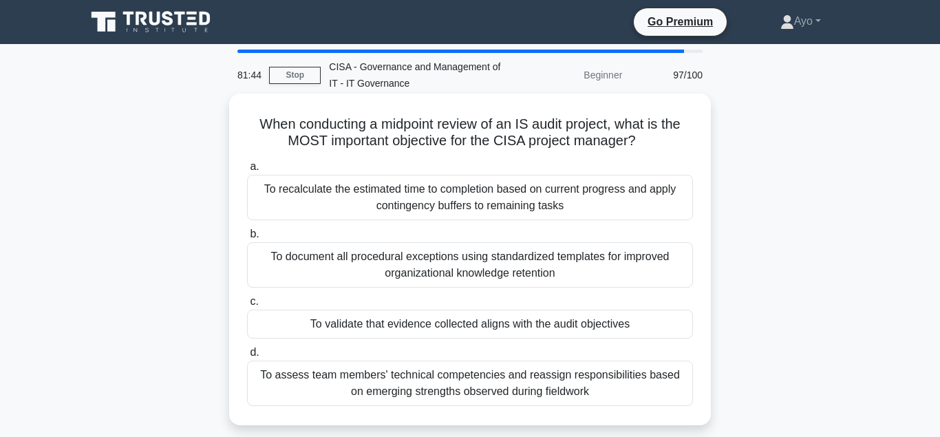
click at [409, 325] on div "To validate that evidence collected aligns with the audit objectives" at bounding box center [470, 324] width 446 height 29
click at [247, 306] on input "c. To validate that evidence collected aligns with the audit objectives" at bounding box center [247, 301] width 0 height 9
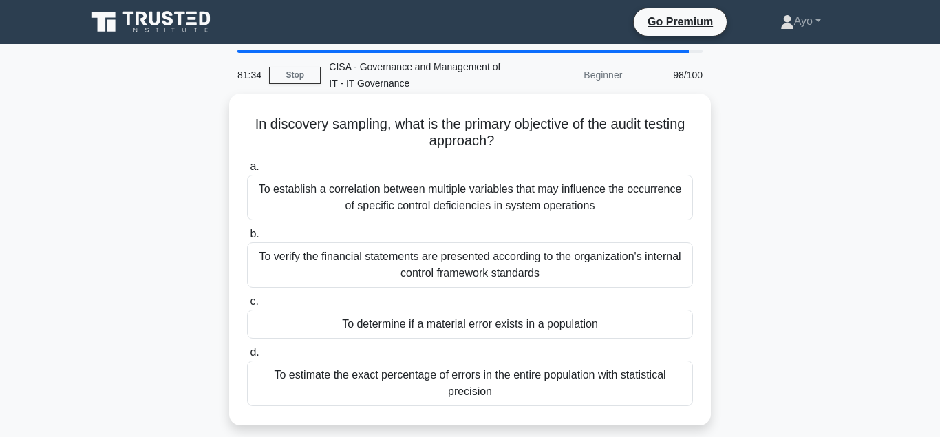
click at [433, 326] on div "To determine if a material error exists in a population" at bounding box center [470, 324] width 446 height 29
click at [247, 306] on input "c. To determine if a material error exists in a population" at bounding box center [247, 301] width 0 height 9
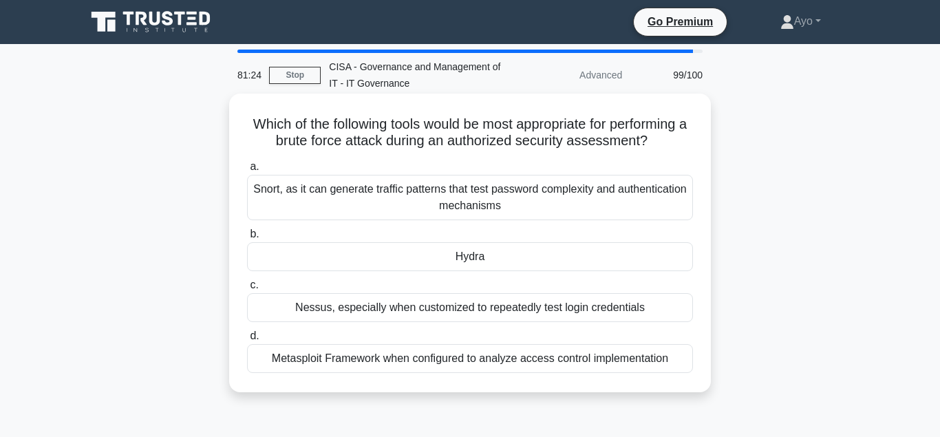
click at [471, 259] on div "Hydra" at bounding box center [470, 256] width 446 height 29
click at [247, 239] on input "b. Hydra" at bounding box center [247, 234] width 0 height 9
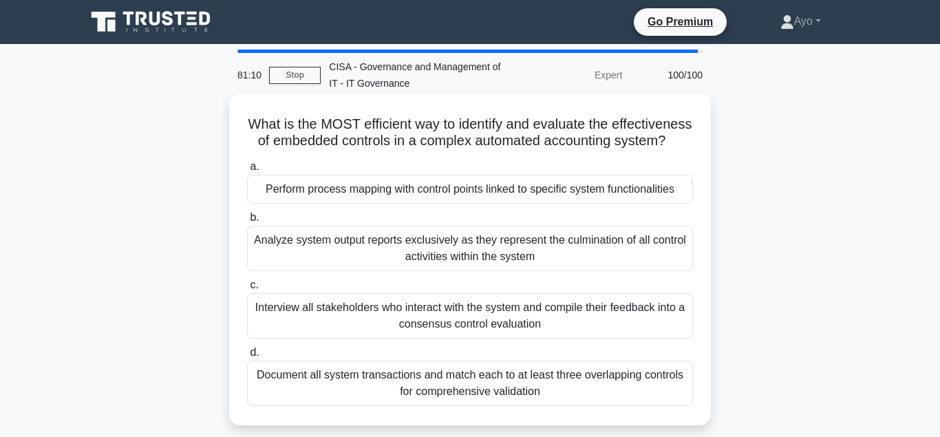
click at [449, 192] on div "Perform process mapping with control points linked to specific system functiona…" at bounding box center [470, 189] width 446 height 29
click at [247, 171] on input "a. Perform process mapping with control points linked to specific system functi…" at bounding box center [247, 166] width 0 height 9
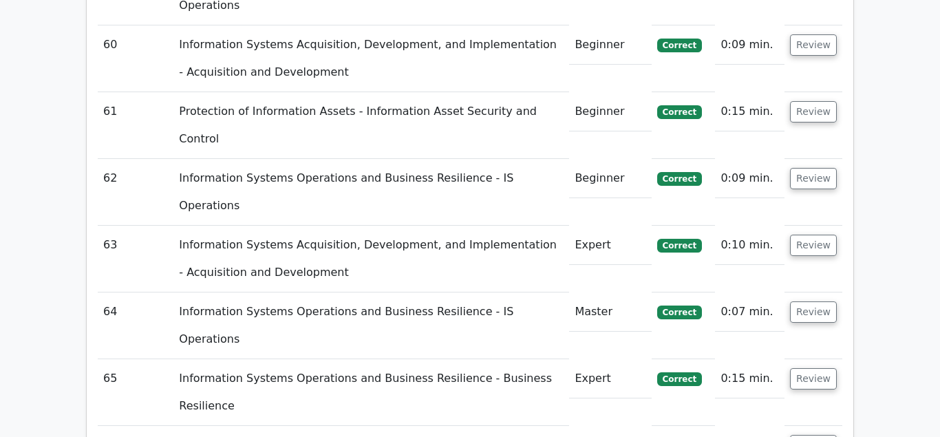
scroll to position [4888, 0]
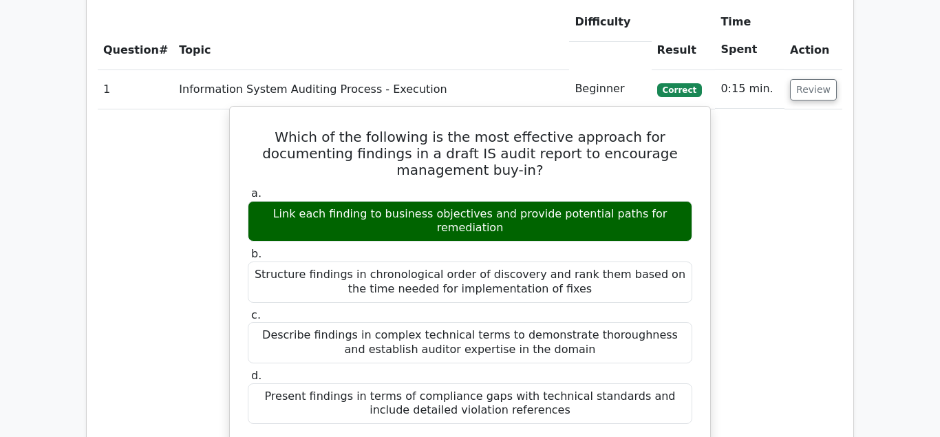
scroll to position [816, 0]
